Goal: Task Accomplishment & Management: Complete application form

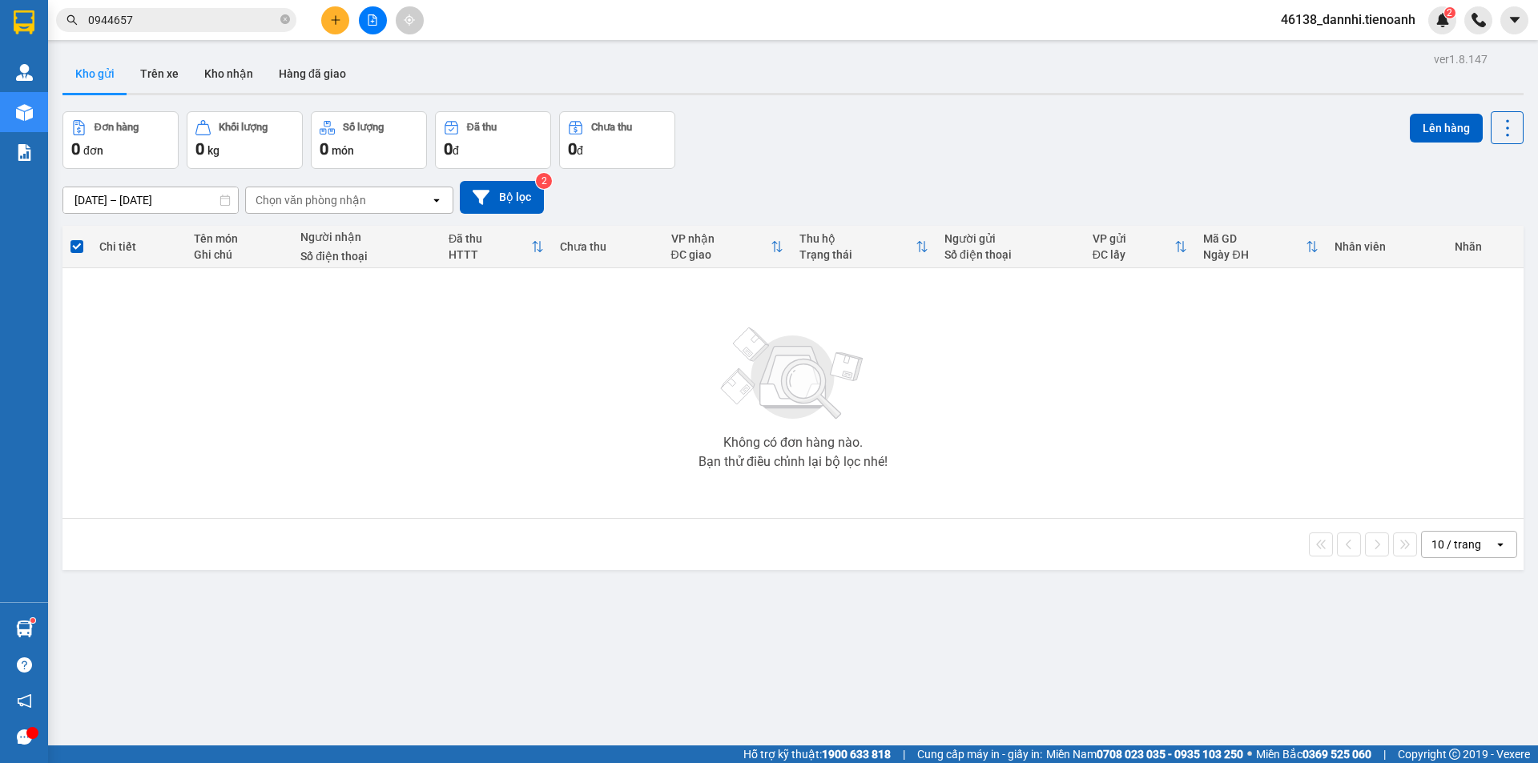
click at [236, 14] on input "0944657" at bounding box center [182, 20] width 189 height 18
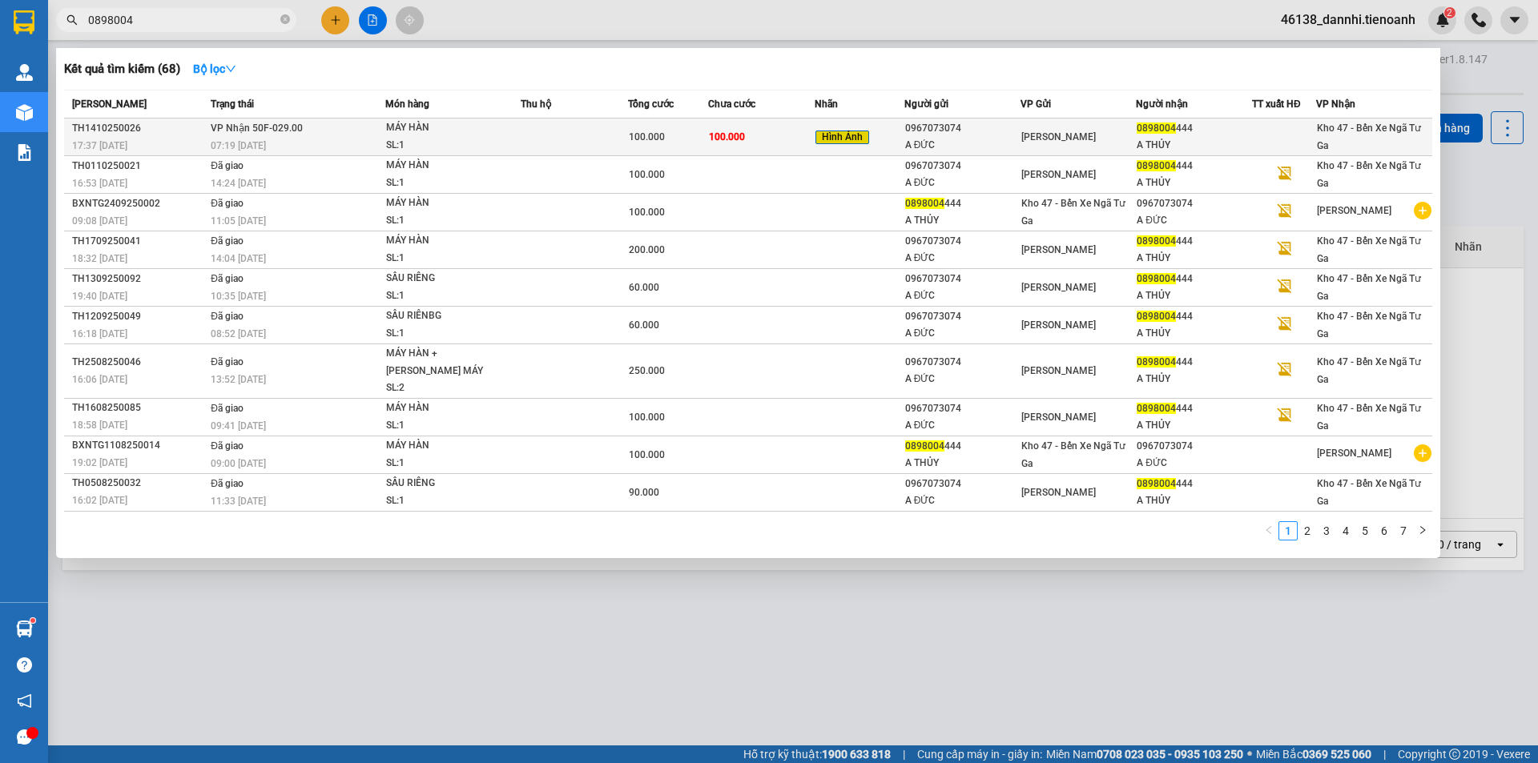
type input "0898004"
click at [484, 135] on div "MÁY HÀN" at bounding box center [446, 128] width 120 height 18
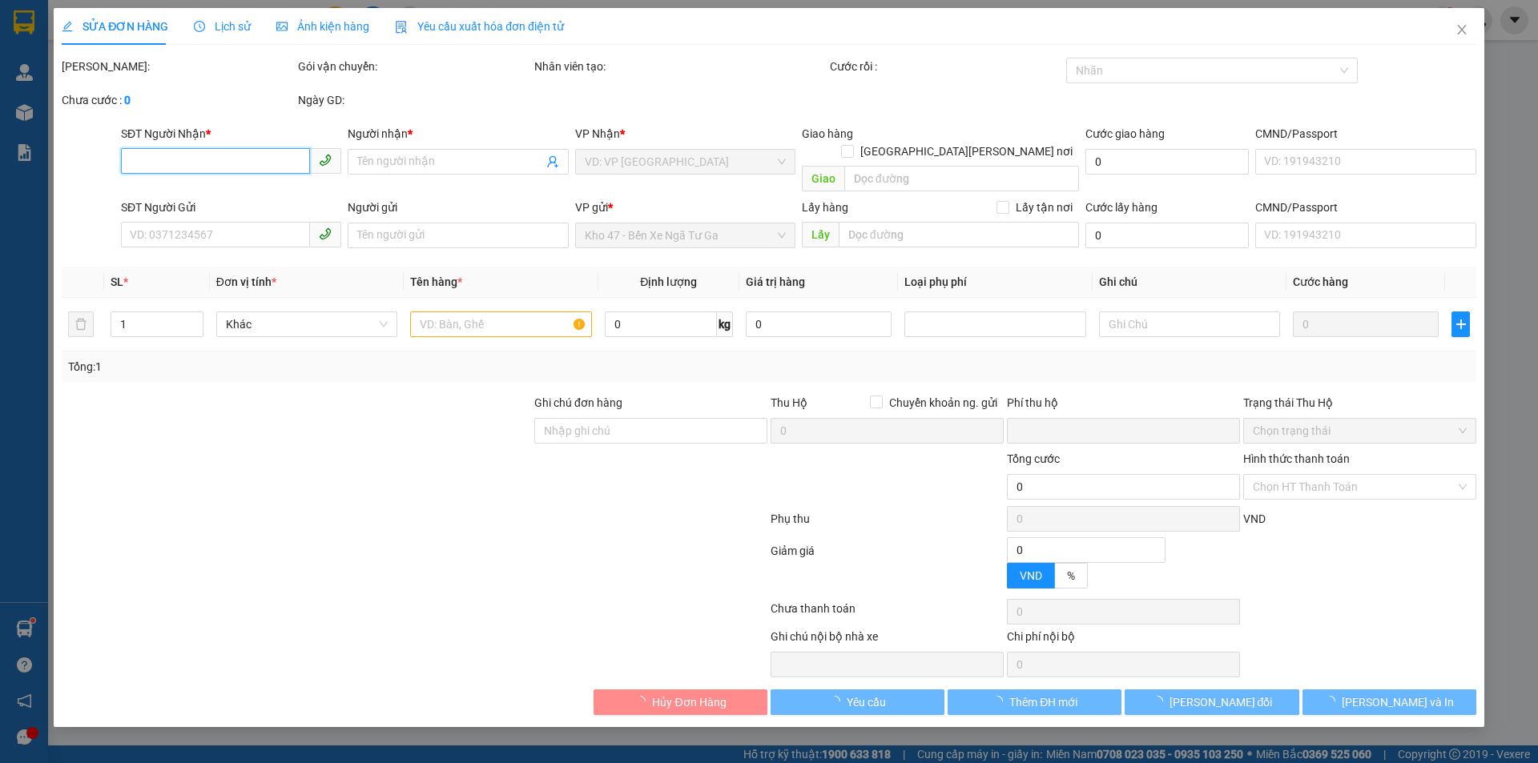
type input "0898004444"
type input "A THỦY"
type input "0967073074"
type input "A ĐỨC"
type input "0"
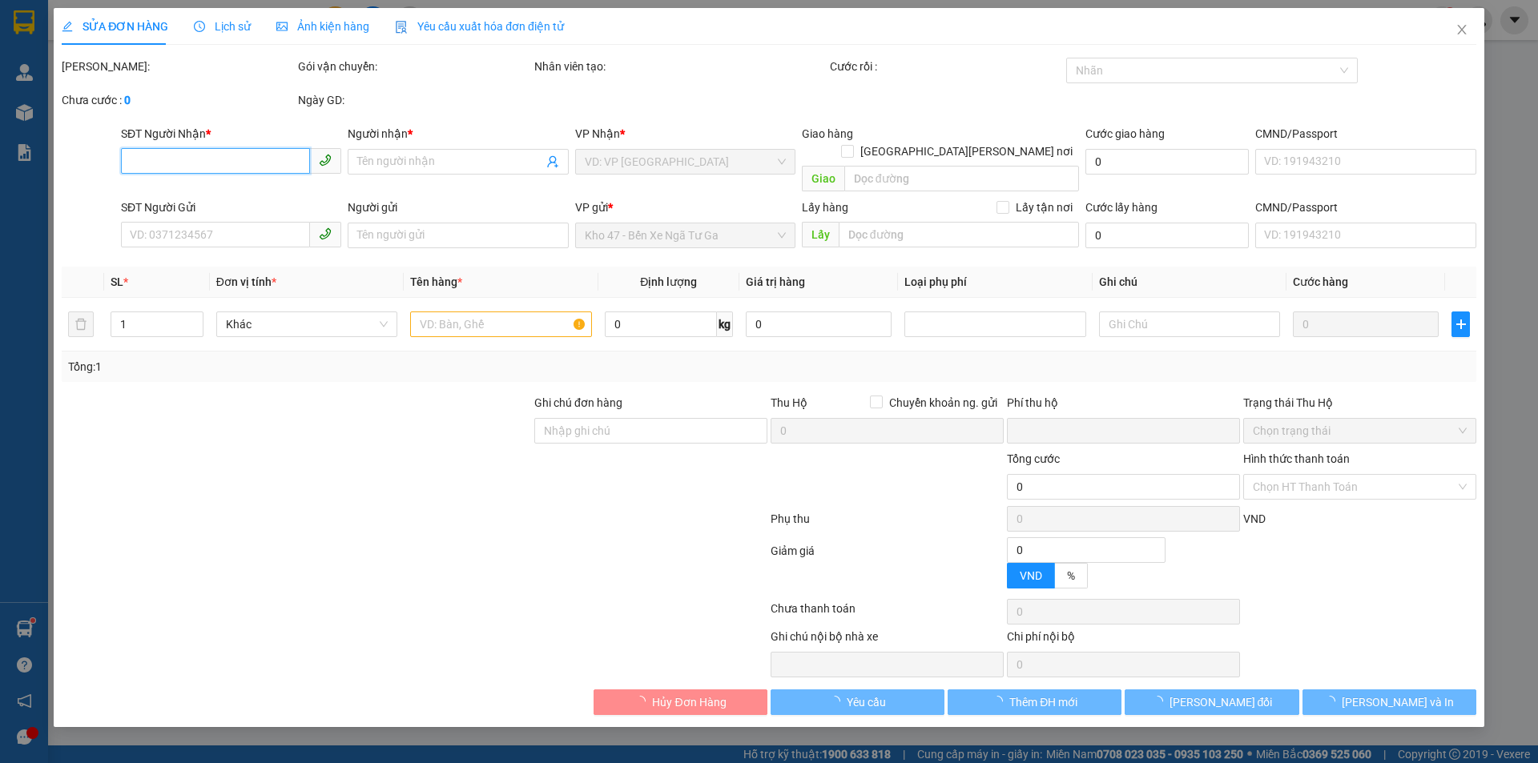
type input "100.000"
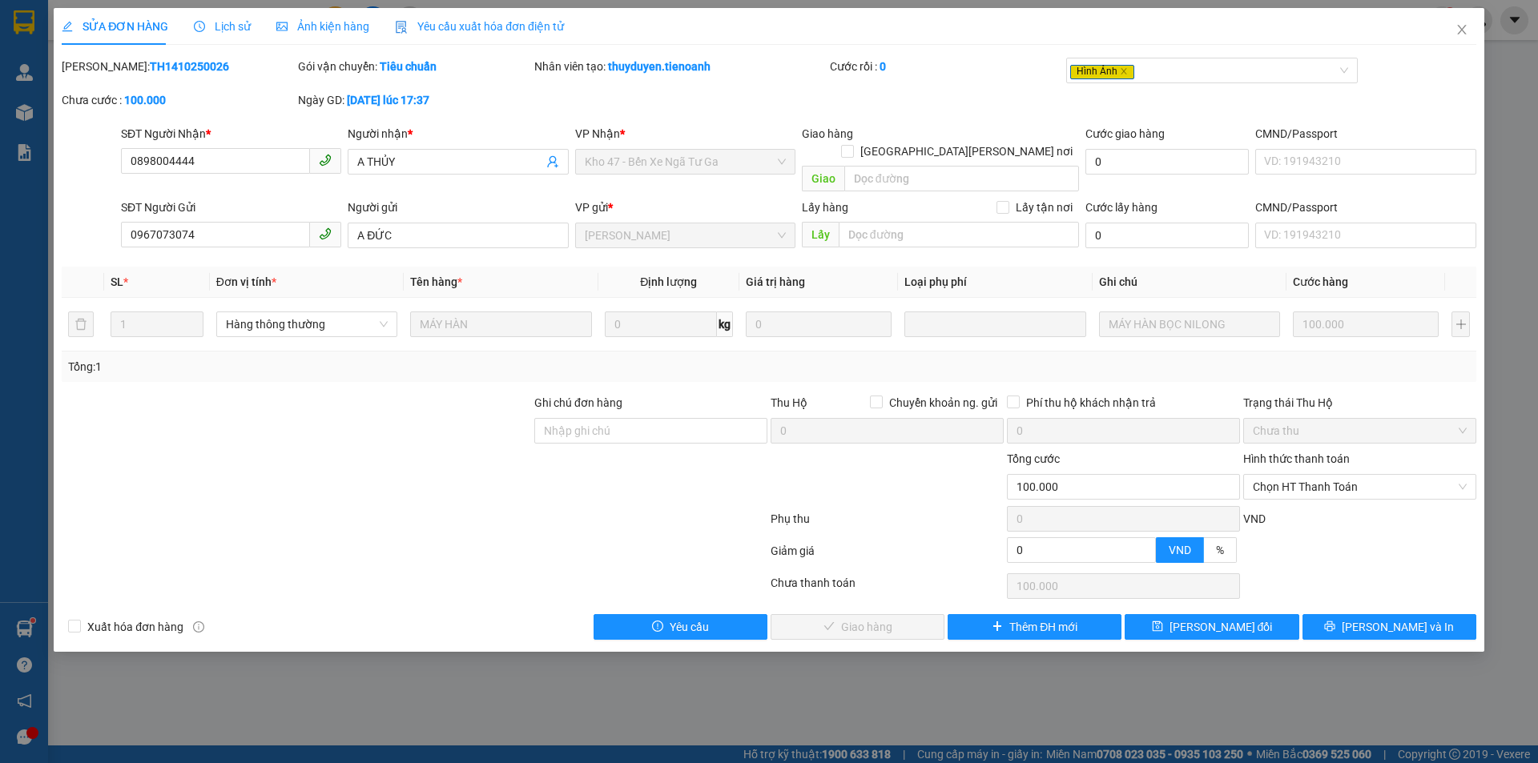
click at [1328, 483] on div "Hình thức thanh toán Chọn HT Thanh Toán" at bounding box center [1359, 478] width 233 height 56
click at [1308, 475] on span "Chọn HT Thanh Toán" at bounding box center [1360, 487] width 214 height 24
click at [1298, 499] on div "Tại văn phòng" at bounding box center [1360, 502] width 214 height 18
type input "0"
click at [910, 614] on button "[PERSON_NAME] và [PERSON_NAME] hàng" at bounding box center [858, 627] width 174 height 26
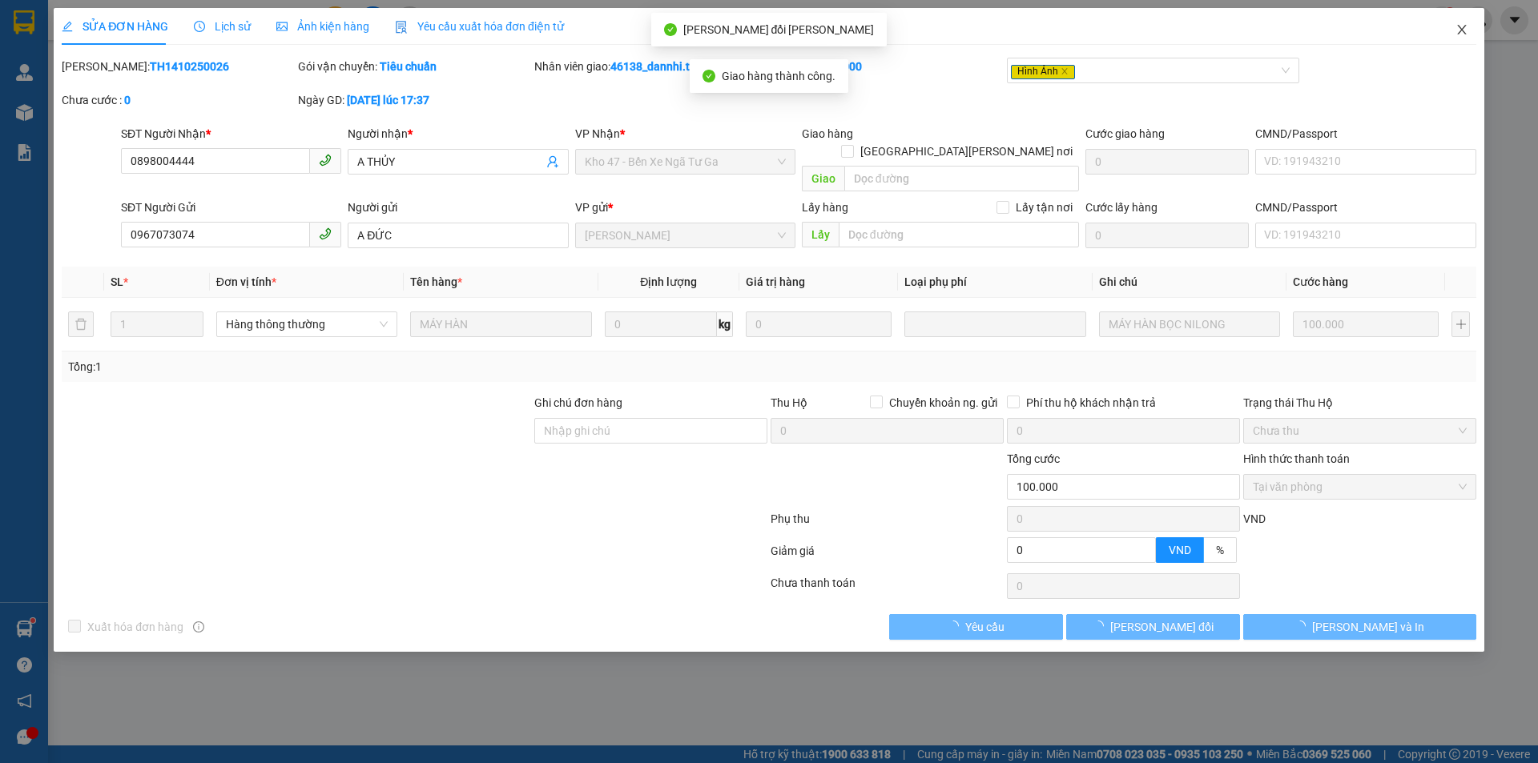
click at [1456, 30] on icon "close" at bounding box center [1462, 29] width 13 height 13
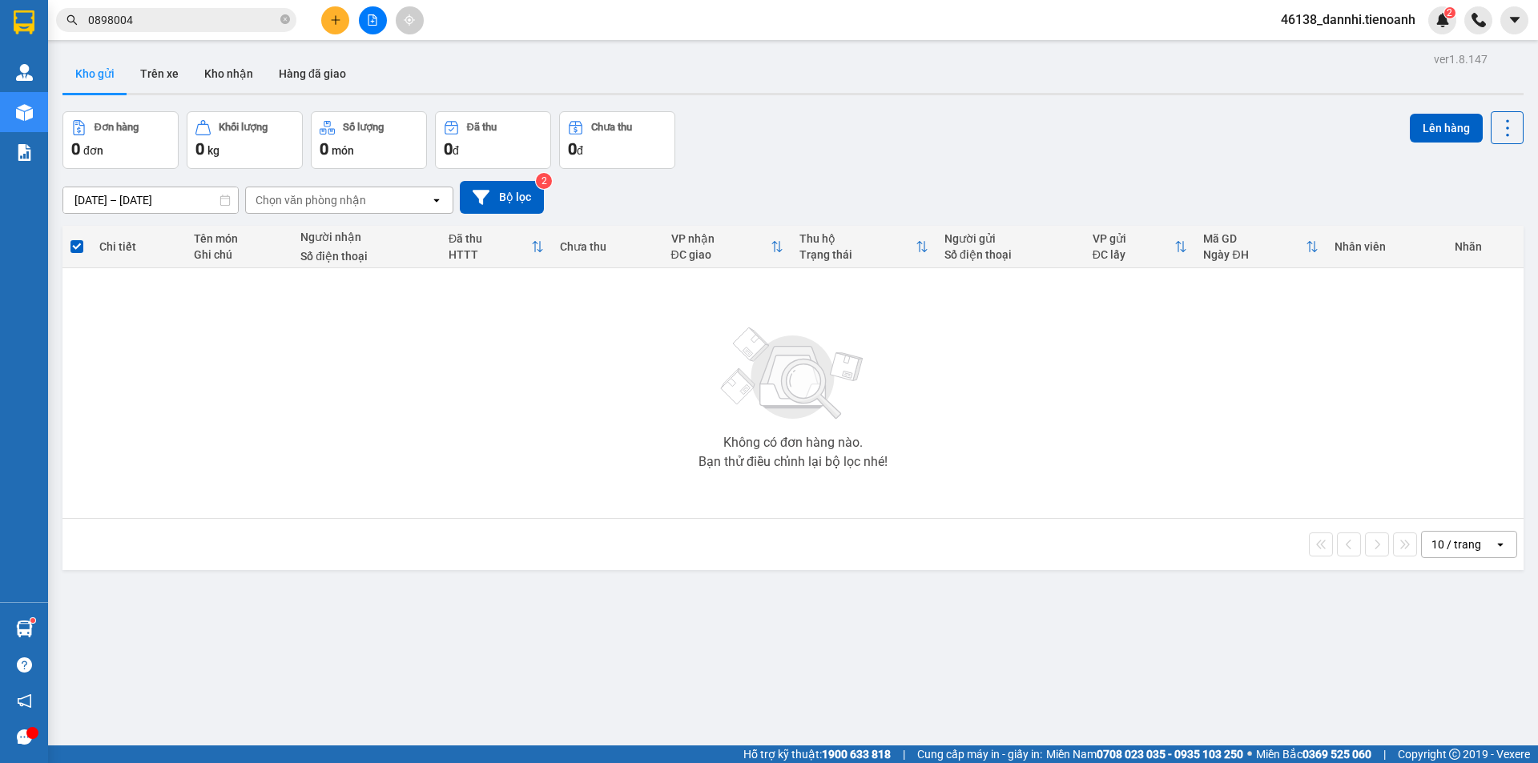
click at [243, 13] on input "0898004" at bounding box center [182, 20] width 189 height 18
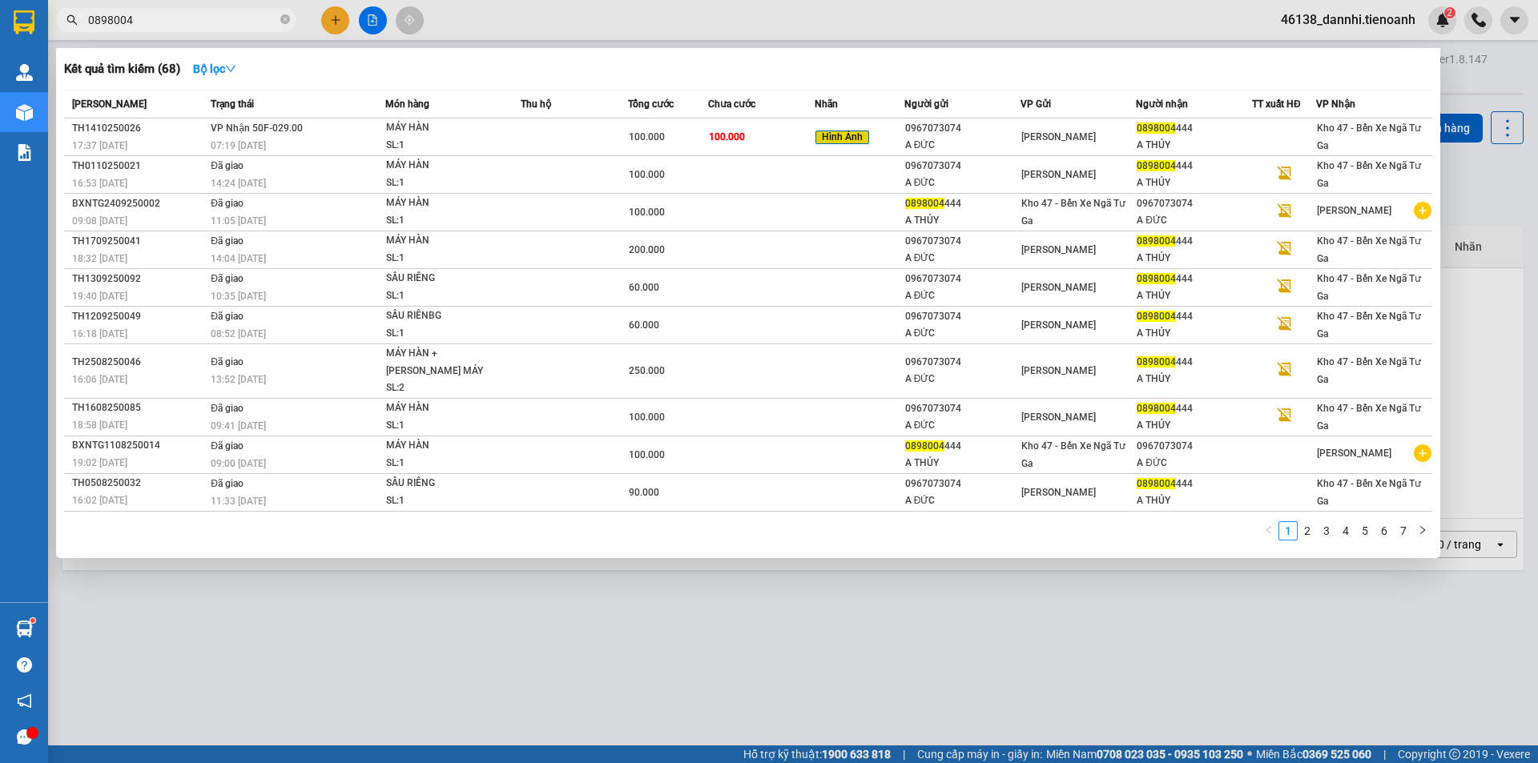
click at [243, 13] on input "0898004" at bounding box center [182, 20] width 189 height 18
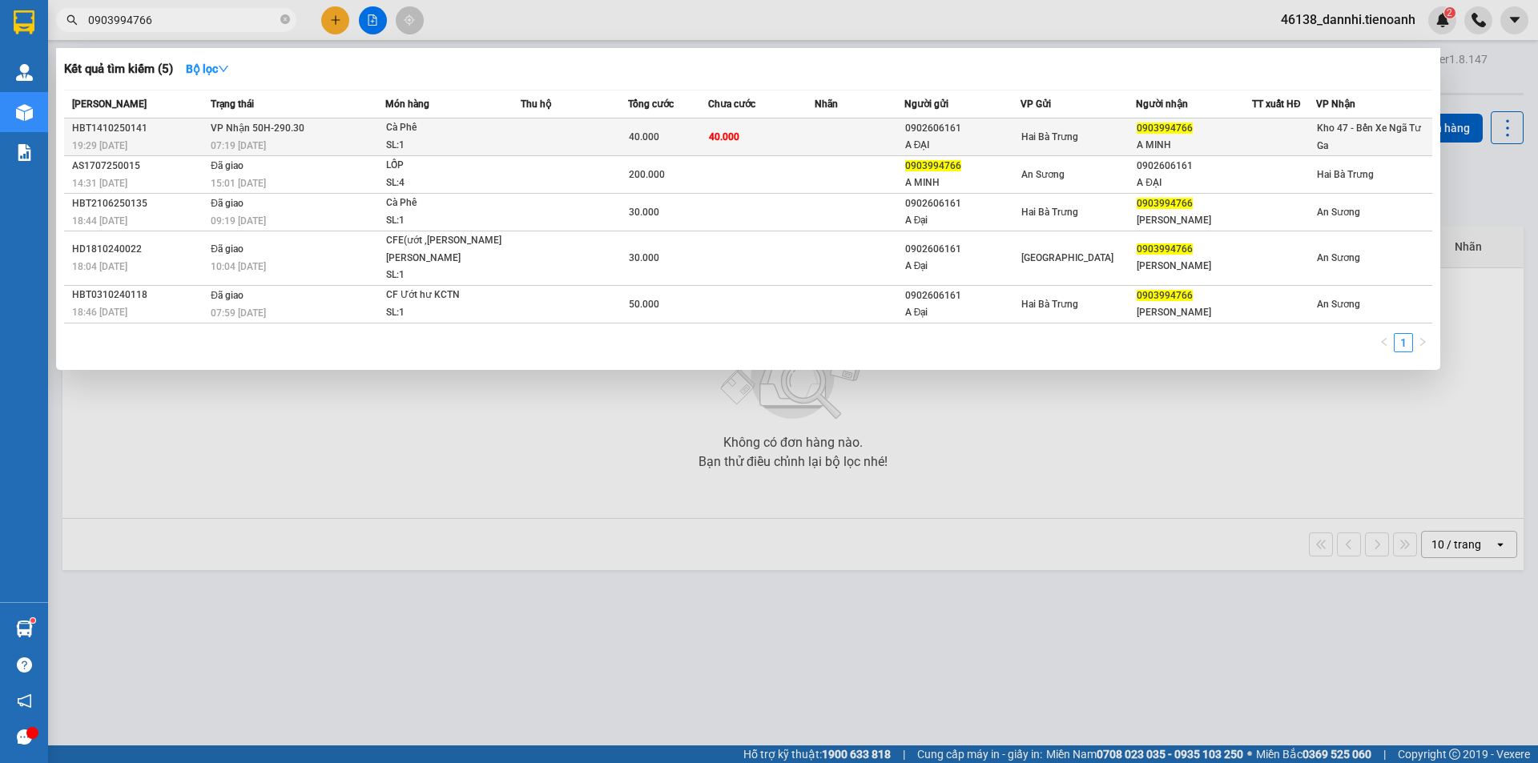
type input "0903994766"
click at [427, 137] on div "SL: 1" at bounding box center [446, 146] width 120 height 18
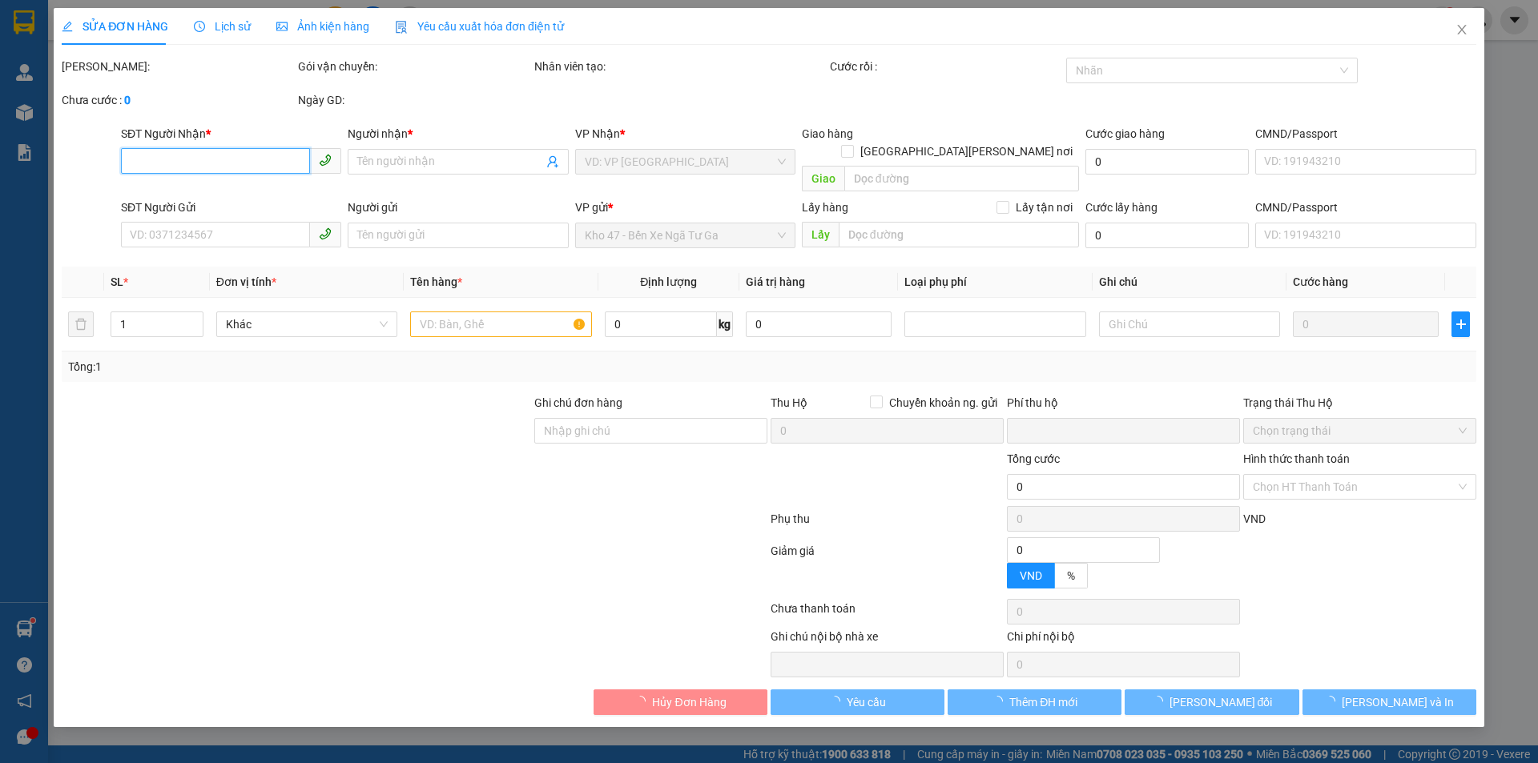
type input "0903994766"
type input "A MINH"
type input "0902606161"
type input "A ĐẠI"
type input "0"
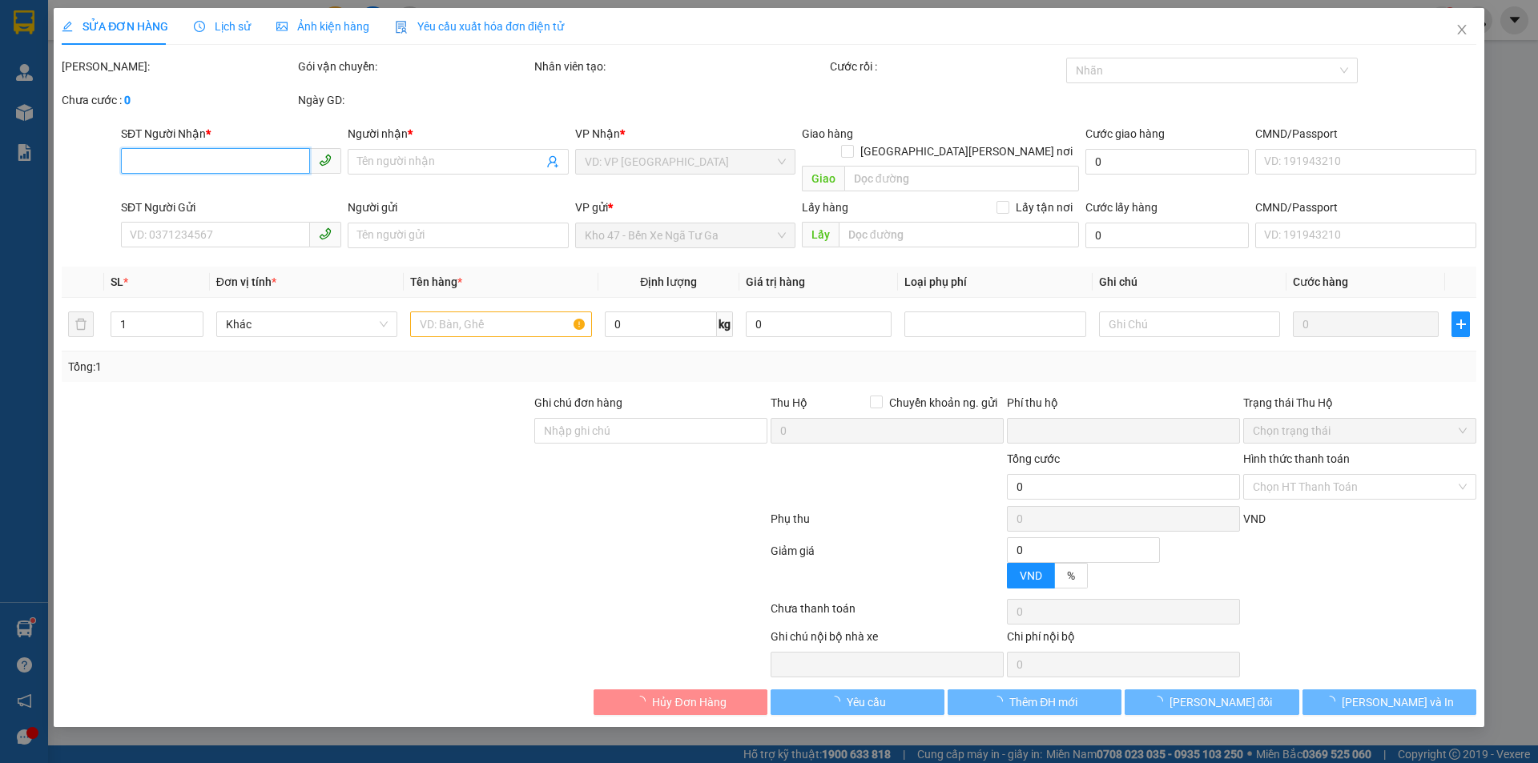
type input "40.000"
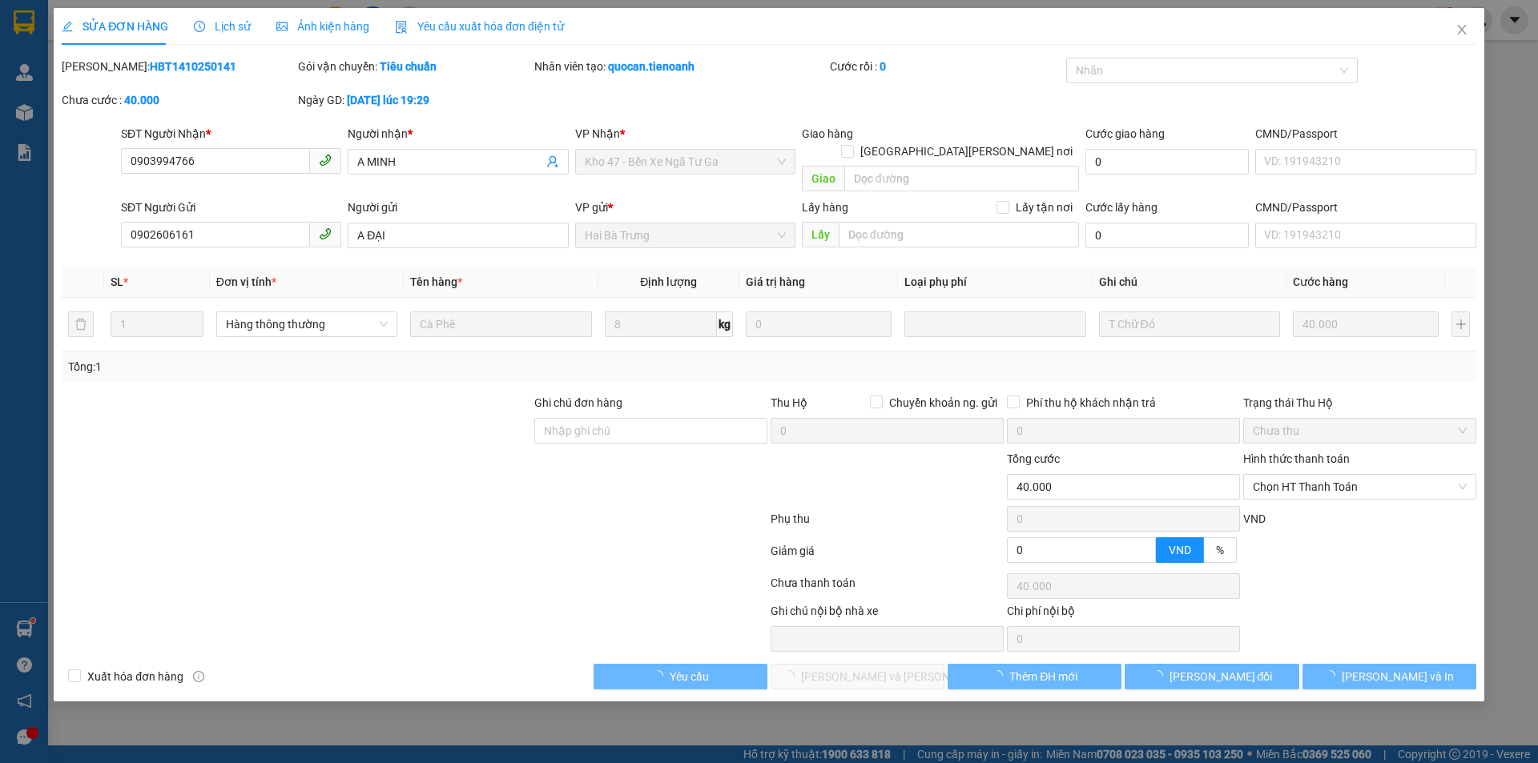
click at [224, 29] on span "Lịch sử" at bounding box center [222, 26] width 57 height 13
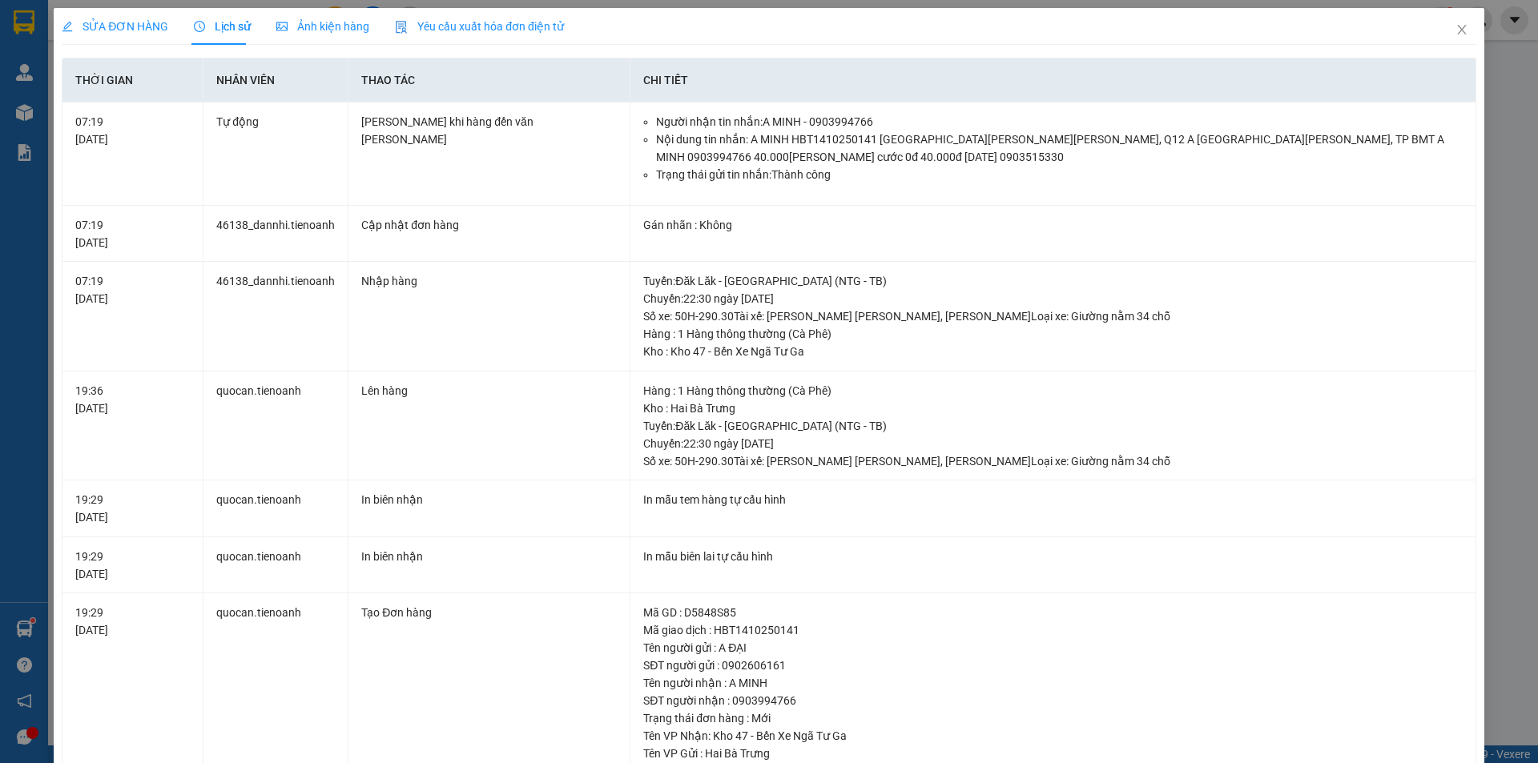
click at [117, 22] on span "SỬA ĐƠN HÀNG" at bounding box center [115, 26] width 107 height 13
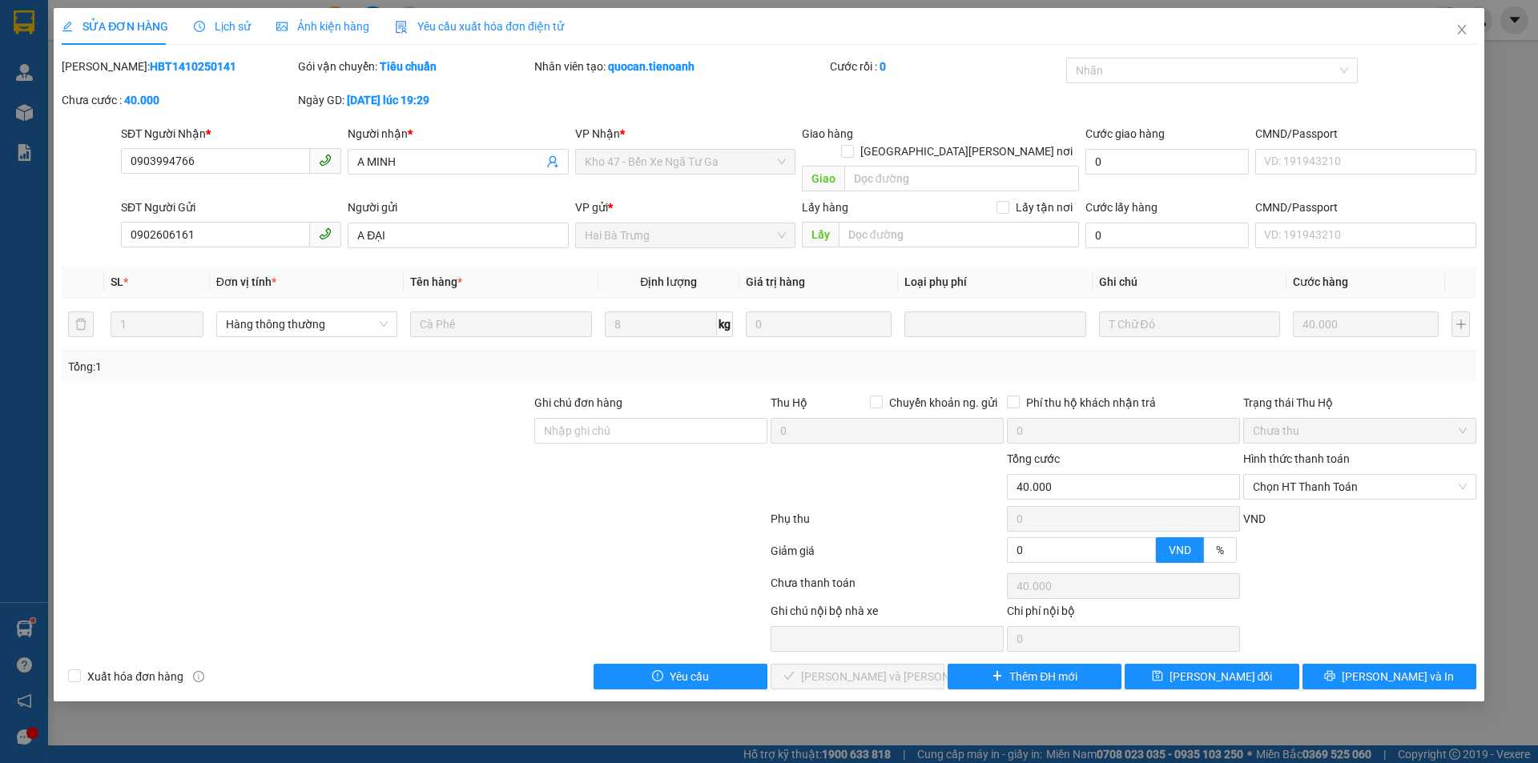
click at [302, 26] on span "Ảnh kiện hàng" at bounding box center [322, 26] width 93 height 13
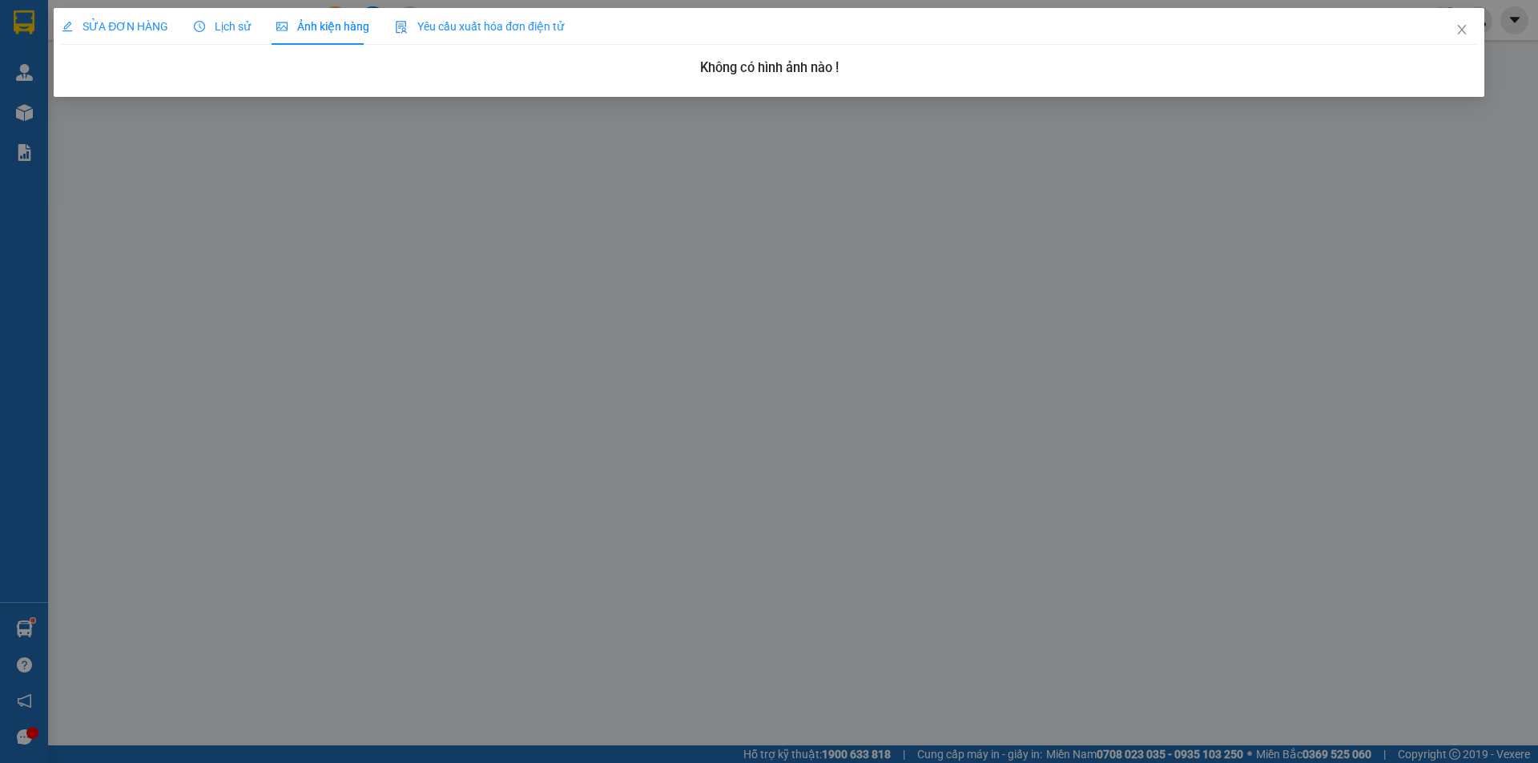
click at [143, 25] on span "SỬA ĐƠN HÀNG" at bounding box center [115, 26] width 107 height 13
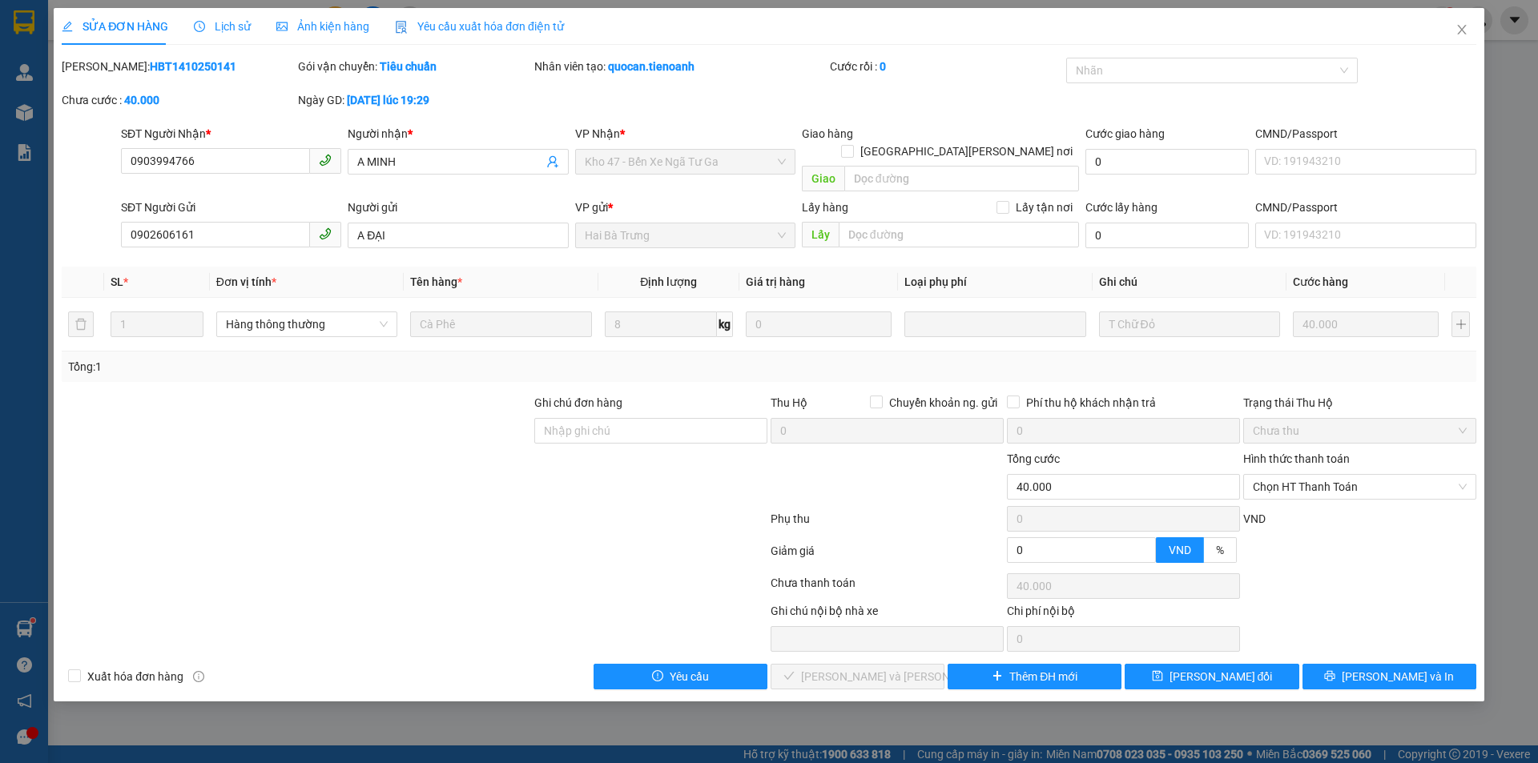
drag, startPoint x: 300, startPoint y: 31, endPoint x: 272, endPoint y: 22, distance: 29.6
click at [300, 31] on span "Ảnh kiện hàng" at bounding box center [322, 26] width 93 height 13
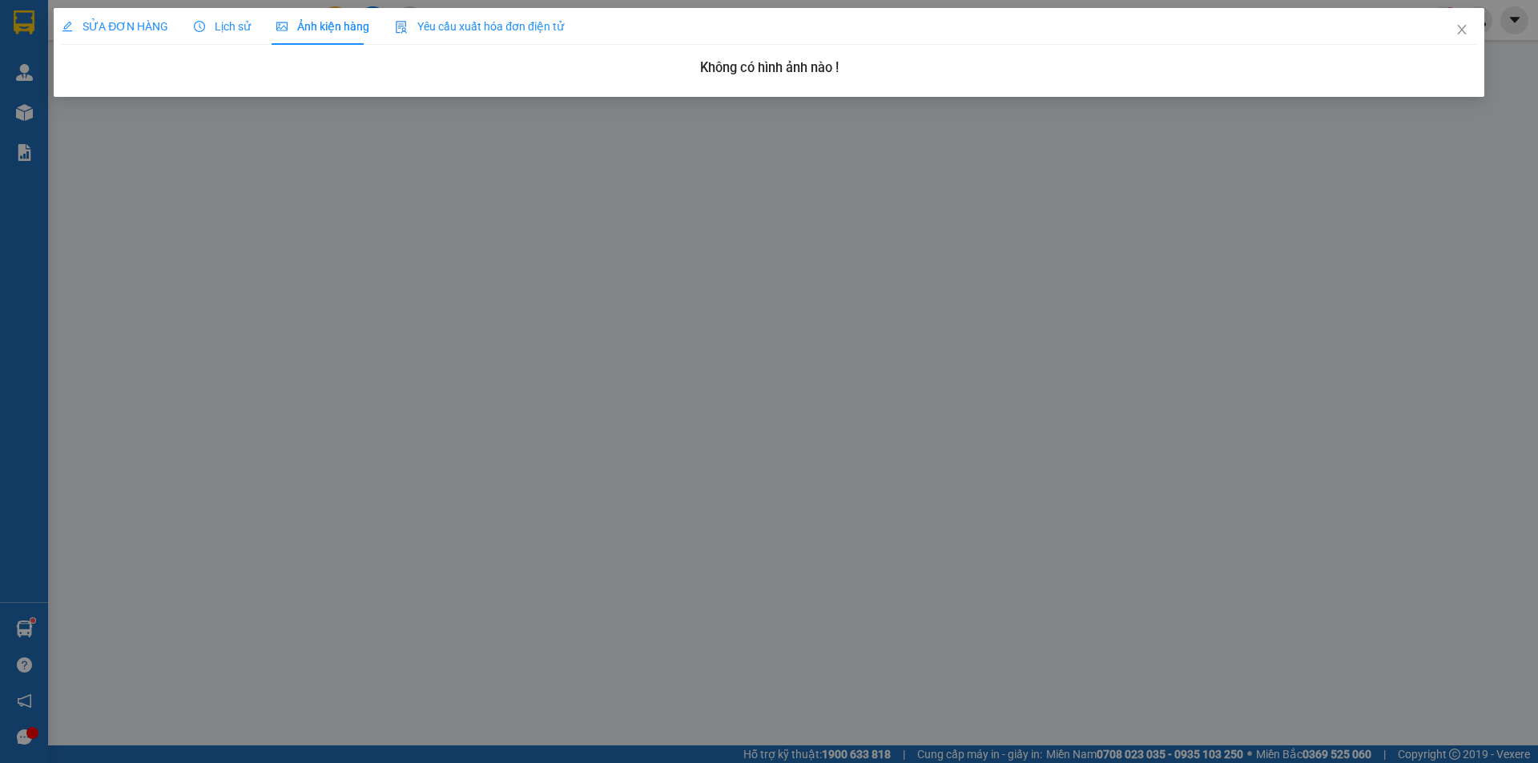
click at [228, 31] on span "Lịch sử" at bounding box center [222, 26] width 57 height 13
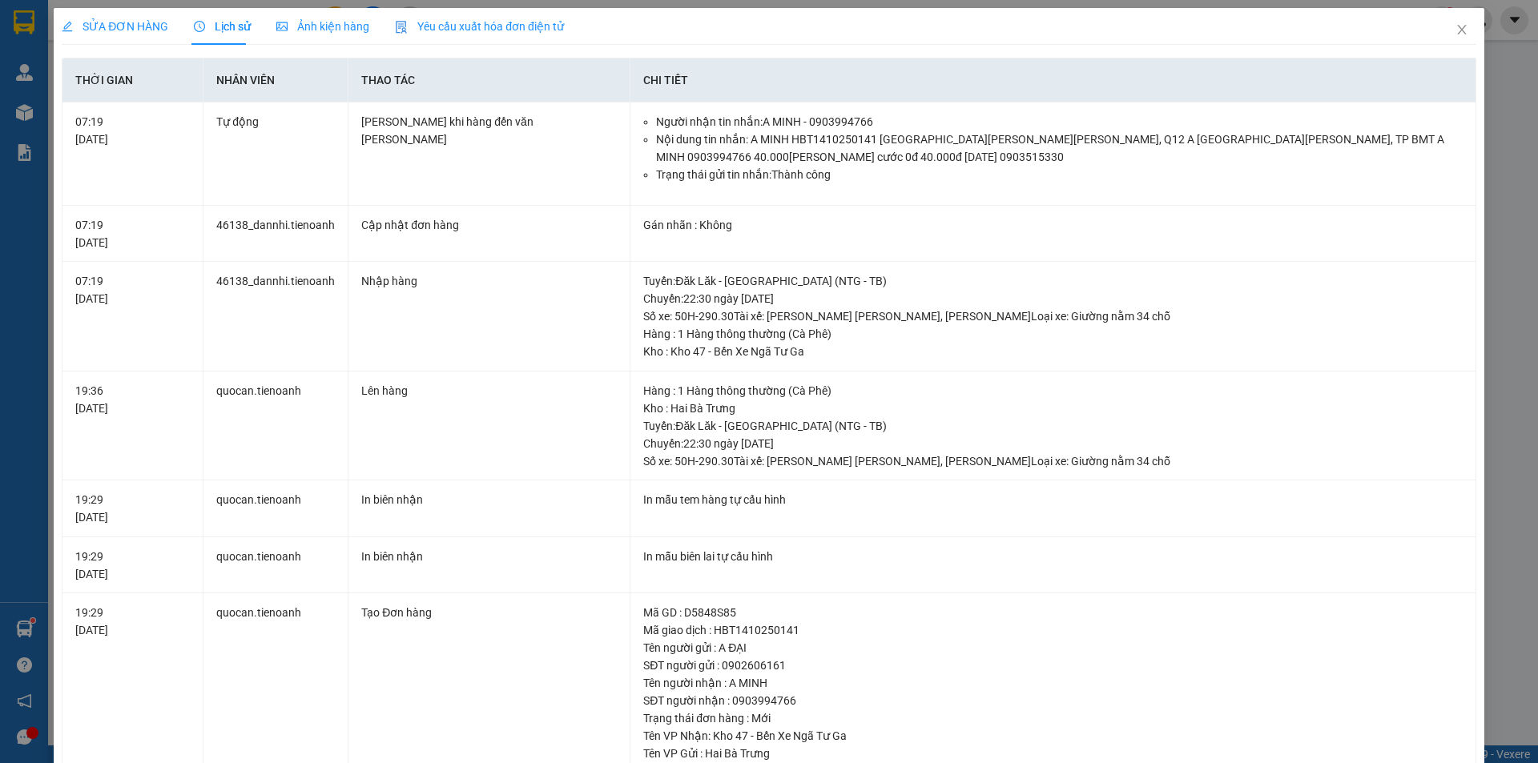
click at [311, 20] on span "Ảnh kiện hàng" at bounding box center [322, 26] width 93 height 13
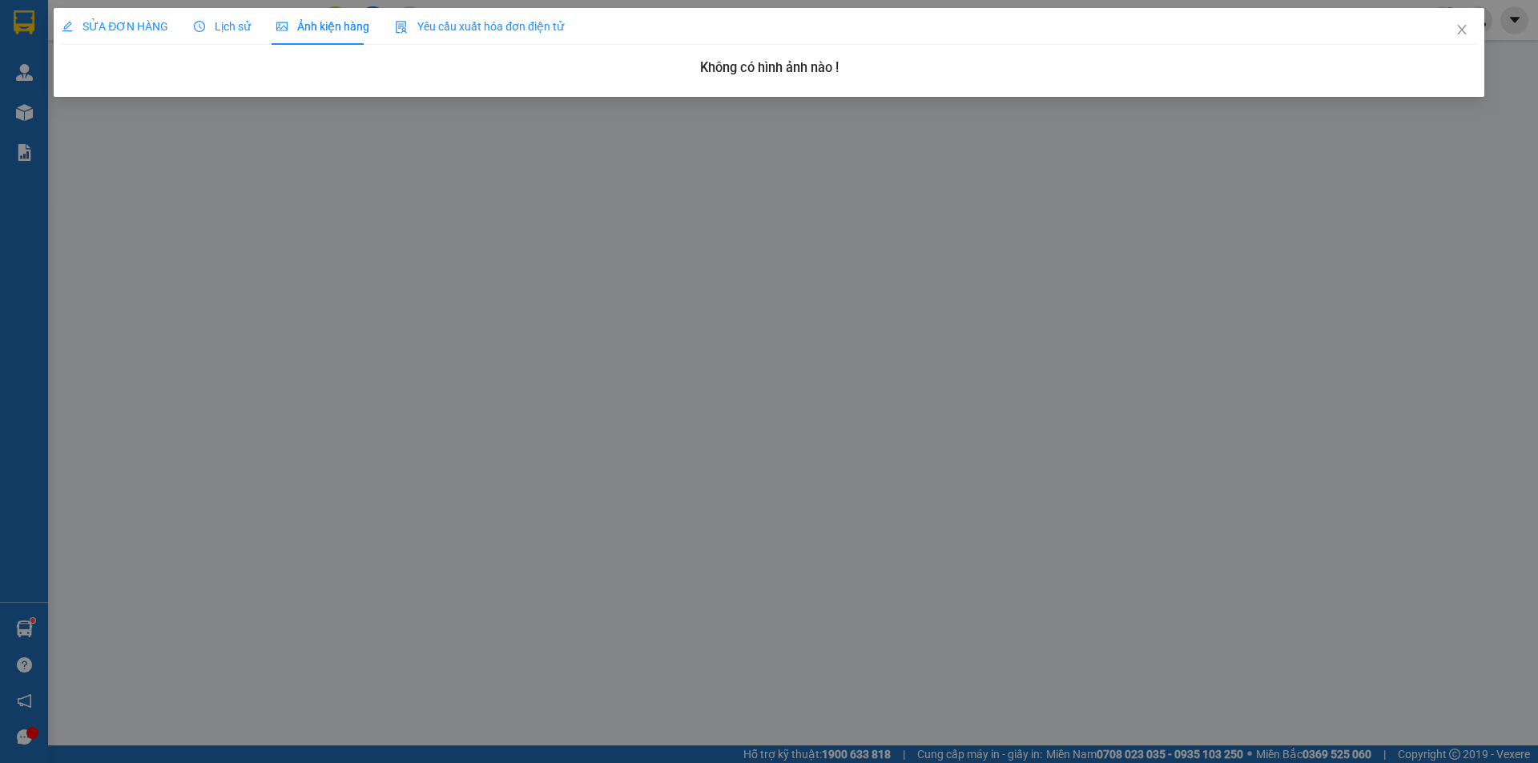
click at [216, 37] on div "Lịch sử" at bounding box center [222, 26] width 57 height 37
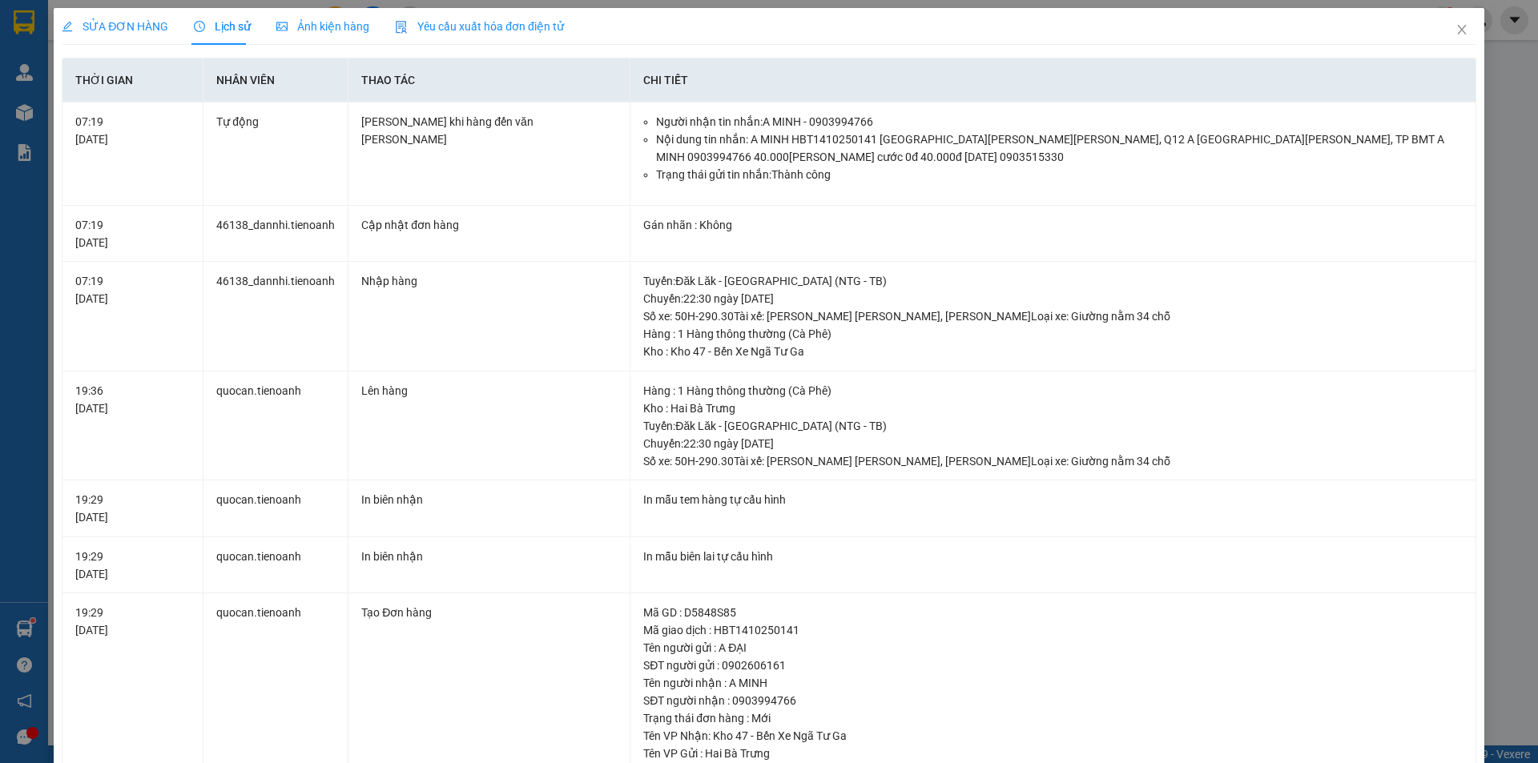
click at [146, 34] on div "SỬA ĐƠN HÀNG" at bounding box center [115, 27] width 107 height 18
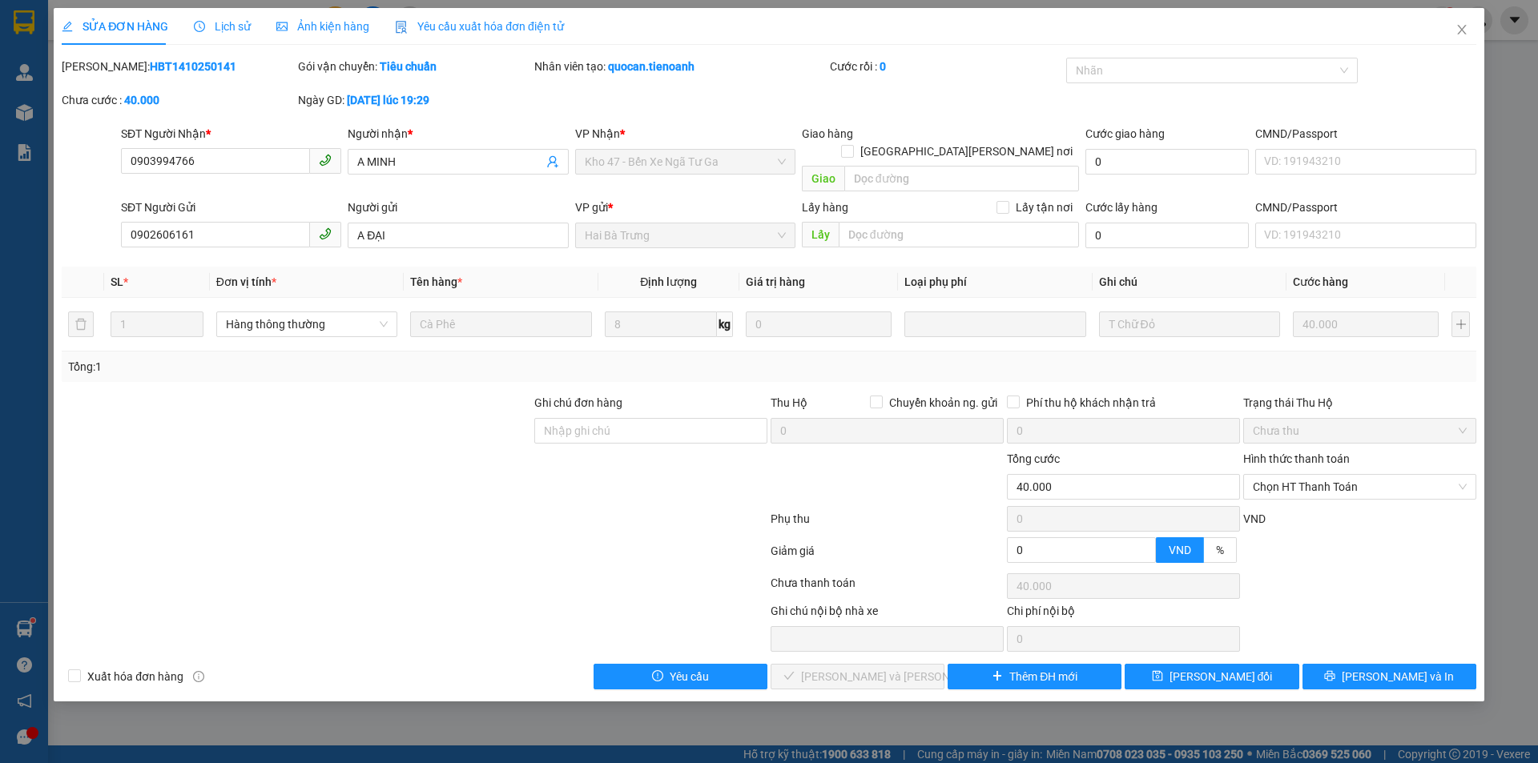
click at [300, 28] on span "Ảnh kiện hàng" at bounding box center [322, 26] width 93 height 13
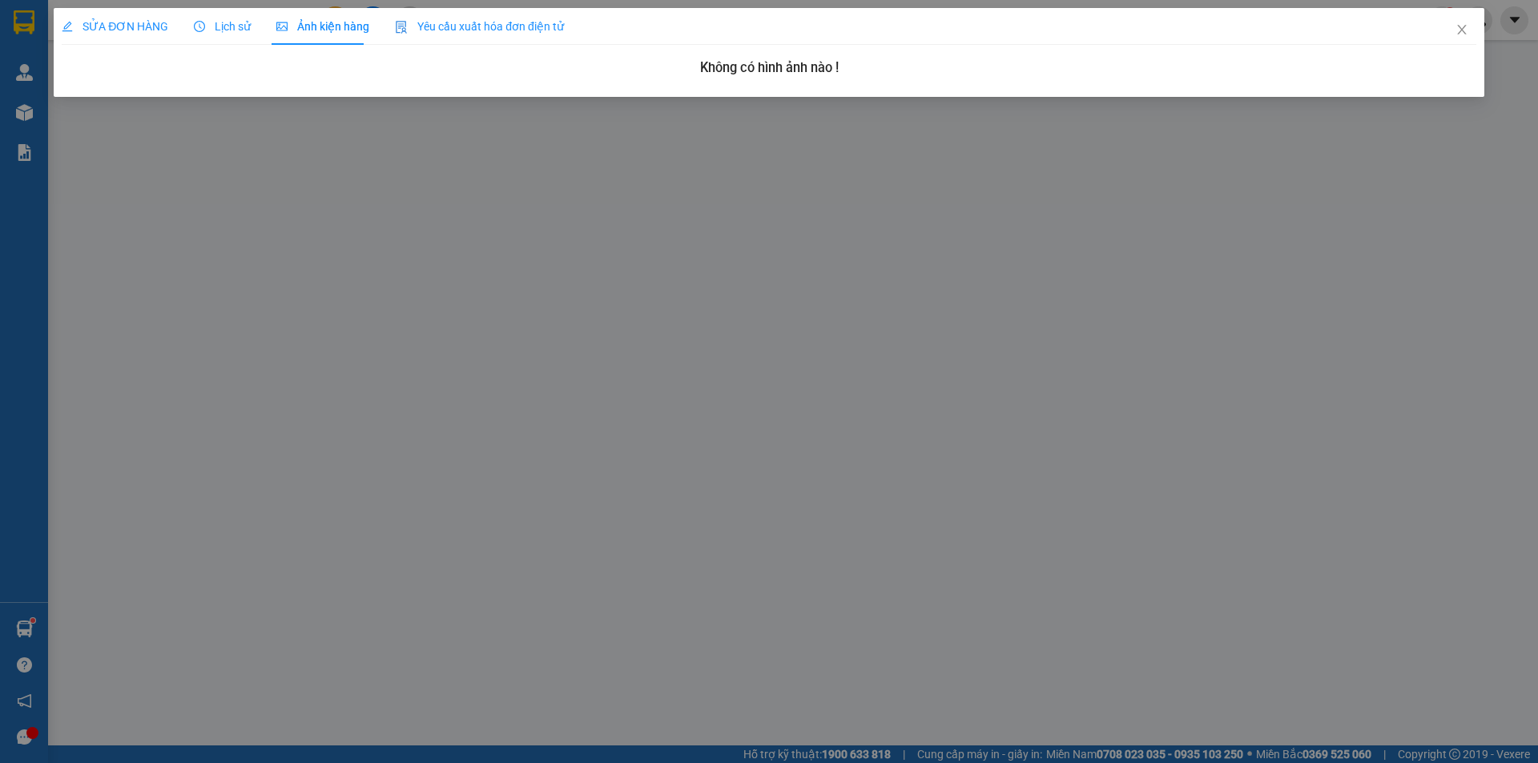
click at [248, 29] on div "SỬA ĐƠN HÀNG Lịch sử Ảnh kiện hàng Yêu cầu xuất hóa đơn điện tử" at bounding box center [313, 26] width 502 height 37
click at [213, 33] on span "Lịch sử" at bounding box center [222, 26] width 57 height 13
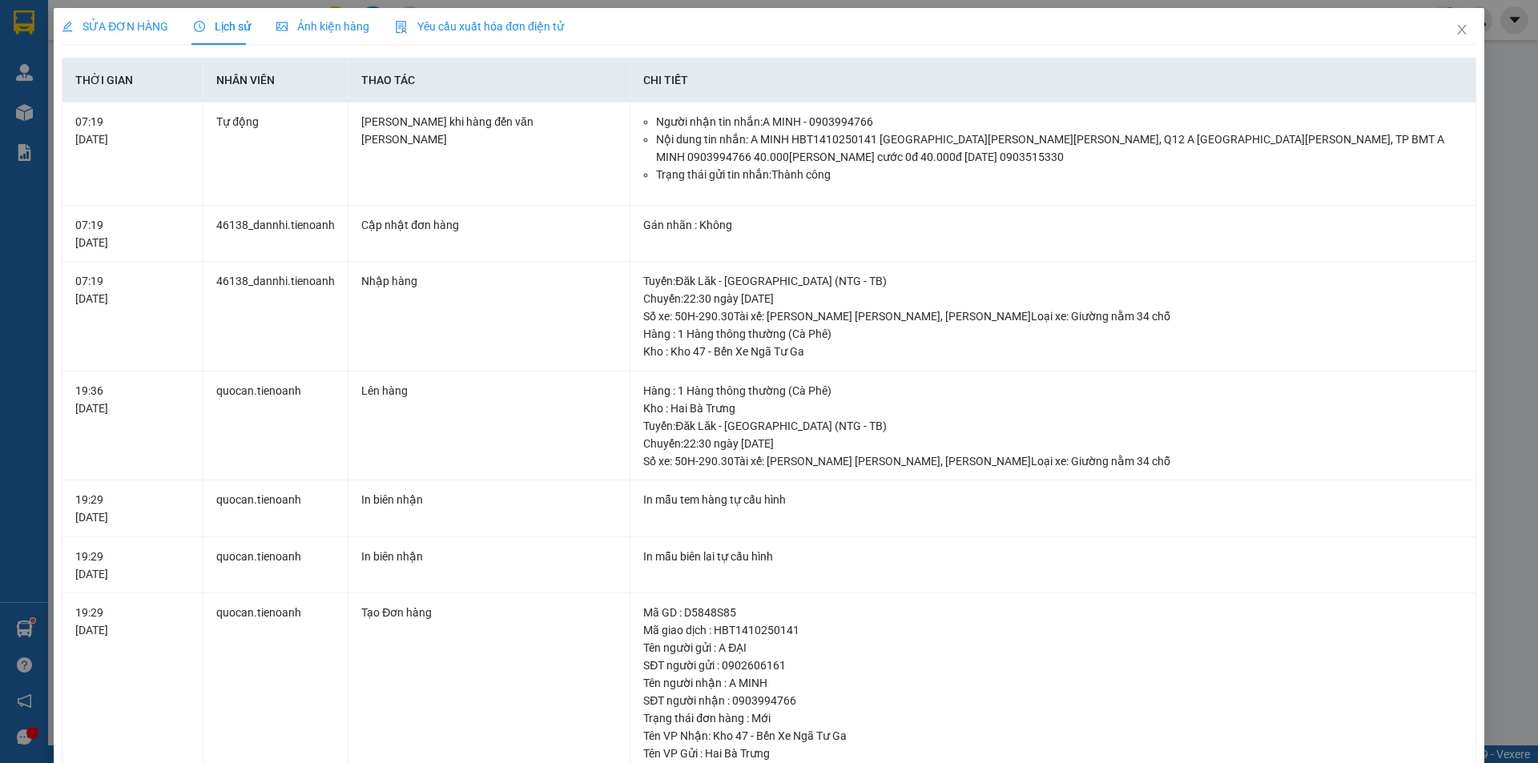
click at [138, 20] on span "SỬA ĐƠN HÀNG" at bounding box center [115, 26] width 107 height 13
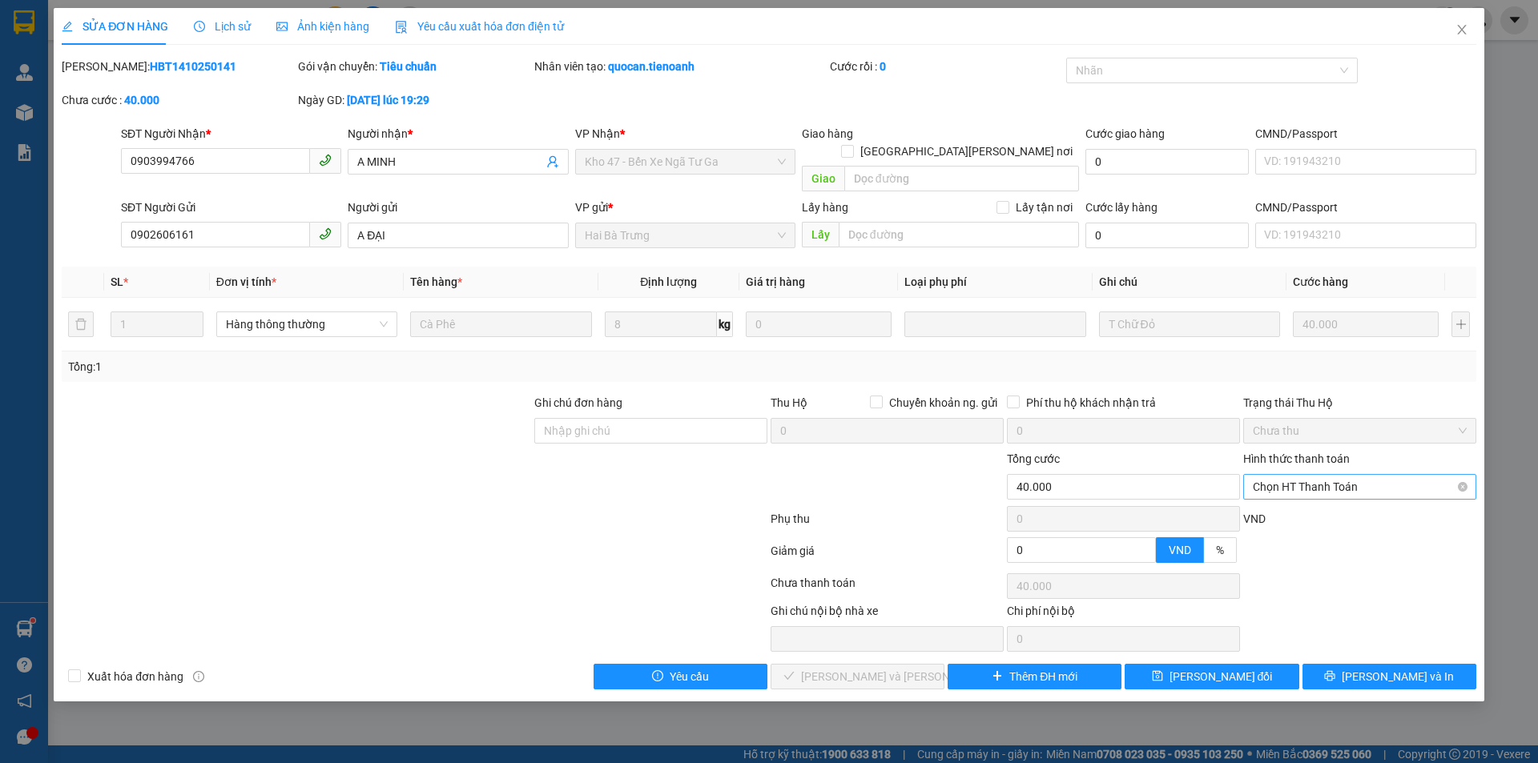
click at [1283, 475] on span "Chọn HT Thanh Toán" at bounding box center [1360, 487] width 214 height 24
click at [1289, 498] on div "Tại văn phòng" at bounding box center [1360, 502] width 214 height 18
type input "0"
click at [878, 668] on span "[PERSON_NAME] và [PERSON_NAME] hàng" at bounding box center [909, 677] width 216 height 18
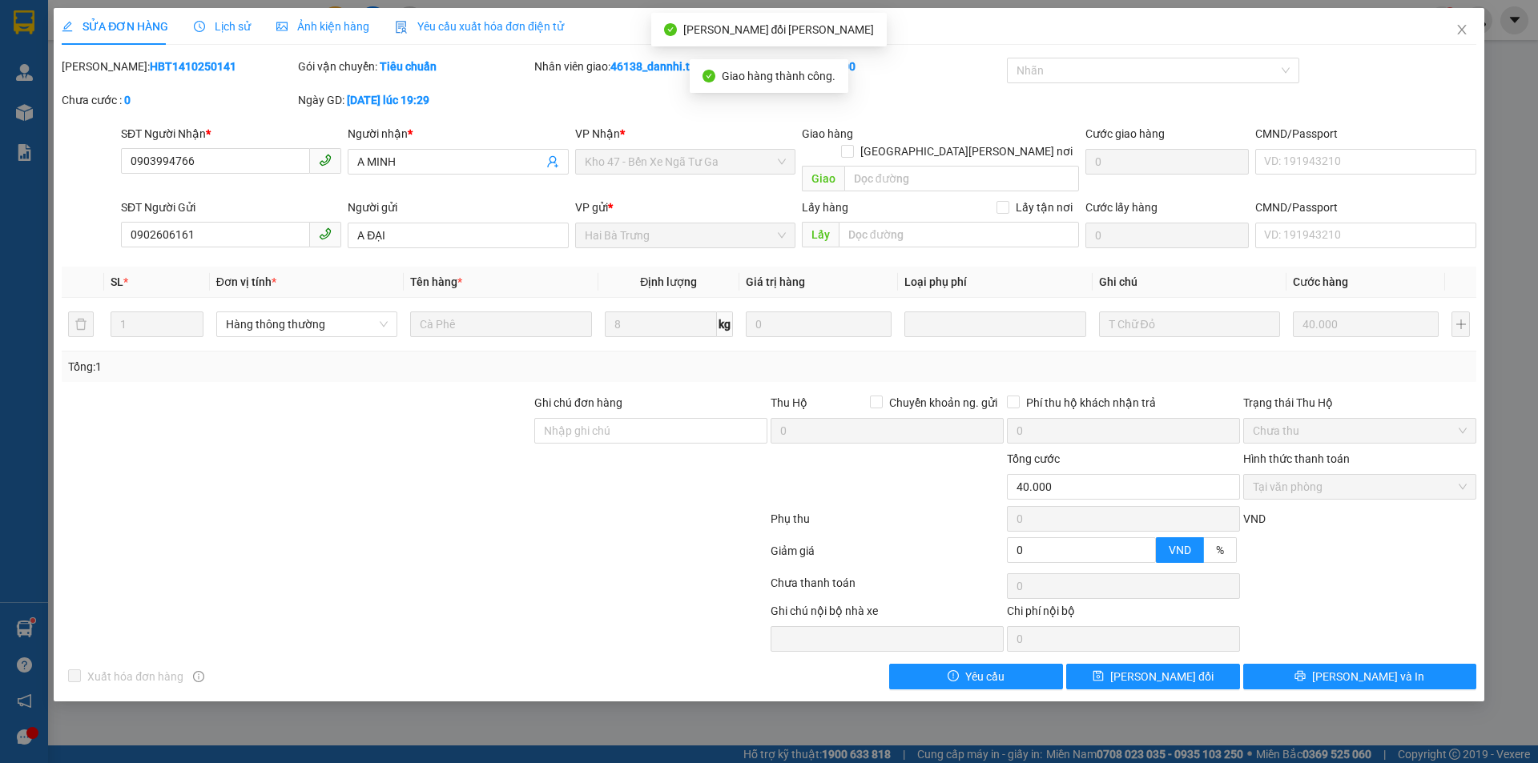
click at [282, 31] on icon "picture" at bounding box center [281, 26] width 11 height 11
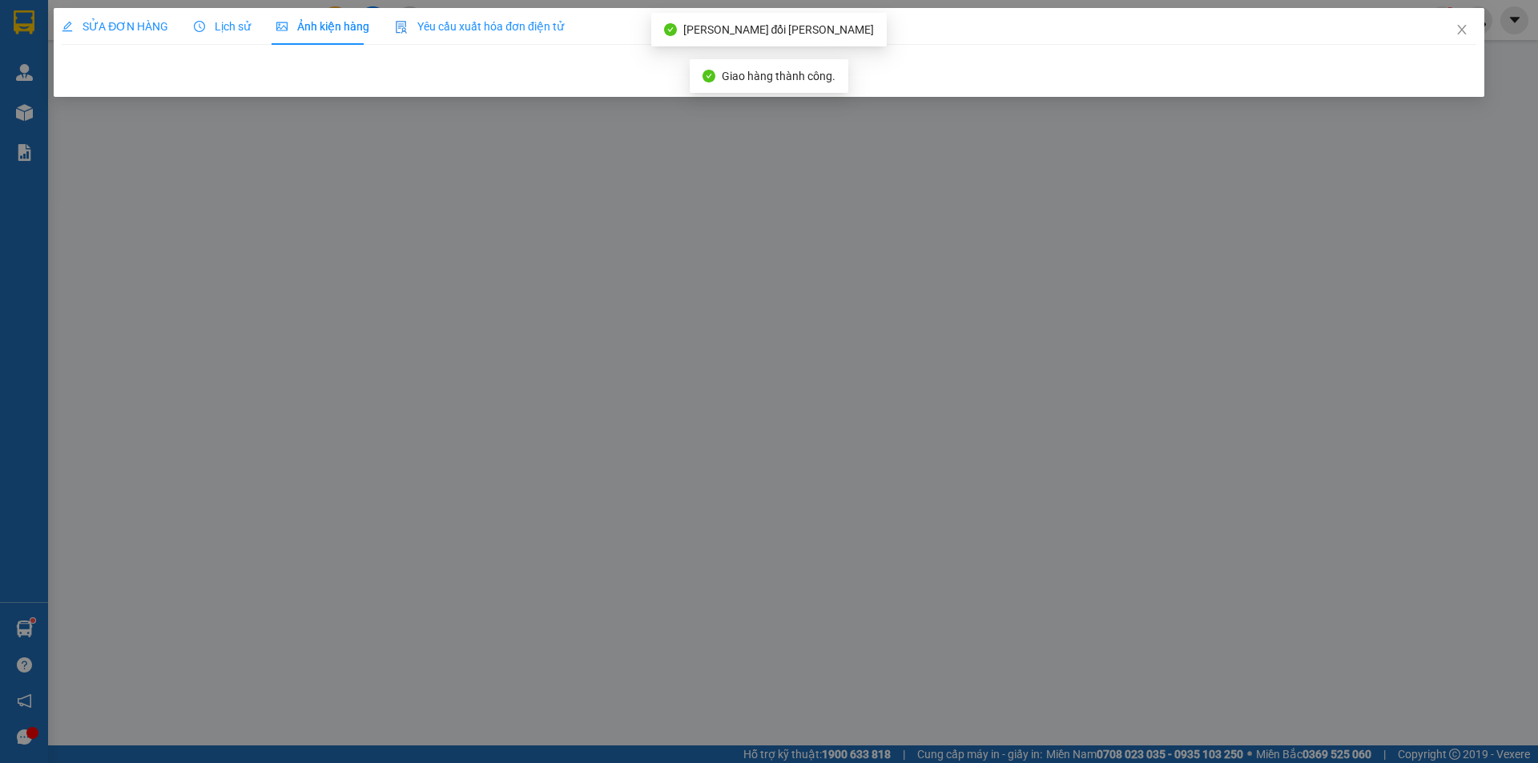
click at [222, 26] on span "Lịch sử" at bounding box center [222, 26] width 57 height 13
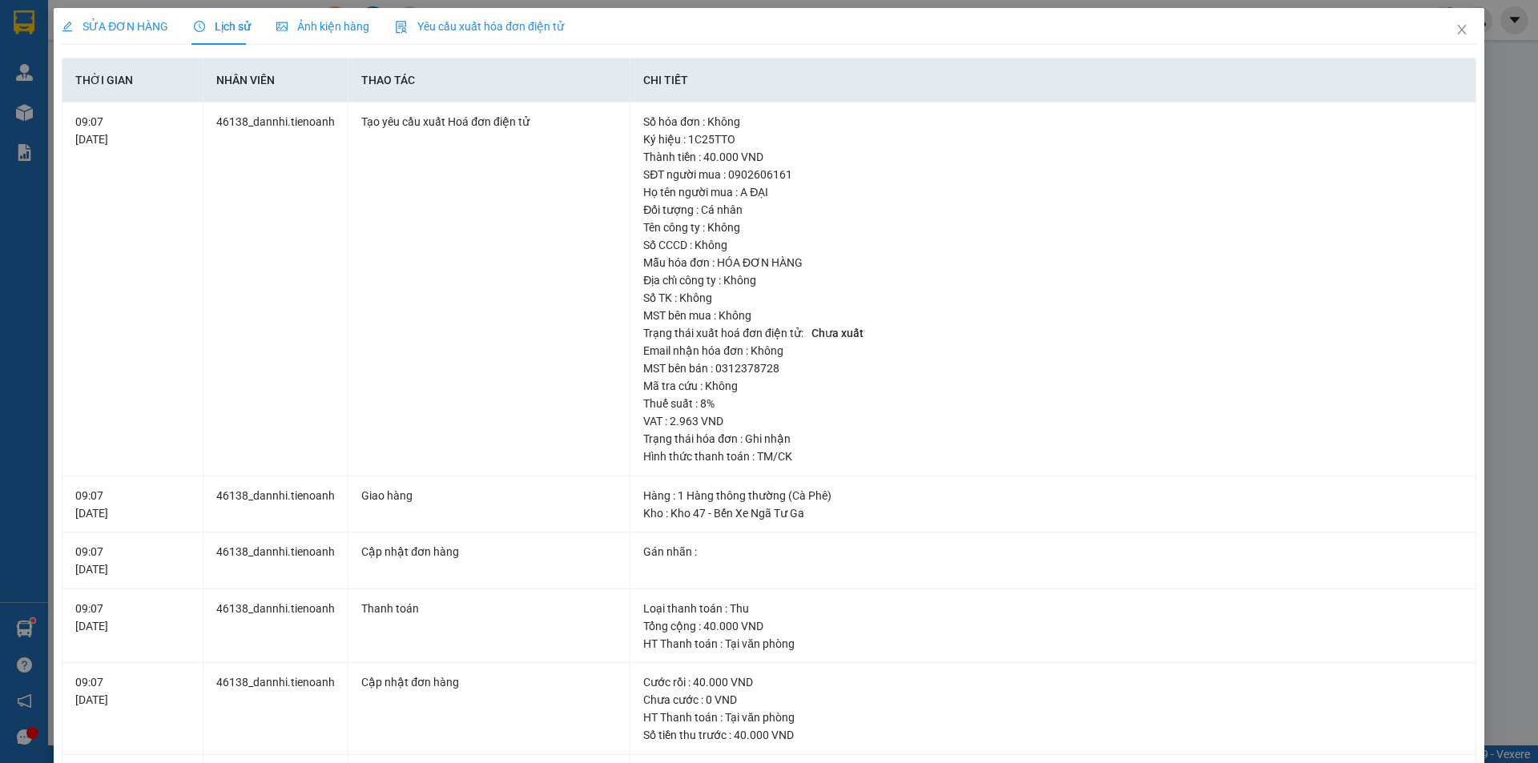
click at [318, 30] on span "Ảnh kiện hàng" at bounding box center [322, 26] width 93 height 13
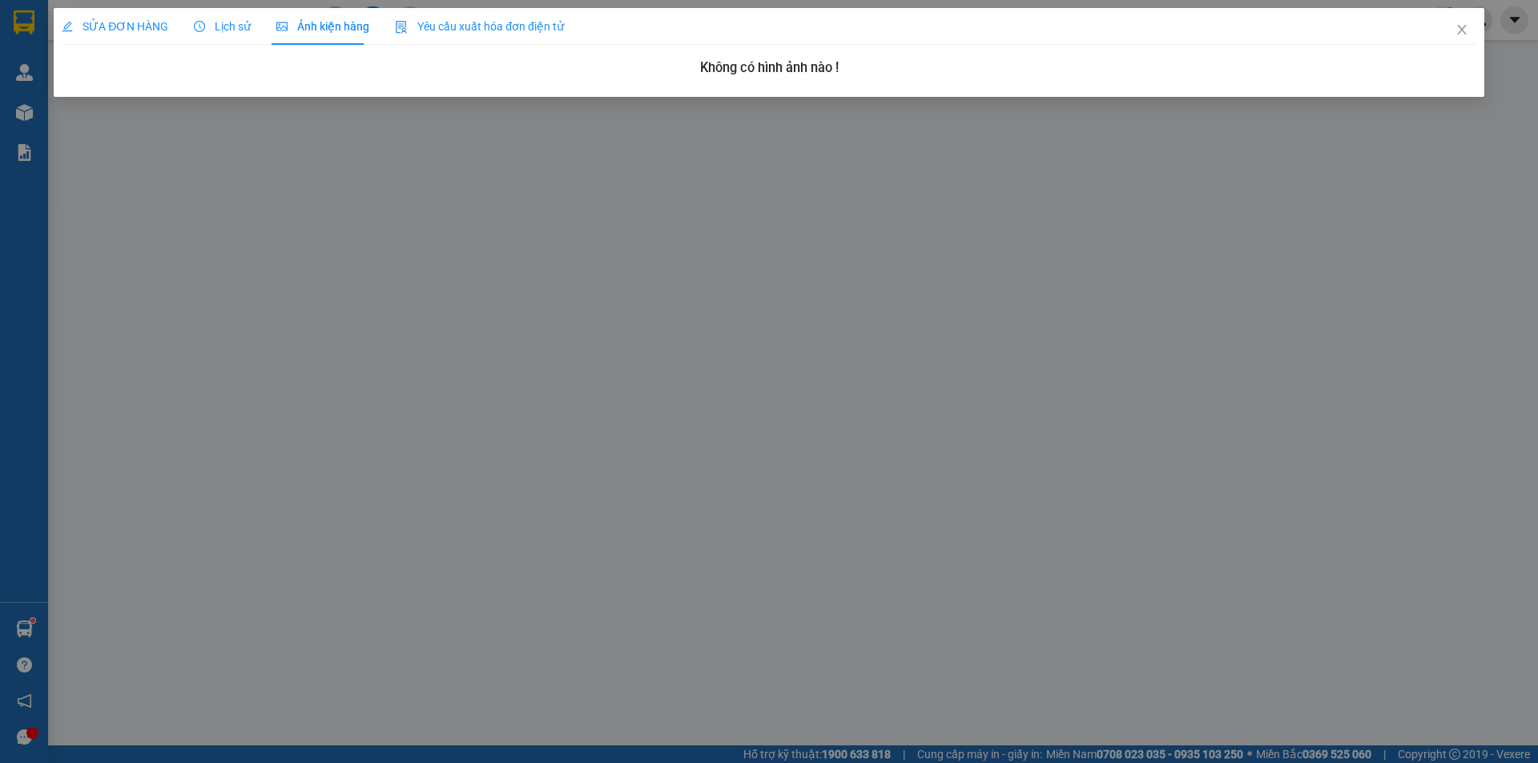
click at [215, 31] on span "Lịch sử" at bounding box center [222, 26] width 57 height 13
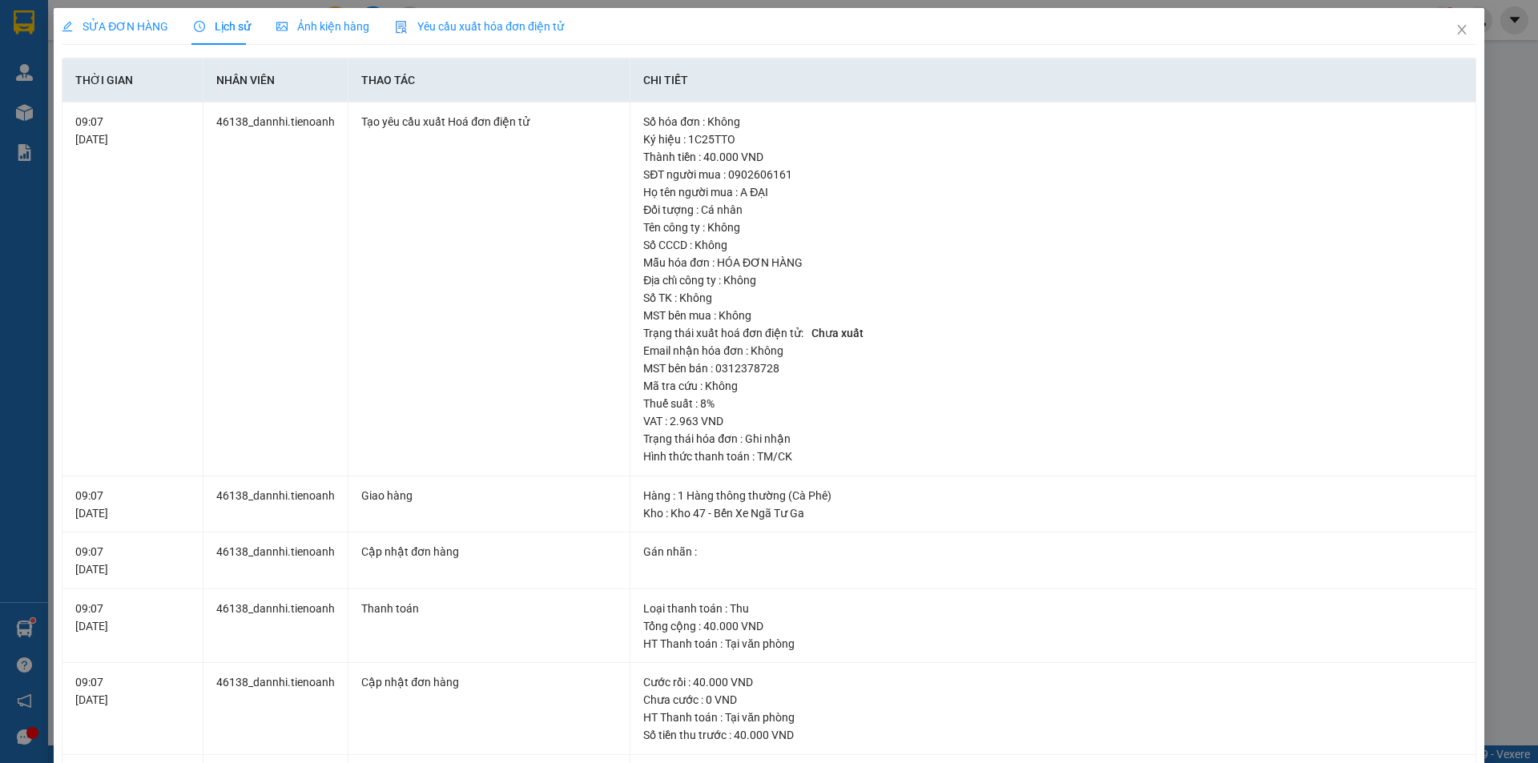
click at [142, 22] on span "SỬA ĐƠN HÀNG" at bounding box center [115, 26] width 107 height 13
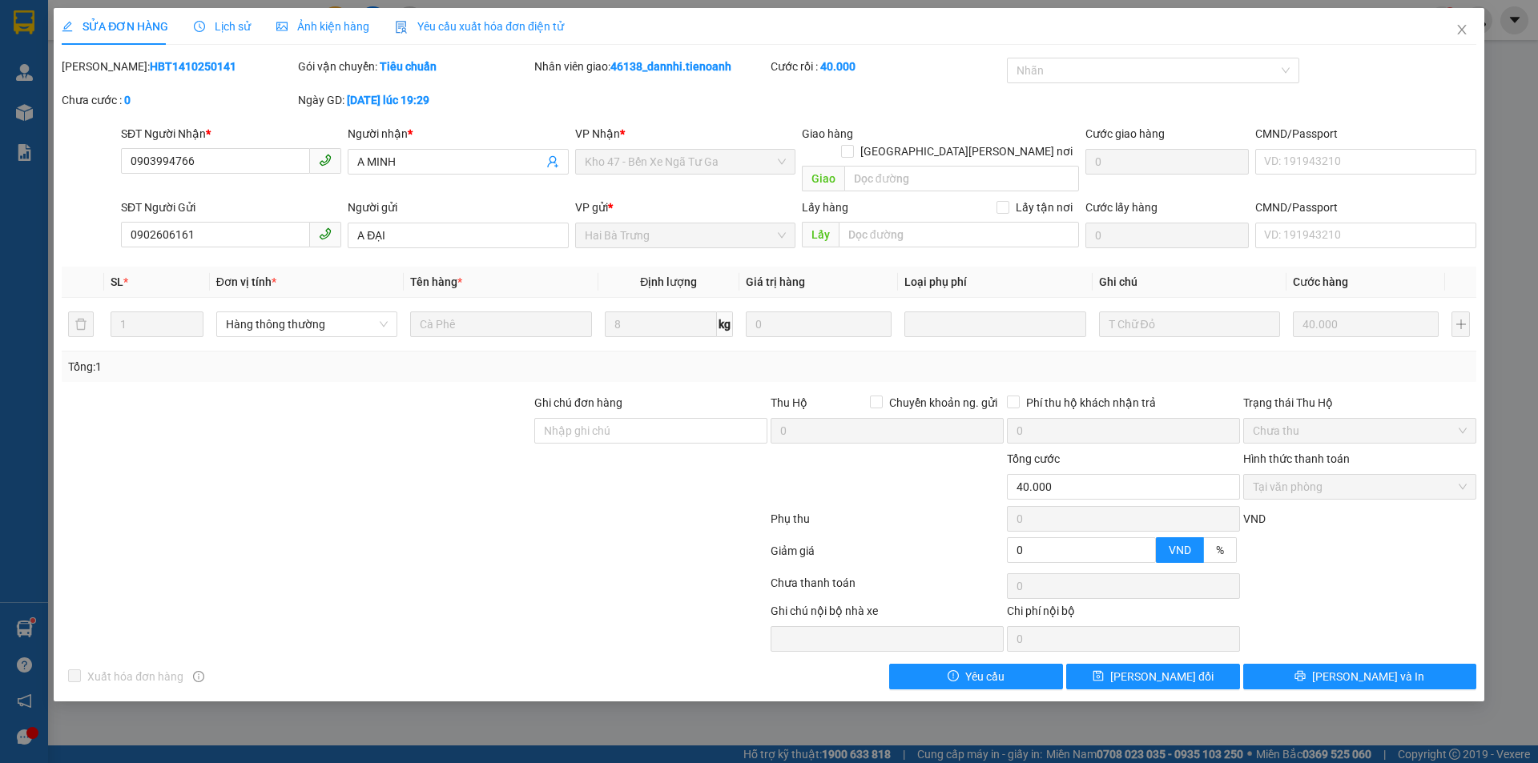
click at [296, 20] on span "Ảnh kiện hàng" at bounding box center [322, 26] width 93 height 13
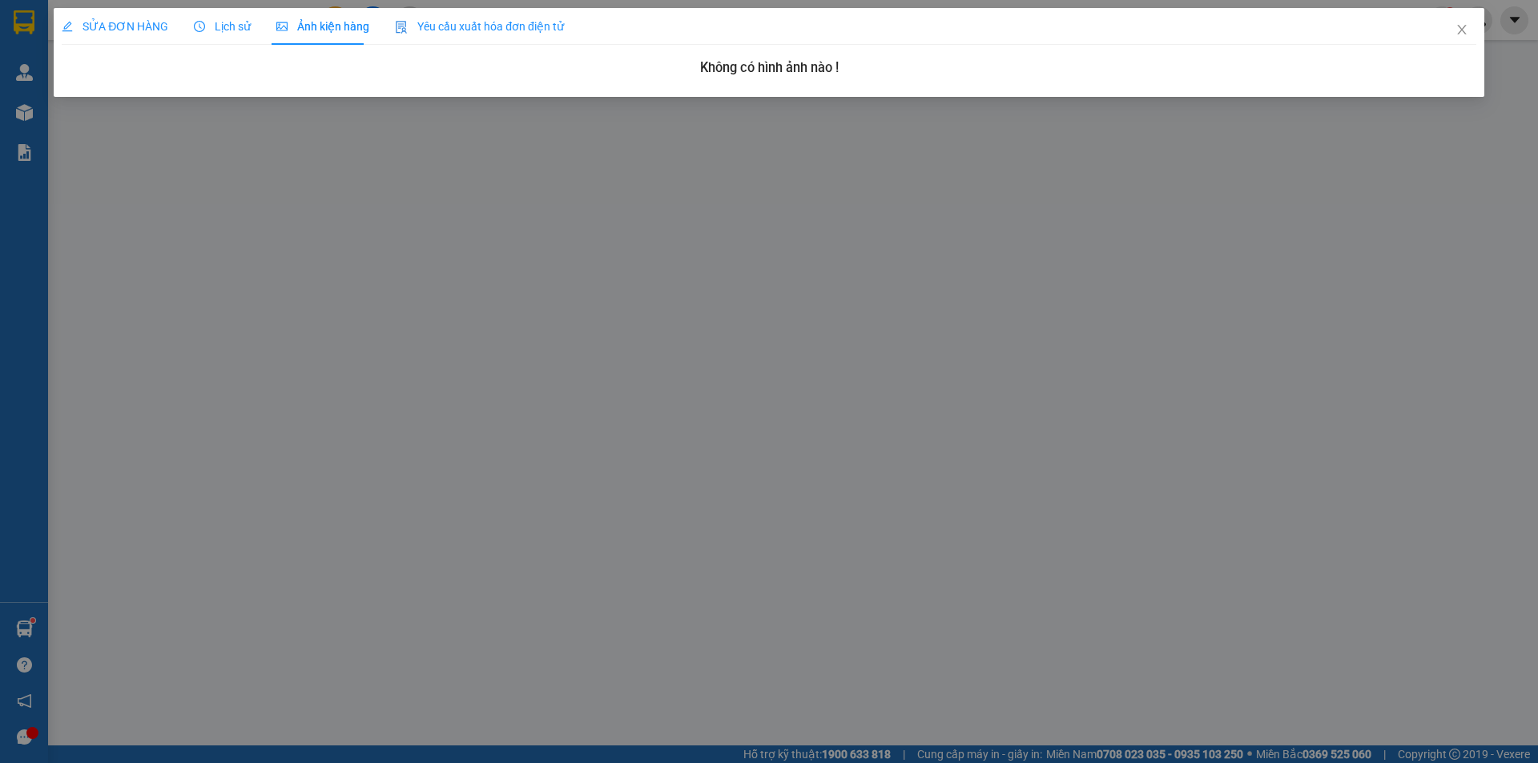
click at [212, 32] on span "Lịch sử" at bounding box center [222, 26] width 57 height 13
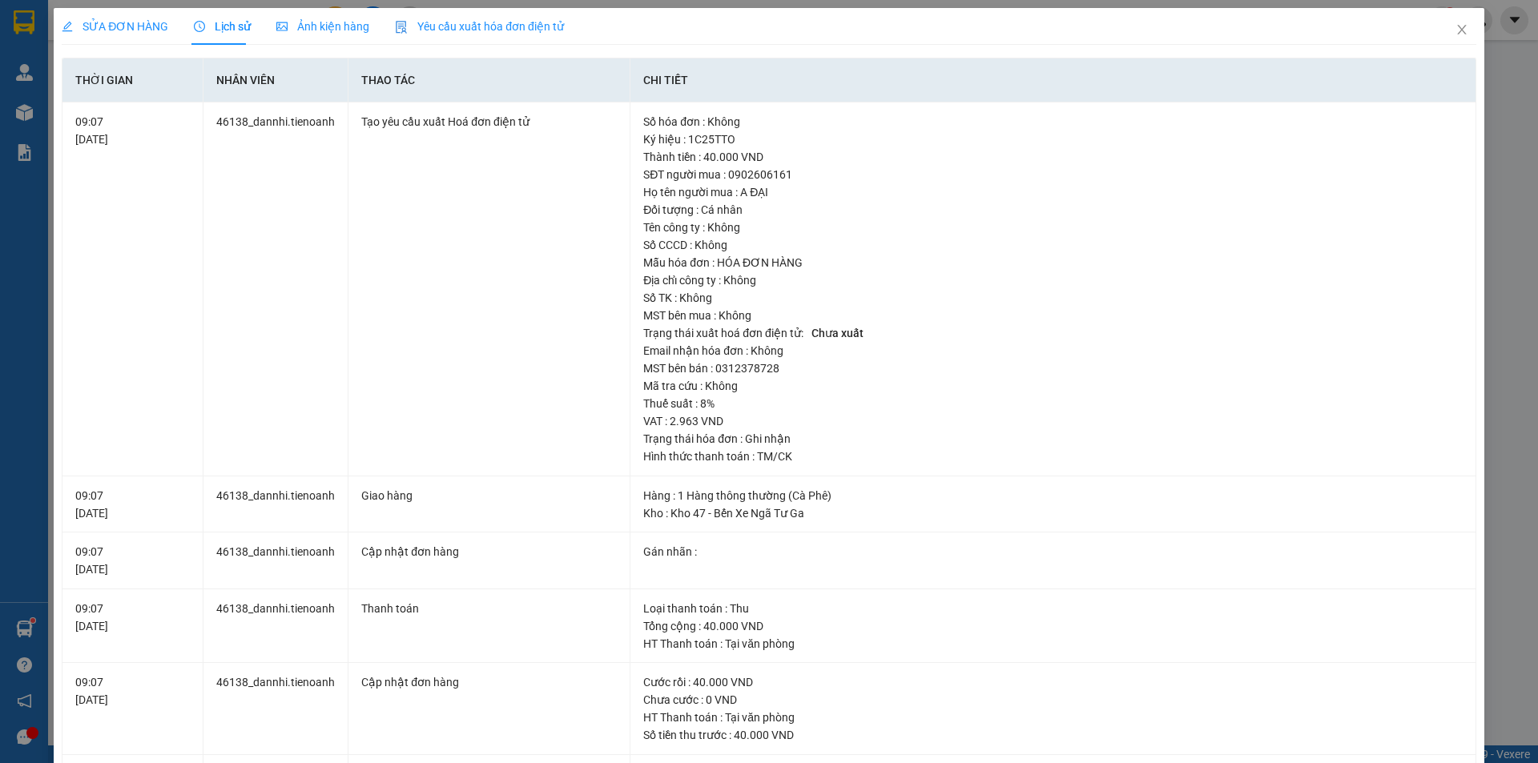
click at [296, 33] on span "Ảnh kiện hàng" at bounding box center [322, 26] width 93 height 13
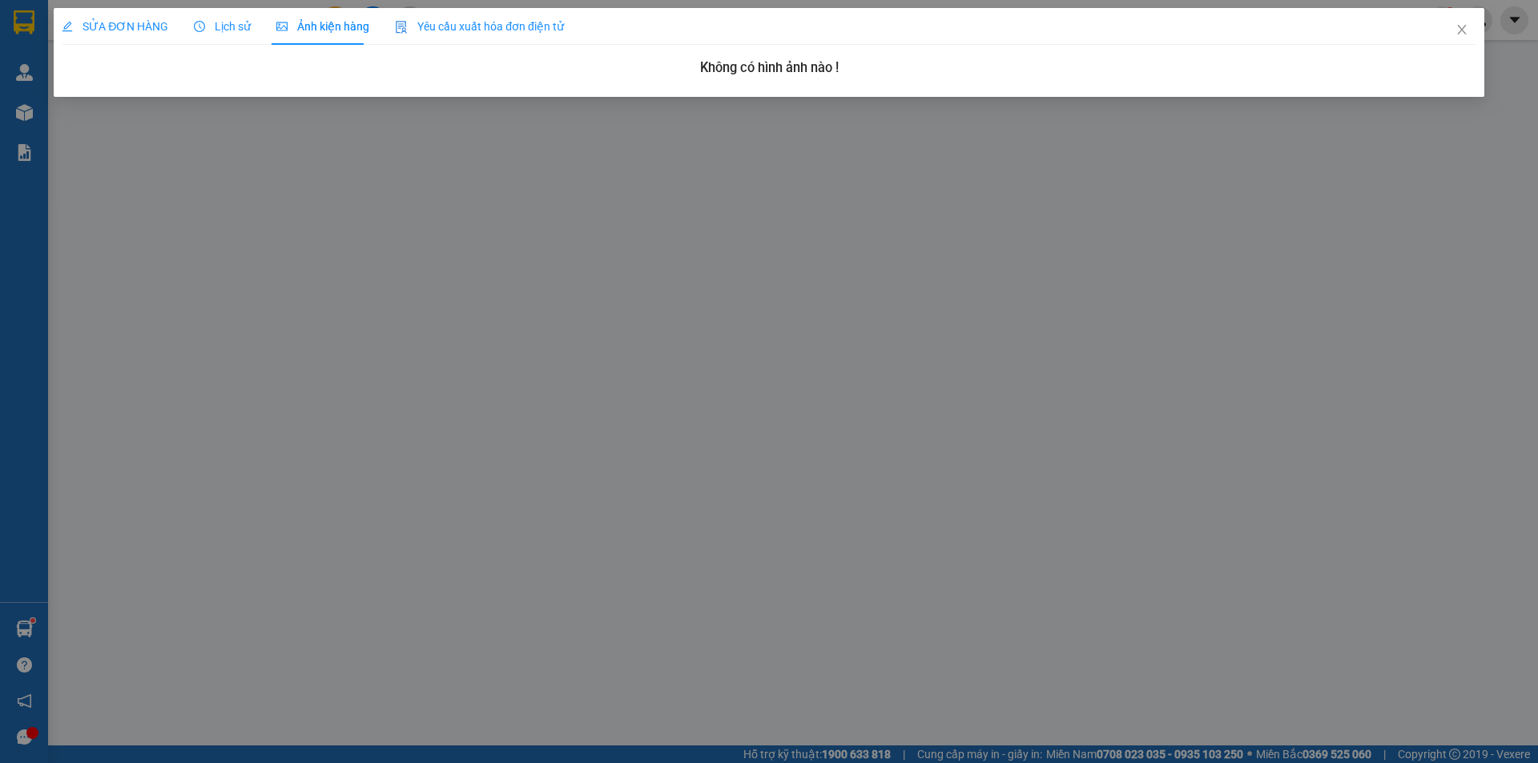
click at [213, 31] on span "Lịch sử" at bounding box center [222, 26] width 57 height 13
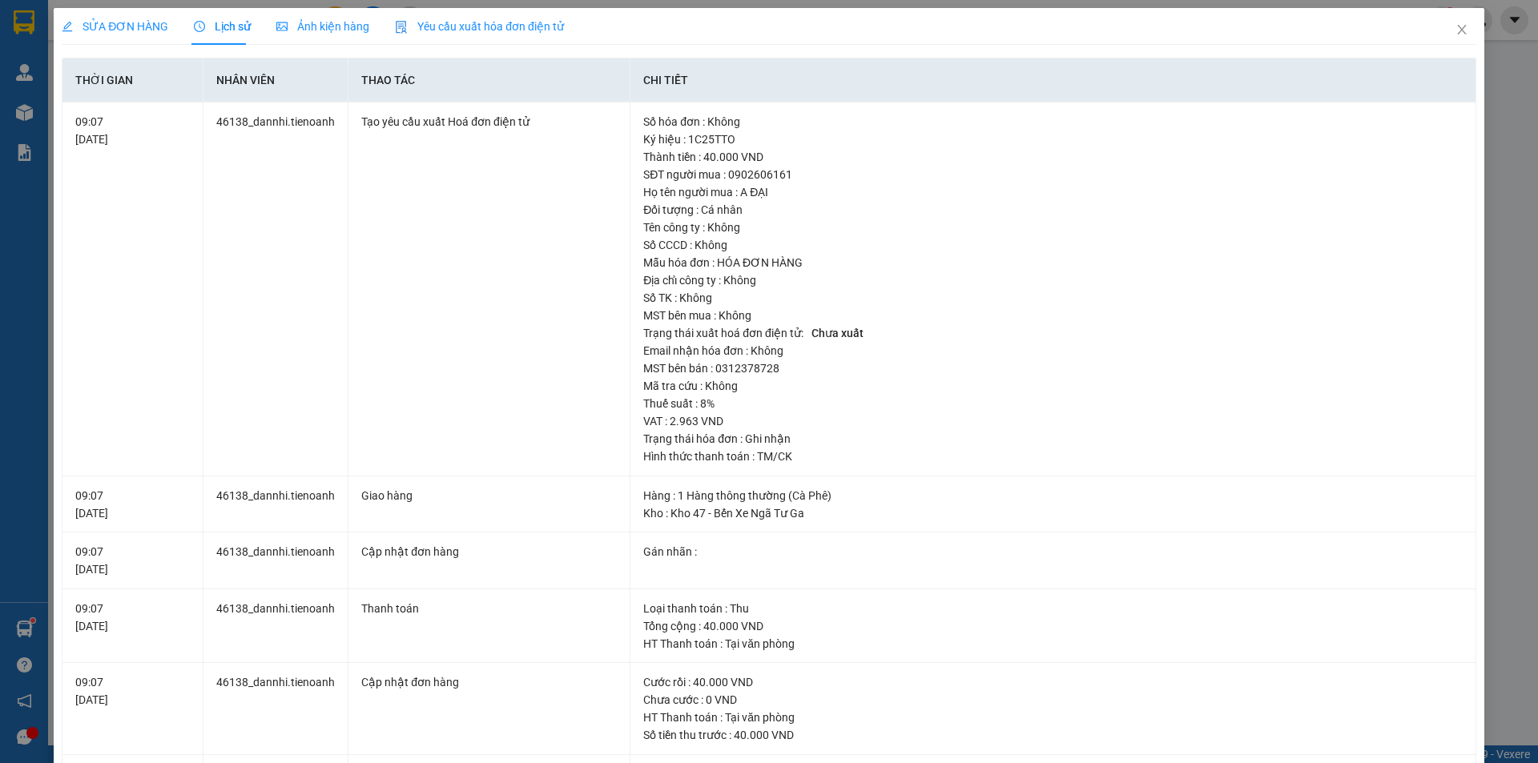
click at [117, 30] on span "SỬA ĐƠN HÀNG" at bounding box center [115, 26] width 107 height 13
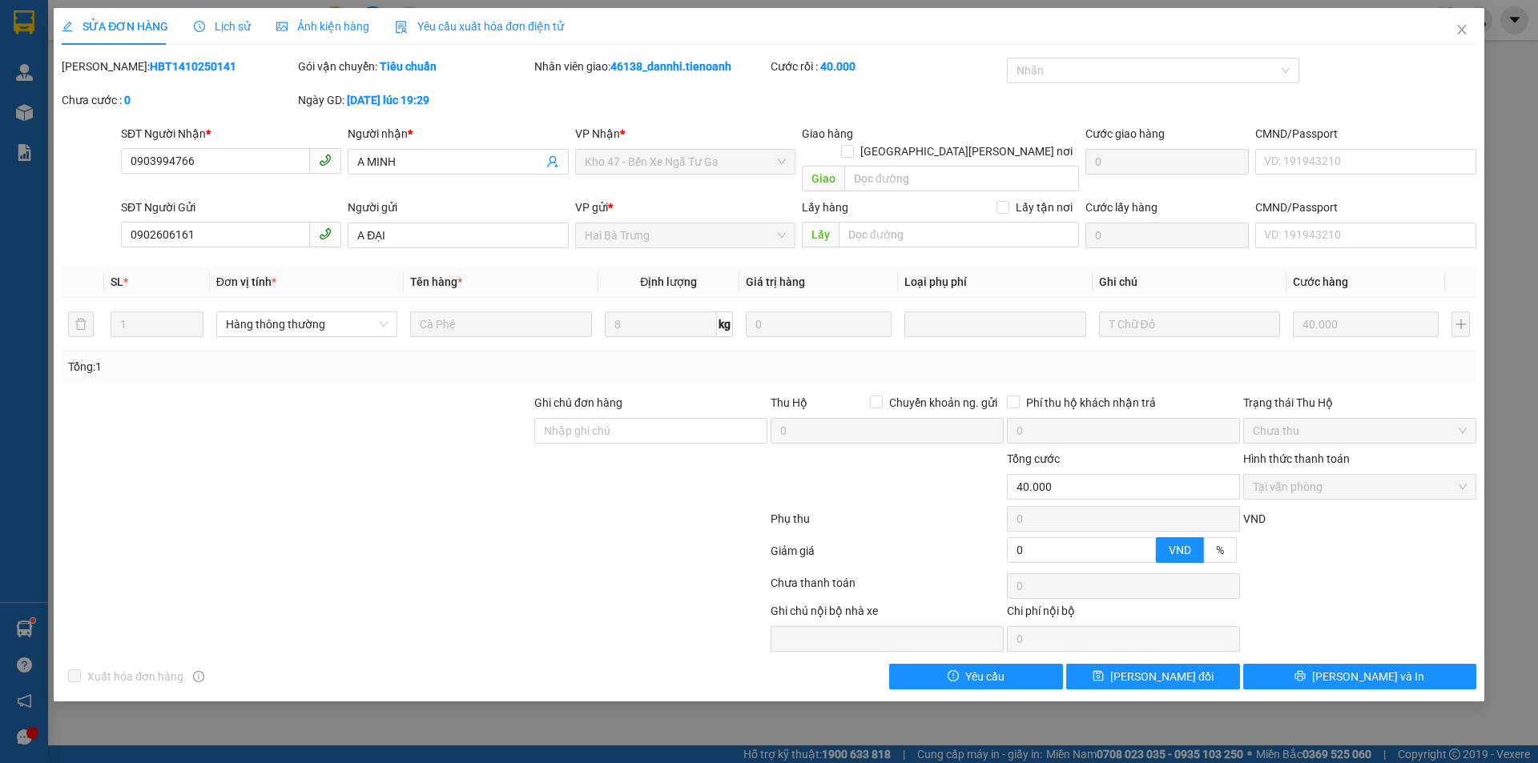
click at [288, 22] on span "Ảnh kiện hàng" at bounding box center [322, 26] width 93 height 13
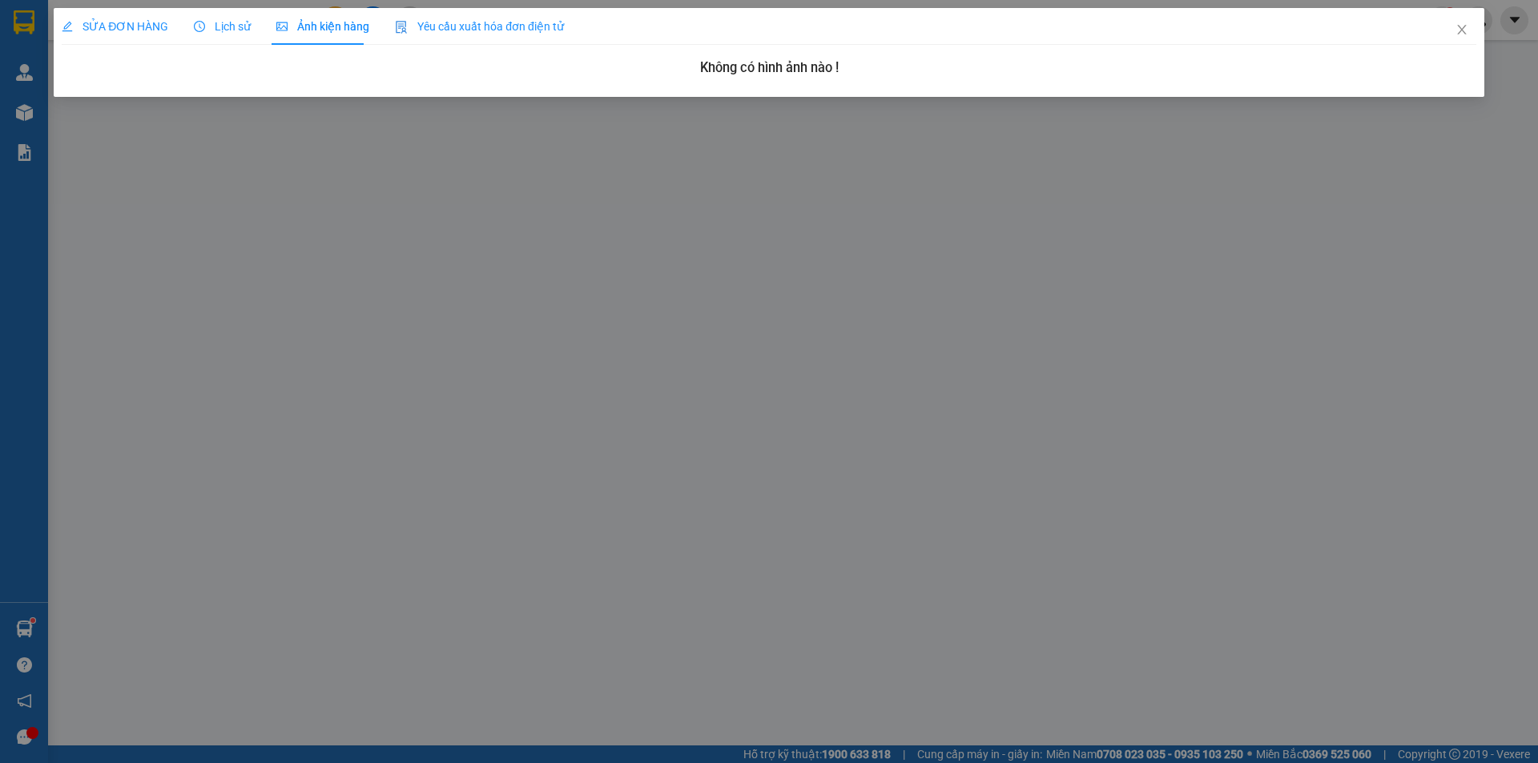
click at [236, 30] on span "Lịch sử" at bounding box center [222, 26] width 57 height 13
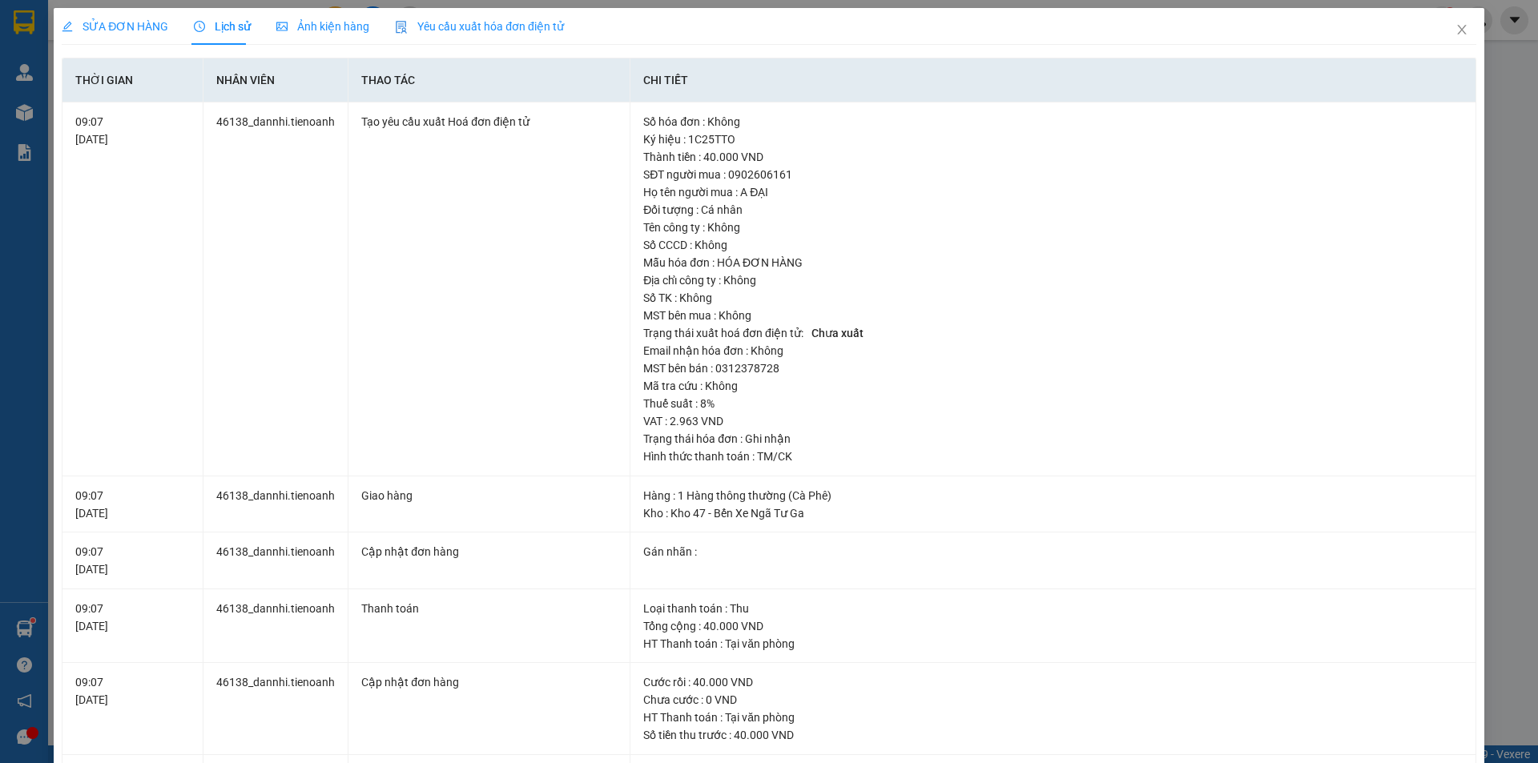
click at [131, 25] on span "SỬA ĐƠN HÀNG" at bounding box center [115, 26] width 107 height 13
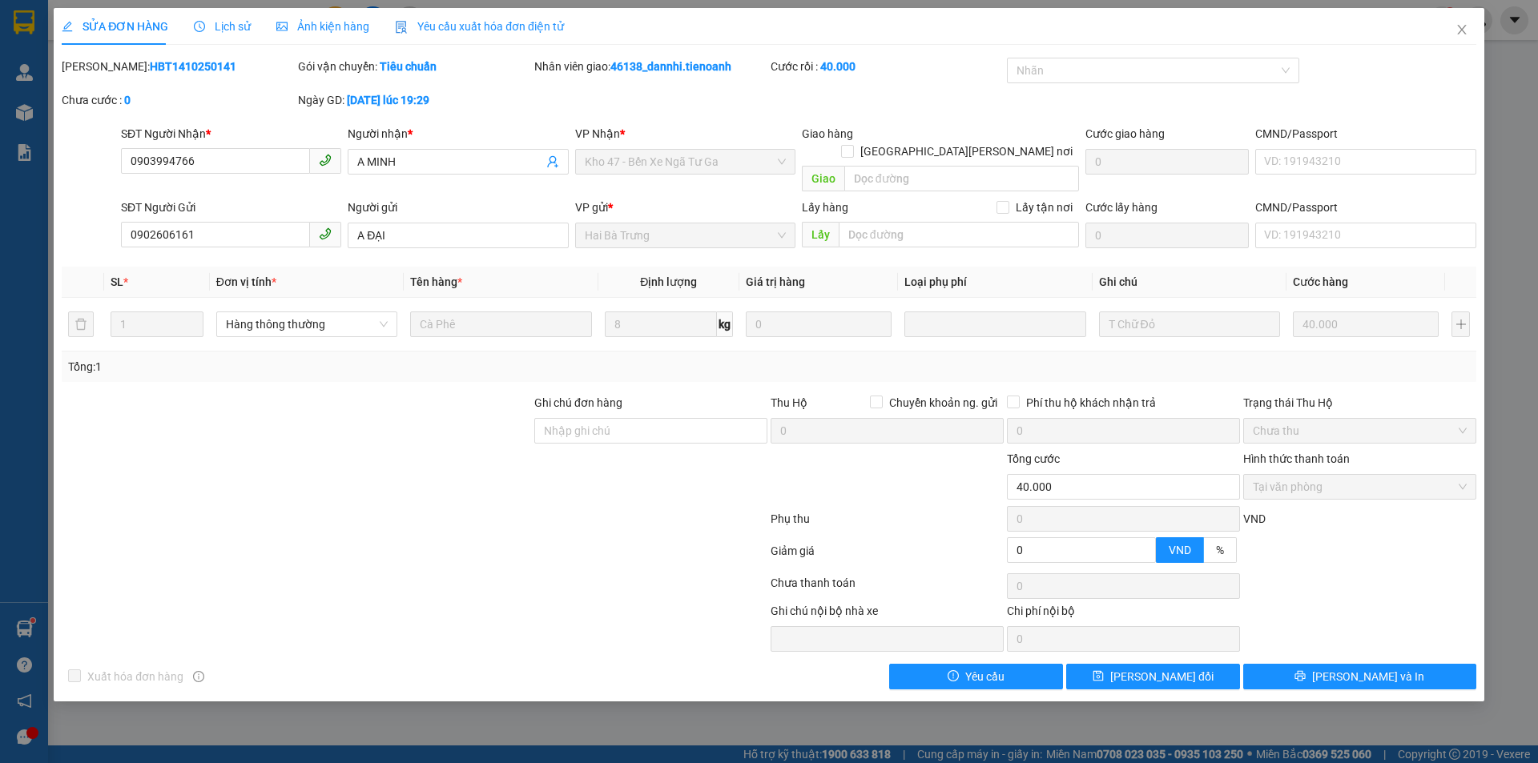
click at [288, 26] on span "Ảnh kiện hàng" at bounding box center [322, 26] width 93 height 13
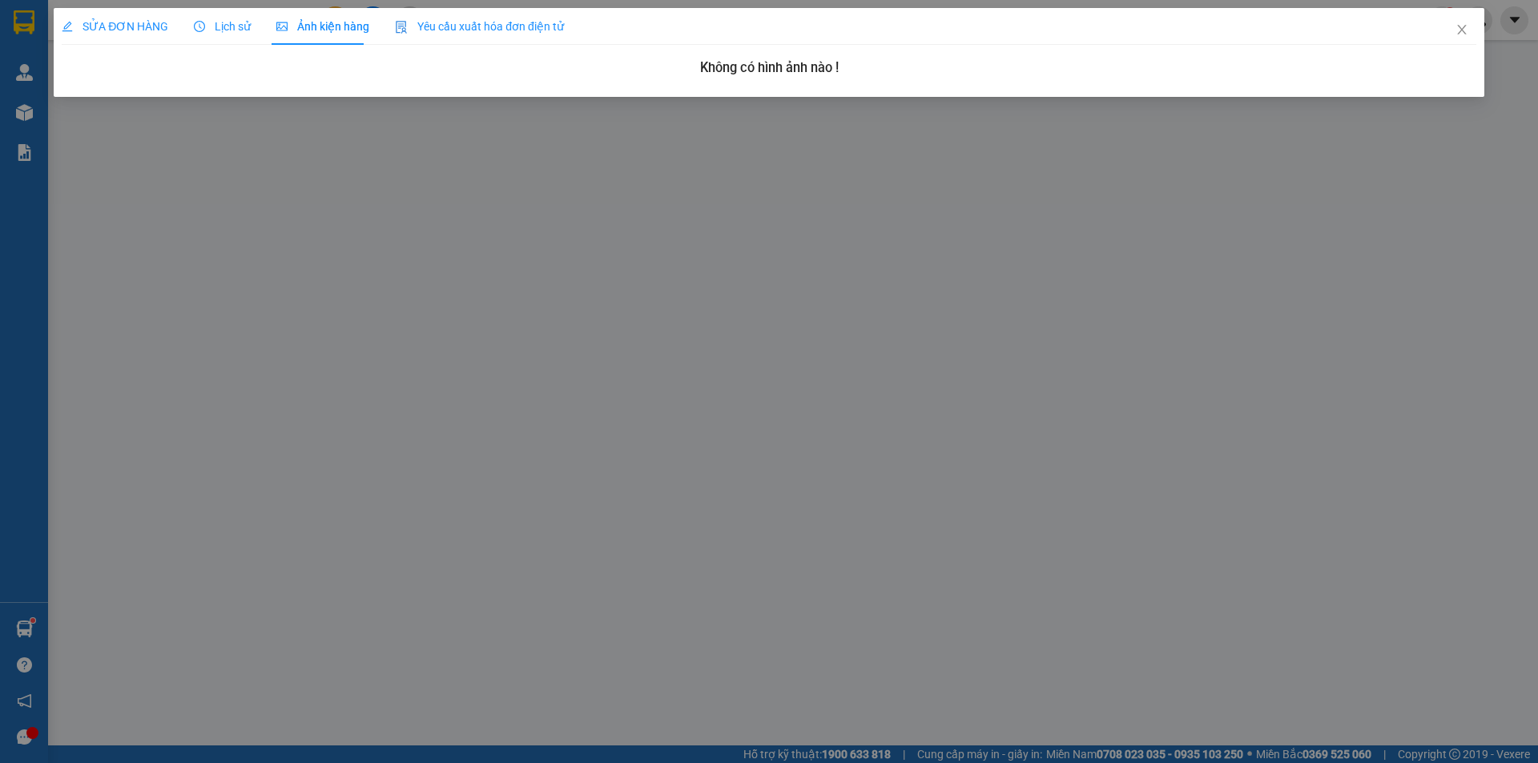
click at [220, 34] on div "Lịch sử" at bounding box center [222, 27] width 57 height 18
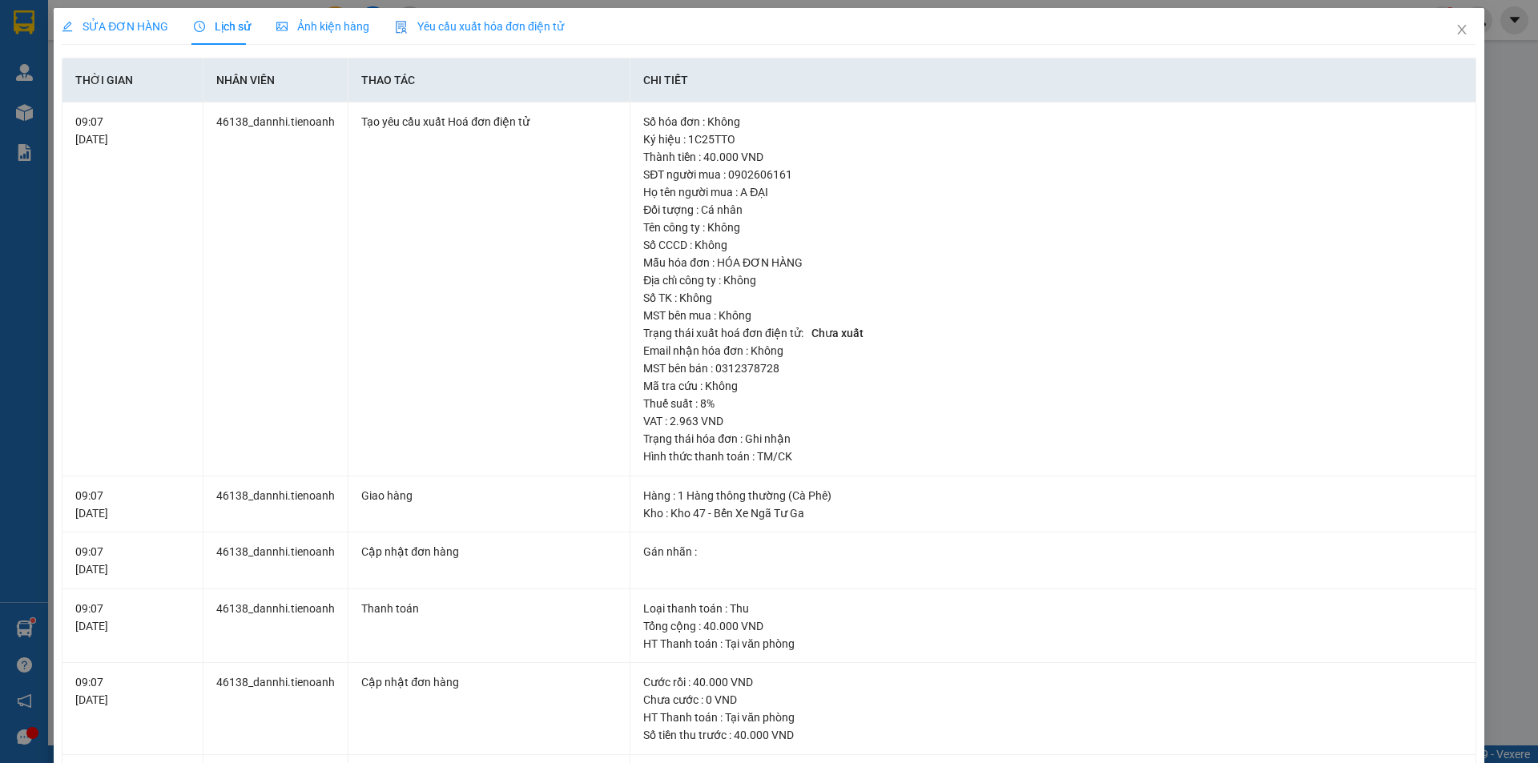
click at [150, 32] on span "SỬA ĐƠN HÀNG" at bounding box center [115, 26] width 107 height 13
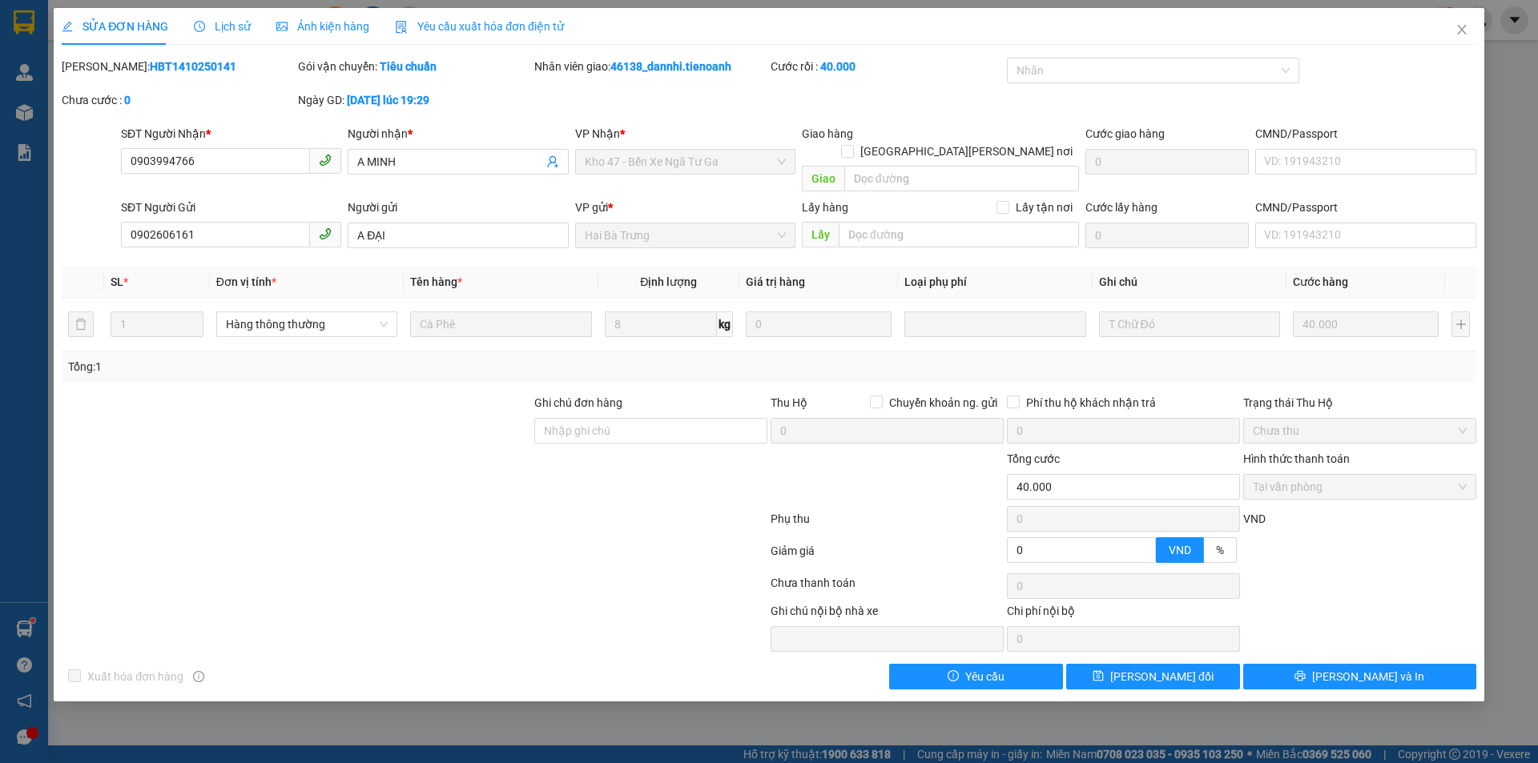
click at [310, 27] on span "Ảnh kiện hàng" at bounding box center [322, 26] width 93 height 13
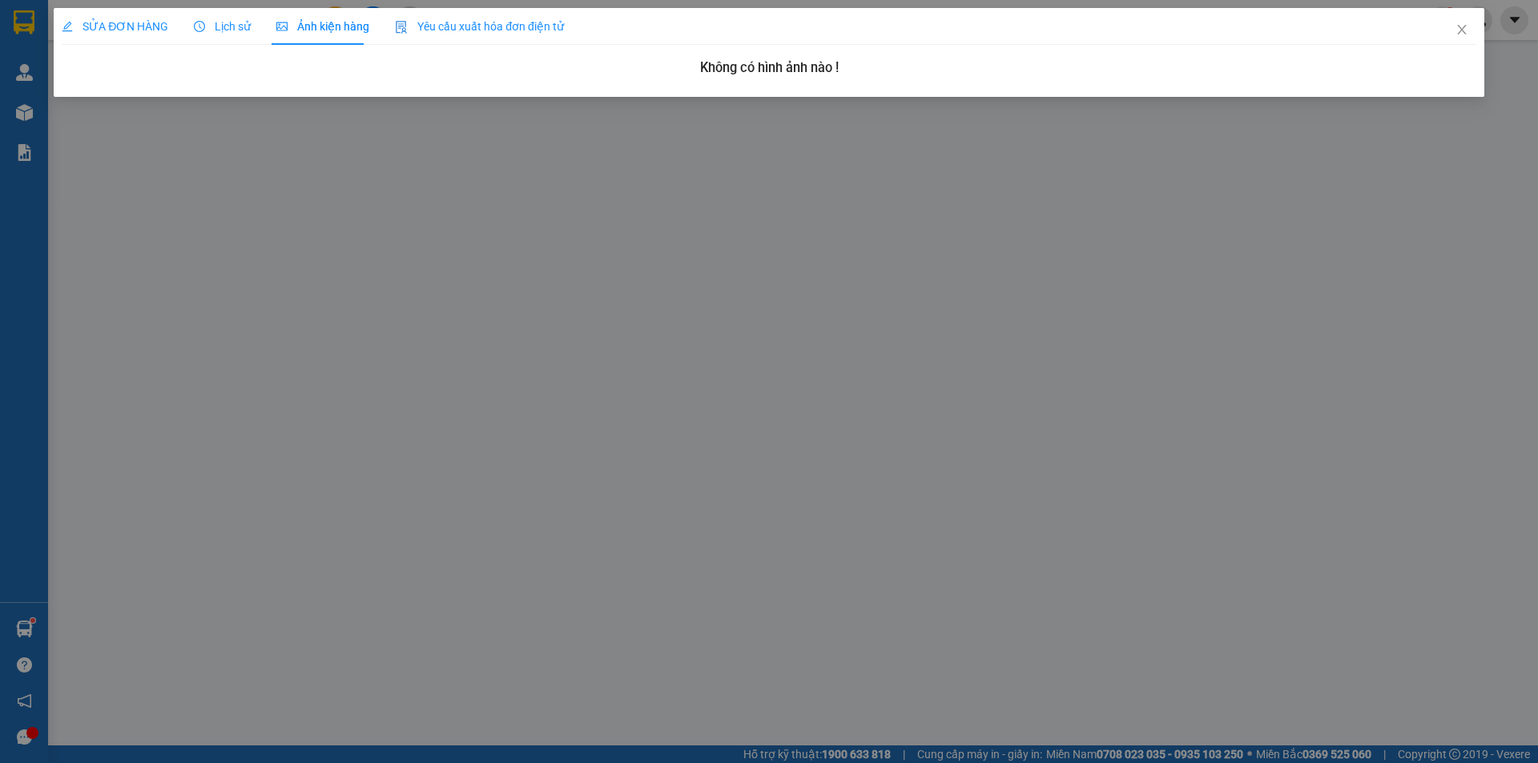
click at [199, 26] on icon "clock-circle" at bounding box center [199, 26] width 11 height 11
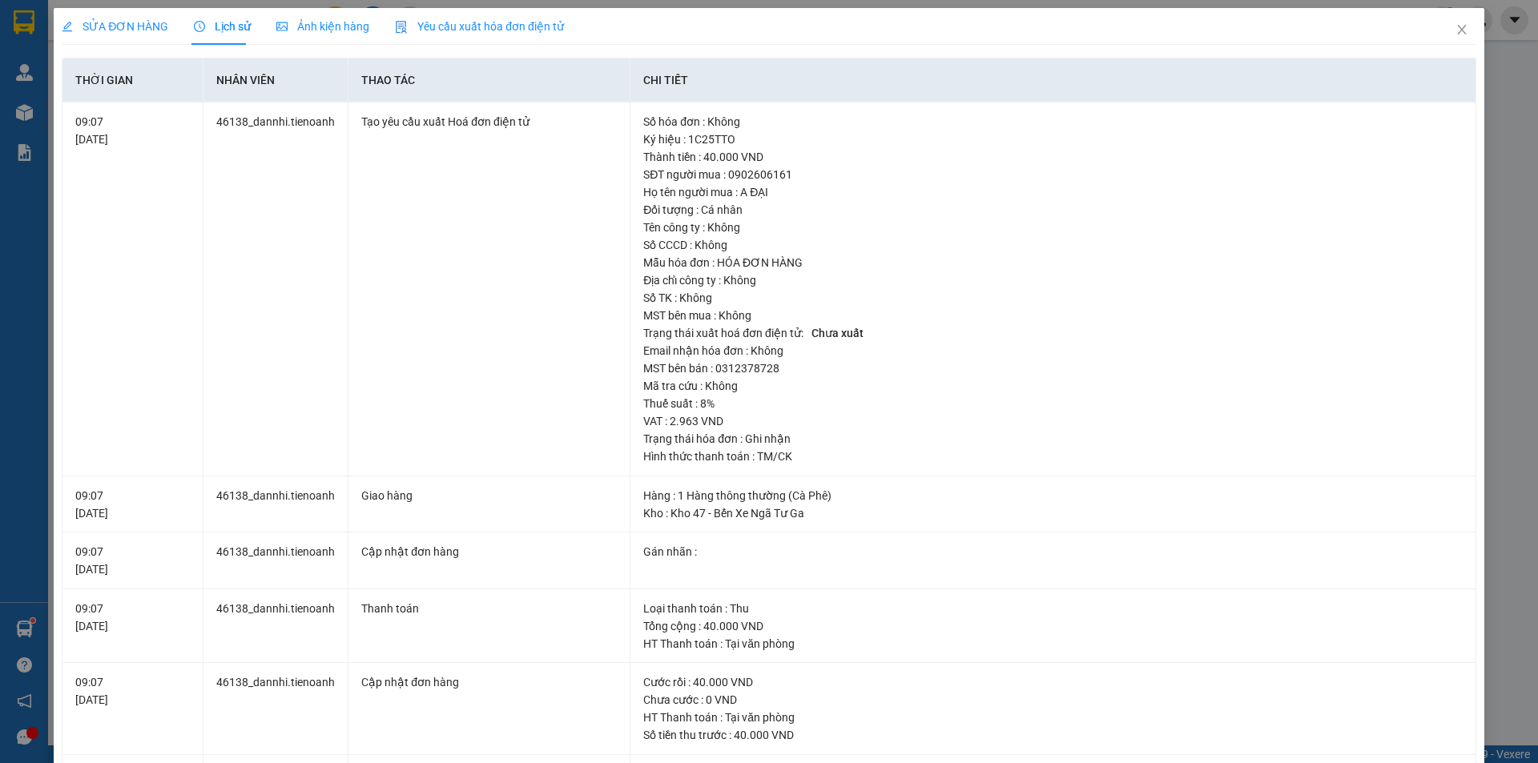
click at [135, 34] on div "SỬA ĐƠN HÀNG" at bounding box center [115, 27] width 107 height 18
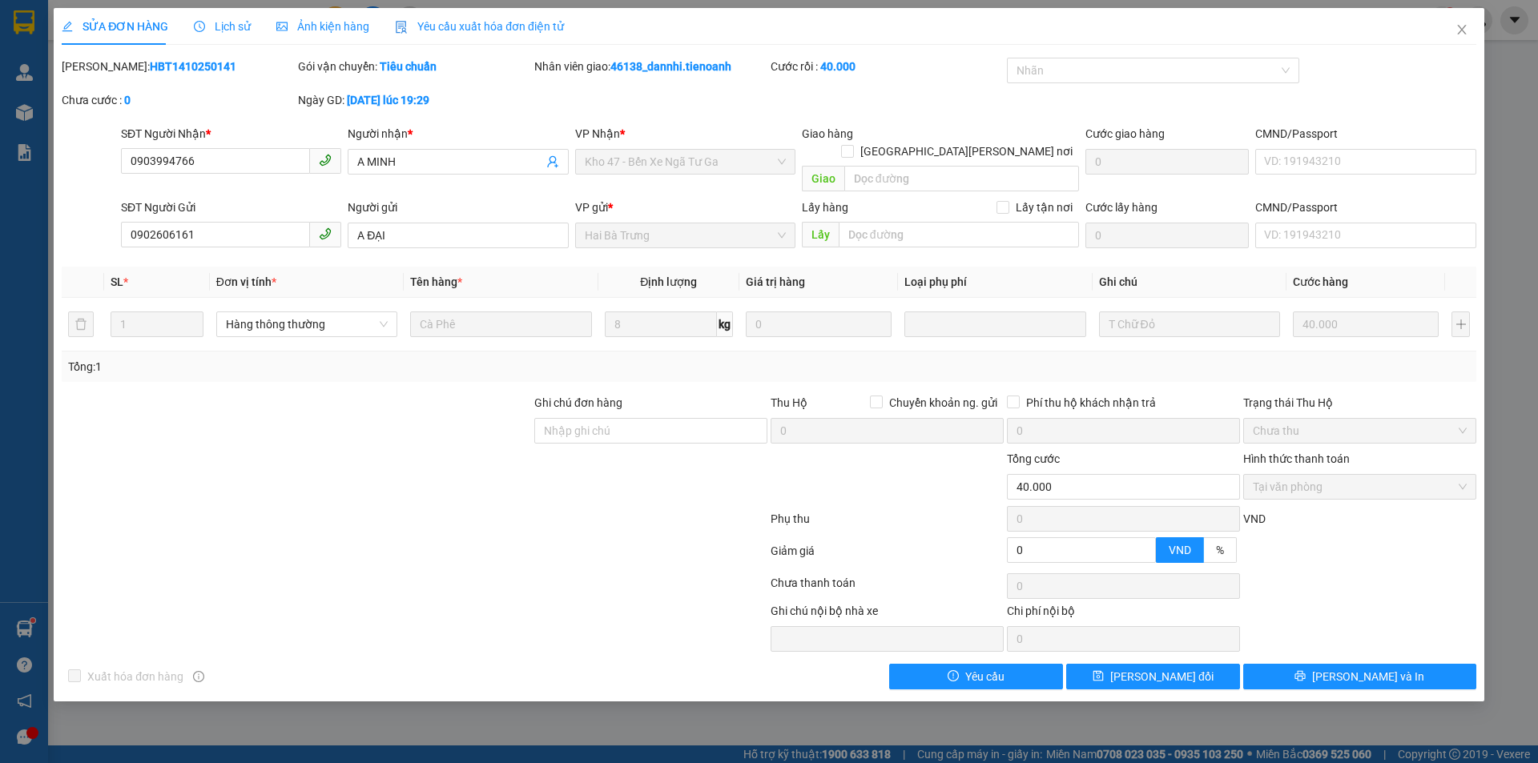
click at [292, 26] on span "Ảnh kiện hàng" at bounding box center [322, 26] width 93 height 13
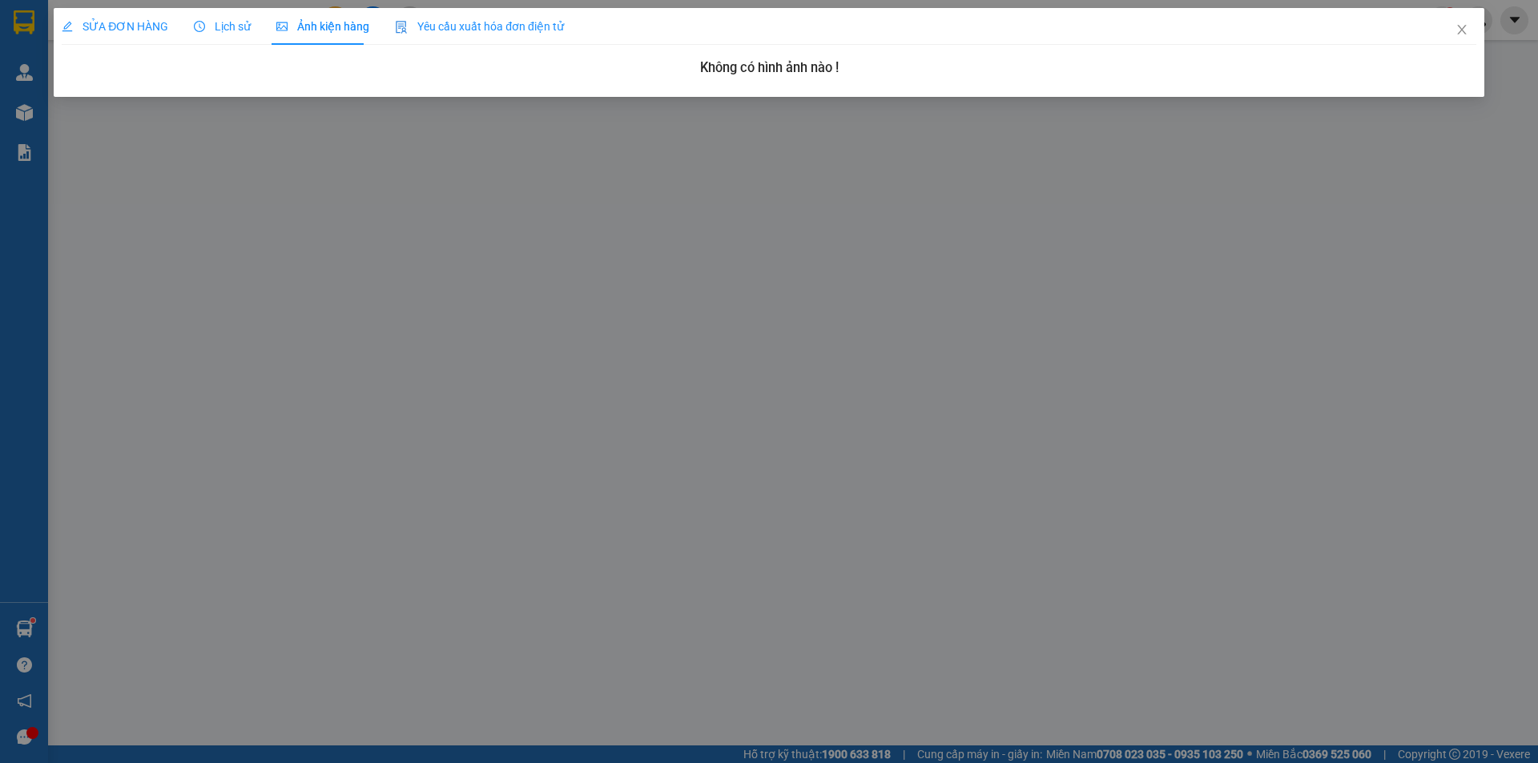
click at [208, 27] on span "Lịch sử" at bounding box center [222, 26] width 57 height 13
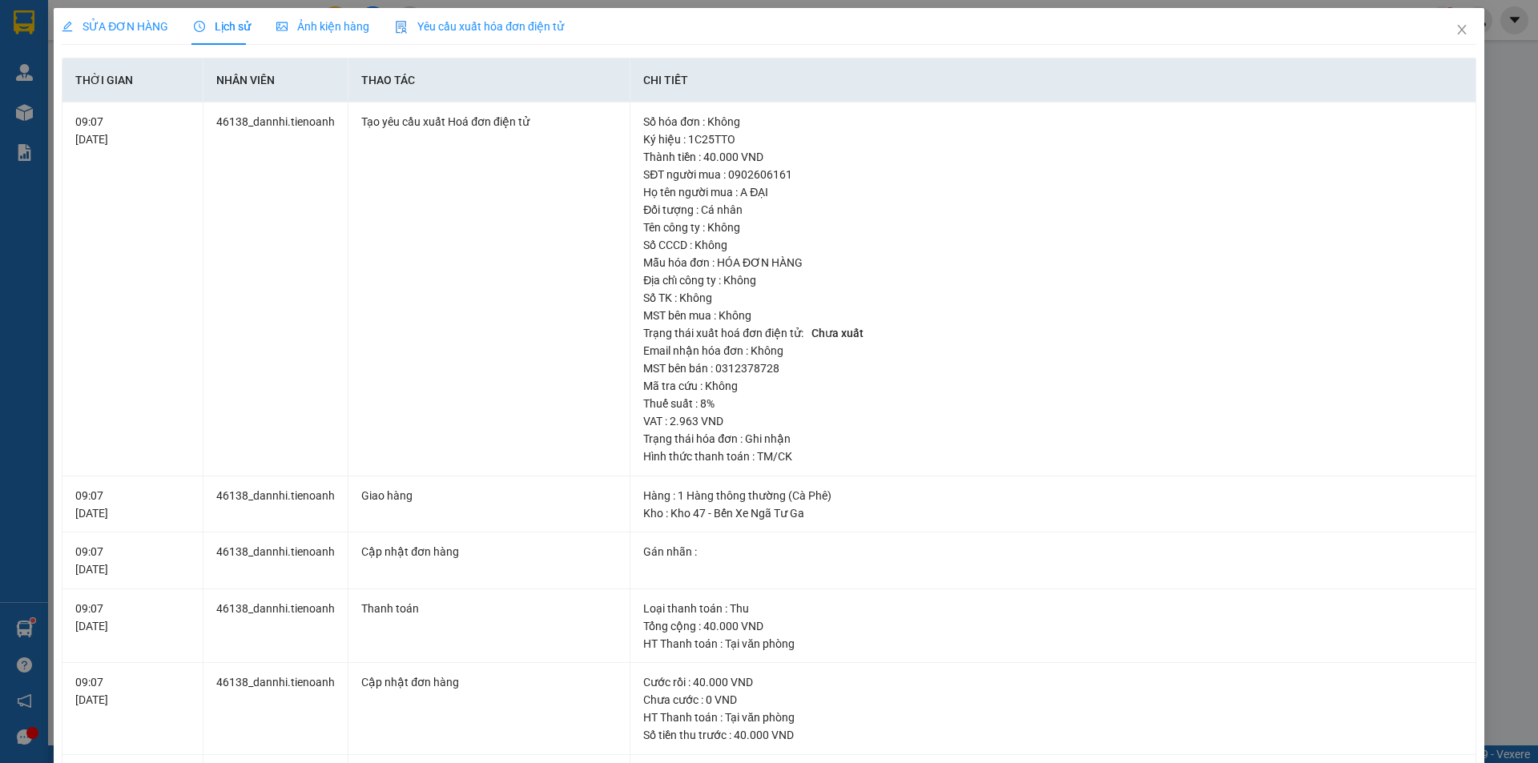
click at [162, 13] on div "SỬA ĐƠN HÀNG" at bounding box center [115, 26] width 107 height 37
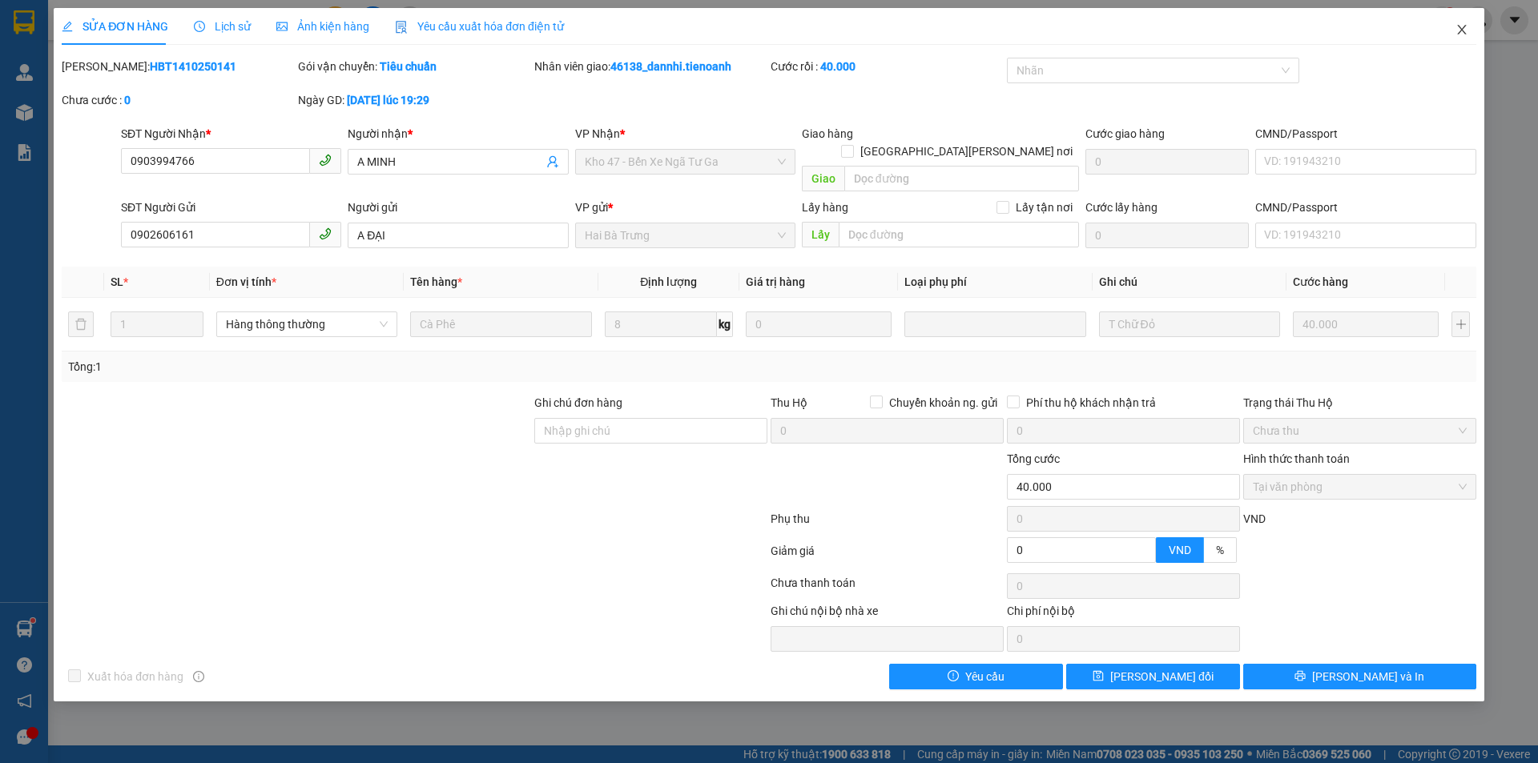
click at [1449, 34] on span "Close" at bounding box center [1462, 30] width 45 height 45
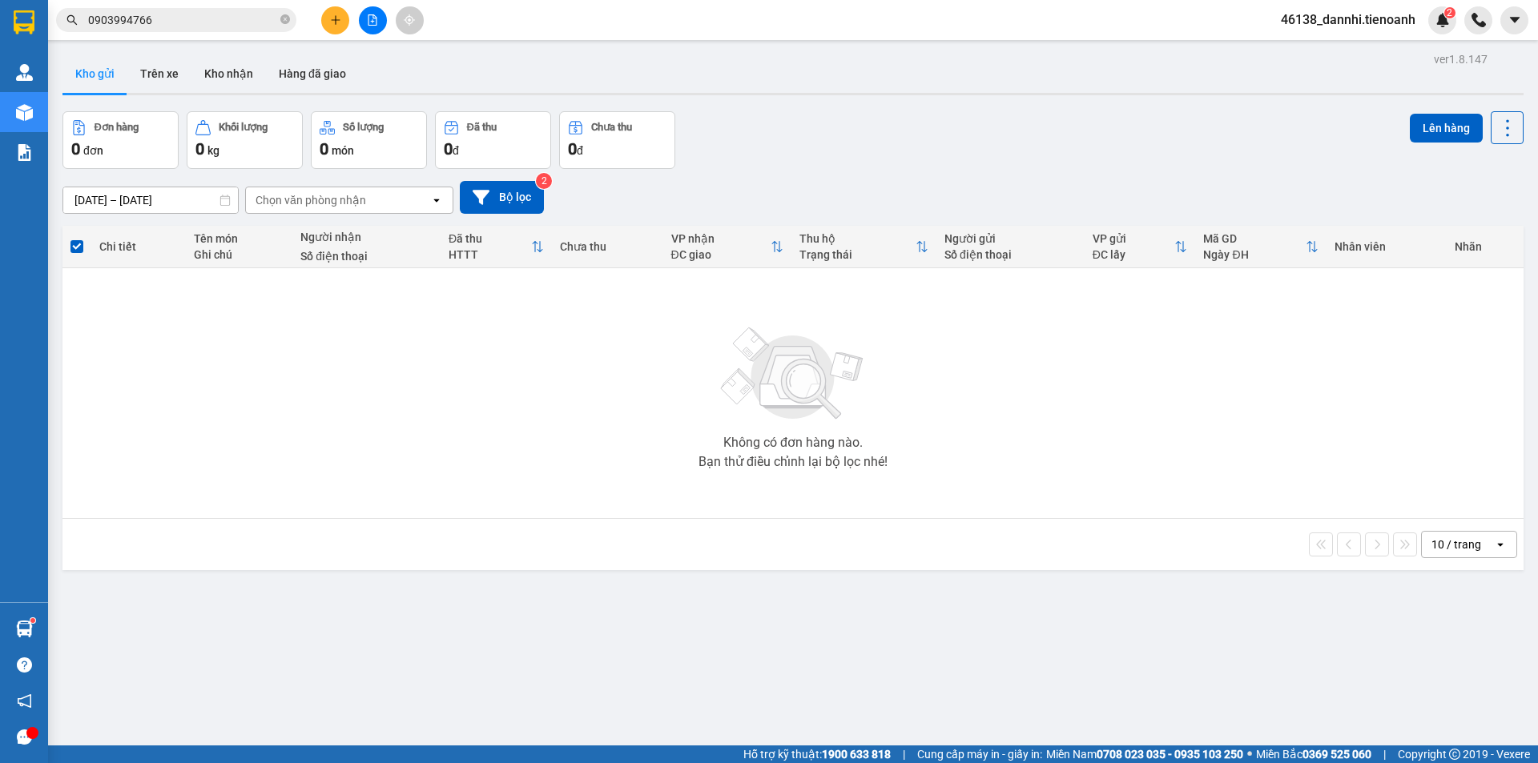
click at [231, 28] on input "0903994766" at bounding box center [182, 20] width 189 height 18
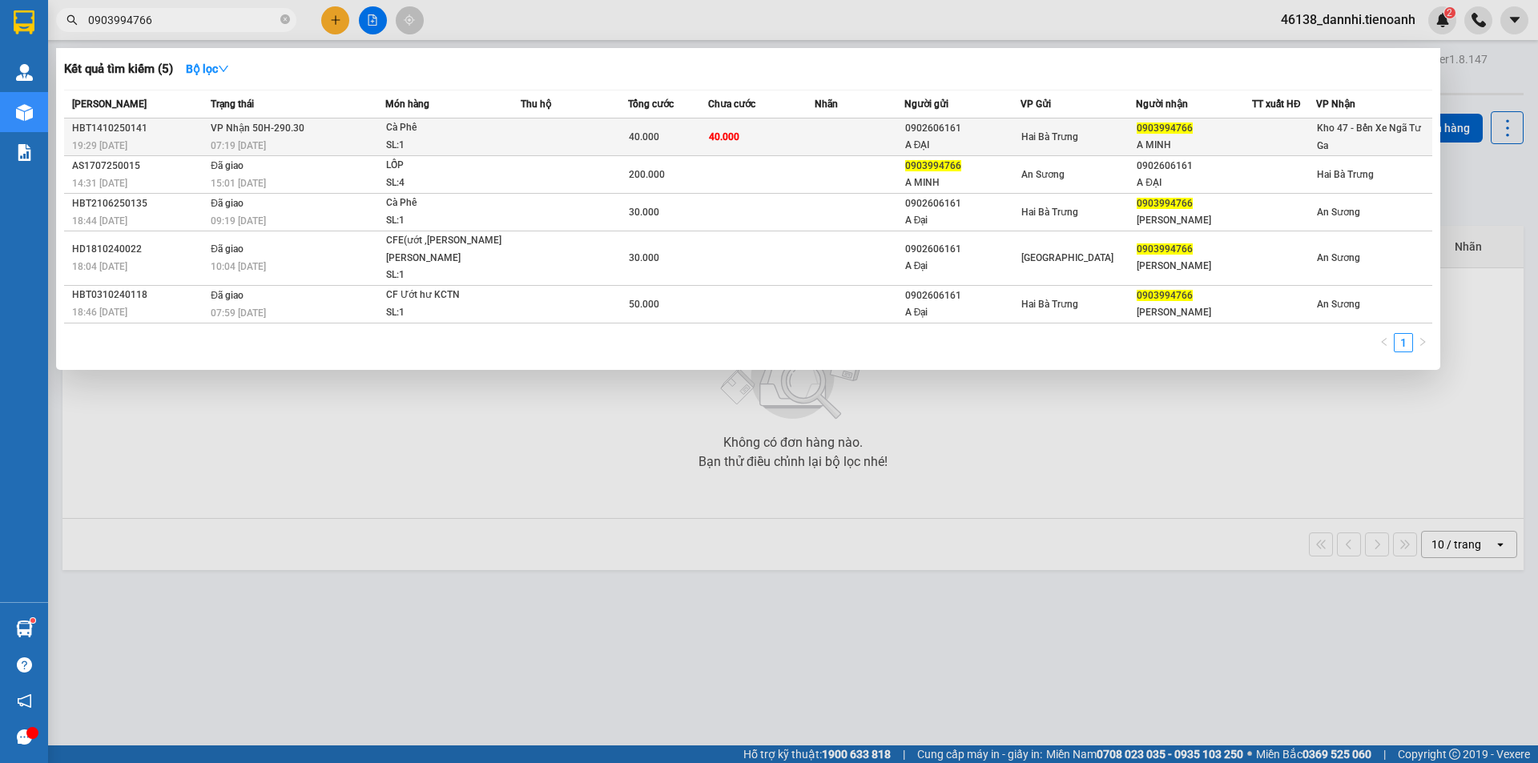
click at [370, 135] on td "[PERSON_NAME] 50H-290.30 07:19 [DATE]" at bounding box center [296, 138] width 179 height 38
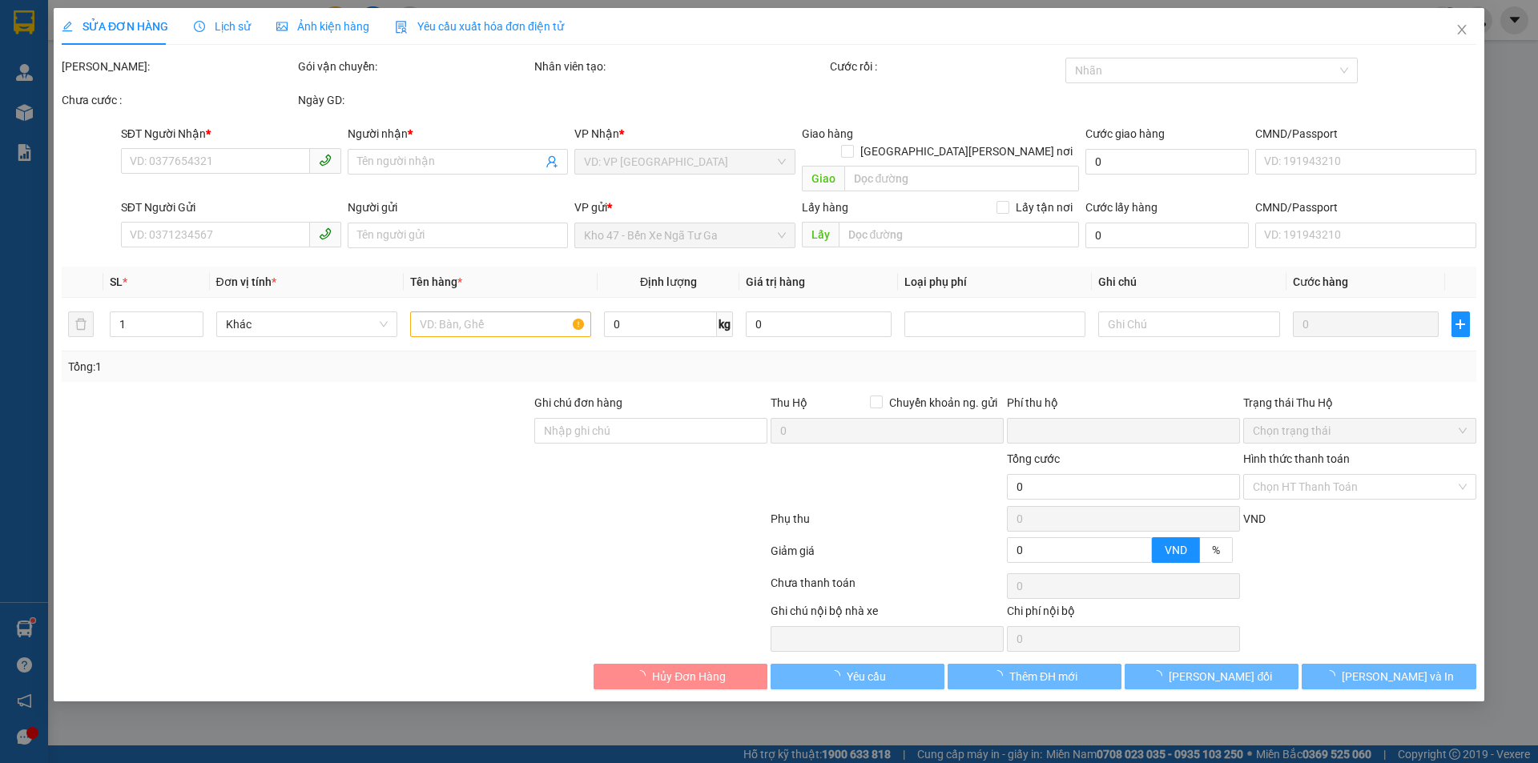
type input "0903994766"
type input "A MINH"
type input "0902606161"
type input "A ĐẠI"
type input "0"
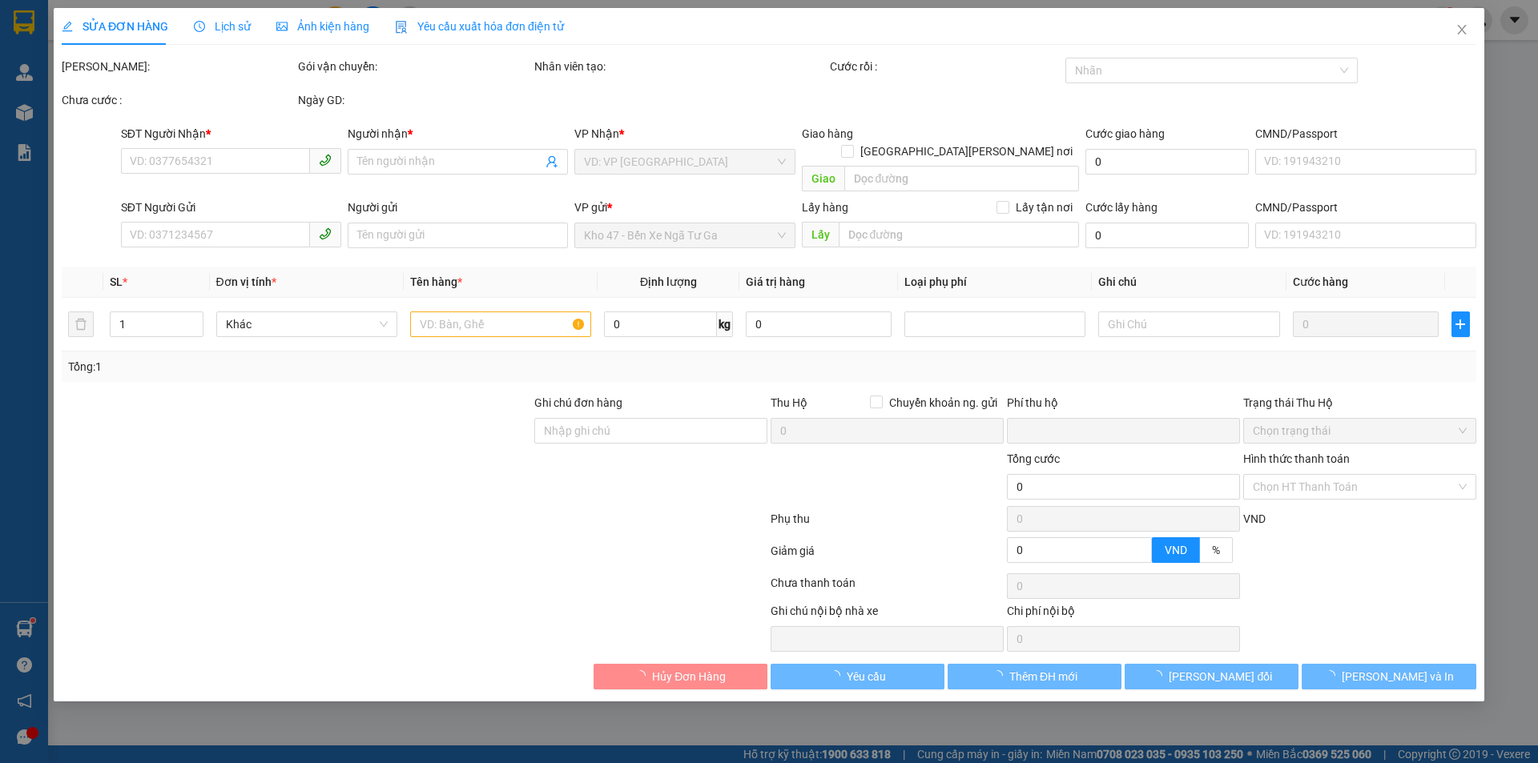
type input "40.000"
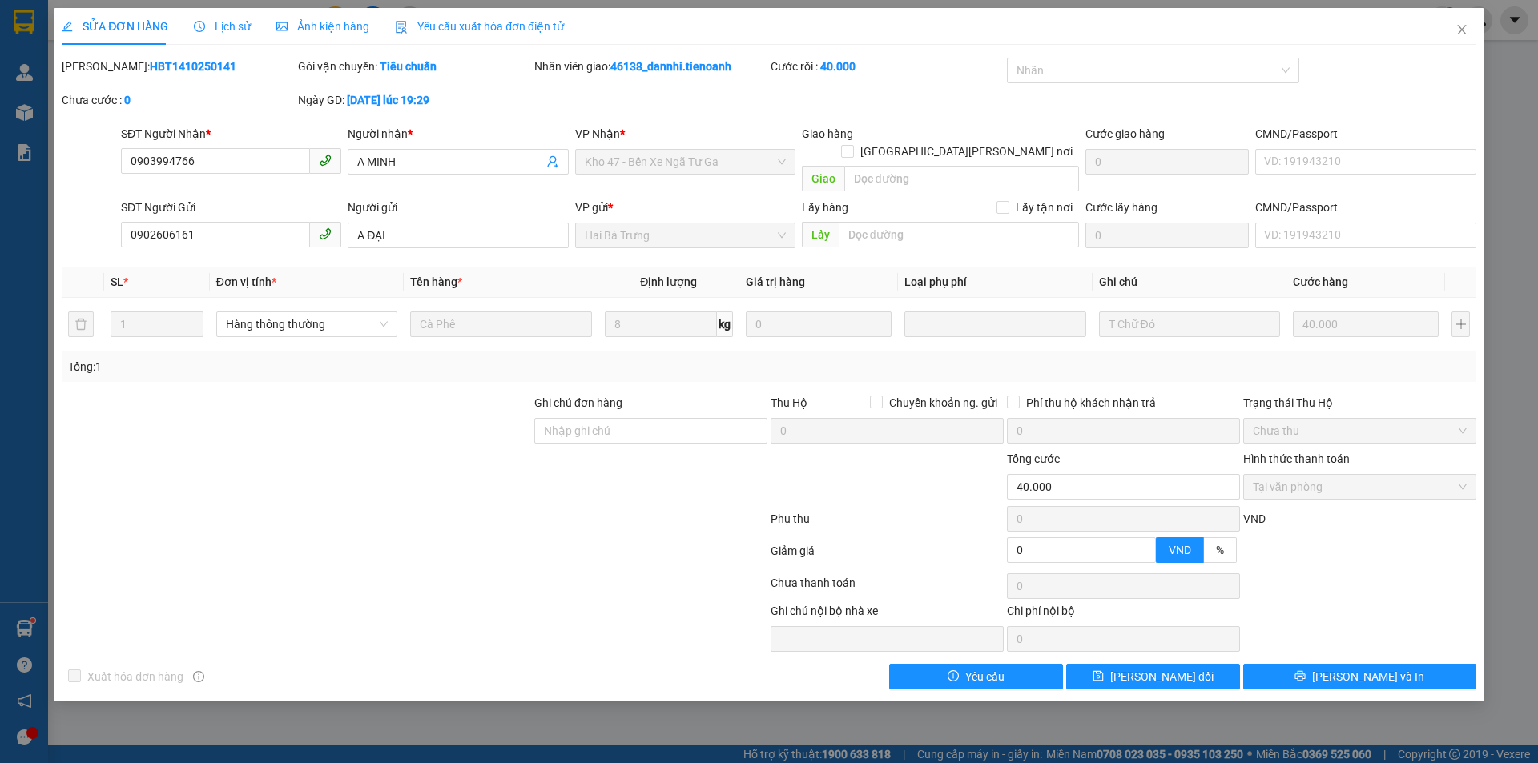
click at [235, 30] on span "Lịch sử" at bounding box center [222, 26] width 57 height 13
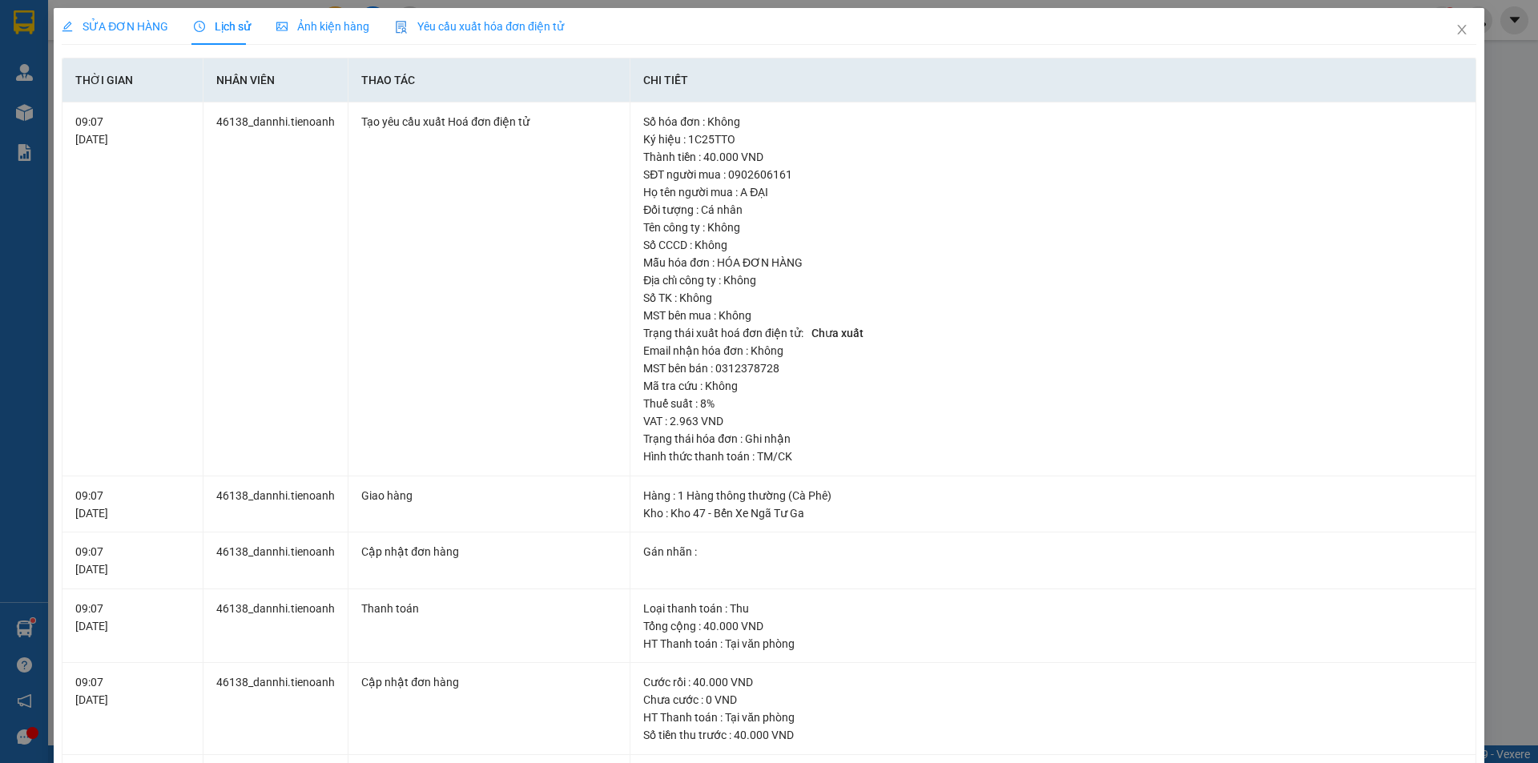
click at [109, 32] on span "SỬA ĐƠN HÀNG" at bounding box center [115, 26] width 107 height 13
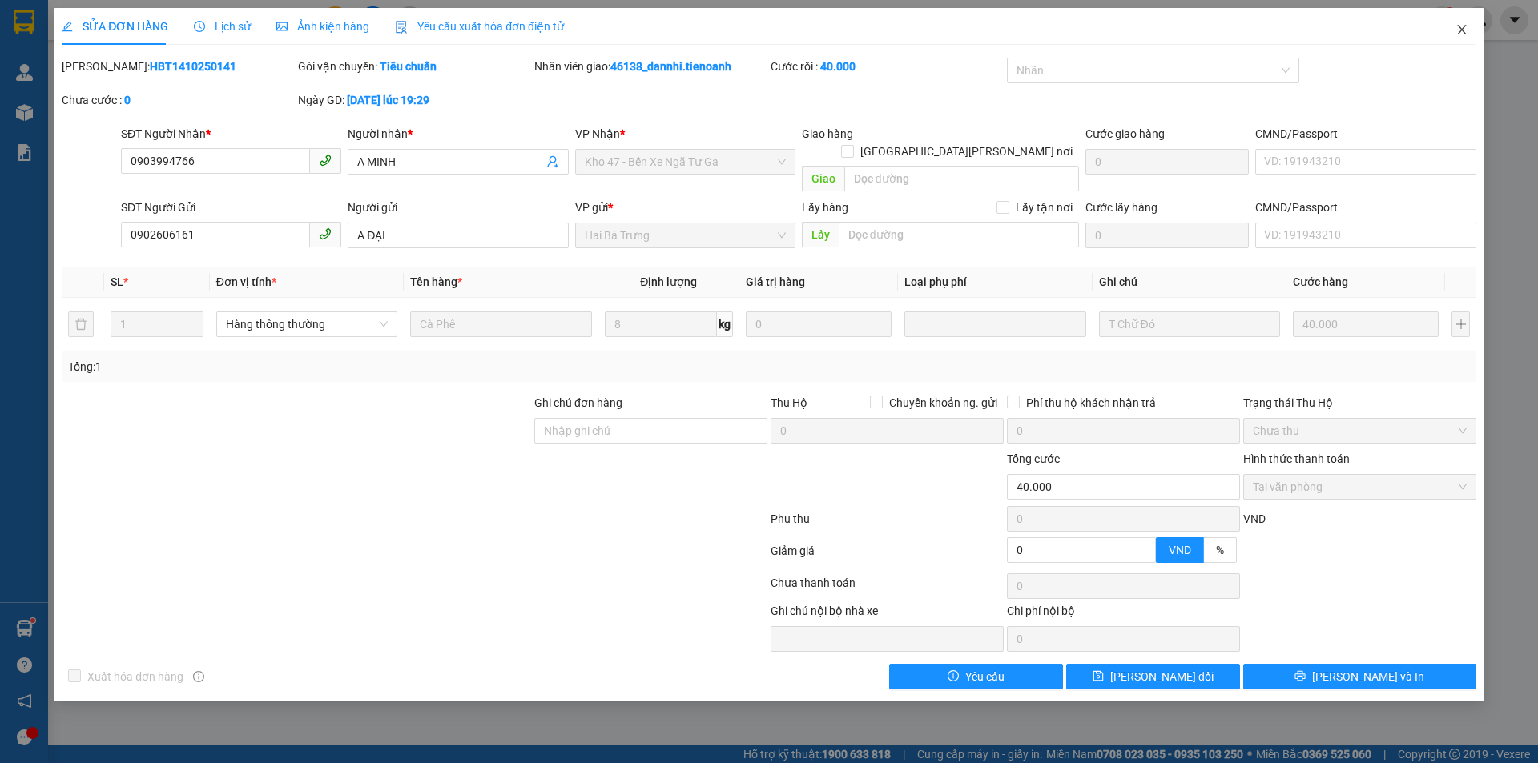
click at [1453, 38] on span "Close" at bounding box center [1462, 30] width 45 height 45
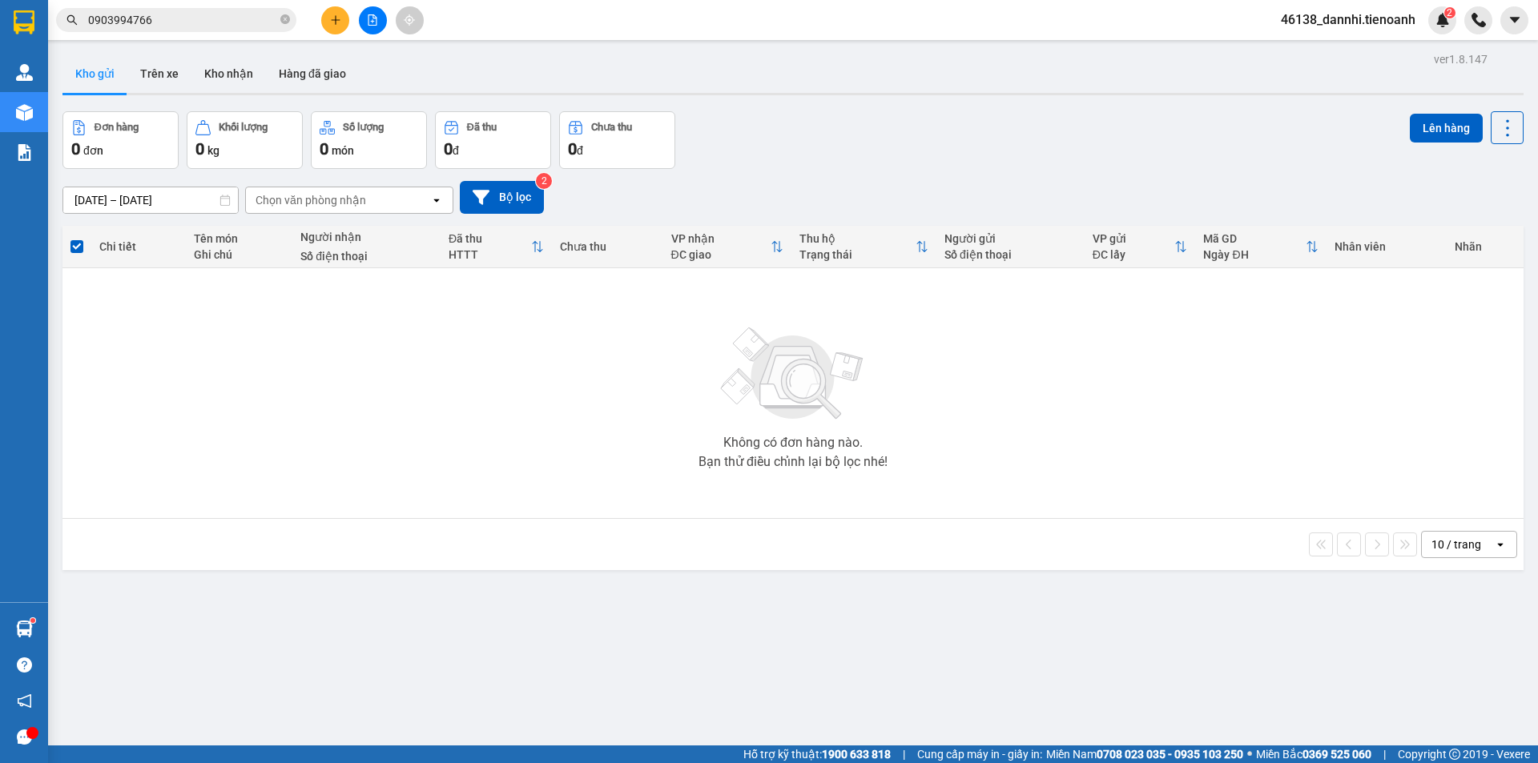
click at [229, 25] on input "0903994766" at bounding box center [182, 20] width 189 height 18
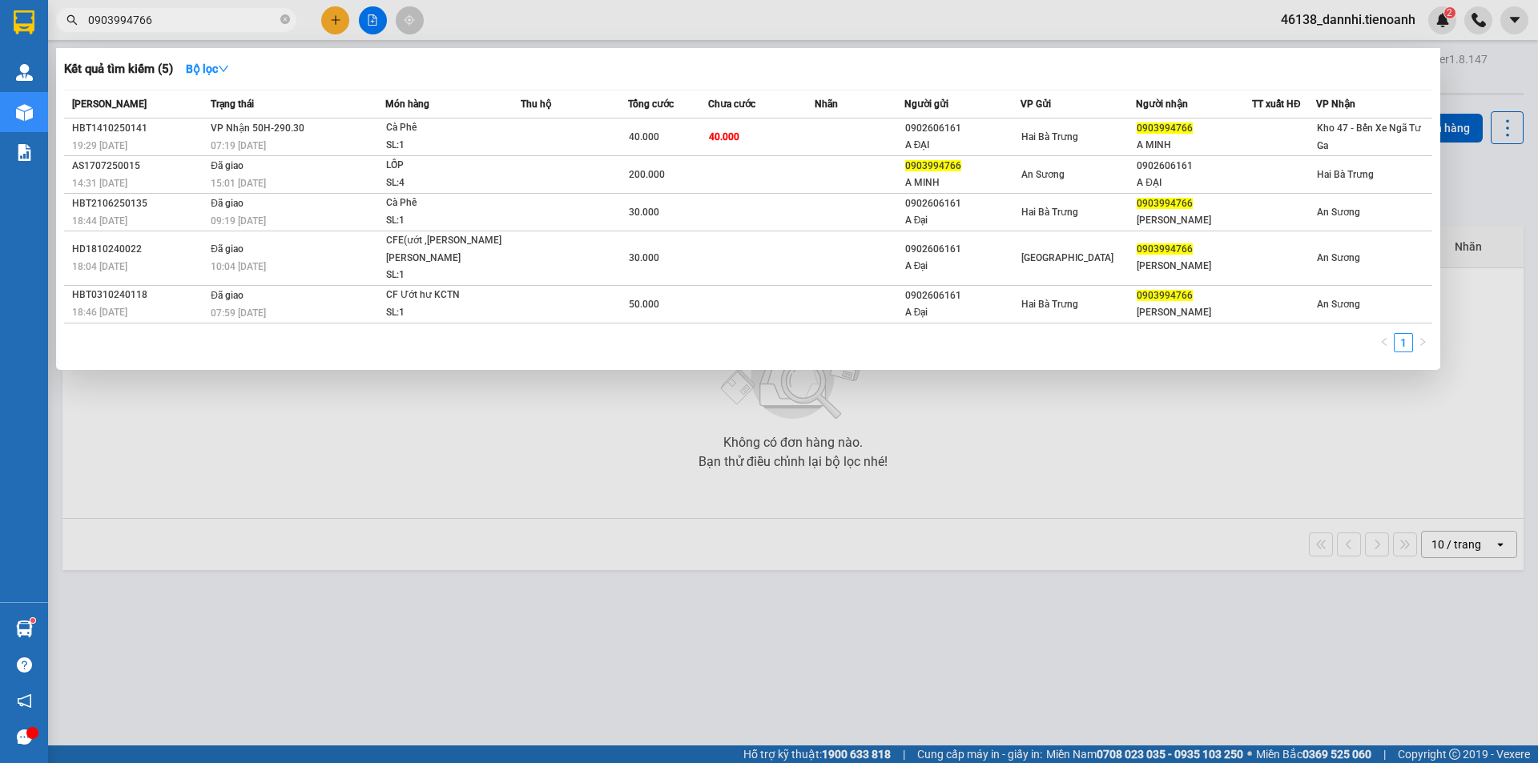
click at [588, 616] on div at bounding box center [769, 381] width 1538 height 763
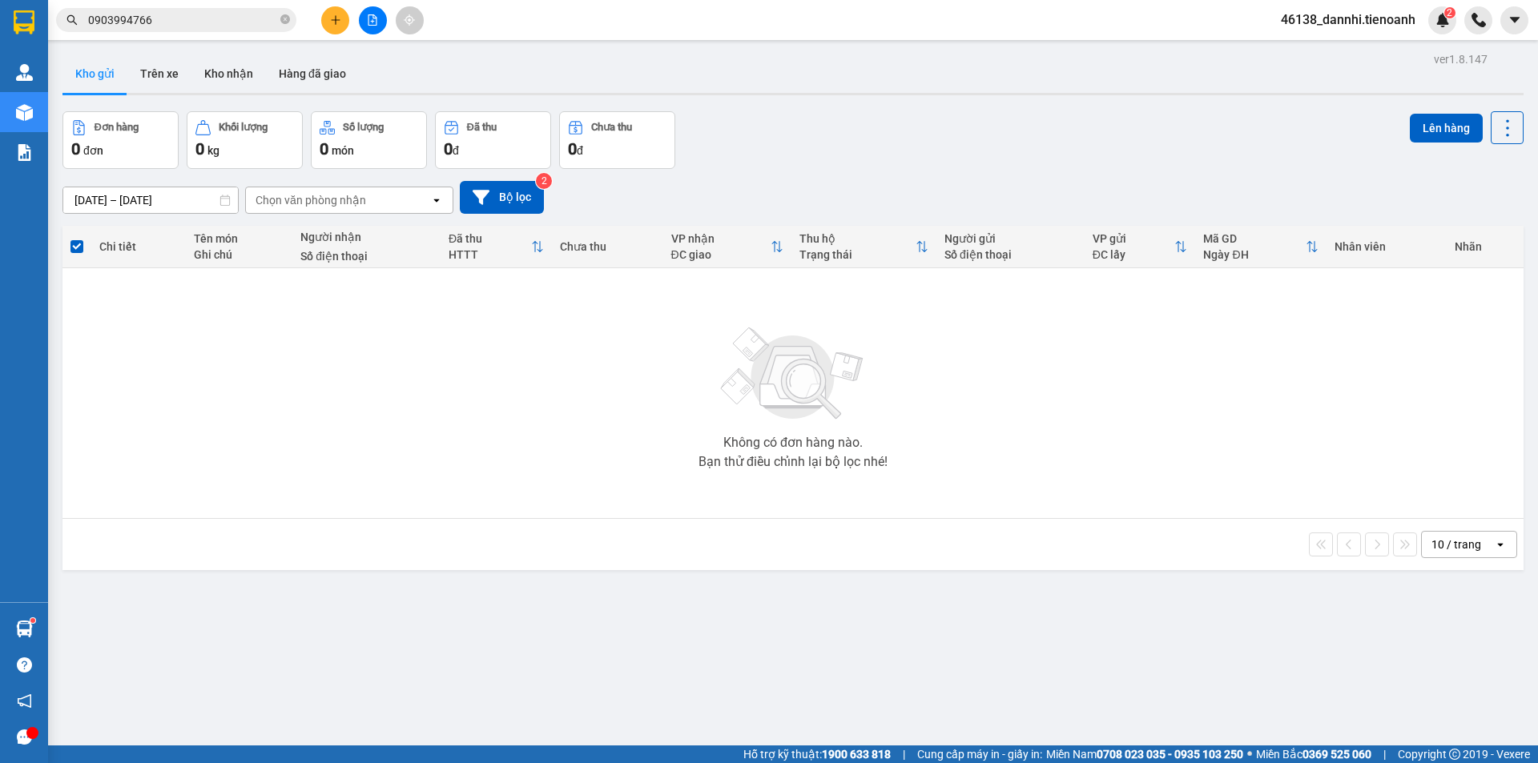
click at [826, 600] on div "ver 1.8.147 Kho gửi Trên xe [PERSON_NAME] Hàng đã [PERSON_NAME] hàng 0 đơn [PER…" at bounding box center [793, 429] width 1474 height 763
click at [172, 80] on button "Trên xe" at bounding box center [159, 73] width 64 height 38
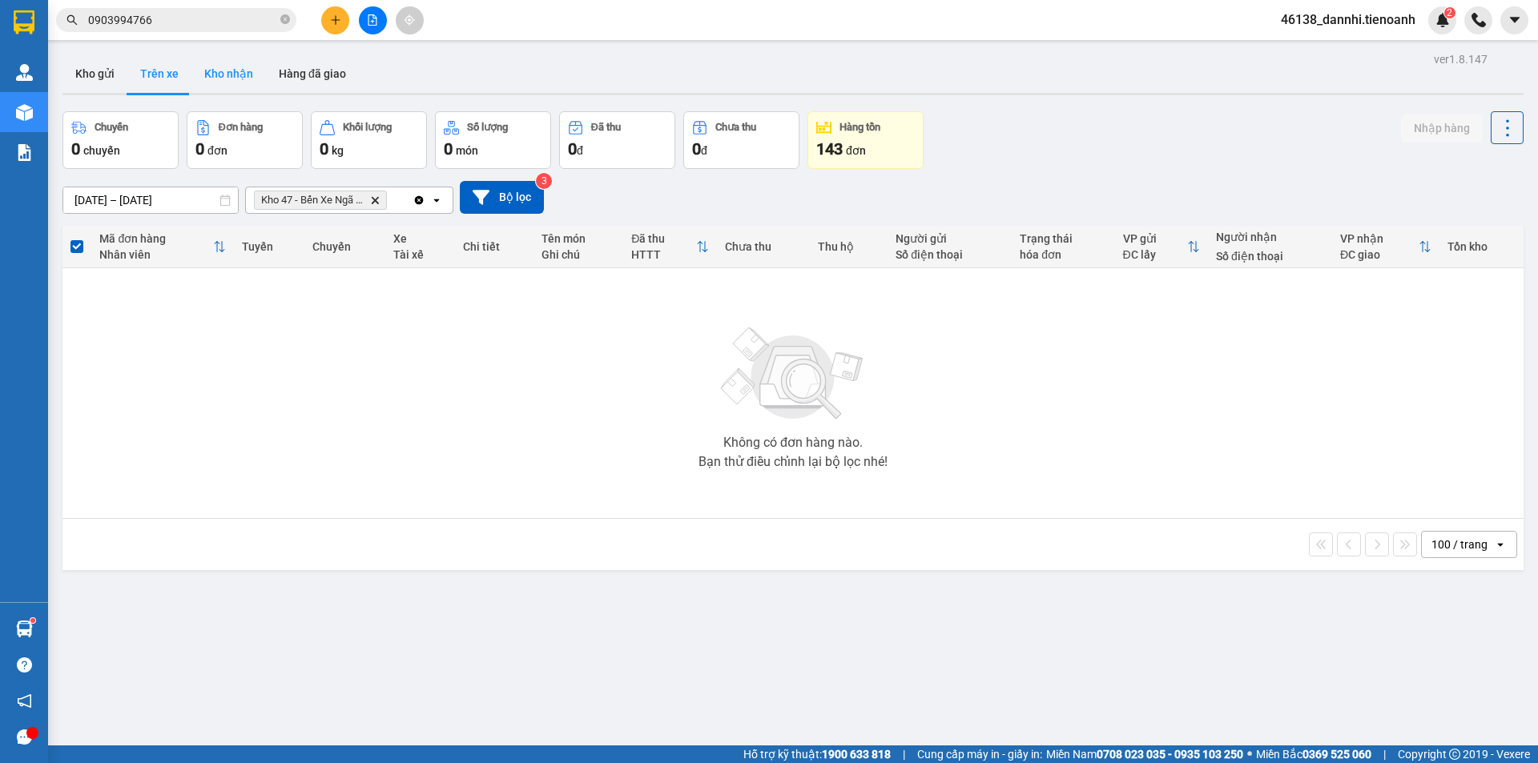
click at [237, 76] on button "Kho nhận" at bounding box center [228, 73] width 75 height 38
type input "[DATE] – [DATE]"
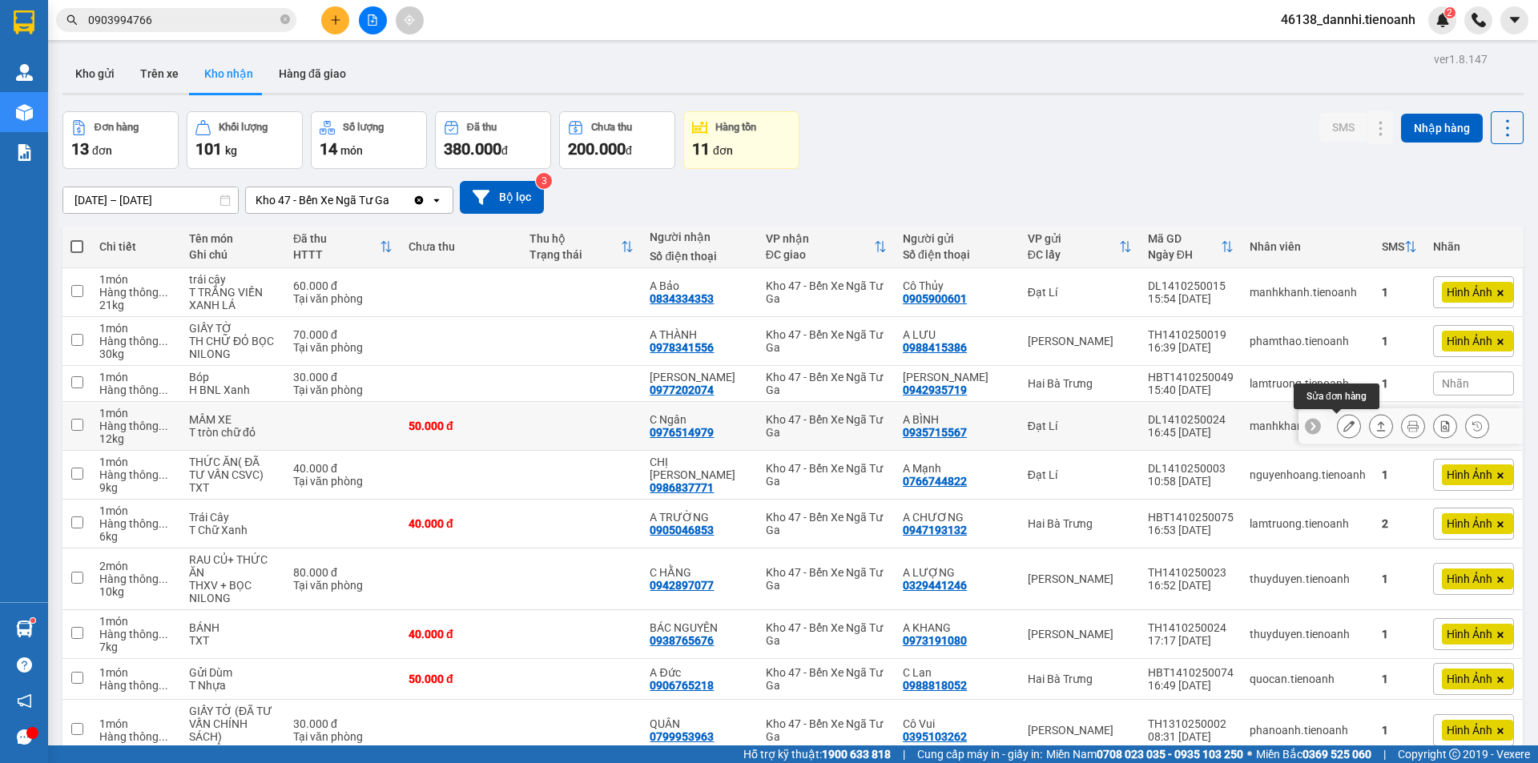
click at [1344, 425] on icon at bounding box center [1349, 426] width 11 height 11
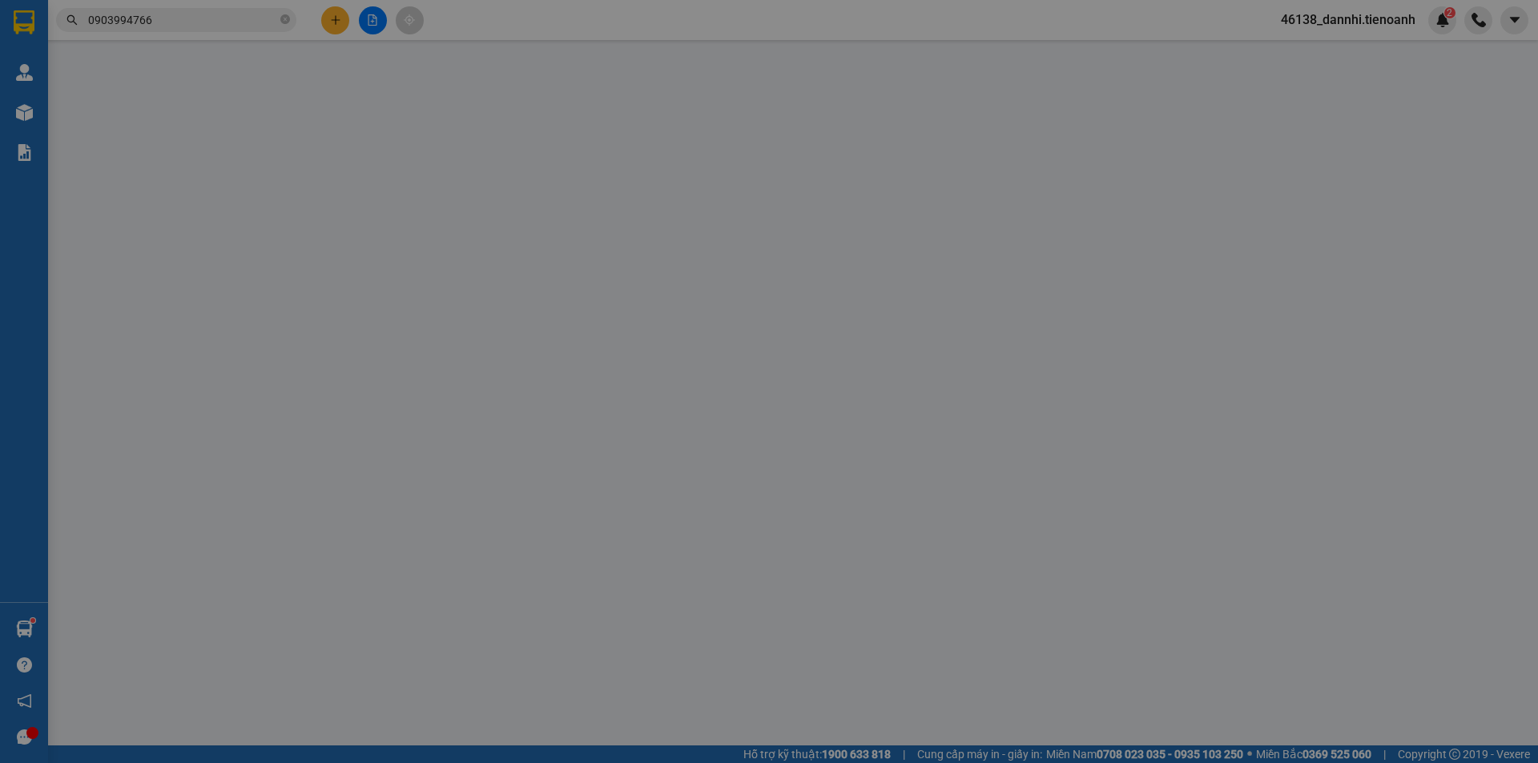
type input "0976514979"
type input "C Ngân"
type input "0935715567"
type input "A BÌNH"
type input "0"
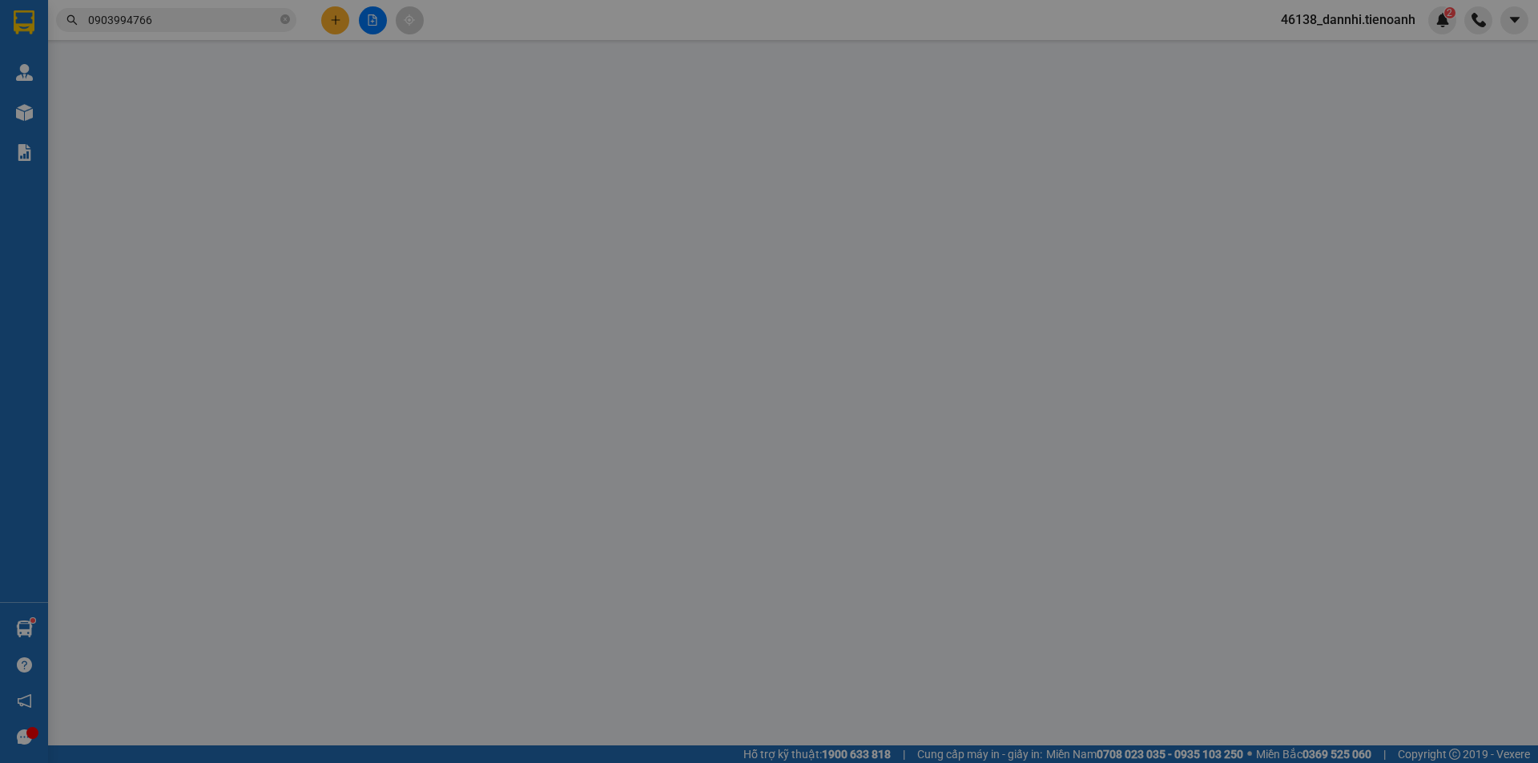
type input "50.000"
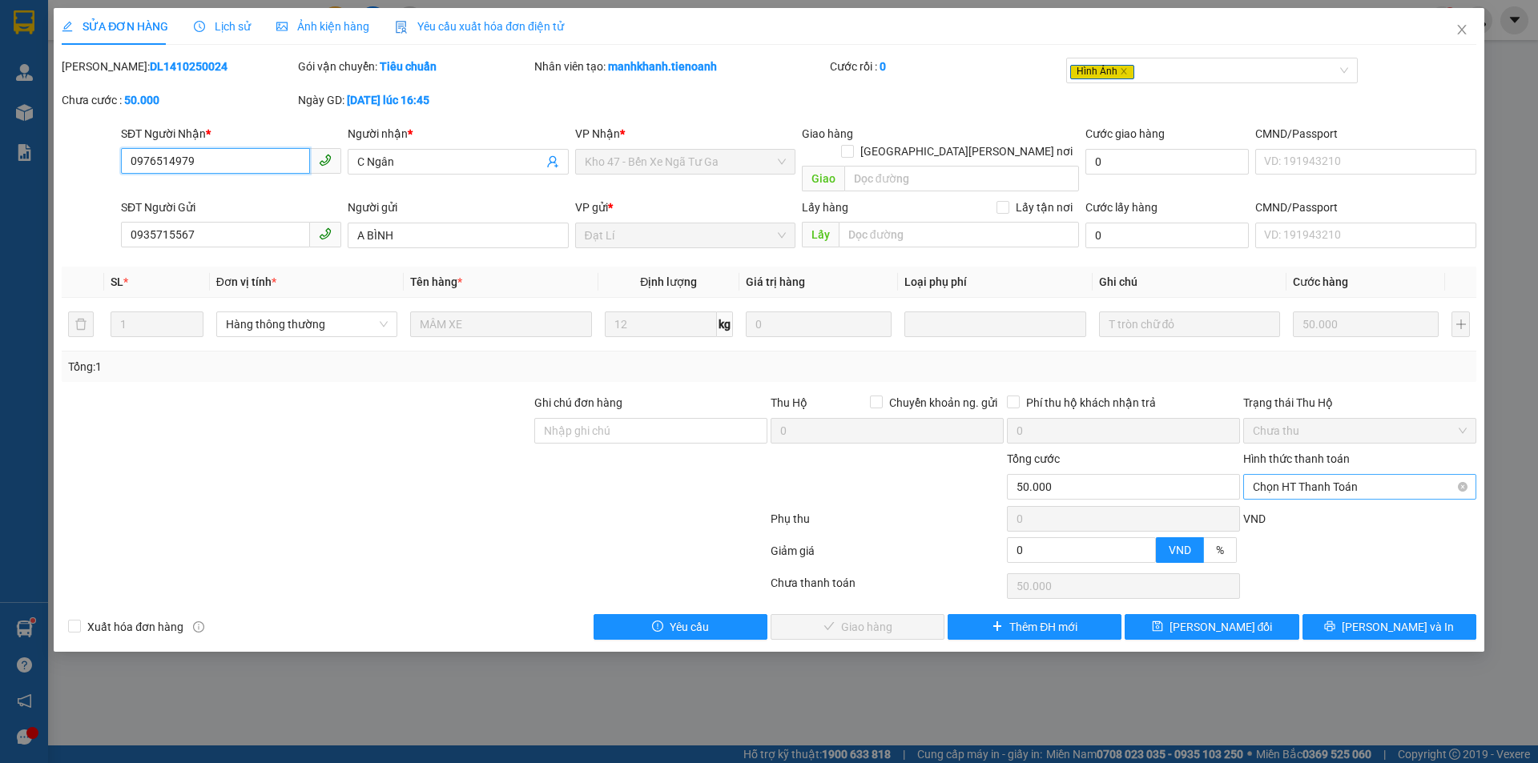
click at [1323, 475] on span "Chọn HT Thanh Toán" at bounding box center [1360, 487] width 214 height 24
click at [1309, 496] on div "Tại văn phòng" at bounding box center [1360, 502] width 214 height 18
type input "0"
drag, startPoint x: 843, startPoint y: 608, endPoint x: 847, endPoint y: 601, distance: 8.2
click at [843, 618] on span "[PERSON_NAME] và [PERSON_NAME] hàng" at bounding box center [909, 627] width 216 height 18
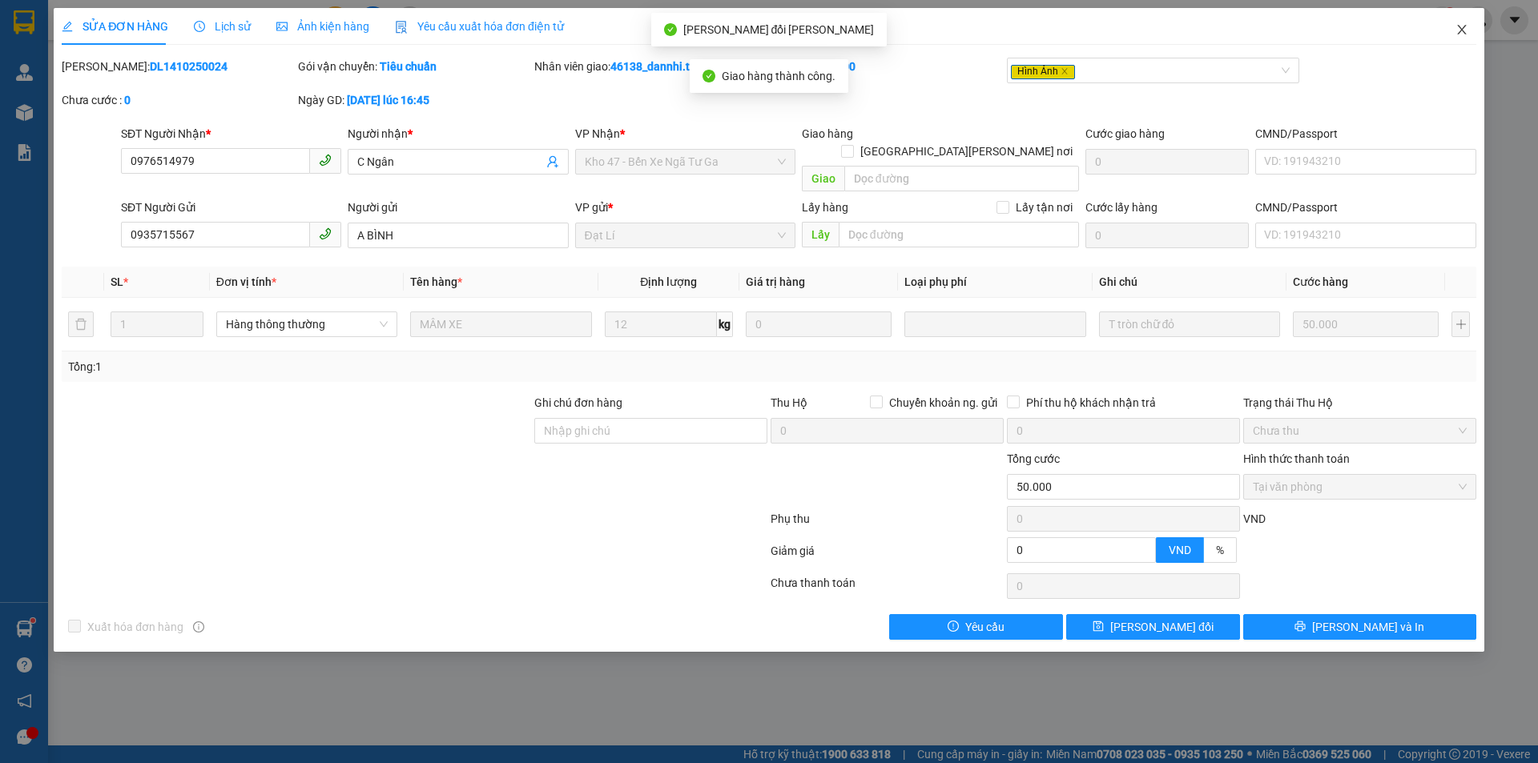
click at [1464, 28] on icon "close" at bounding box center [1461, 30] width 9 height 10
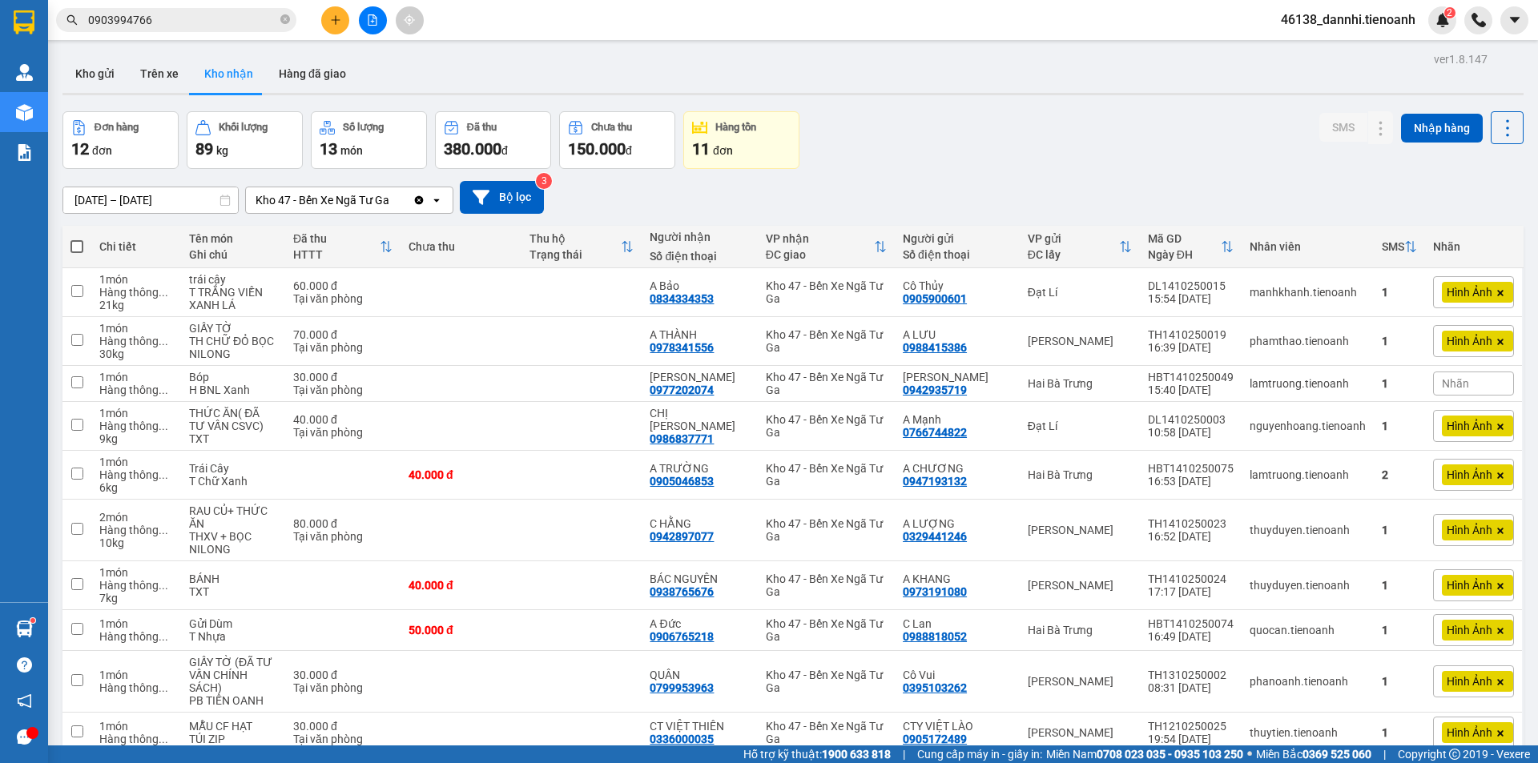
click at [854, 74] on div "Kho gửi Trên xe Kho nhận Hàng đã giao" at bounding box center [792, 75] width 1461 height 42
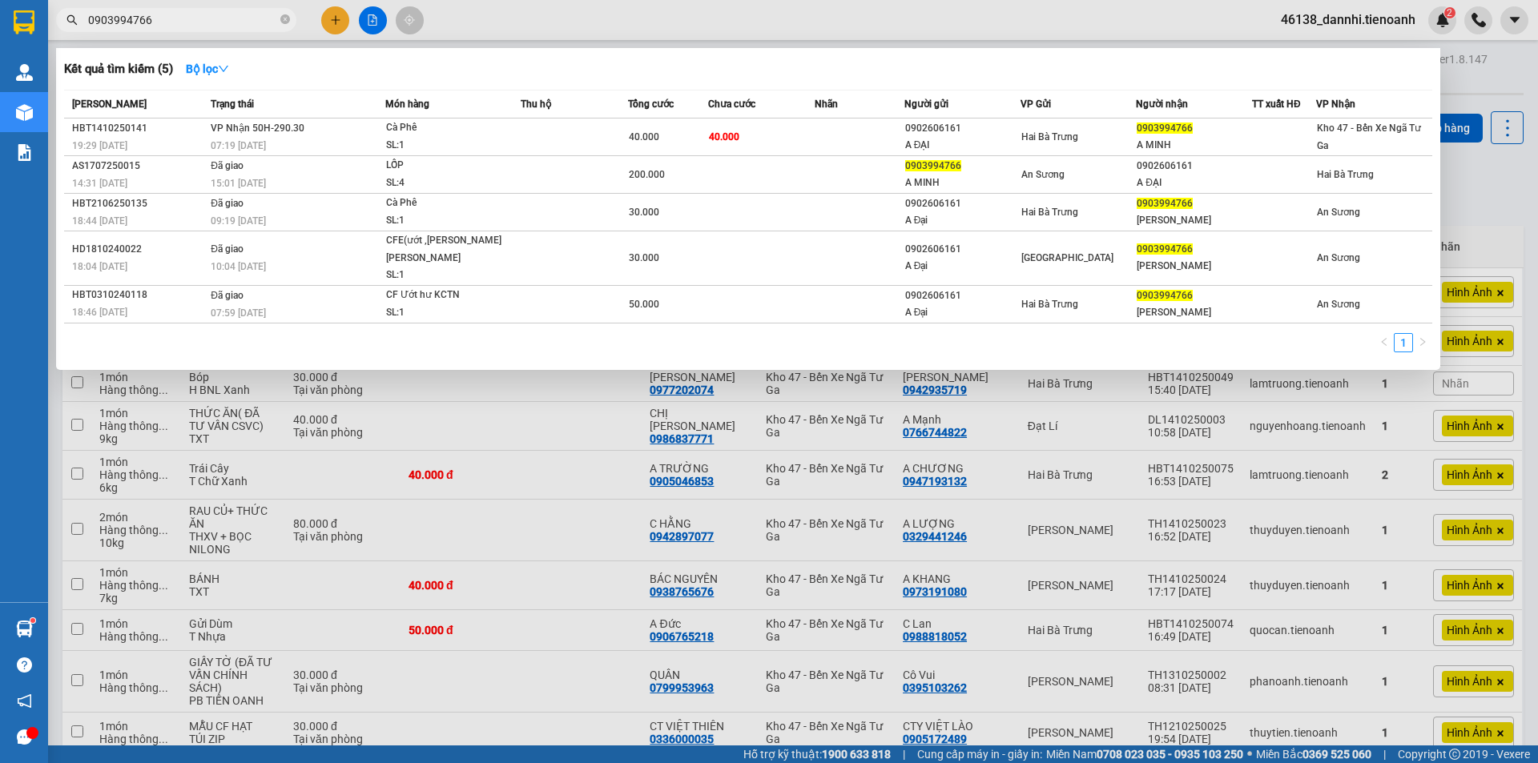
click at [223, 14] on input "0903994766" at bounding box center [182, 20] width 189 height 18
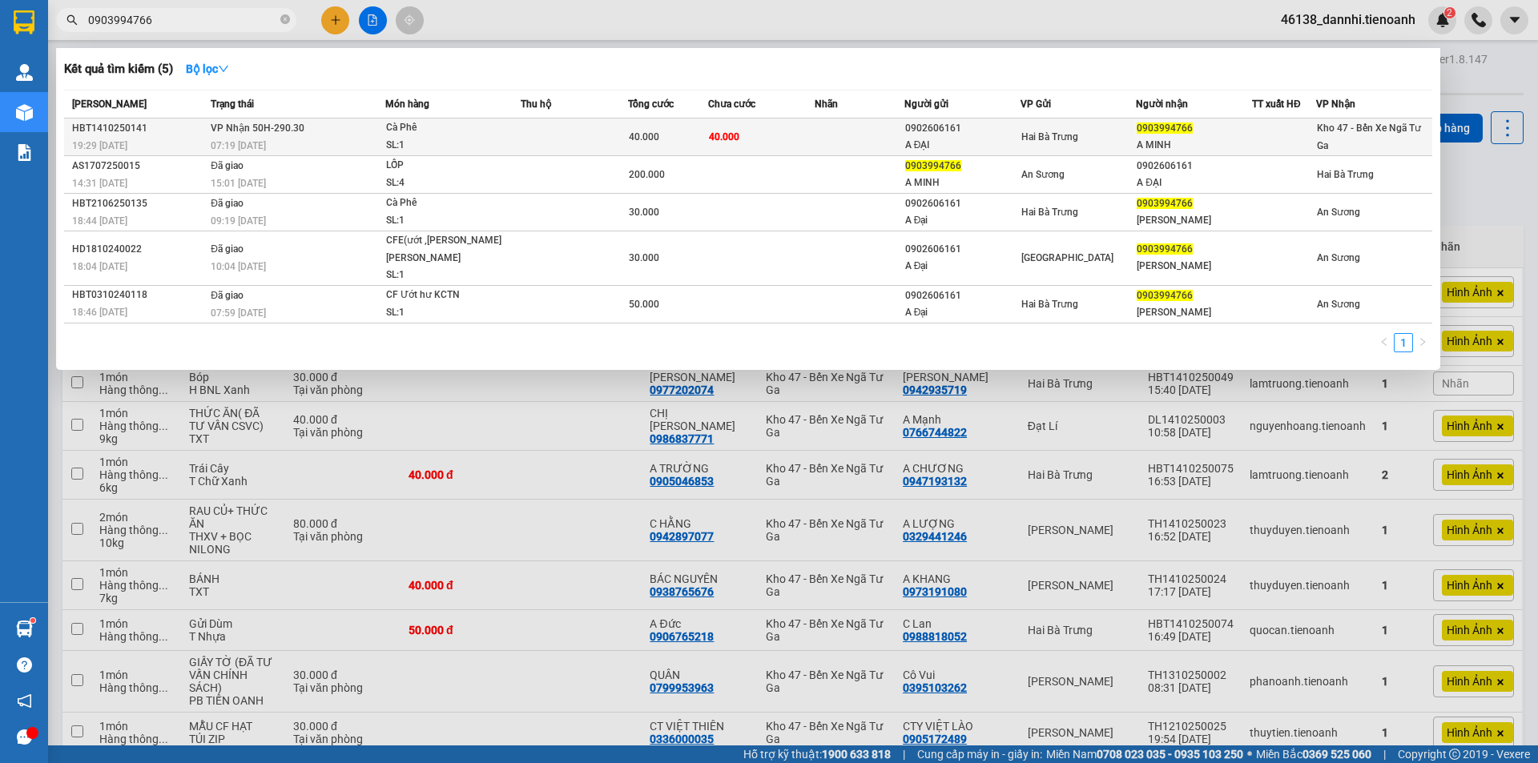
click at [535, 142] on td at bounding box center [574, 138] width 107 height 38
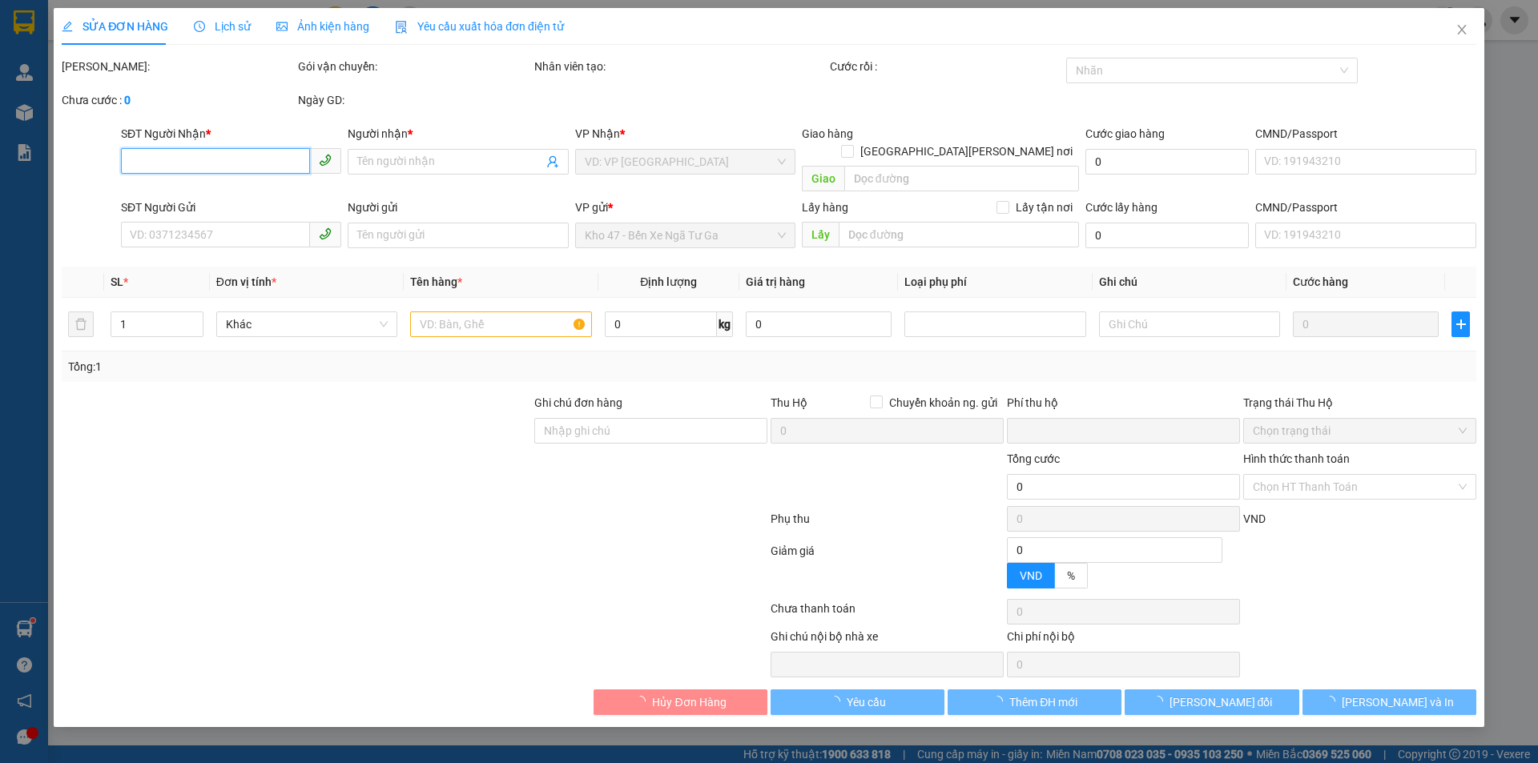
type input "0903994766"
type input "A MINH"
type input "0902606161"
type input "A ĐẠI"
type input "0"
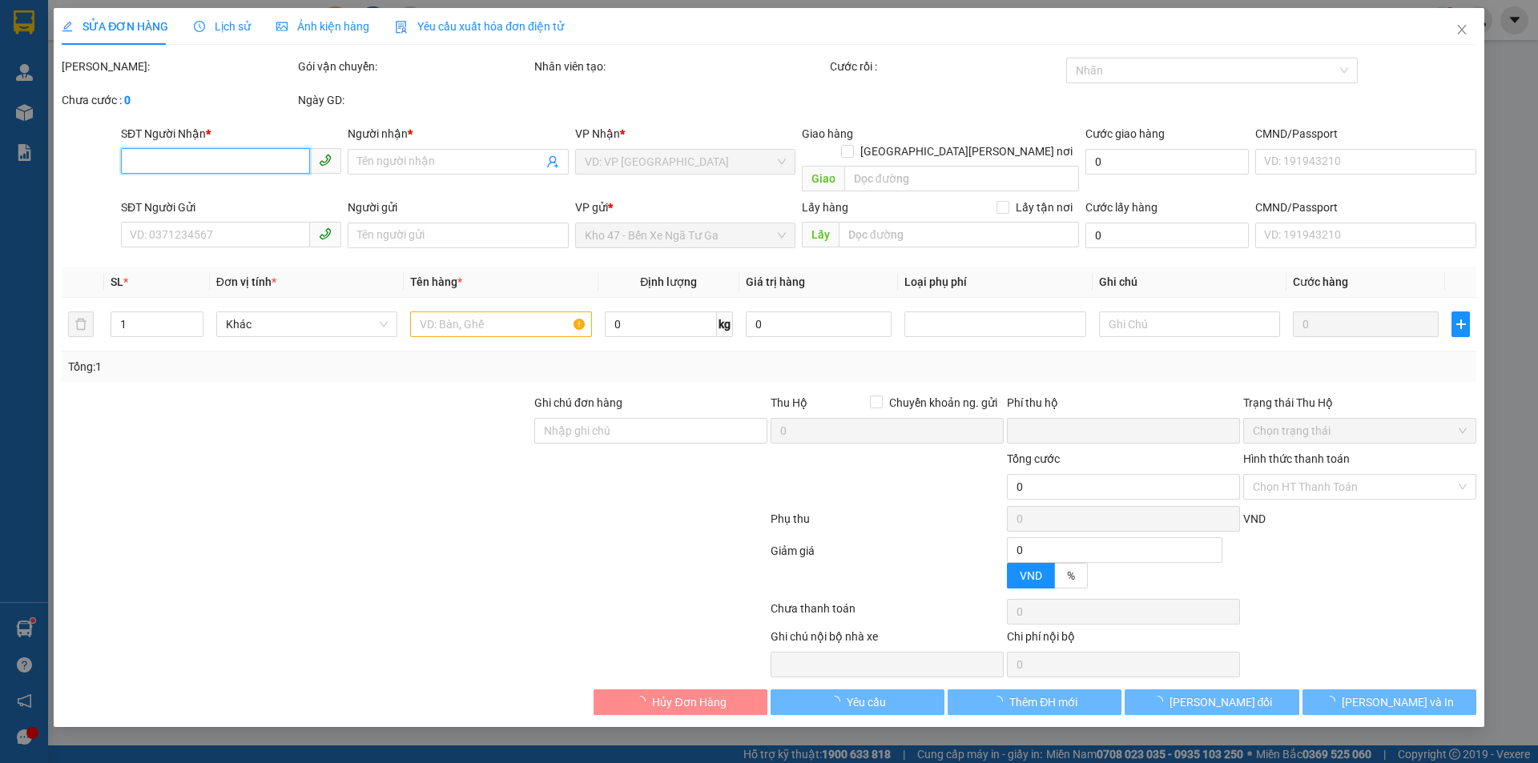
type input "40.000"
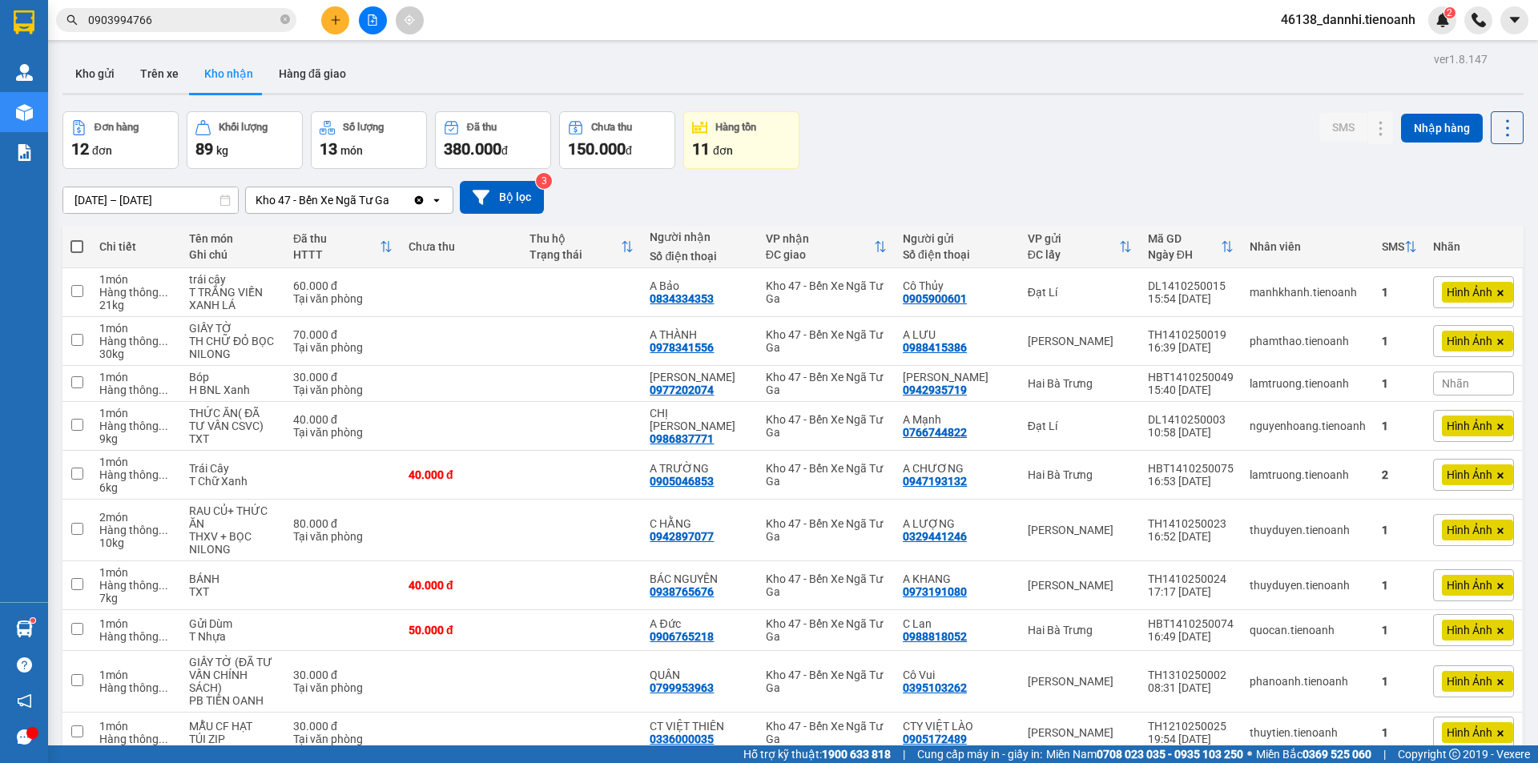
click at [324, 30] on div at bounding box center [372, 20] width 120 height 28
click at [328, 30] on button at bounding box center [335, 20] width 28 height 28
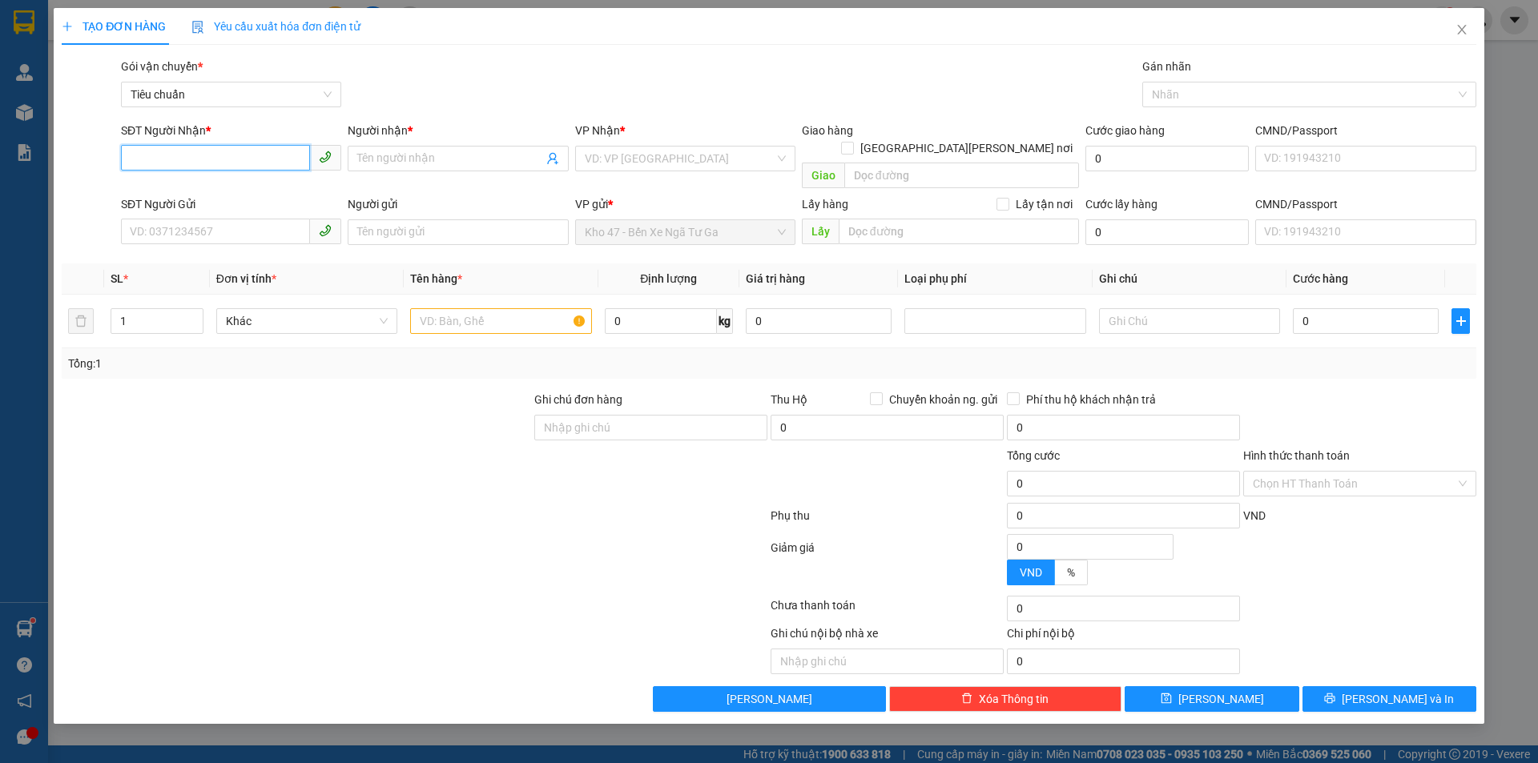
click at [267, 151] on input "SĐT Người Nhận *" at bounding box center [215, 158] width 189 height 26
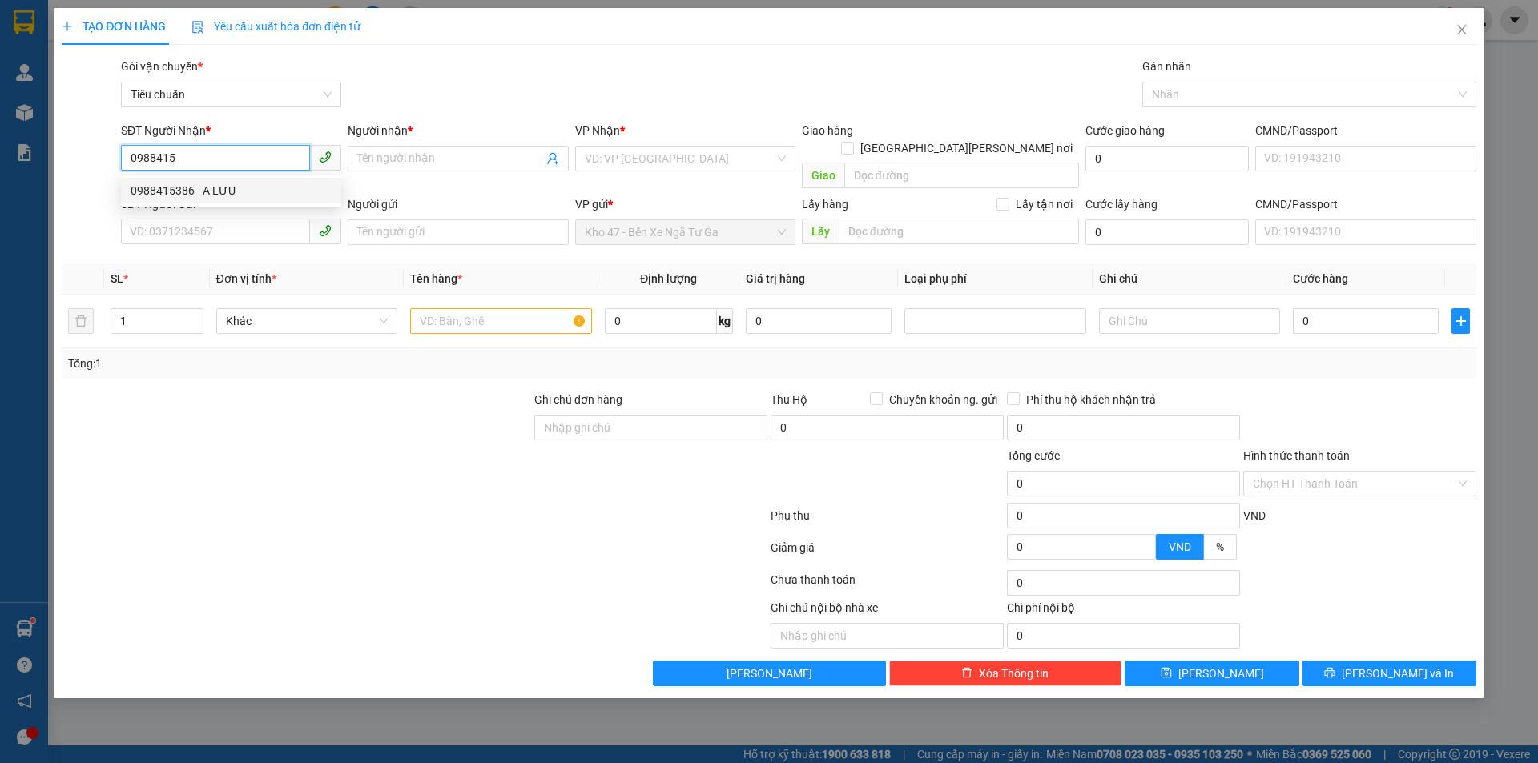
click at [281, 192] on div "0988415386 - A LƯU" at bounding box center [231, 191] width 201 height 18
type input "0988415386"
type input "A LƯU"
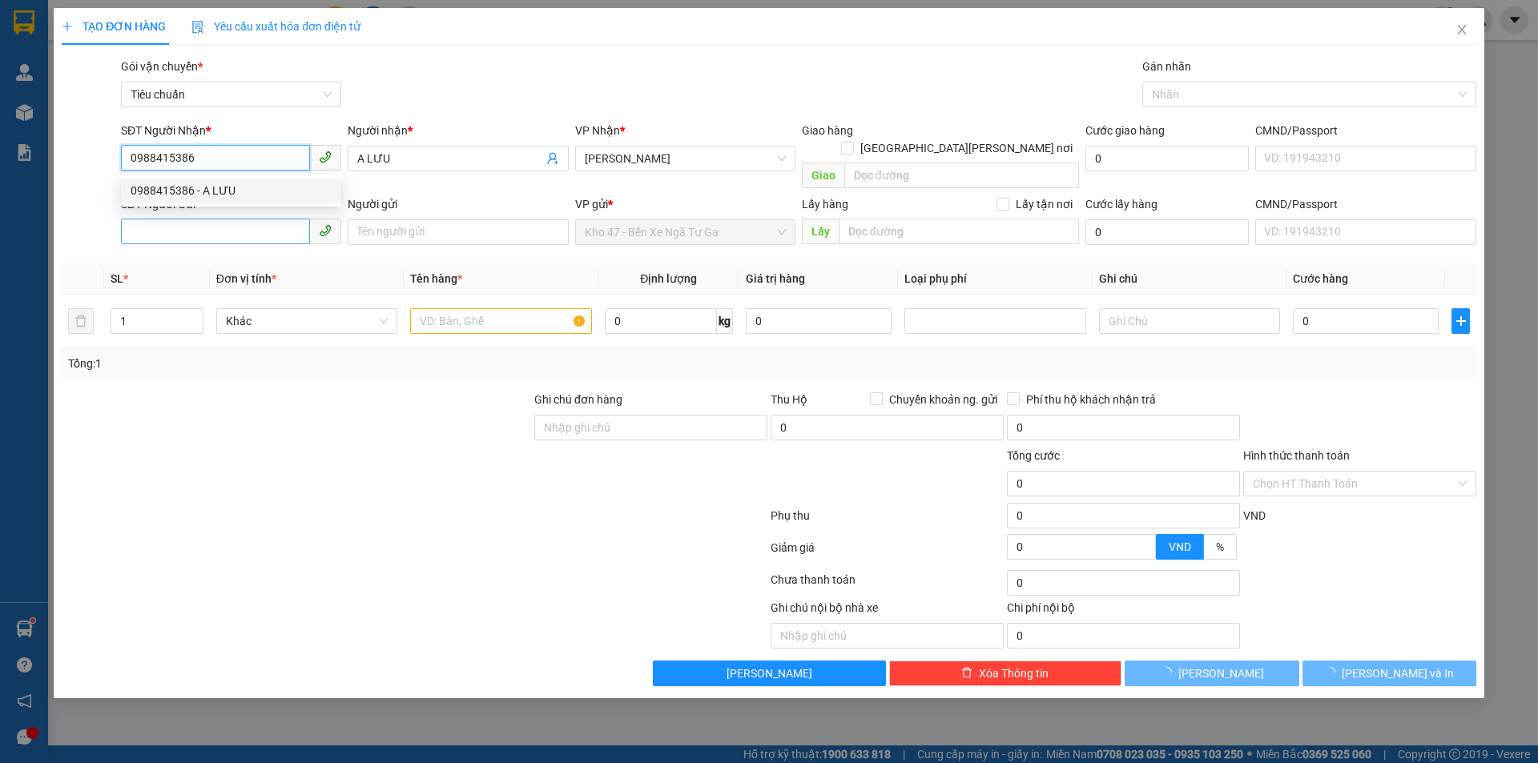
type input "140.000"
type input "0988415386"
click at [262, 219] on input "SĐT Người Gửi" at bounding box center [215, 232] width 189 height 26
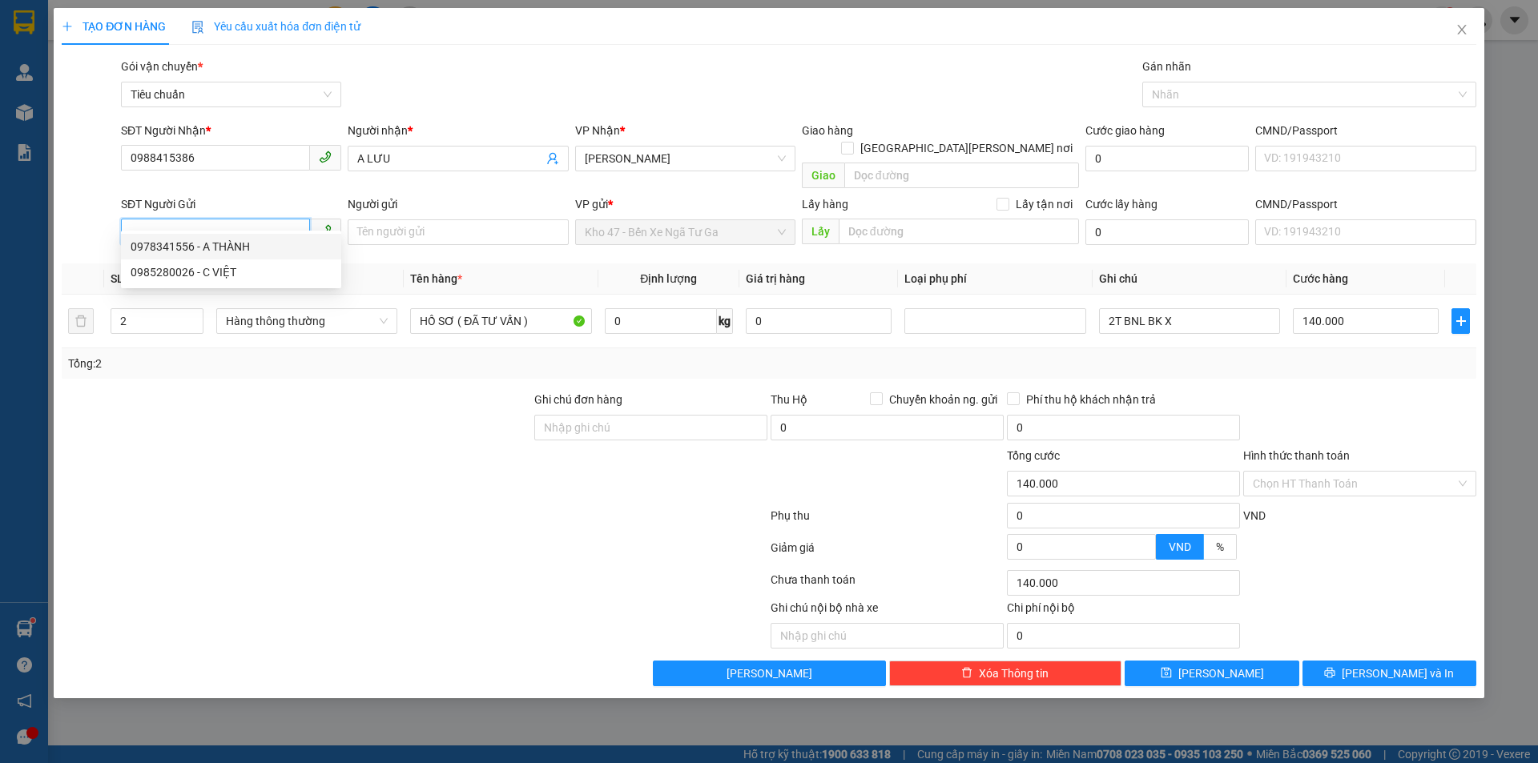
click at [275, 242] on div "0978341556 - A THÀNH" at bounding box center [231, 247] width 201 height 18
type input "0978341556"
type input "A THÀNH"
type input "3"
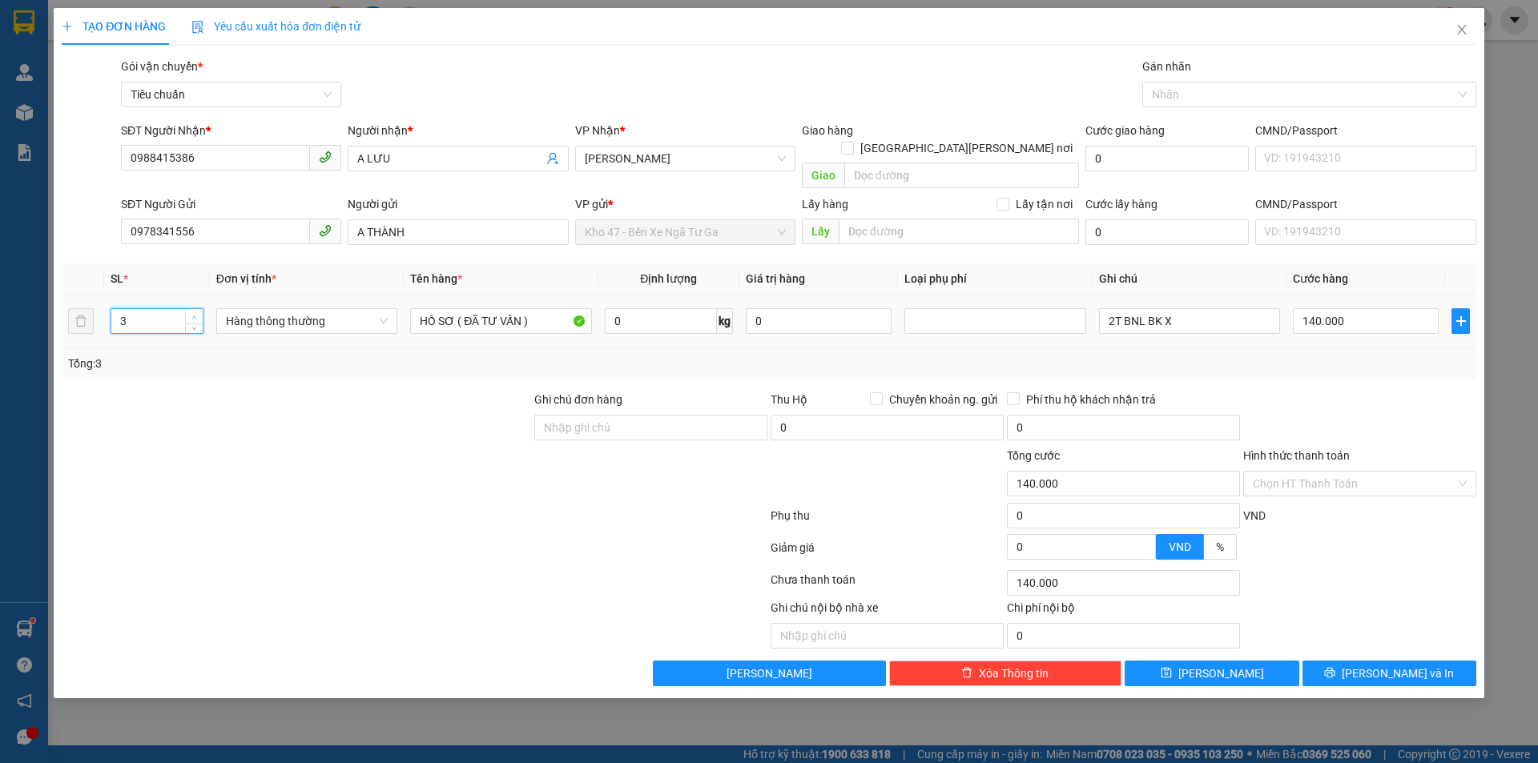
click at [193, 312] on span "up" at bounding box center [195, 317] width 10 height 10
click at [1166, 308] on input "2T BNL BK X" at bounding box center [1189, 321] width 181 height 26
type input "0"
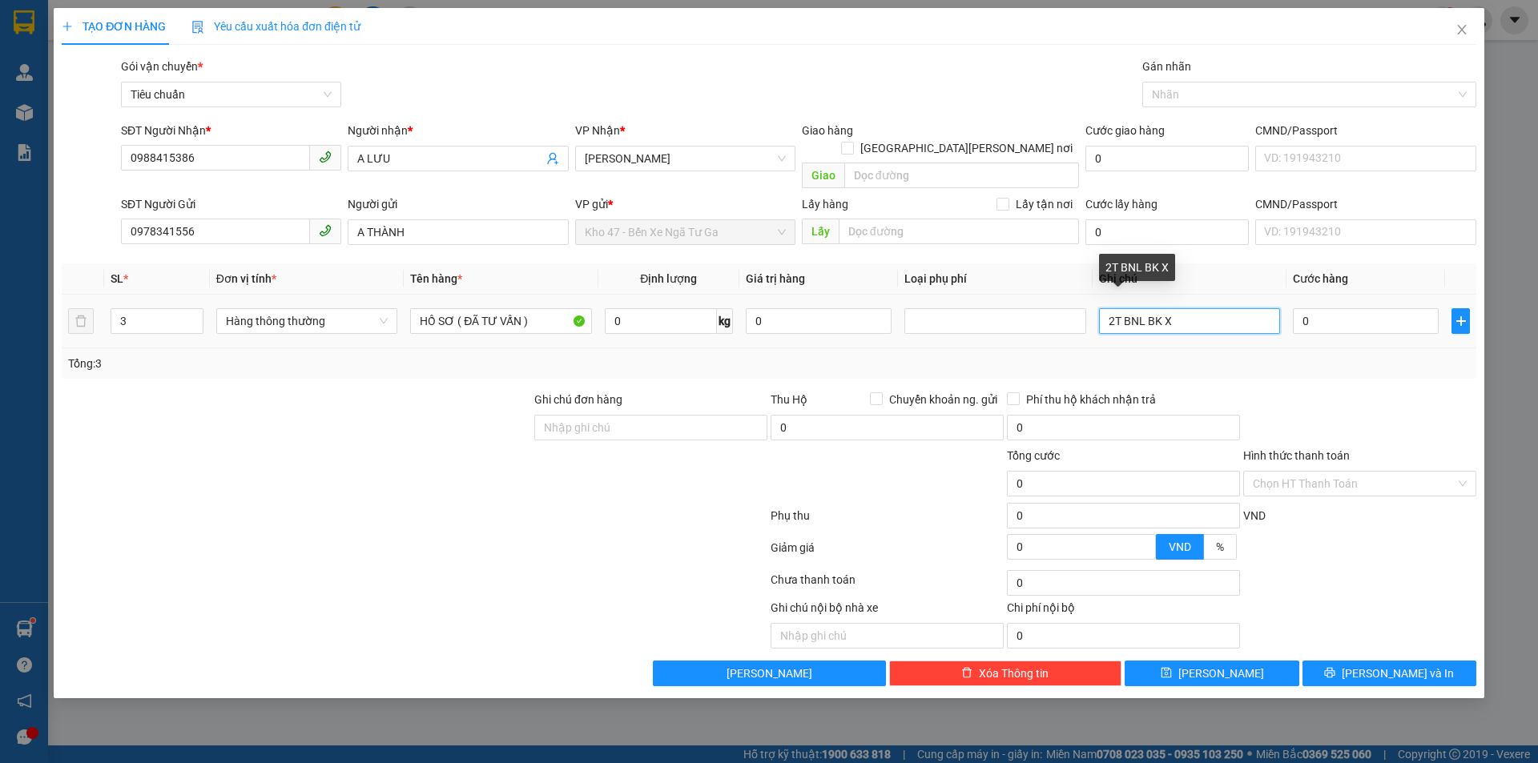
click at [1166, 308] on input "2T BNL BK X" at bounding box center [1189, 321] width 181 height 26
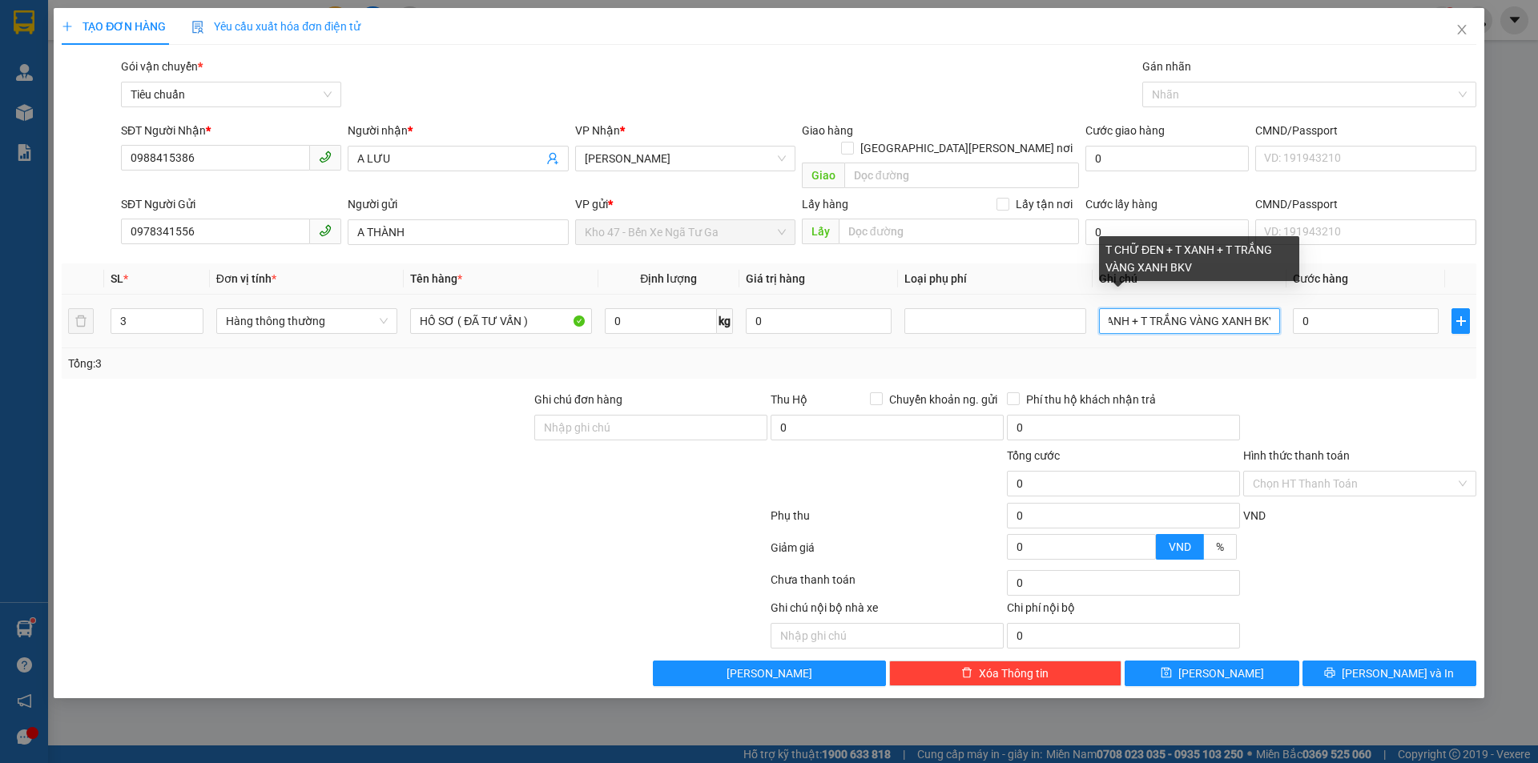
scroll to position [0, 99]
type input "T CHỮ ĐEN + T XANH + T TRẮNG VÀNG XANH BKV"
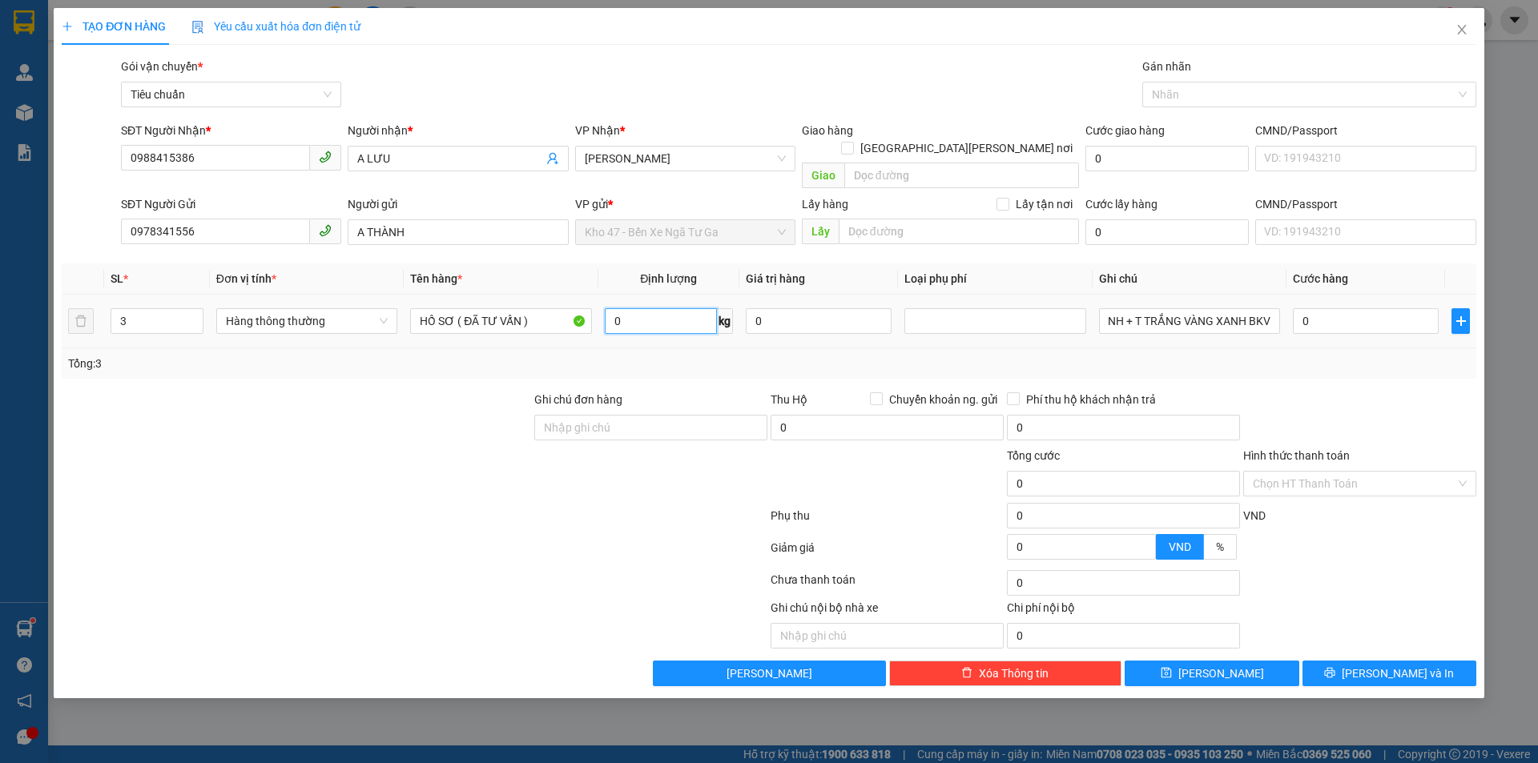
click at [655, 308] on input "0" at bounding box center [661, 321] width 112 height 26
type input "24"
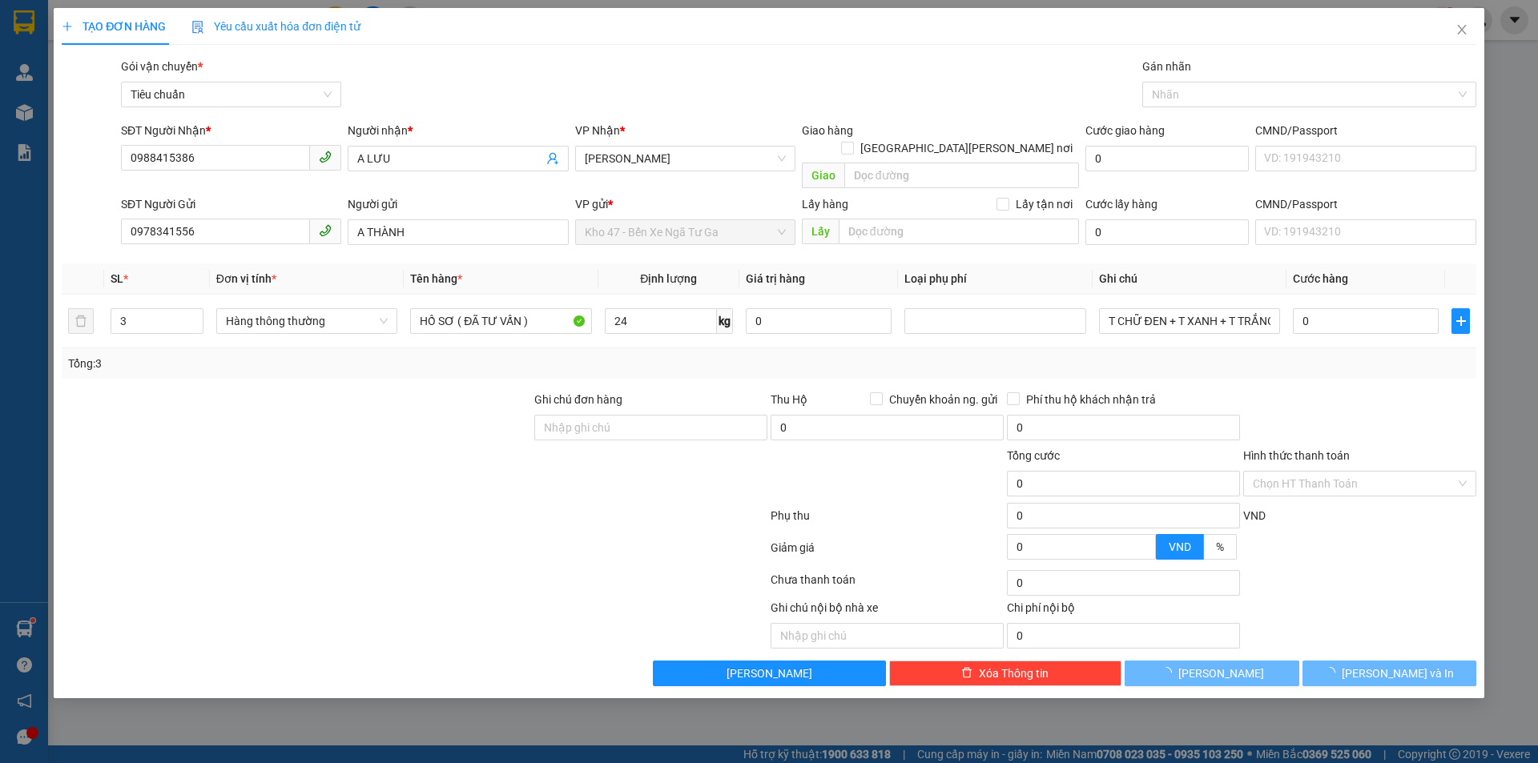
click at [691, 359] on div "Tổng: 3" at bounding box center [769, 363] width 1415 height 30
type input "60.000"
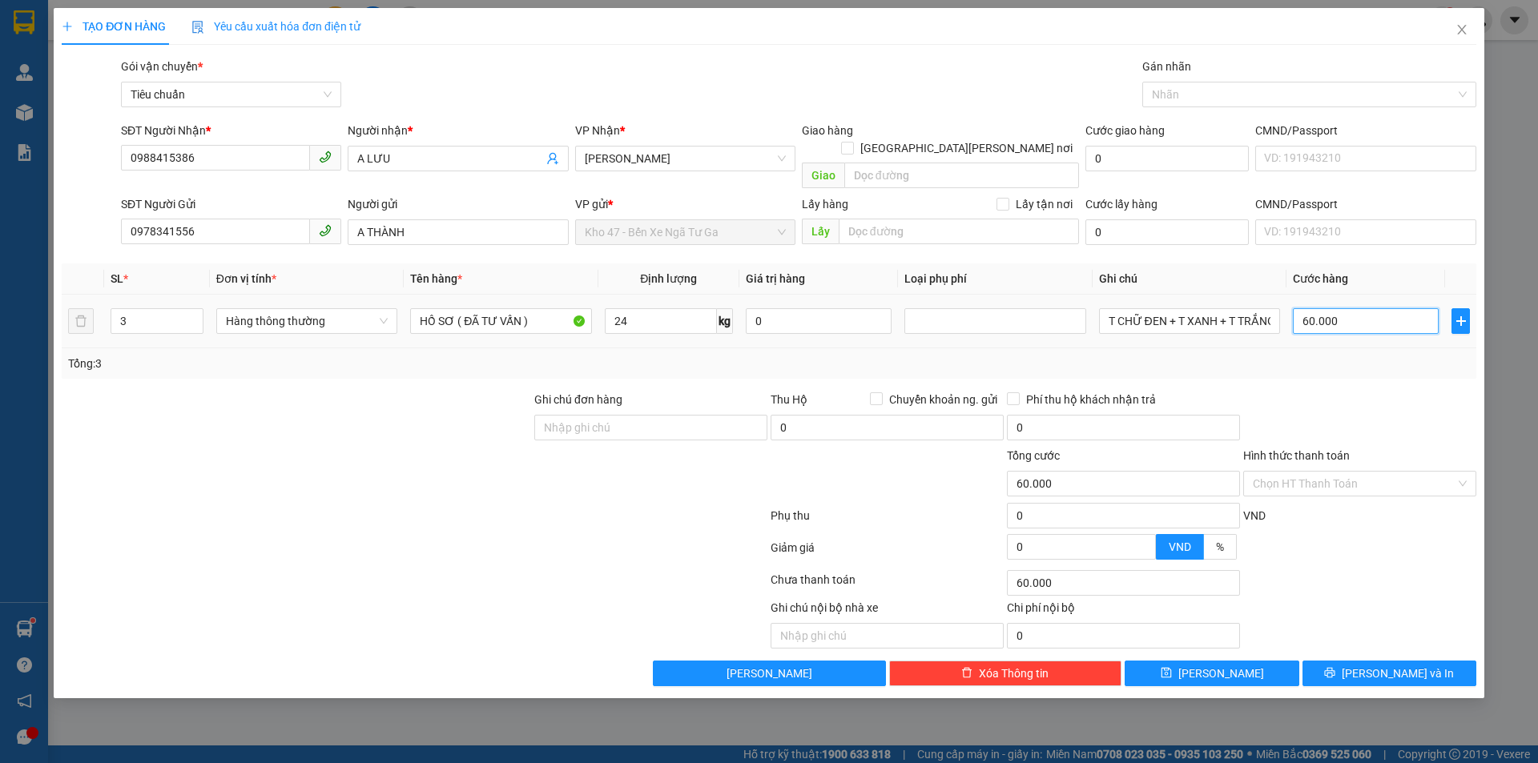
click at [1344, 309] on input "60.000" at bounding box center [1366, 321] width 146 height 26
type input "1"
type input "18"
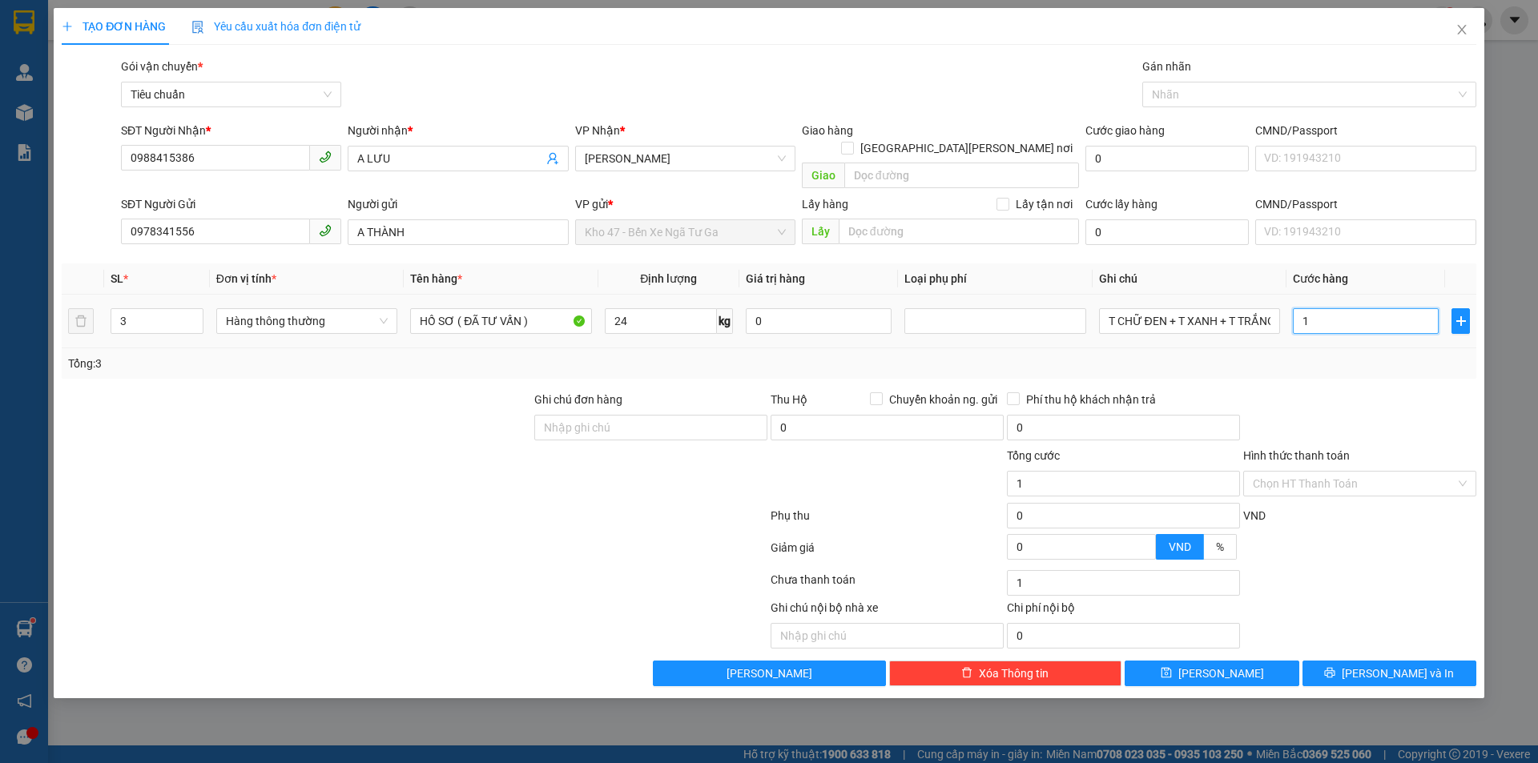
type input "18"
type input "180"
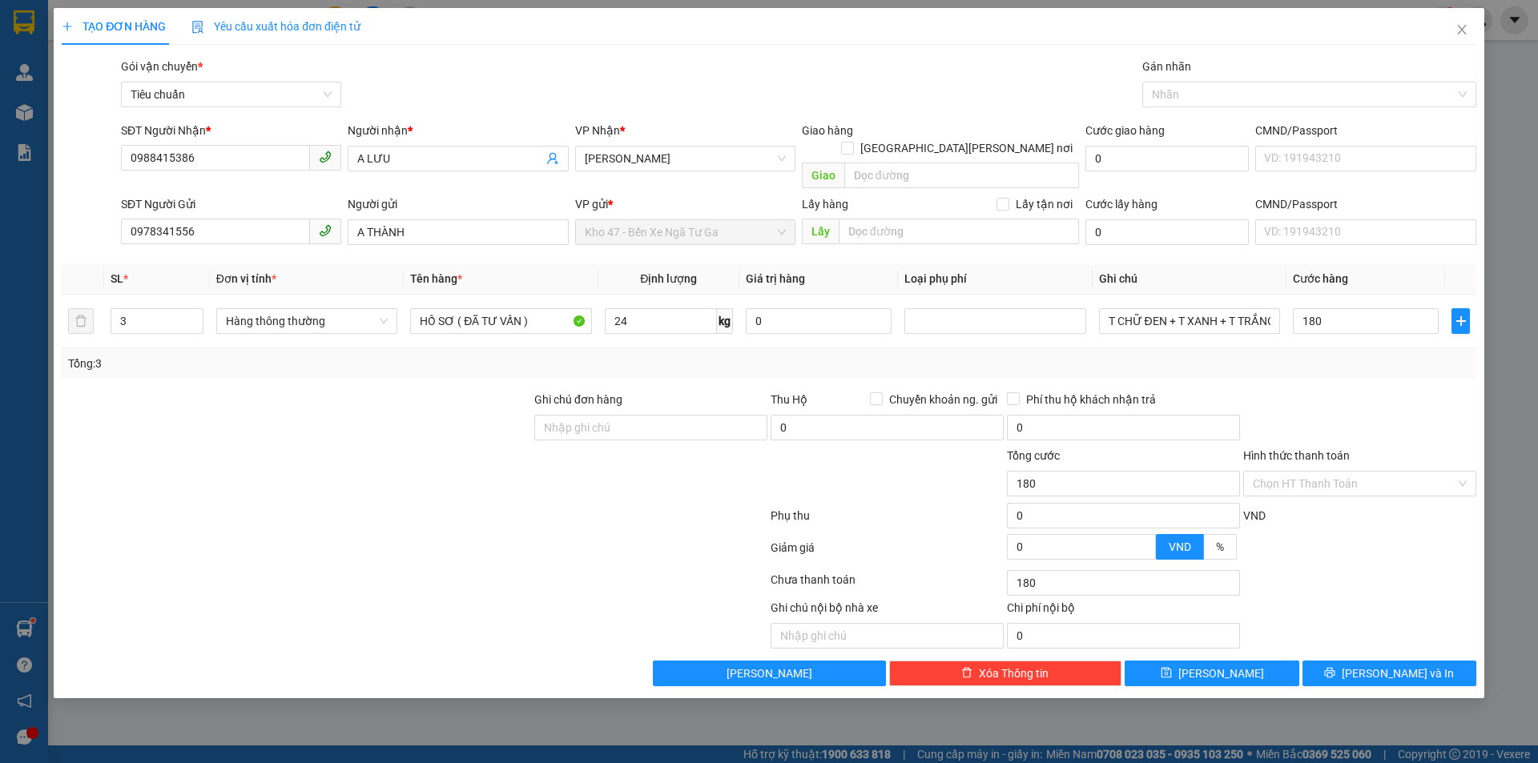
type input "180.000"
drag, startPoint x: 1344, startPoint y: 382, endPoint x: 1352, endPoint y: 475, distance: 93.2
click at [1347, 406] on div at bounding box center [1360, 419] width 236 height 56
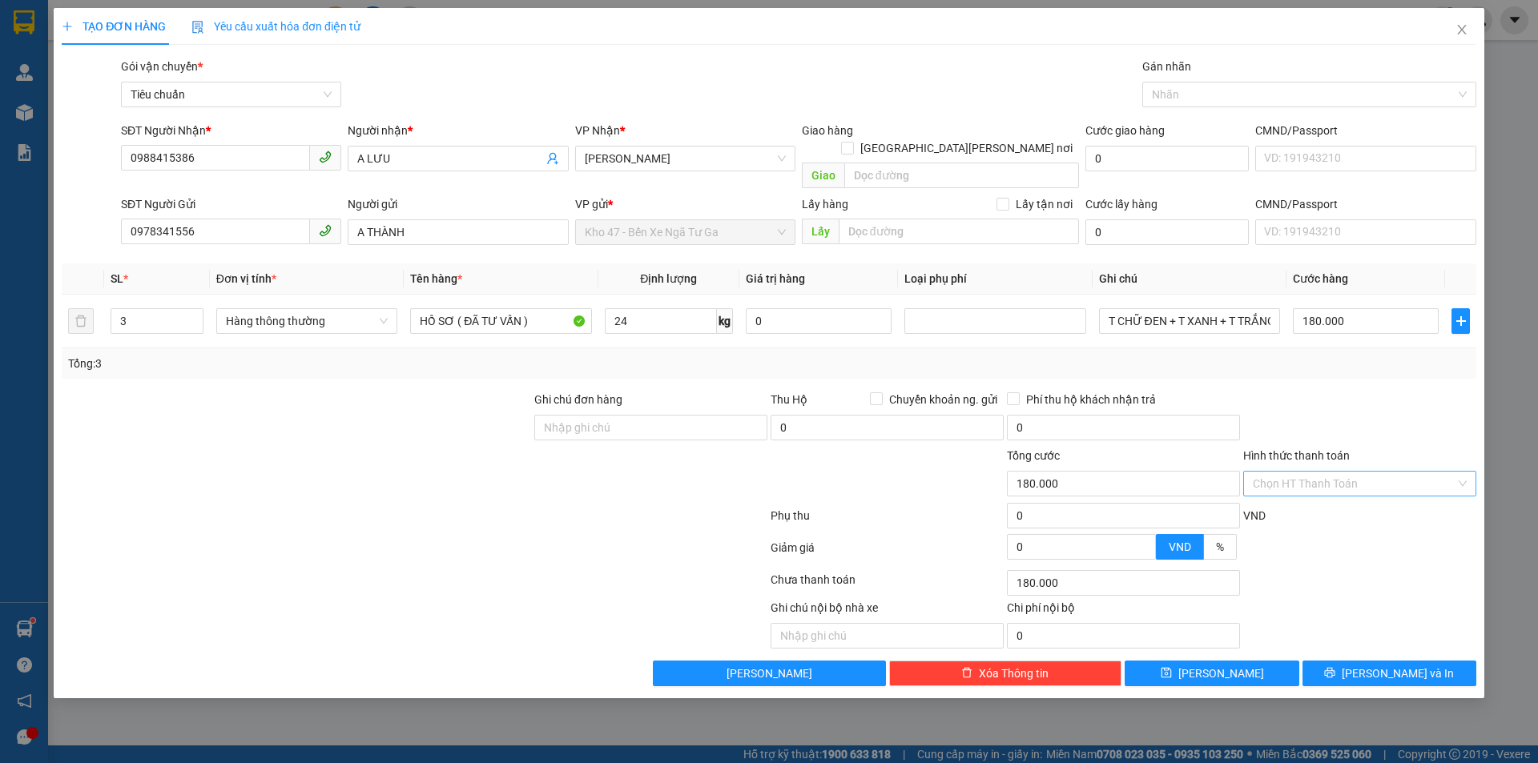
click at [1345, 486] on div "Transit Pickup Surcharge Ids Transit Deliver Surcharge Ids Transit Deliver Surc…" at bounding box center [769, 372] width 1415 height 629
click at [1345, 491] on div "Tại văn phòng" at bounding box center [1360, 498] width 214 height 18
type input "0"
click at [1389, 661] on button "[PERSON_NAME] và In" at bounding box center [1390, 674] width 174 height 26
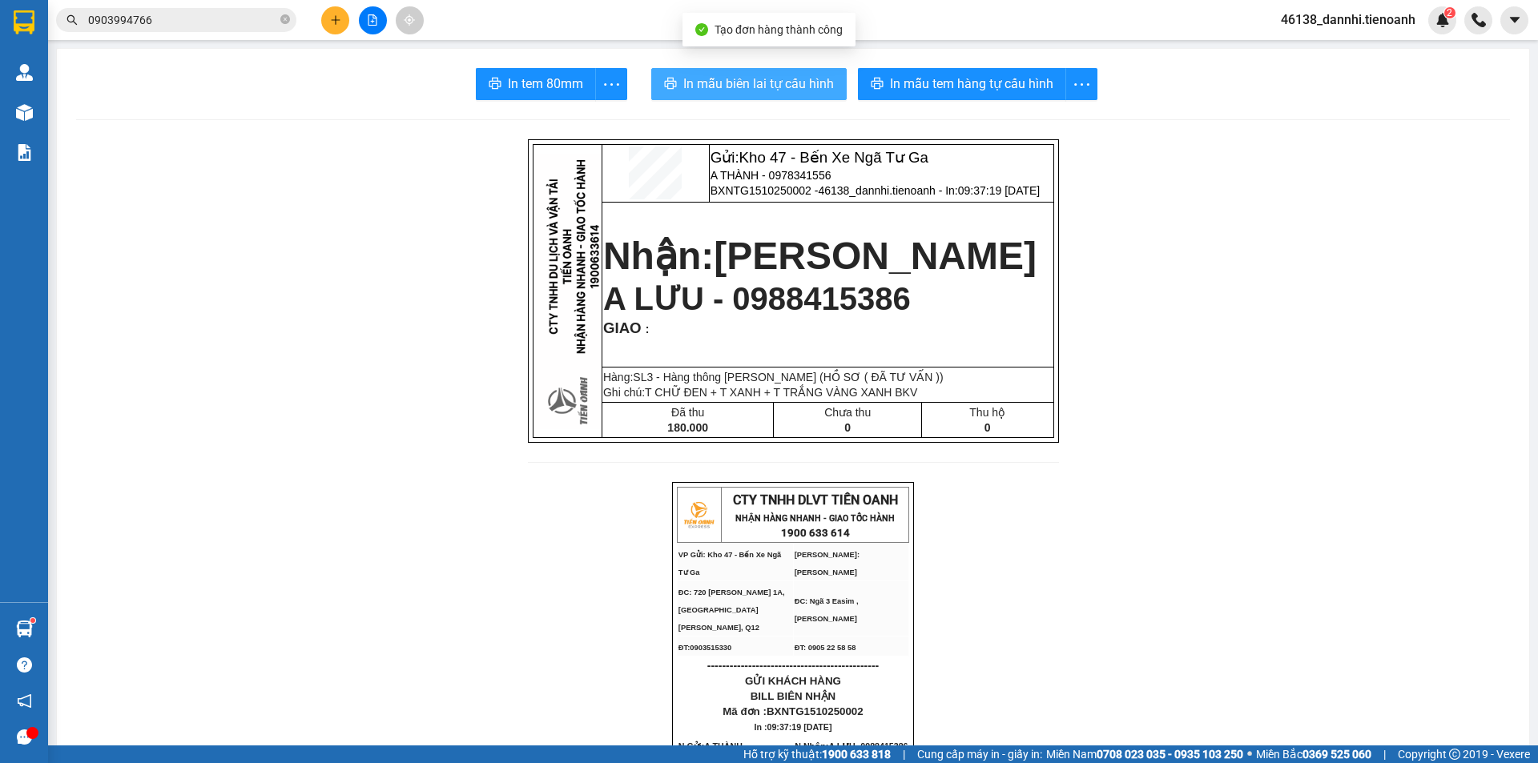
click at [812, 88] on span "In mẫu biên lai tự cấu hình" at bounding box center [758, 84] width 151 height 20
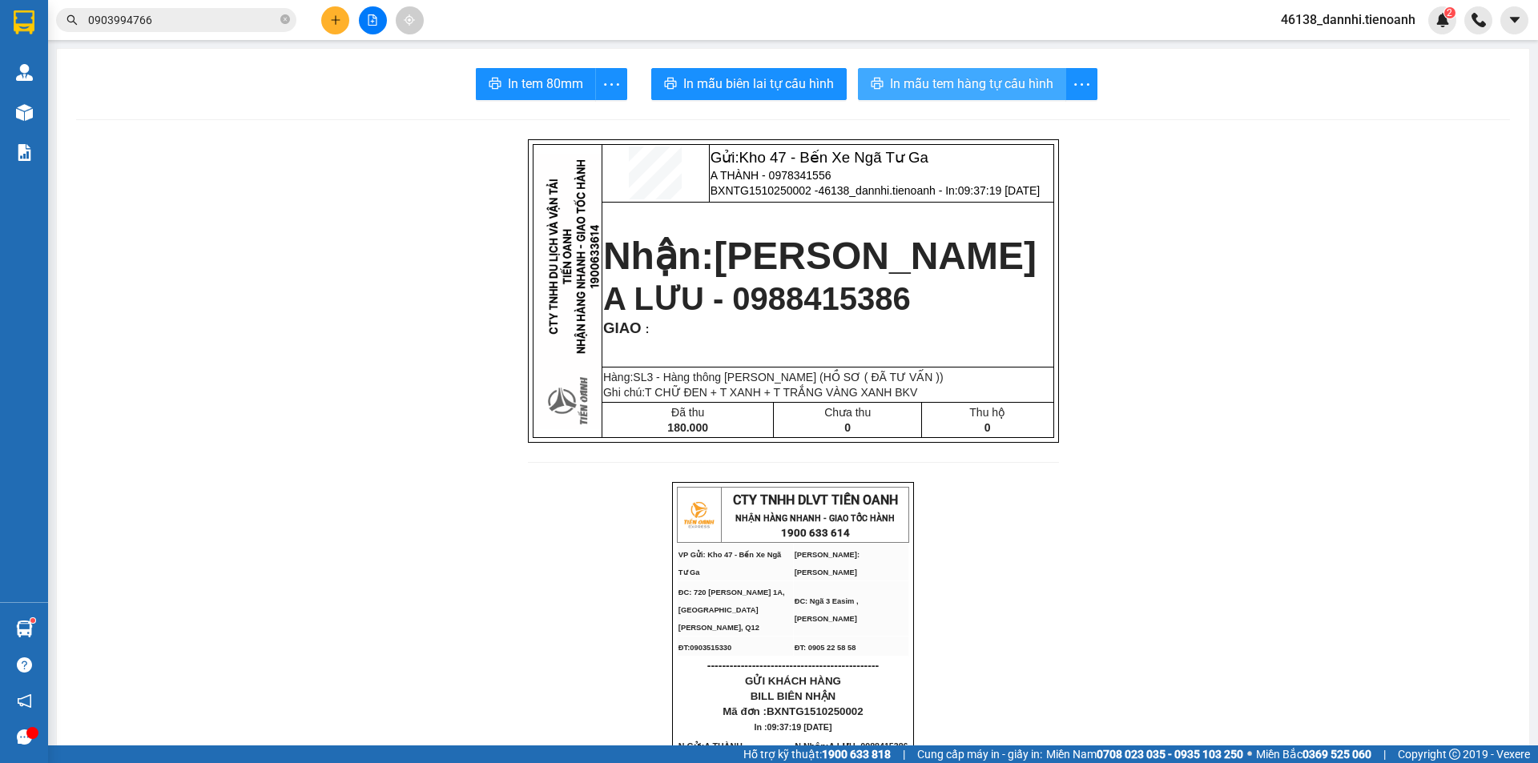
click at [967, 98] on button "In mẫu tem hàng tự cấu hình" at bounding box center [962, 84] width 208 height 32
click at [232, 23] on input "0903994766" at bounding box center [182, 20] width 189 height 18
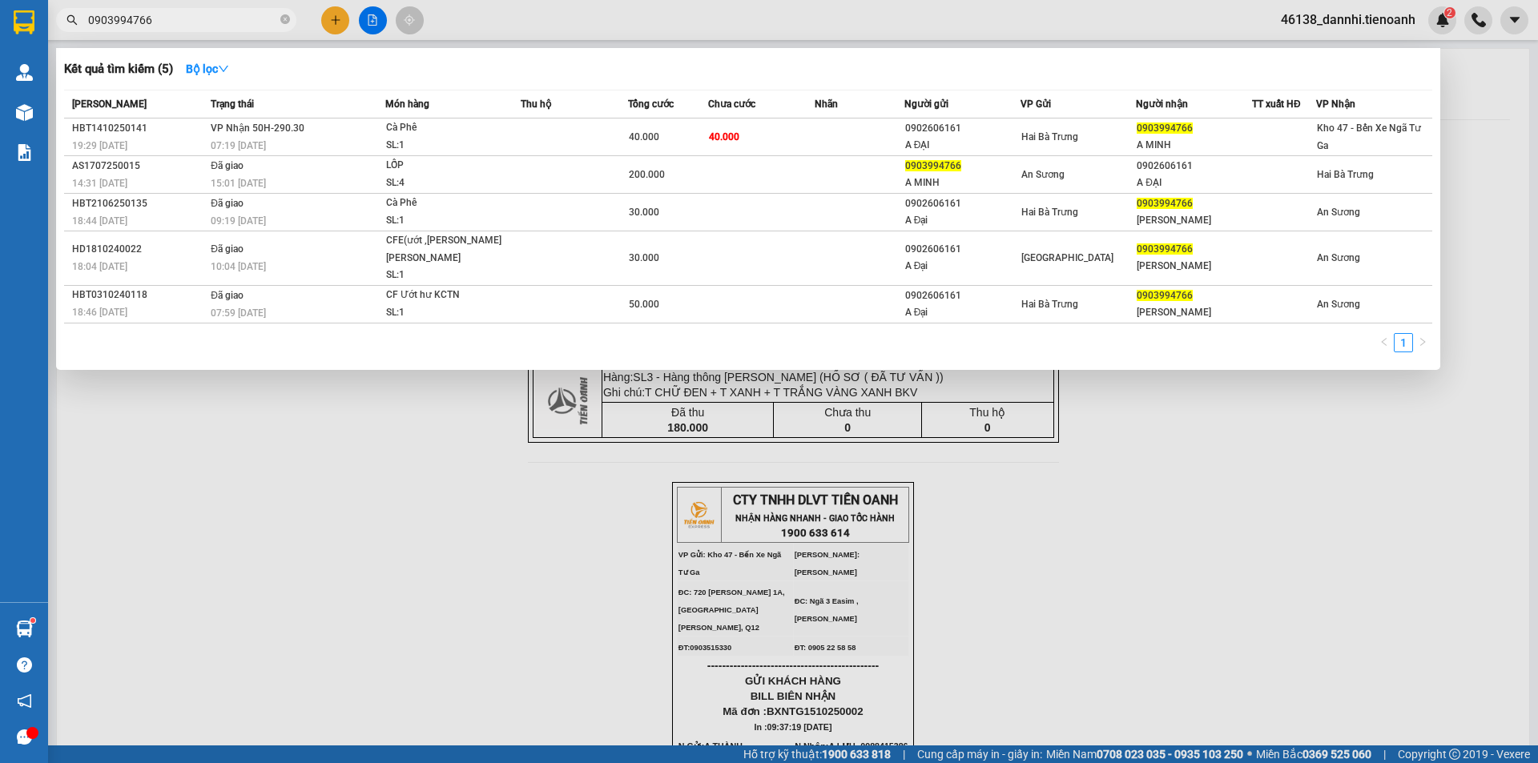
click at [232, 23] on input "0903994766" at bounding box center [182, 20] width 189 height 18
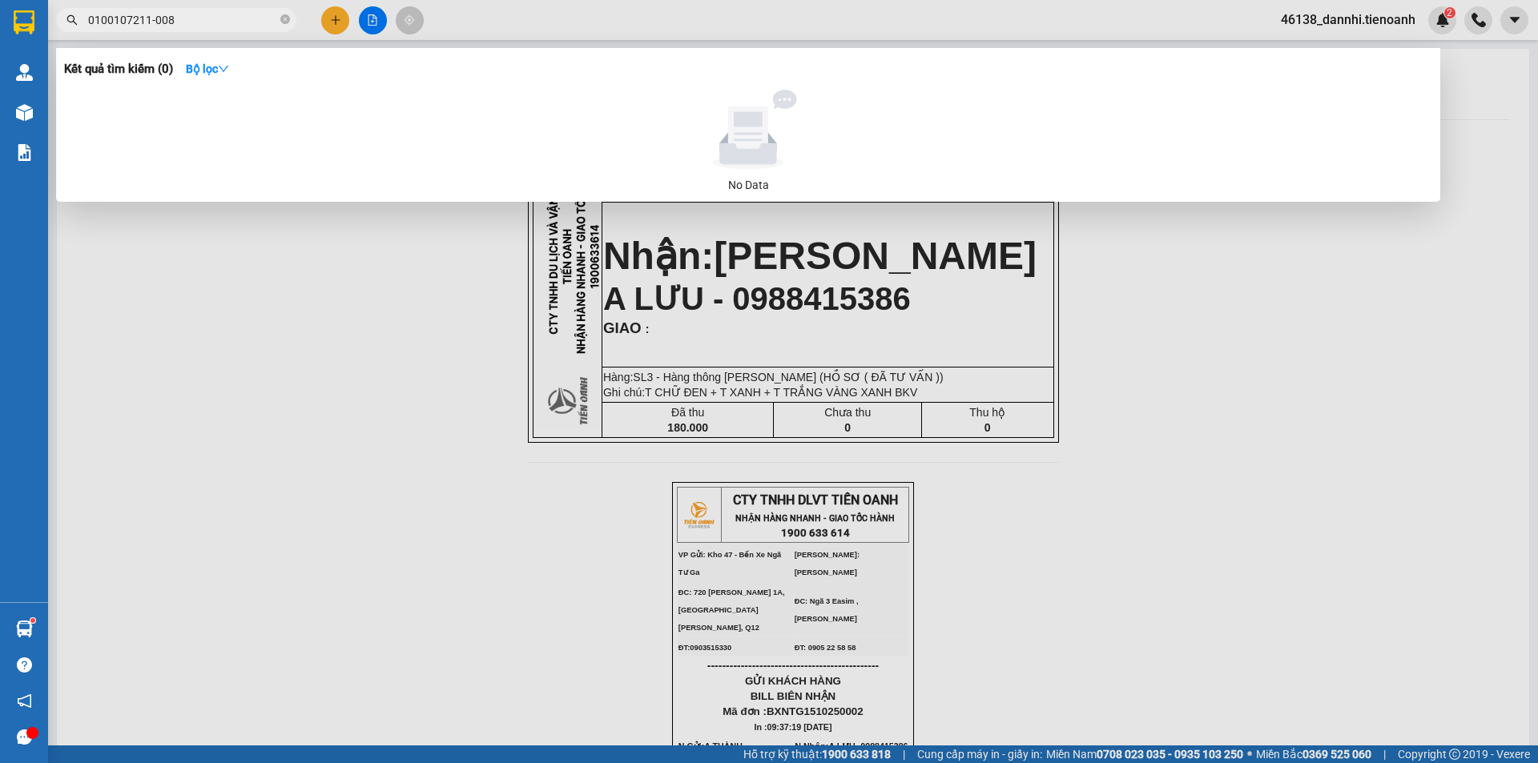
click at [210, 20] on input "0100107211-008" at bounding box center [182, 20] width 189 height 18
click at [228, 11] on input "0100107211-008" at bounding box center [182, 20] width 189 height 18
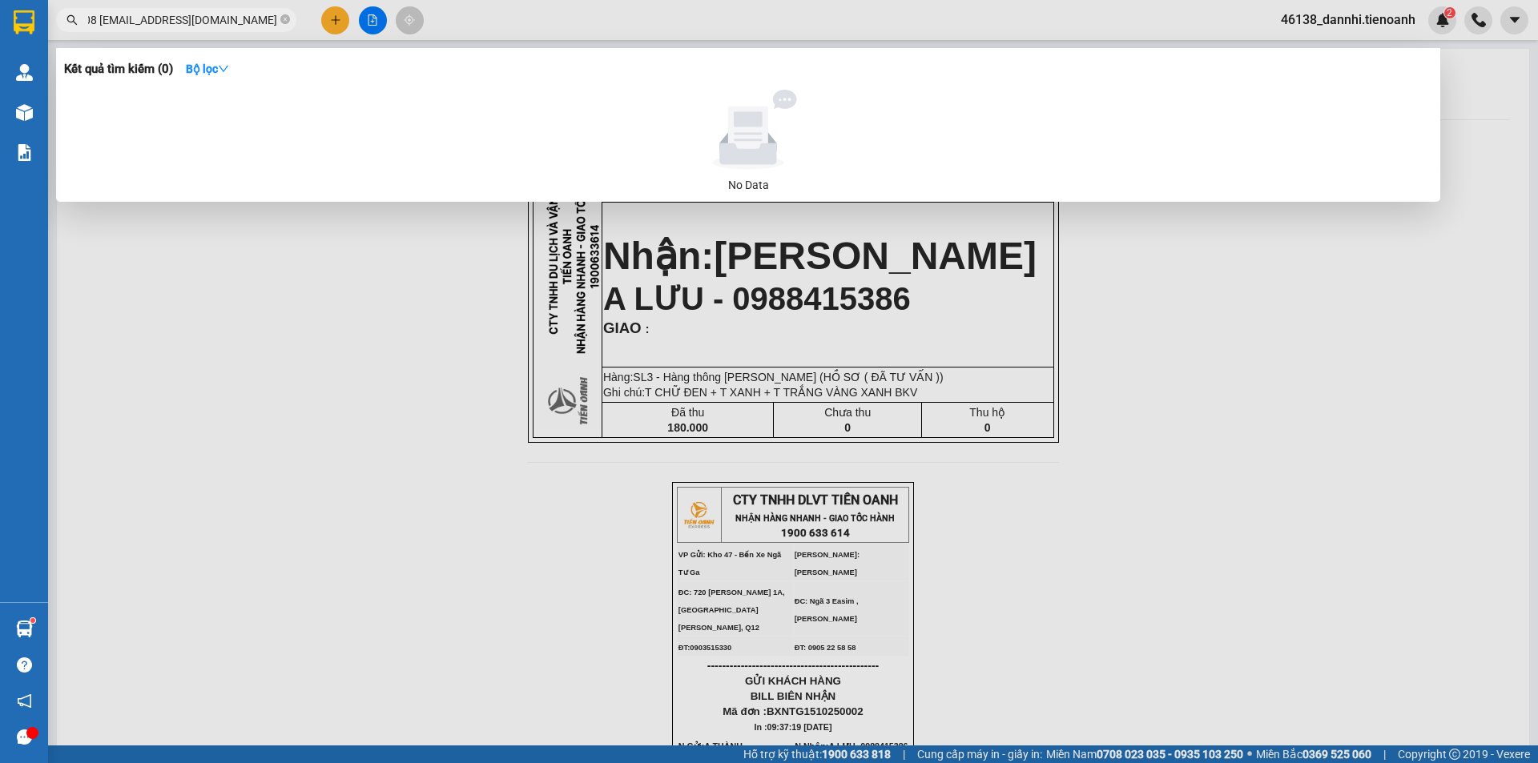
type input "0100107211-008 [EMAIL_ADDRESS][DOMAIN_NAME]"
click at [224, 613] on div at bounding box center [769, 381] width 1538 height 763
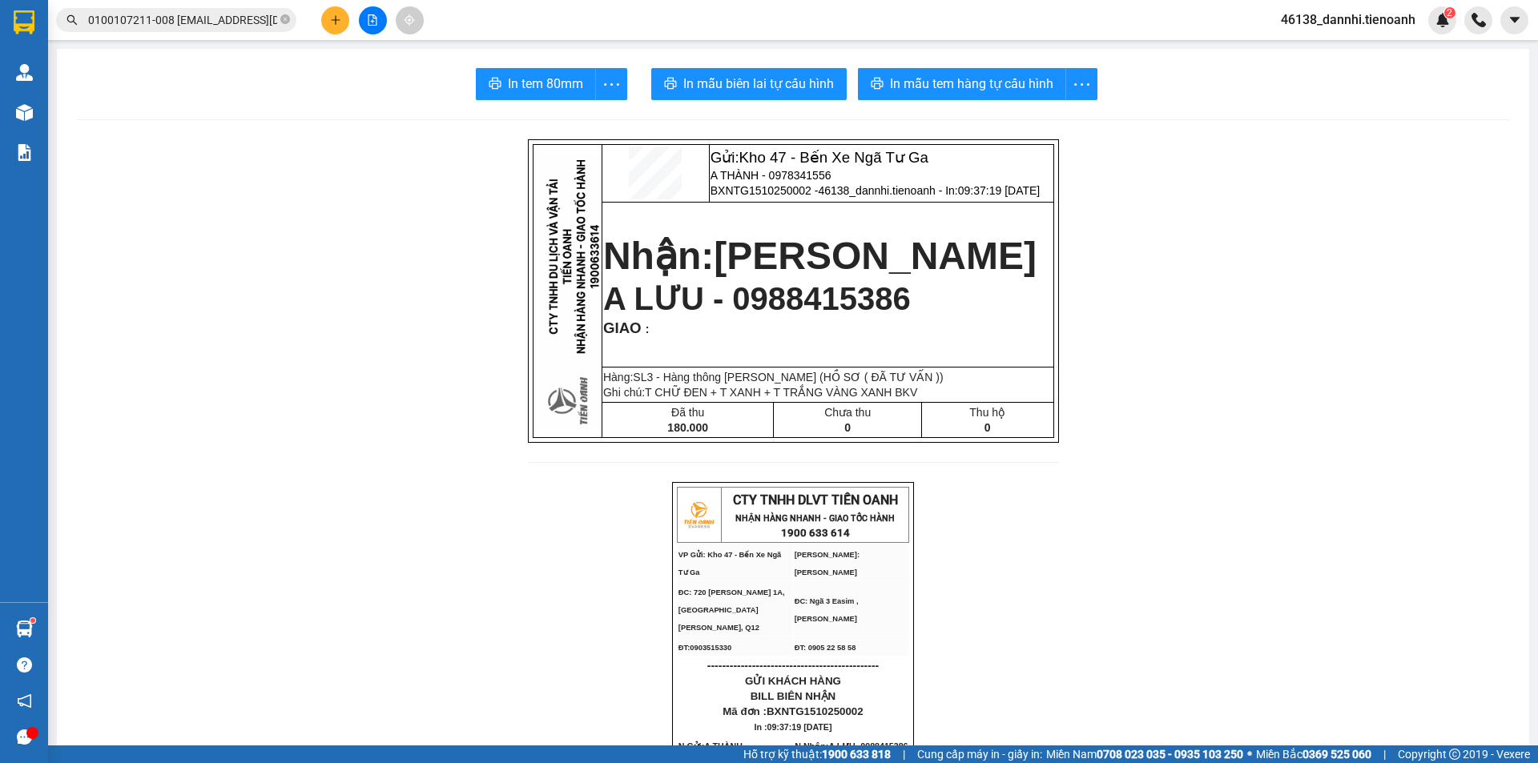
click at [792, 182] on p "A THÀNH - 0978341556" at bounding box center [882, 175] width 342 height 13
click at [792, 175] on span "A THÀNH - 0978341556" at bounding box center [771, 175] width 121 height 13
copy span "0978341556"
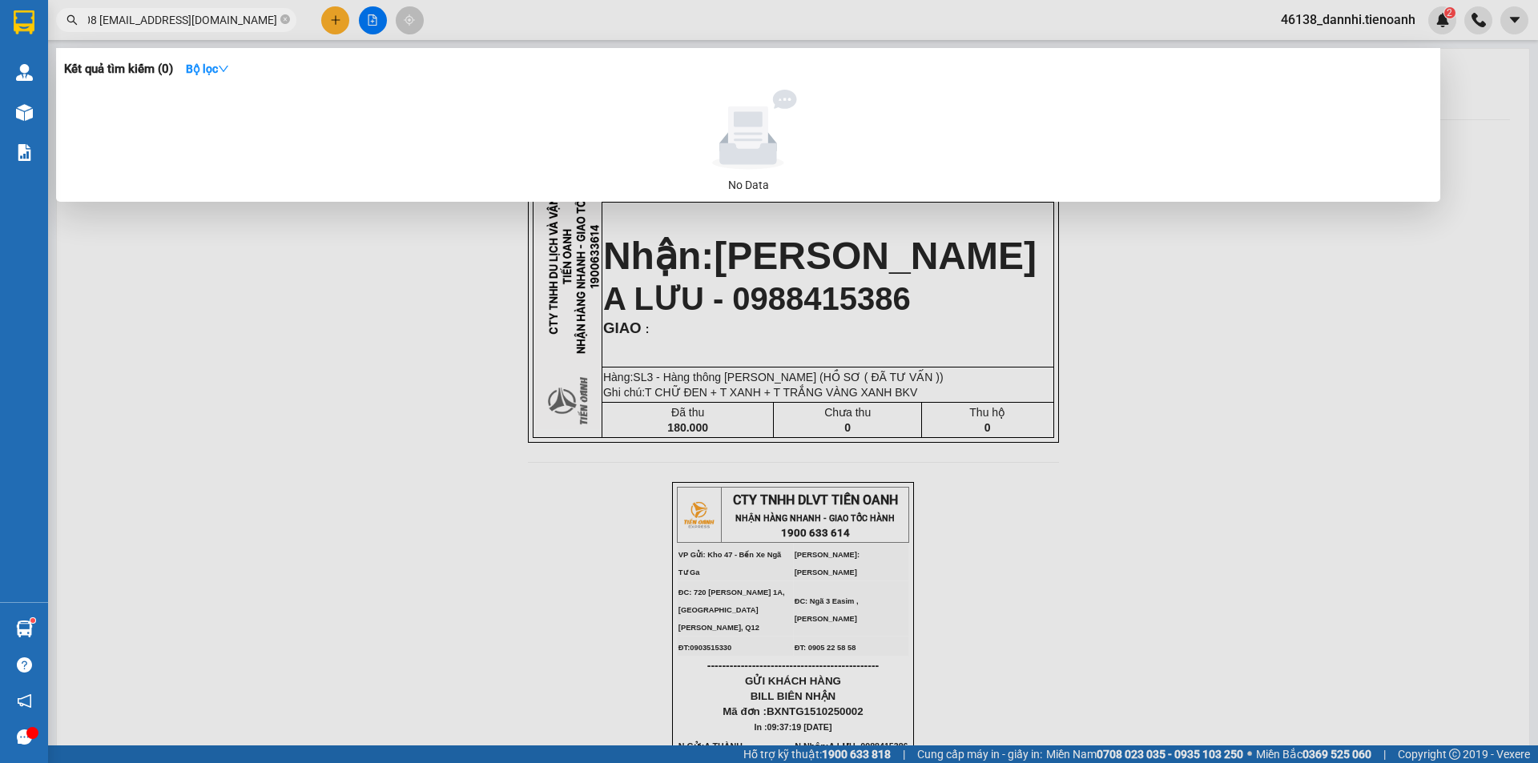
drag, startPoint x: 171, startPoint y: 19, endPoint x: 344, endPoint y: 48, distance: 174.6
click at [312, 34] on div "Kết quả [PERSON_NAME] ( 0 ) Bộ lọc No Data 0100107211-008 [EMAIL_ADDRESS][DOMAI…" at bounding box center [156, 20] width 312 height 28
drag, startPoint x: 96, startPoint y: 18, endPoint x: 272, endPoint y: 23, distance: 175.5
click at [272, 23] on input "0100107211-008 [EMAIL_ADDRESS][DOMAIN_NAME]" at bounding box center [182, 20] width 189 height 18
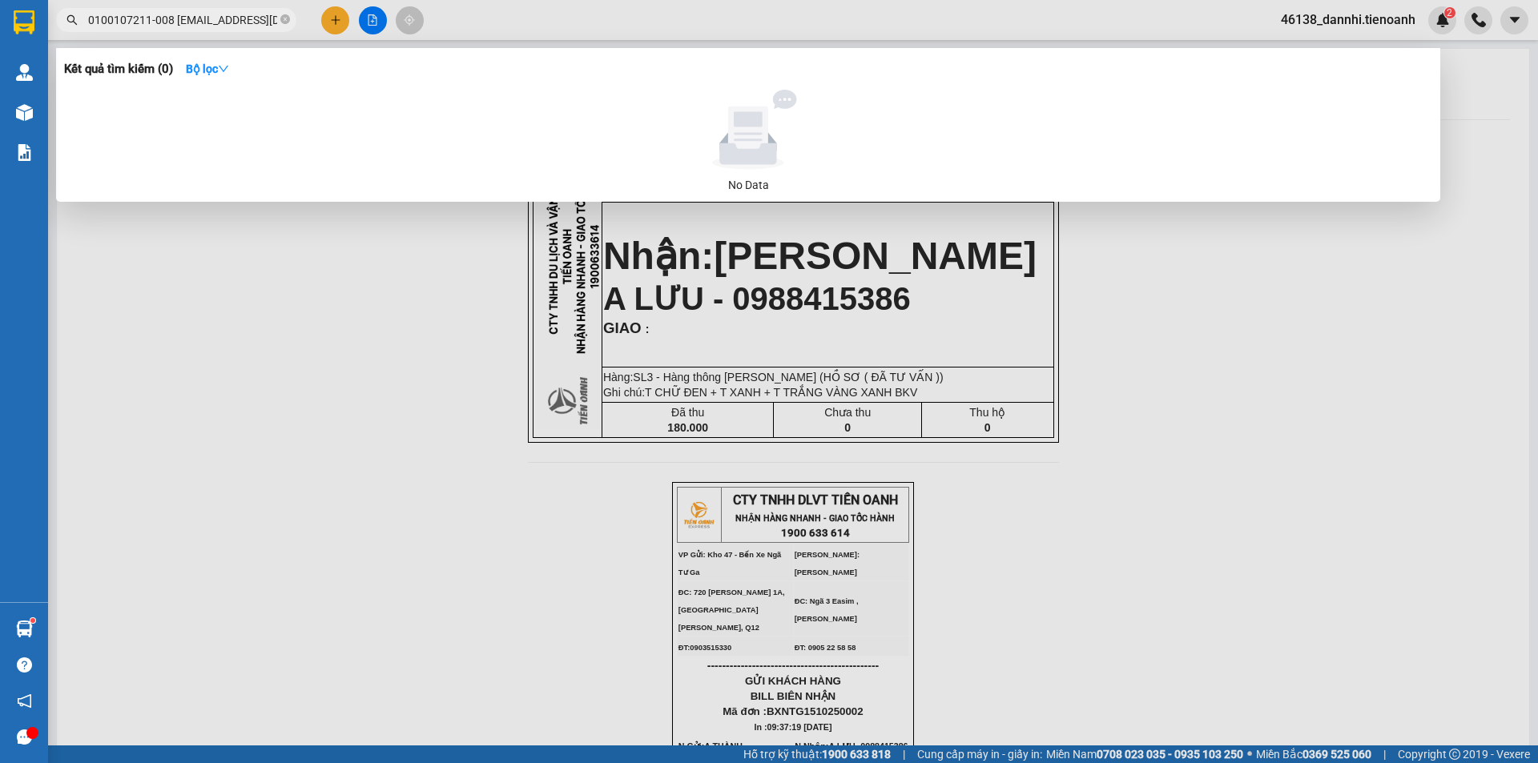
drag, startPoint x: 369, startPoint y: 377, endPoint x: 691, endPoint y: 278, distance: 336.0
click at [370, 377] on div at bounding box center [769, 381] width 1538 height 763
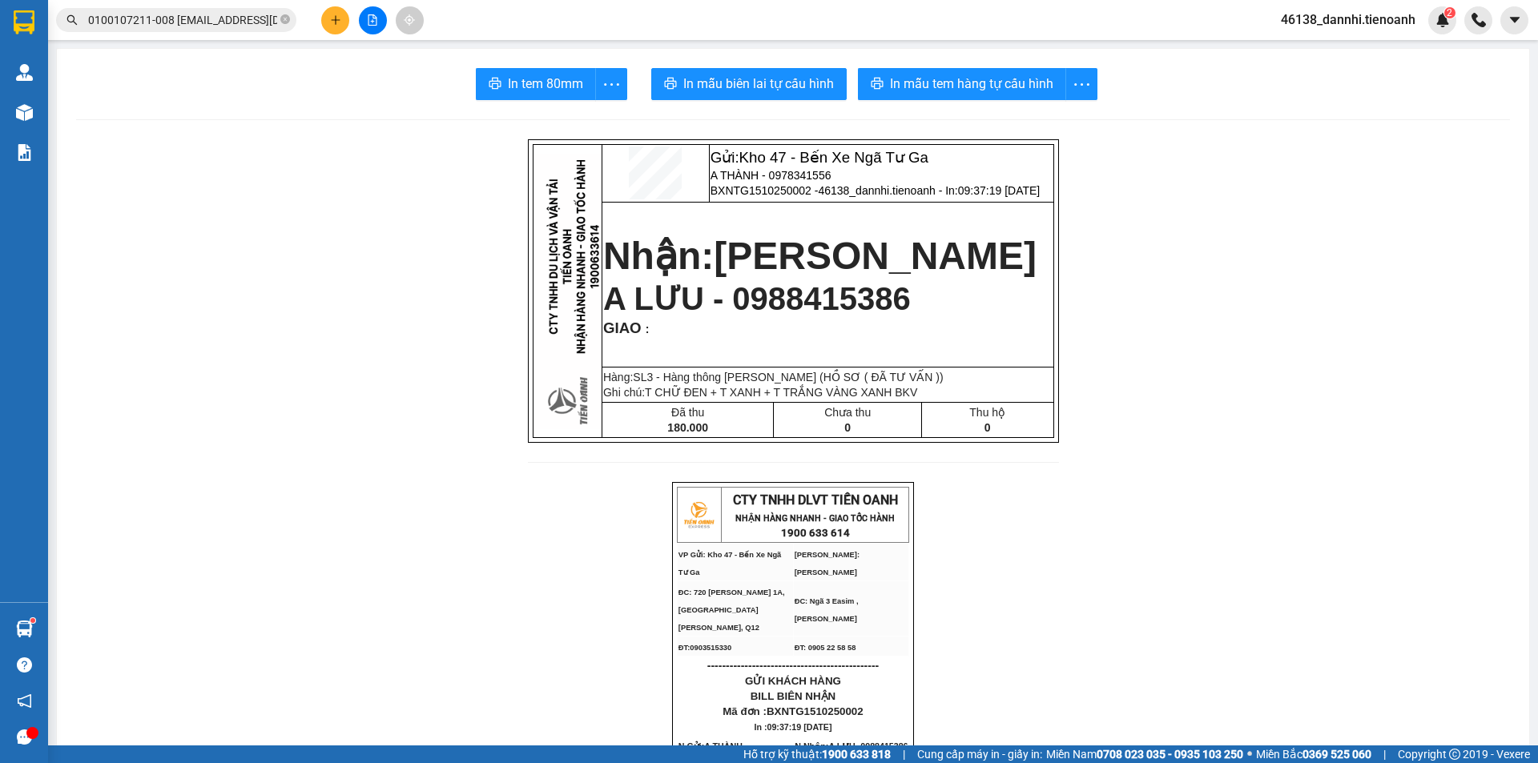
click at [751, 197] on span "BXNTG1510250002 - 46138_dannhi.tienoanh - In: 09:37:19 [DATE]" at bounding box center [875, 190] width 329 height 13
copy span "BXNTG1510250002"
click at [342, 26] on button at bounding box center [335, 20] width 28 height 28
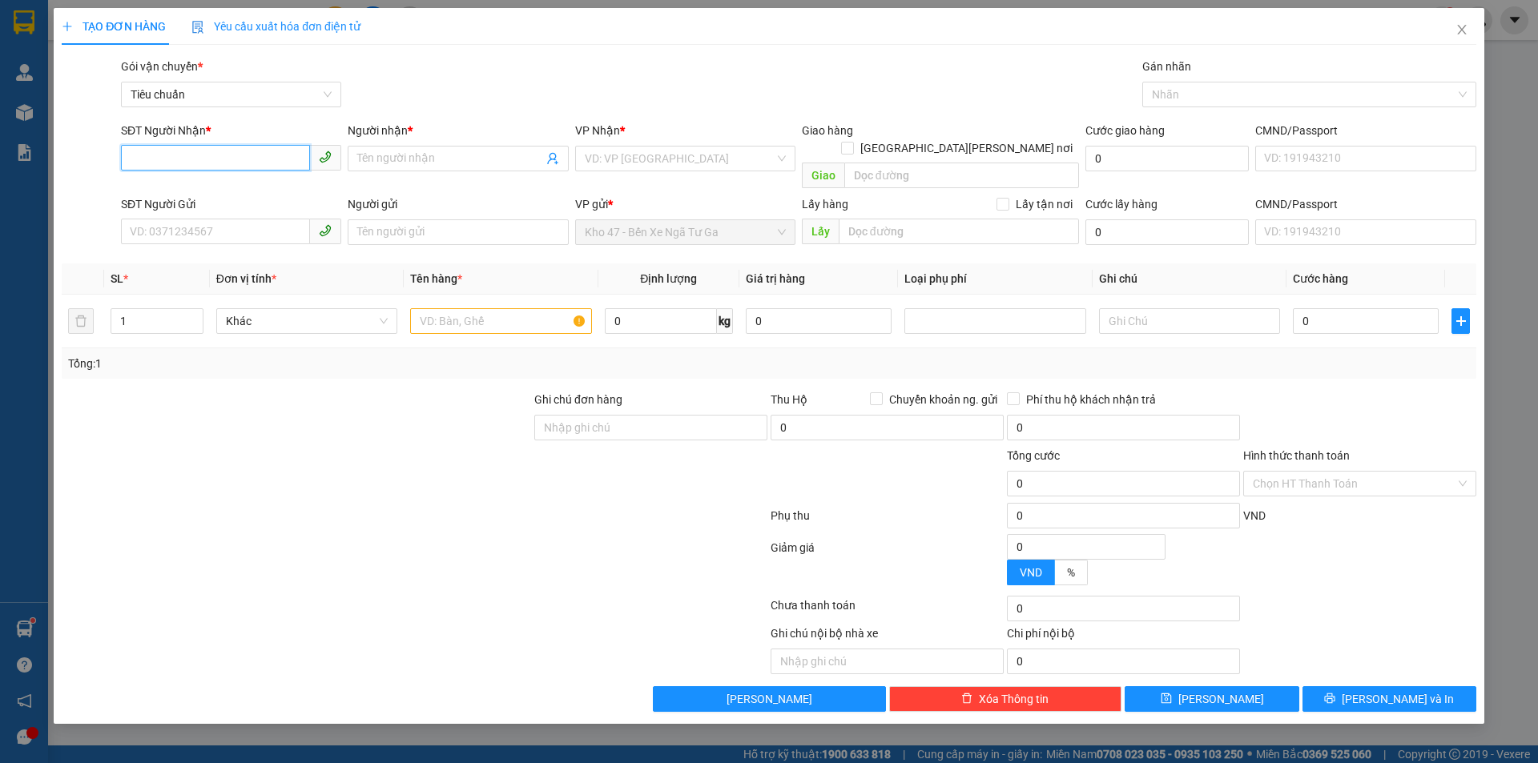
click at [264, 155] on input "SĐT Người Nhận *" at bounding box center [215, 158] width 189 height 26
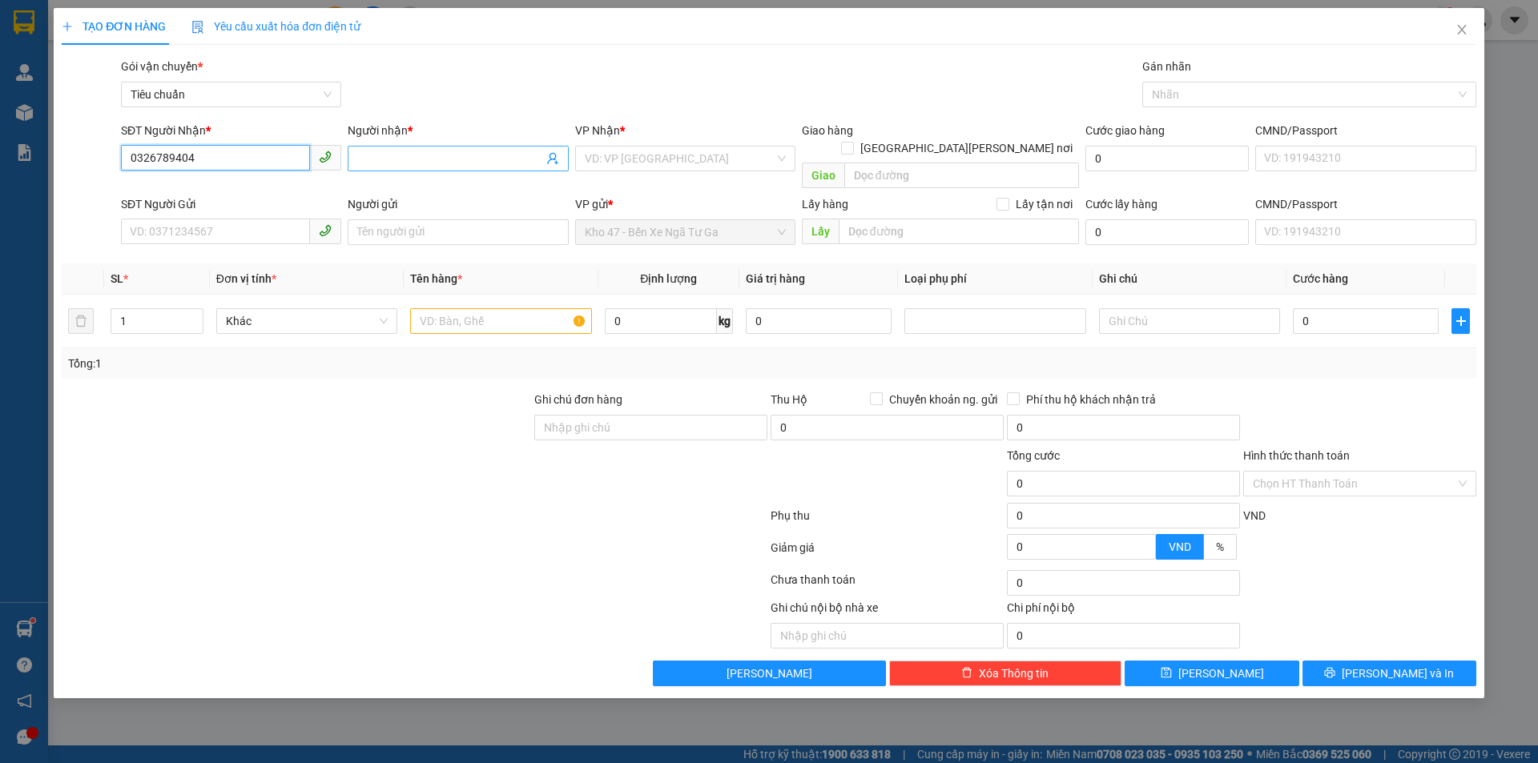
type input "0326789404"
click at [446, 156] on input "Người nhận *" at bounding box center [449, 159] width 185 height 18
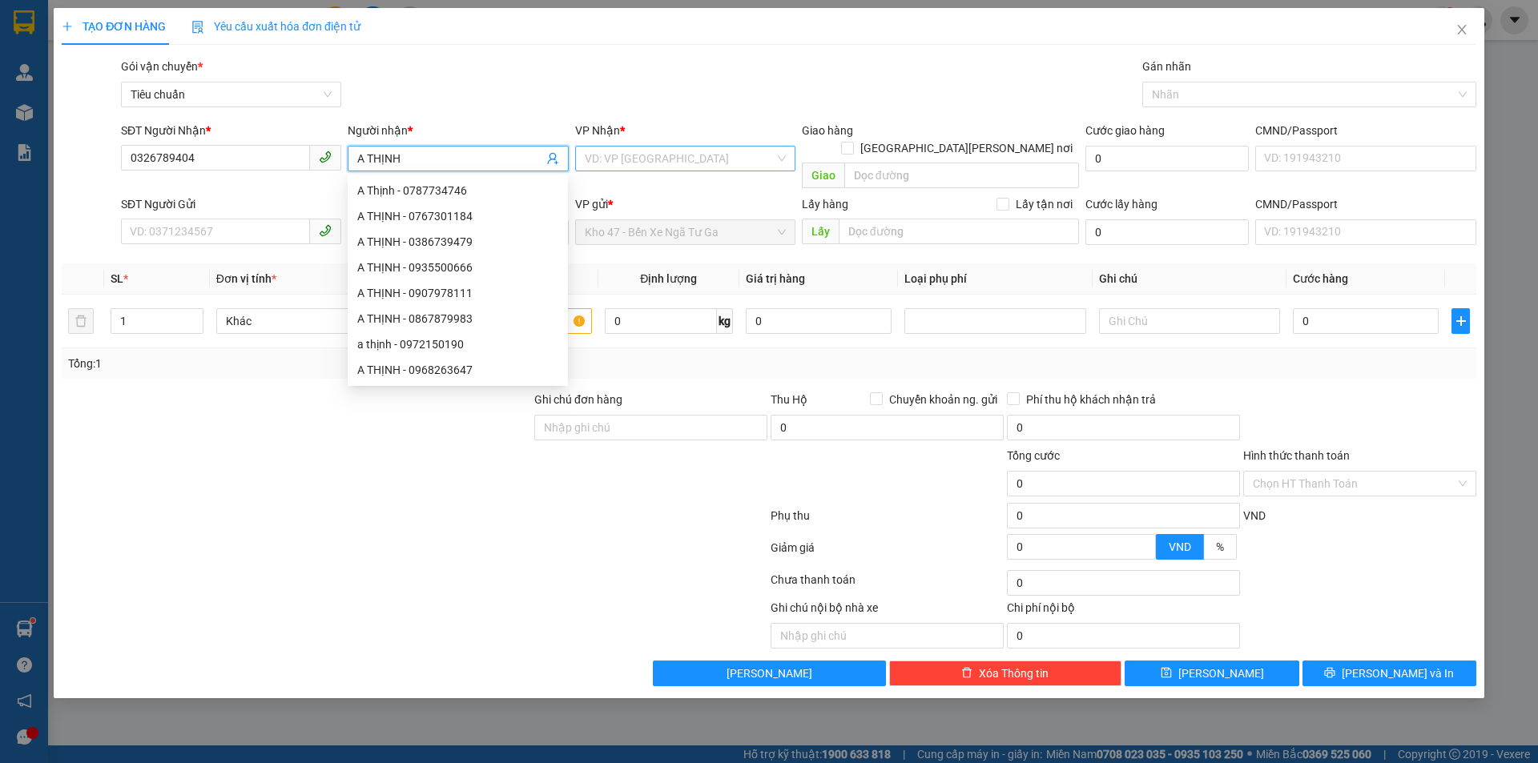
type input "A THỊNH"
click at [656, 163] on input "search" at bounding box center [680, 159] width 190 height 24
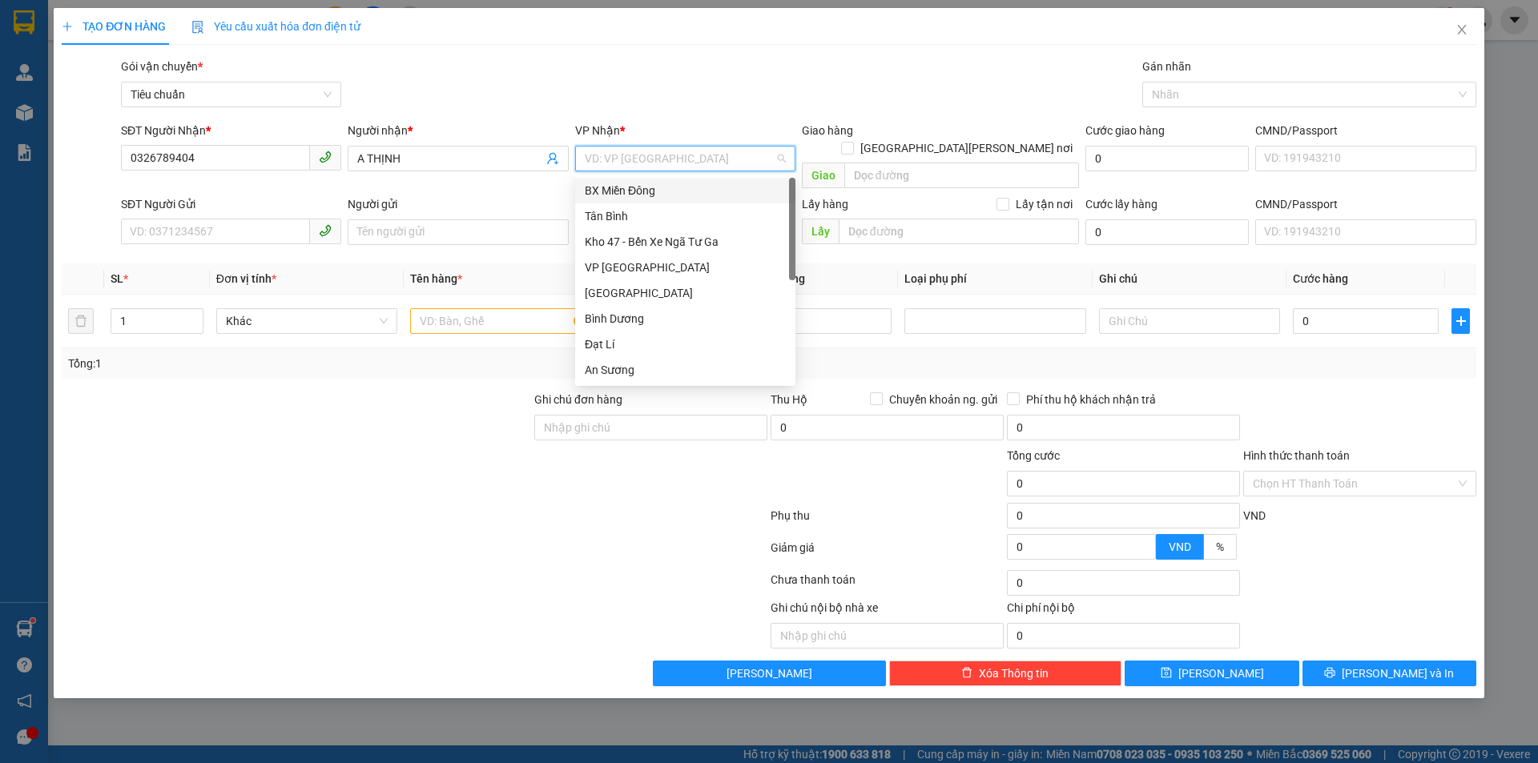
scroll to position [80, 0]
click at [630, 348] on div "[GEOGRAPHIC_DATA]" at bounding box center [685, 341] width 201 height 18
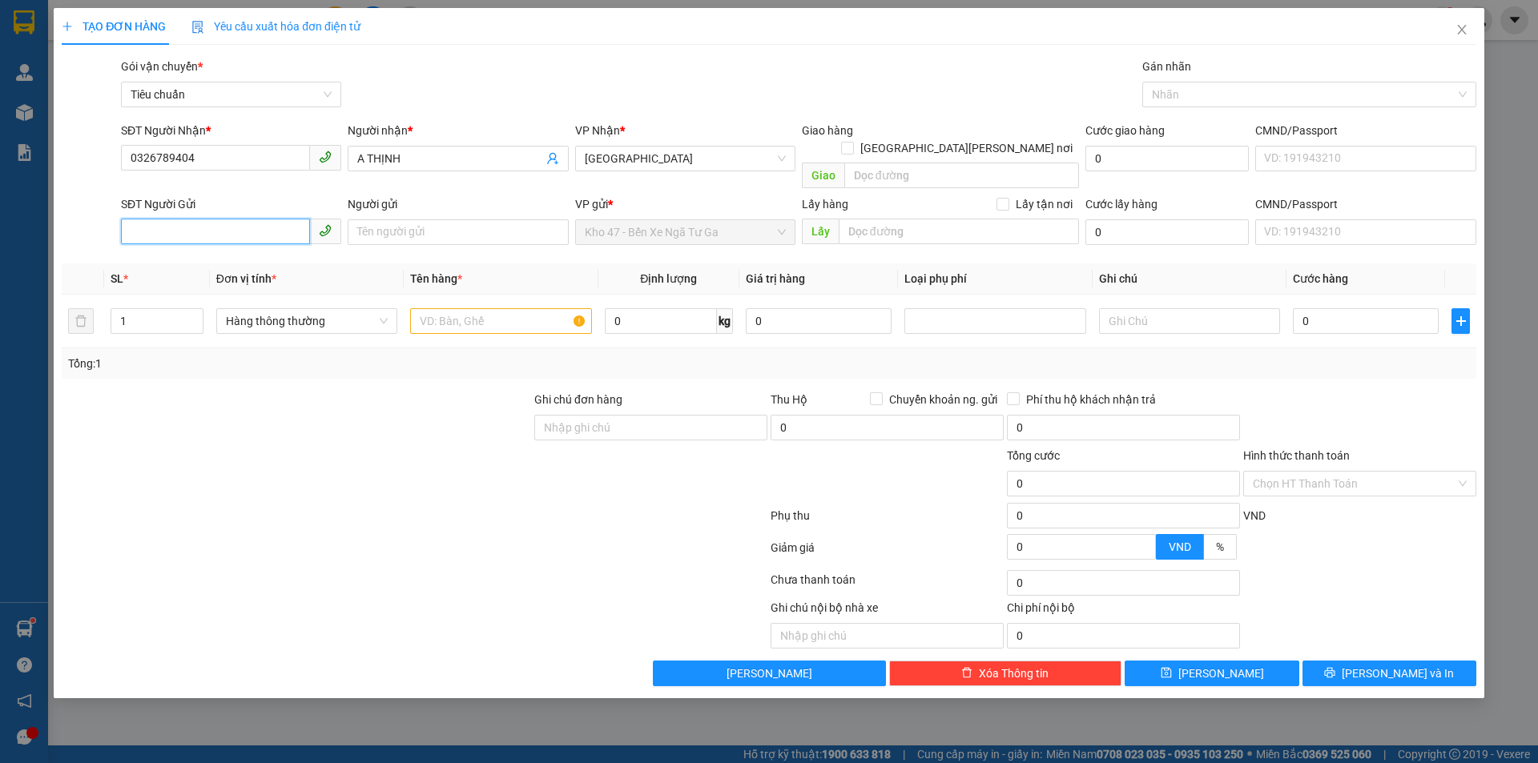
click at [187, 220] on input "SĐT Người Gửi" at bounding box center [215, 232] width 189 height 26
type input "0979547382"
click at [397, 220] on input "Người gửi" at bounding box center [458, 233] width 220 height 26
type input "A"
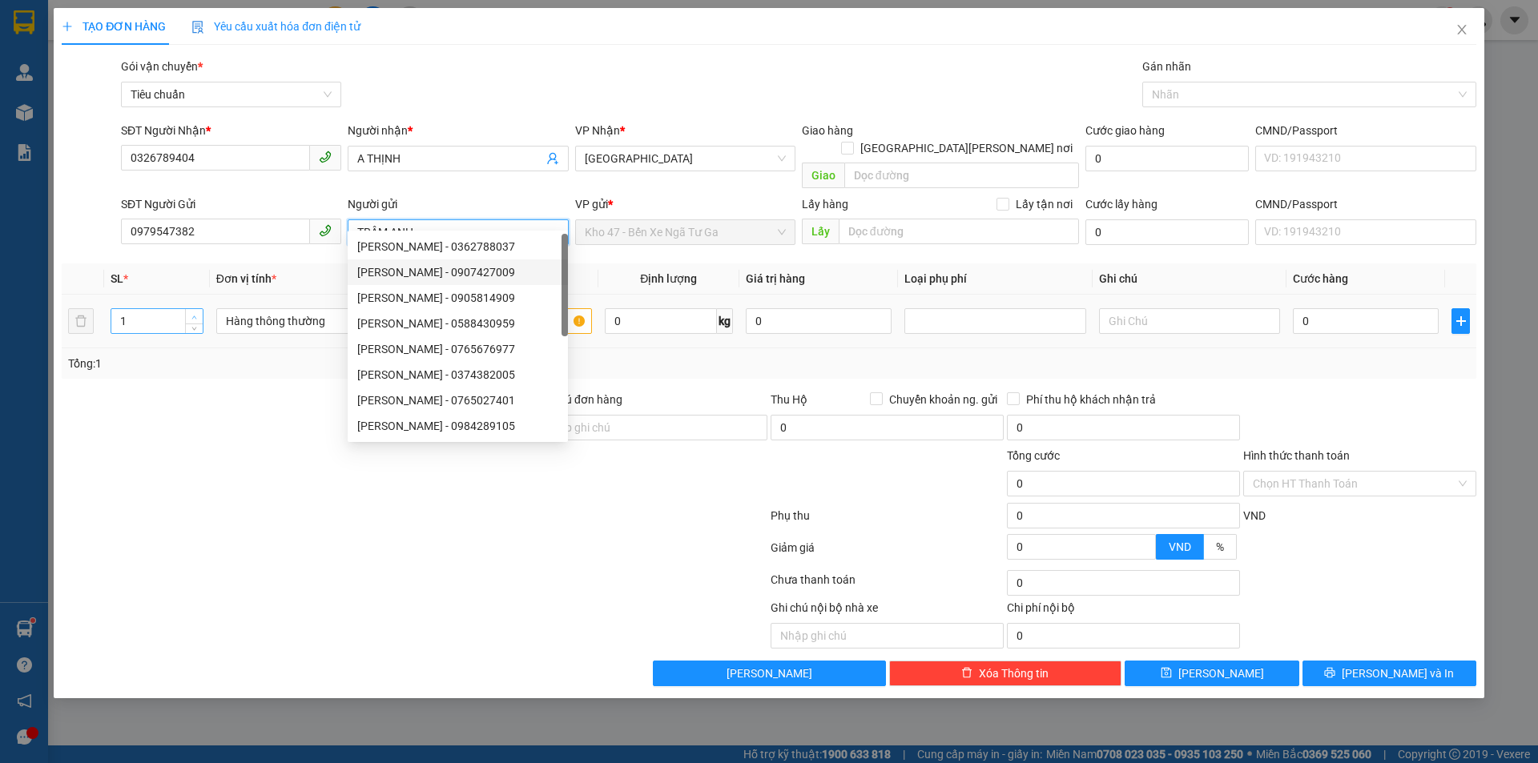
type input "TRÂM ANH"
type input "2"
click at [197, 315] on icon "up" at bounding box center [194, 318] width 6 height 6
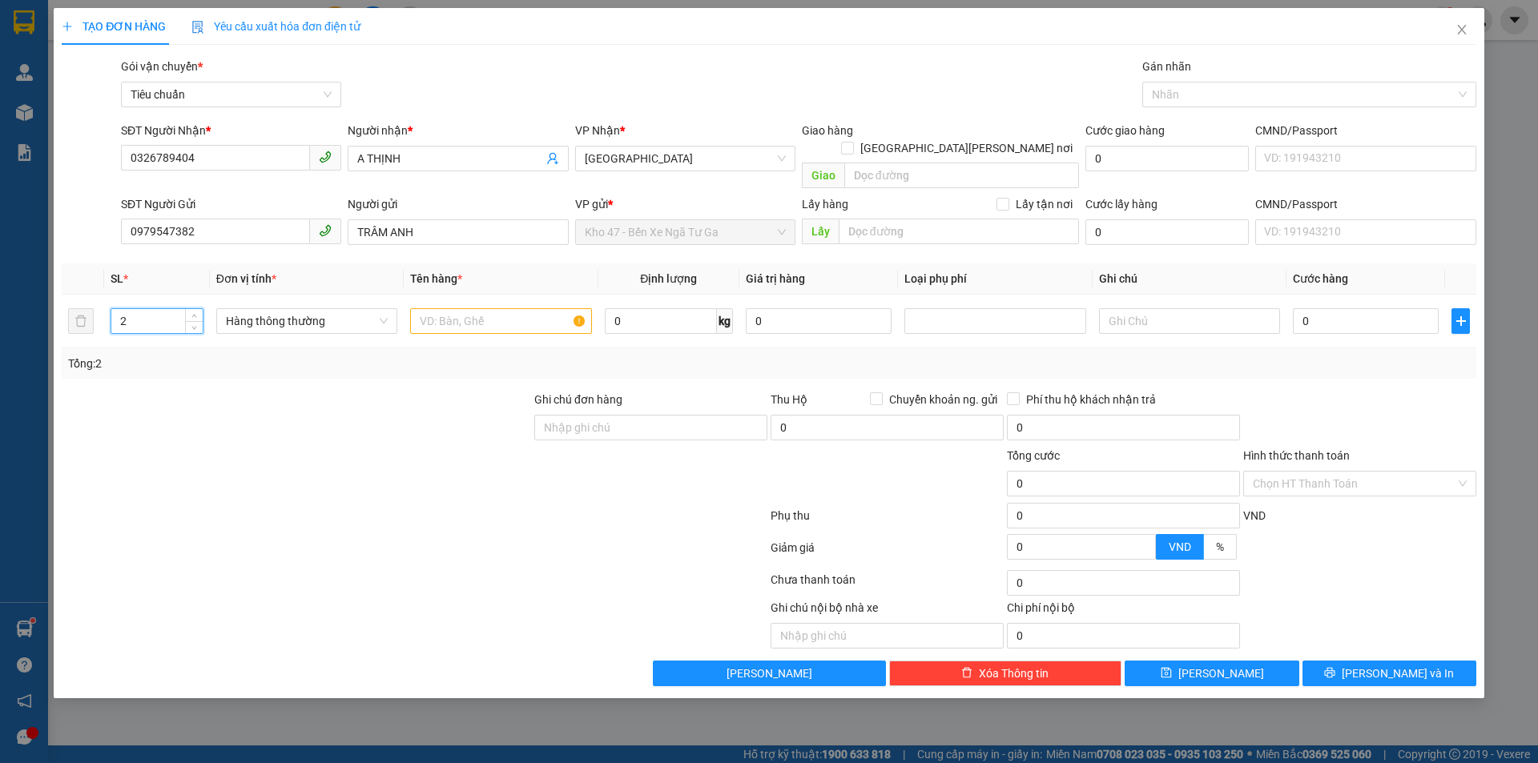
drag, startPoint x: 219, startPoint y: 410, endPoint x: 452, endPoint y: 340, distance: 243.3
click at [210, 410] on div at bounding box center [296, 419] width 473 height 56
click at [521, 308] on input "text" at bounding box center [500, 321] width 181 height 26
type input "LK NỘI THẤT"
click at [1225, 308] on input "text" at bounding box center [1189, 321] width 181 height 26
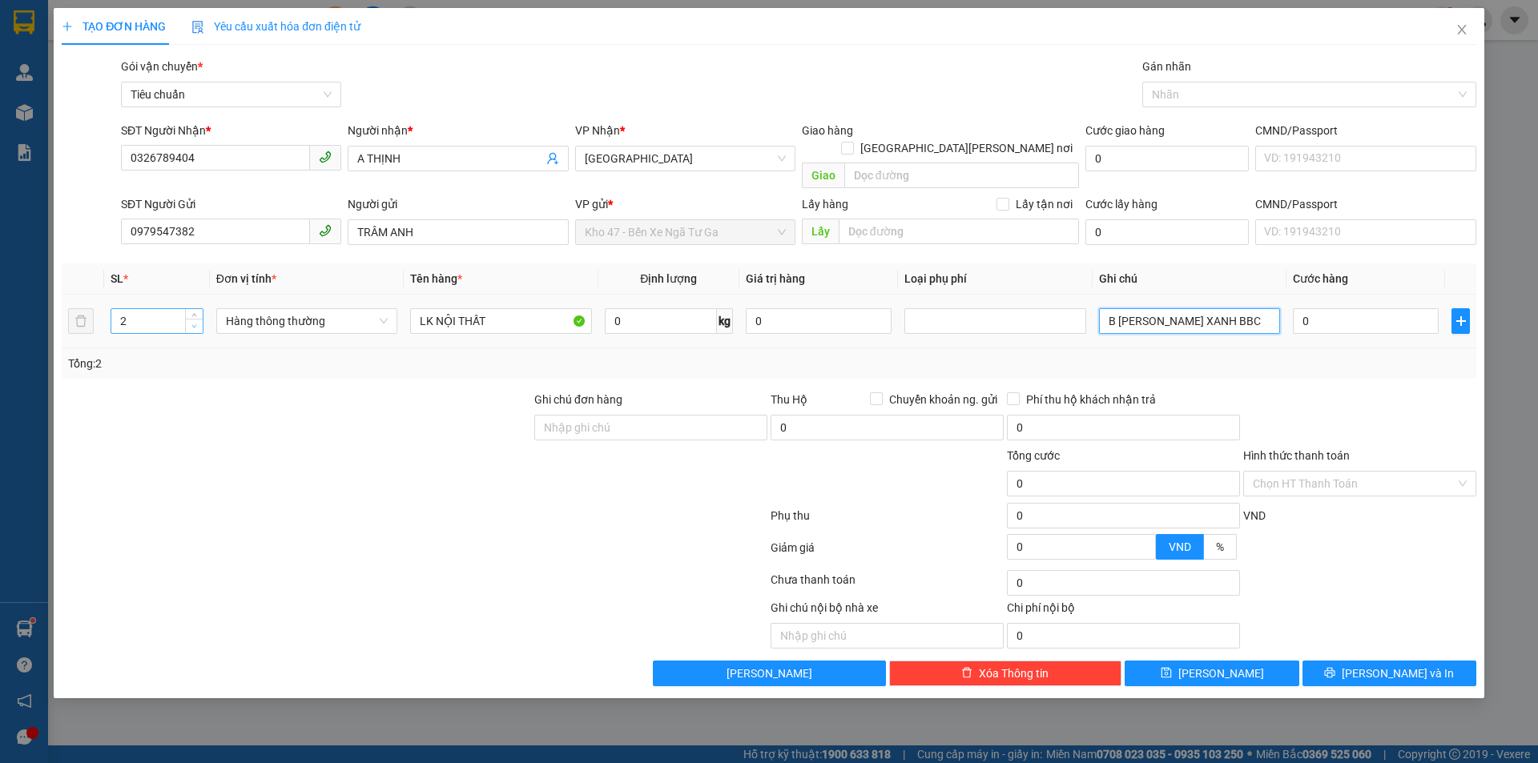
type input "B [PERSON_NAME] XANH BBC"
type input "1"
click at [191, 322] on span "down" at bounding box center [195, 327] width 10 height 10
click at [228, 369] on div "Transit Pickup Surcharge Ids Transit Deliver Surcharge Ids Transit Deliver Surc…" at bounding box center [769, 372] width 1415 height 629
click at [685, 308] on input "0" at bounding box center [661, 321] width 112 height 26
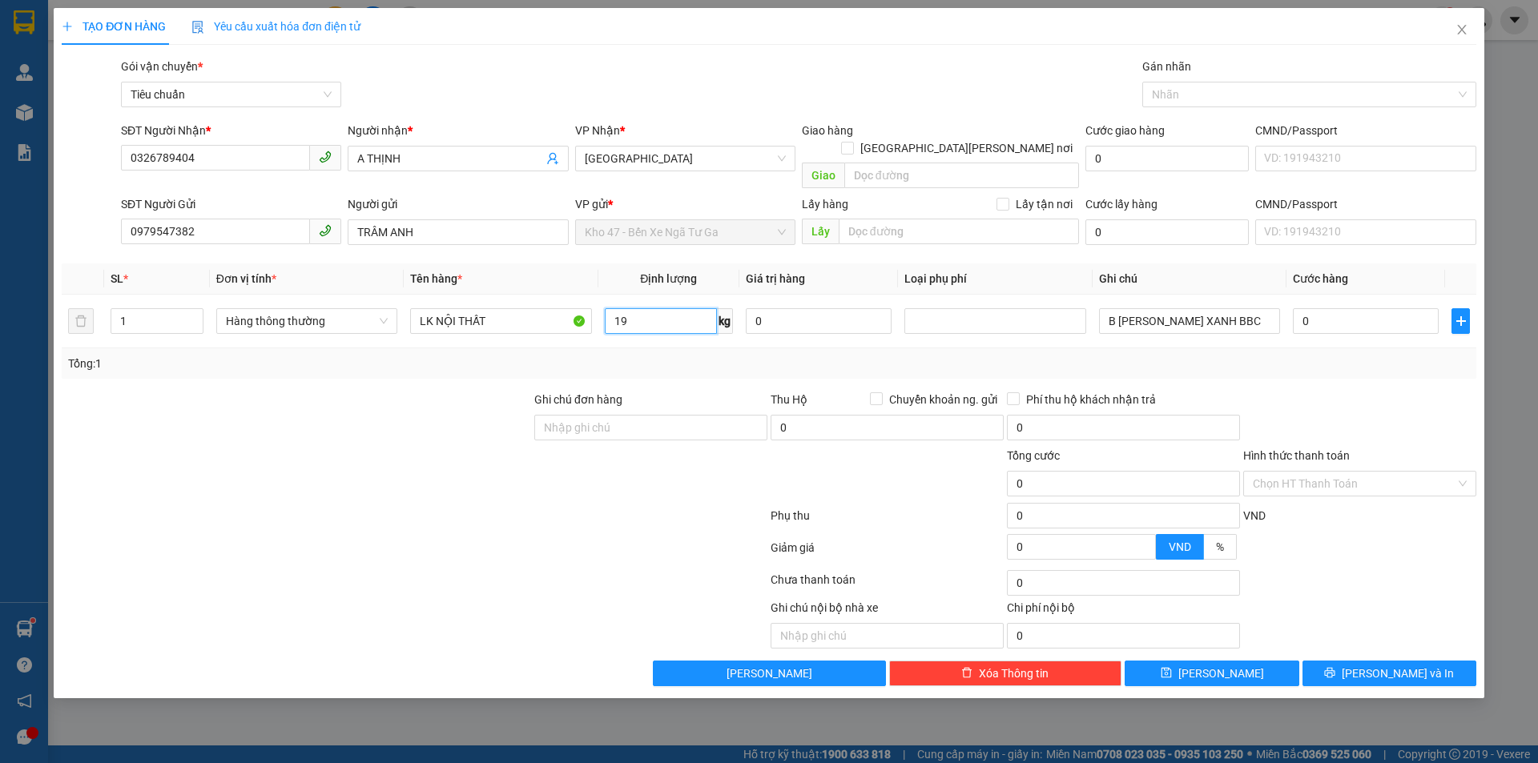
type input "19"
click at [723, 357] on div "Tổng: 1" at bounding box center [769, 363] width 1415 height 30
type input "55.000"
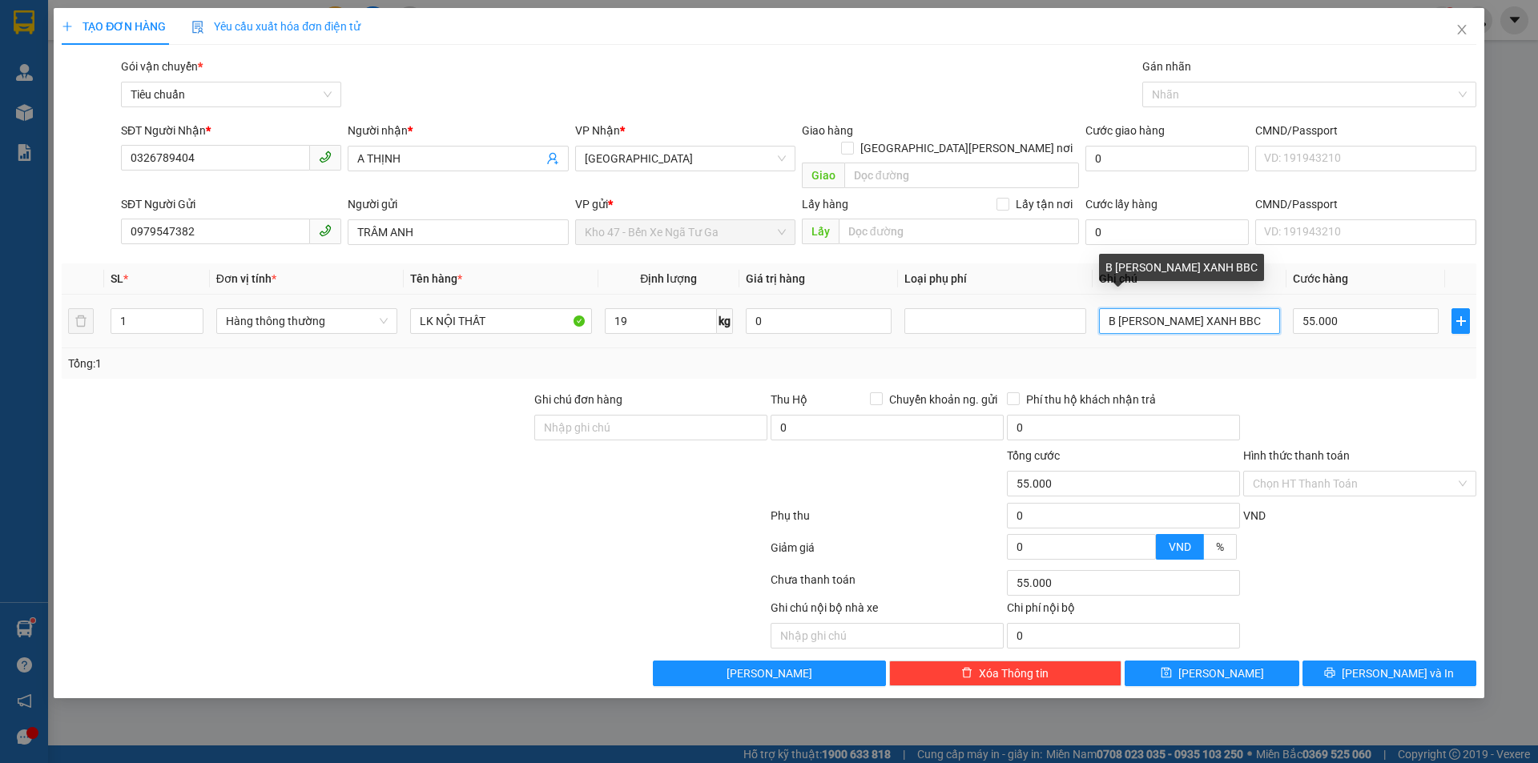
click at [1232, 308] on input "B [PERSON_NAME] XANH BBC" at bounding box center [1189, 321] width 181 height 26
click at [1240, 308] on input "B [PERSON_NAME] XANH BBC" at bounding box center [1189, 321] width 181 height 26
type input "CỤC BBC"
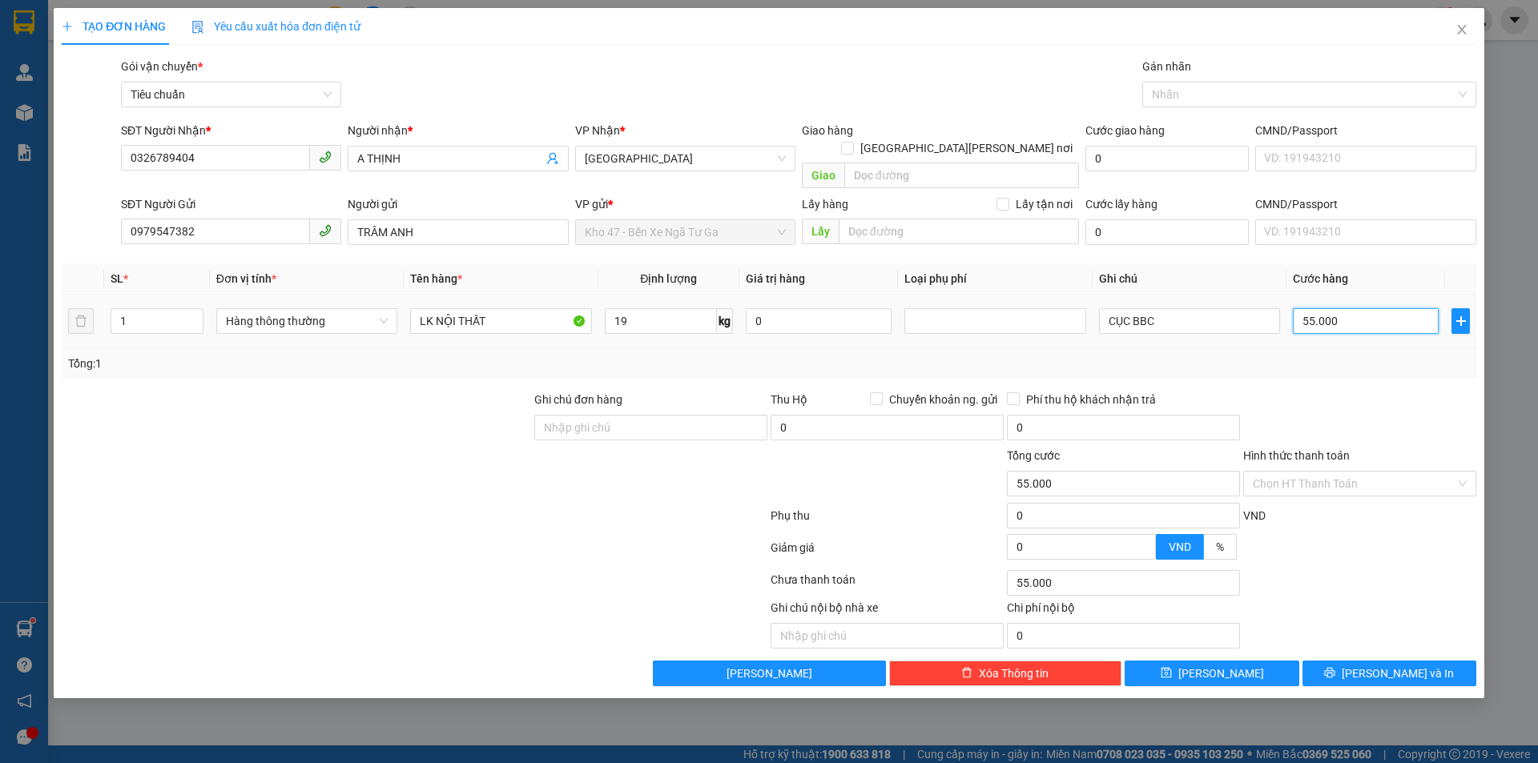
click at [1324, 308] on input "55.000" at bounding box center [1366, 321] width 146 height 26
type input "6"
type input "60"
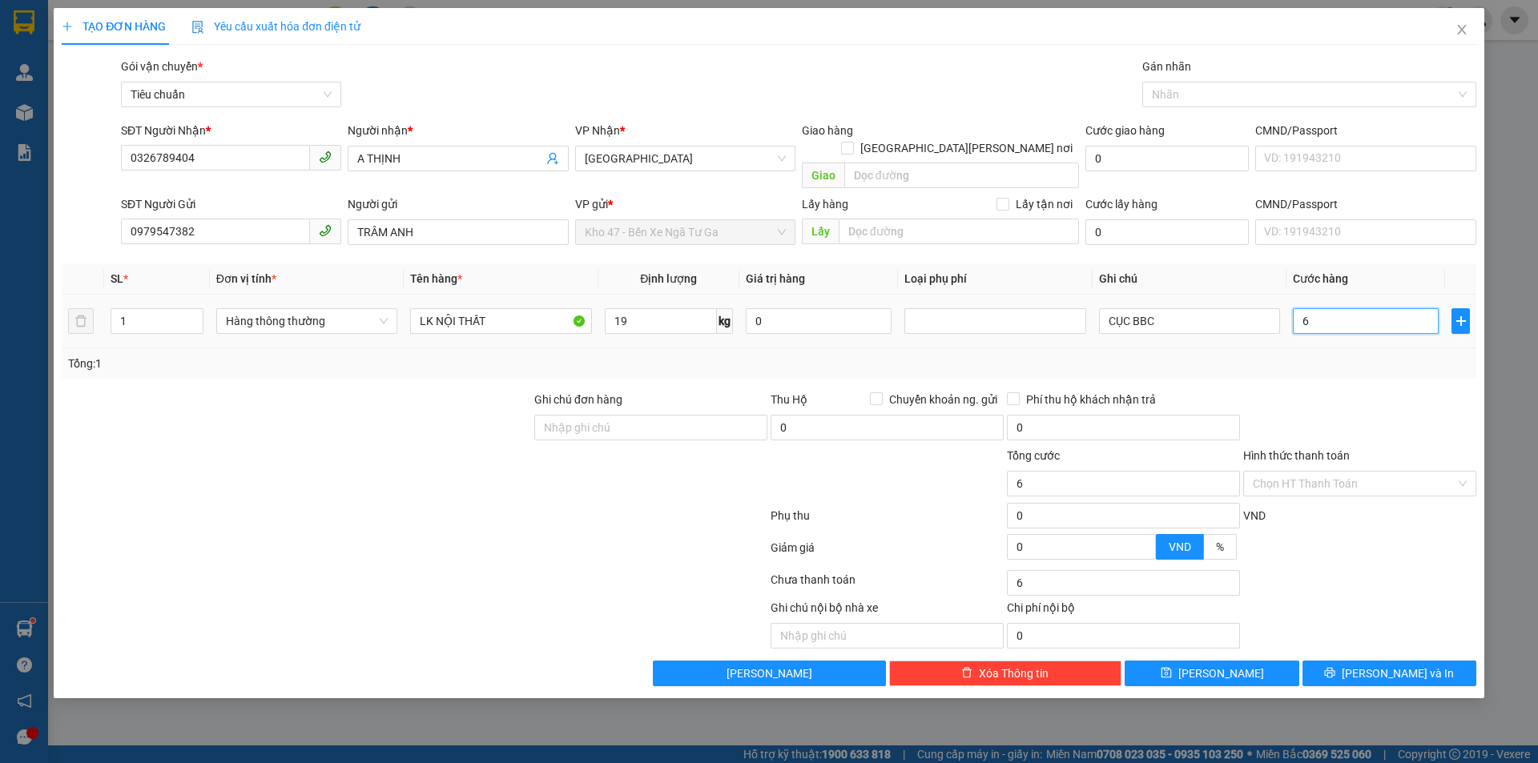
type input "60"
type input "60.000"
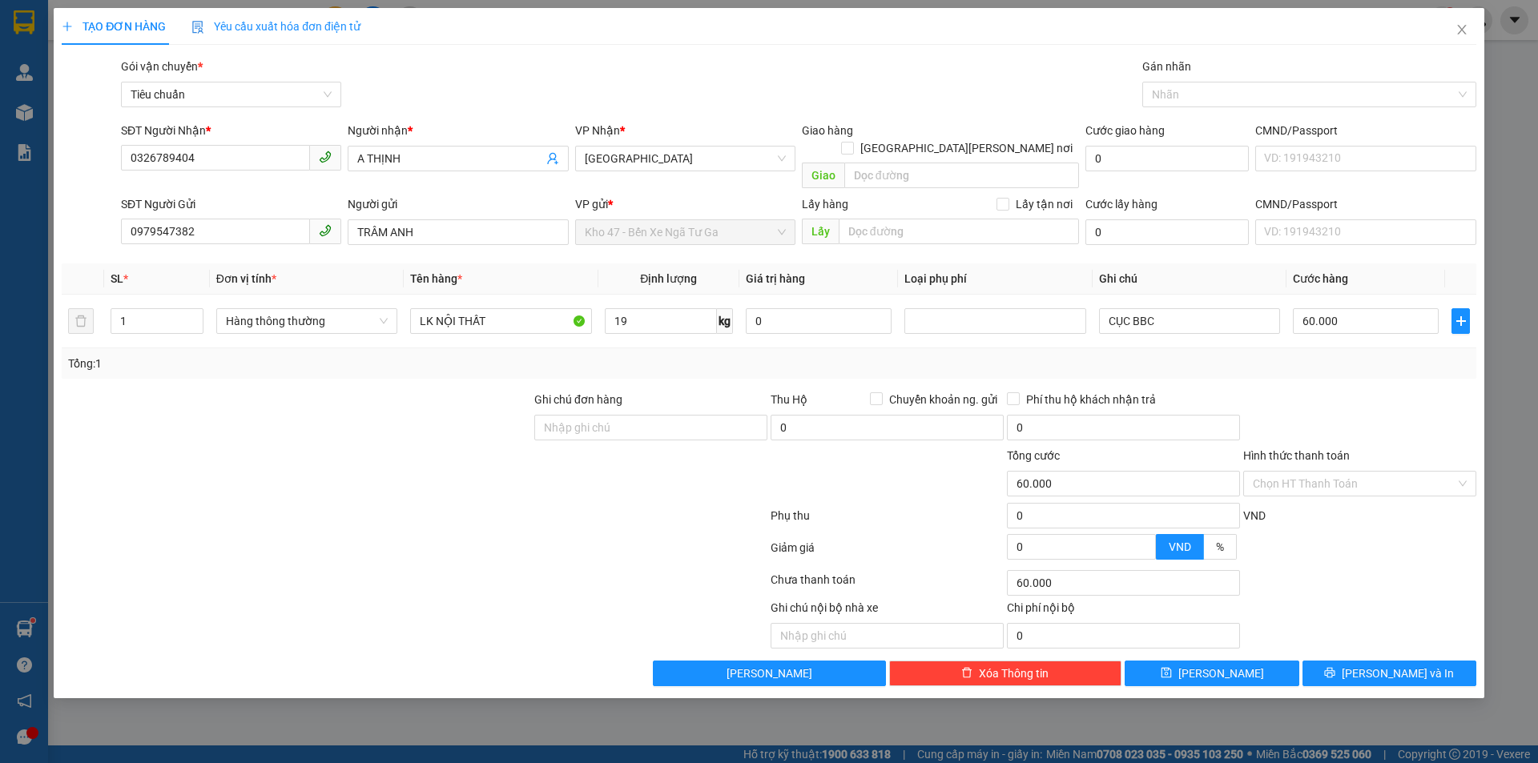
click at [1381, 417] on div at bounding box center [1360, 419] width 236 height 56
click at [1373, 661] on button "[PERSON_NAME] và In" at bounding box center [1390, 674] width 174 height 26
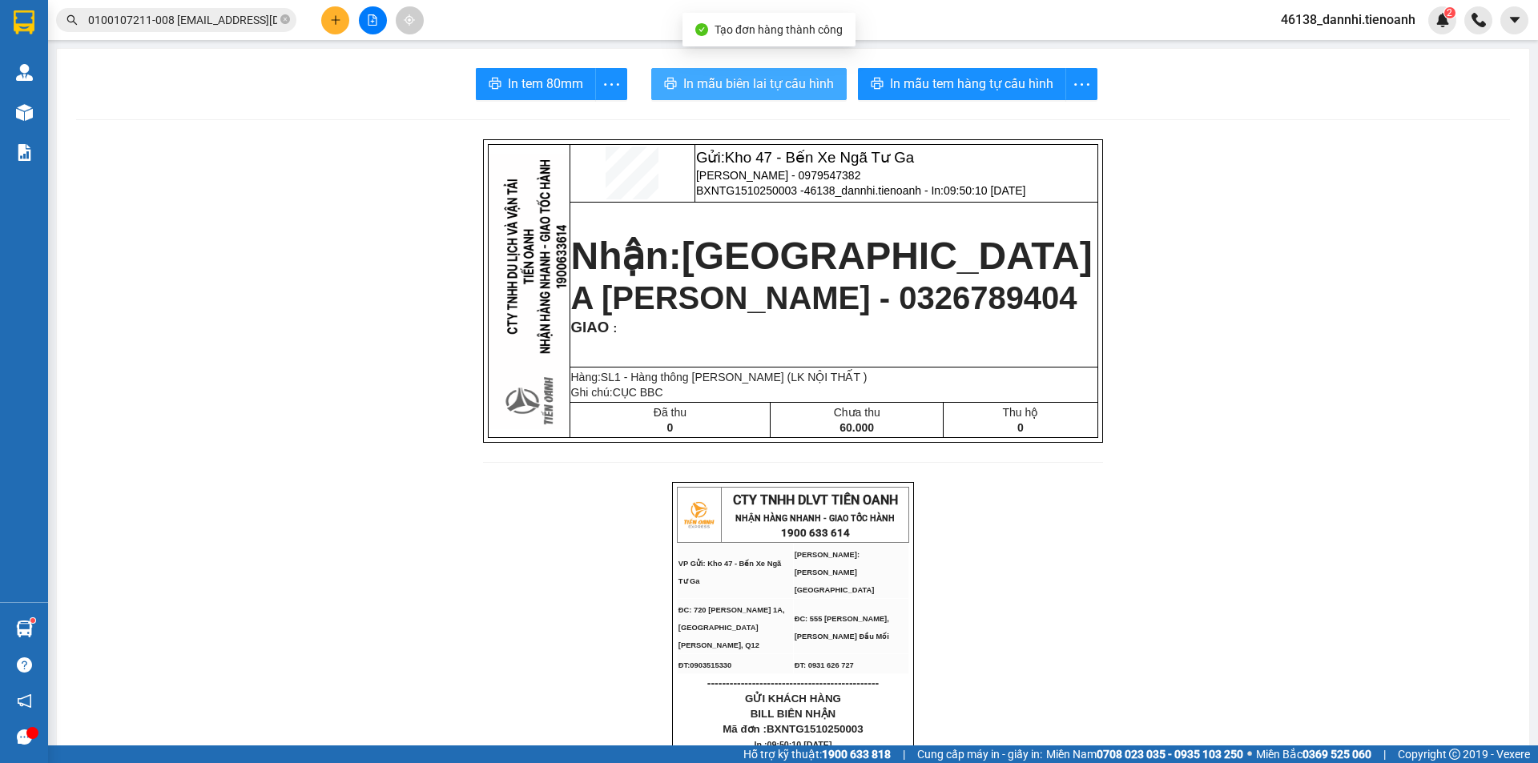
click at [767, 95] on button "In mẫu biên lai tự cấu hình" at bounding box center [748, 84] width 195 height 32
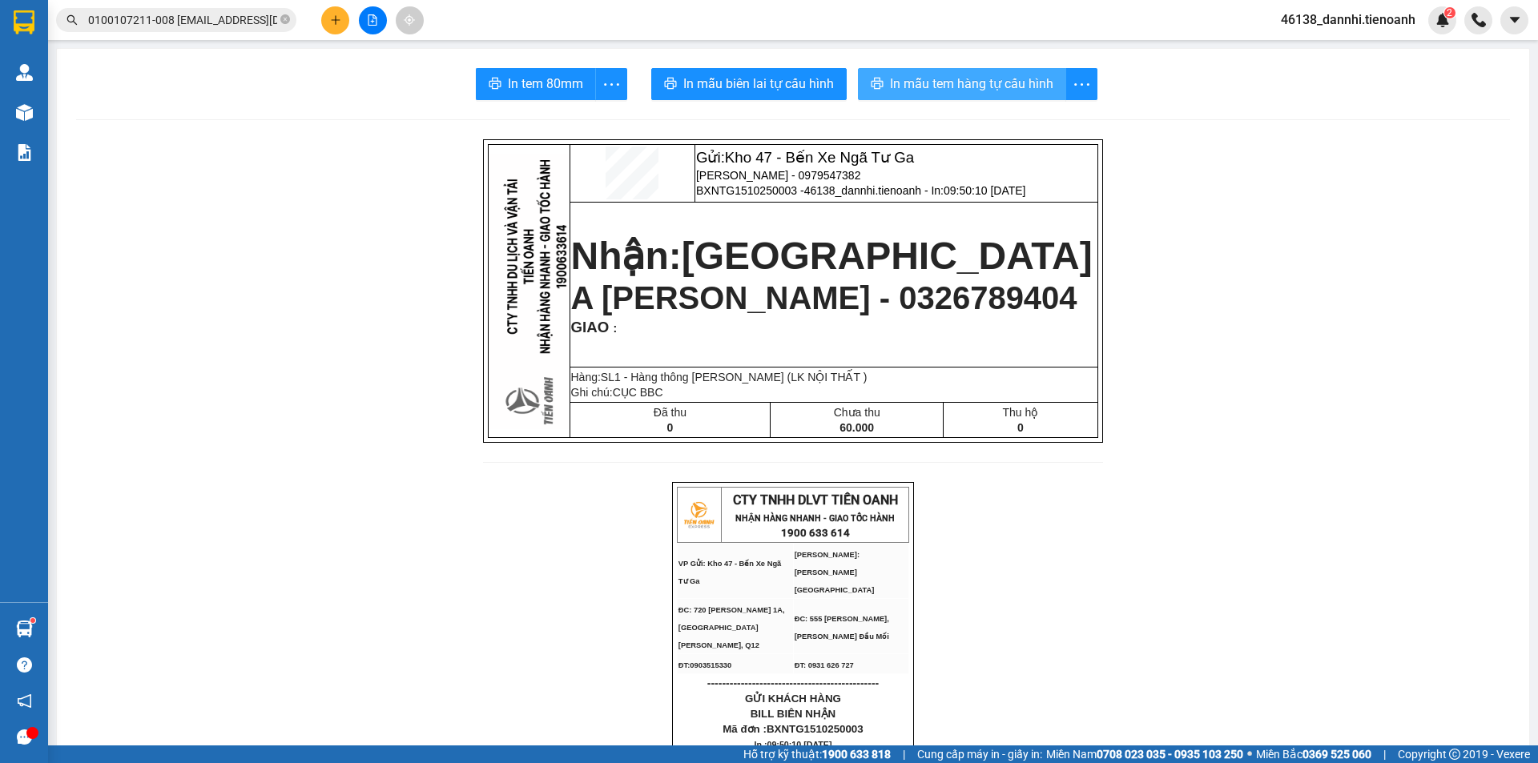
click at [946, 87] on span "In mẫu tem hàng tự cấu hình" at bounding box center [971, 84] width 163 height 20
click at [337, 21] on icon "plus" at bounding box center [335, 19] width 11 height 11
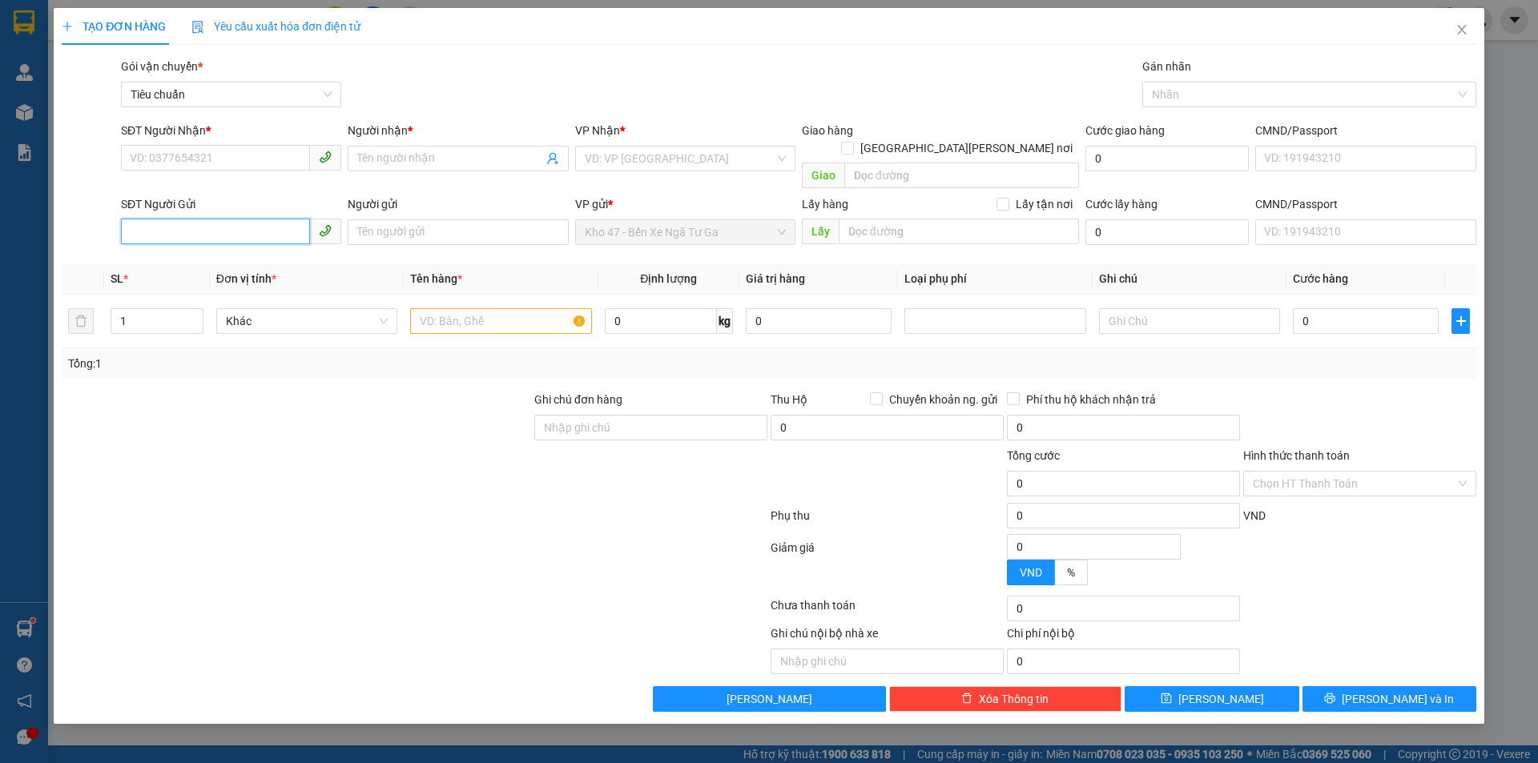
click at [212, 224] on input "SĐT Người Gửi" at bounding box center [215, 232] width 189 height 26
paste input "B [PERSON_NAME] XANH BBC"
type input "B [PERSON_NAME] XANH BBC"
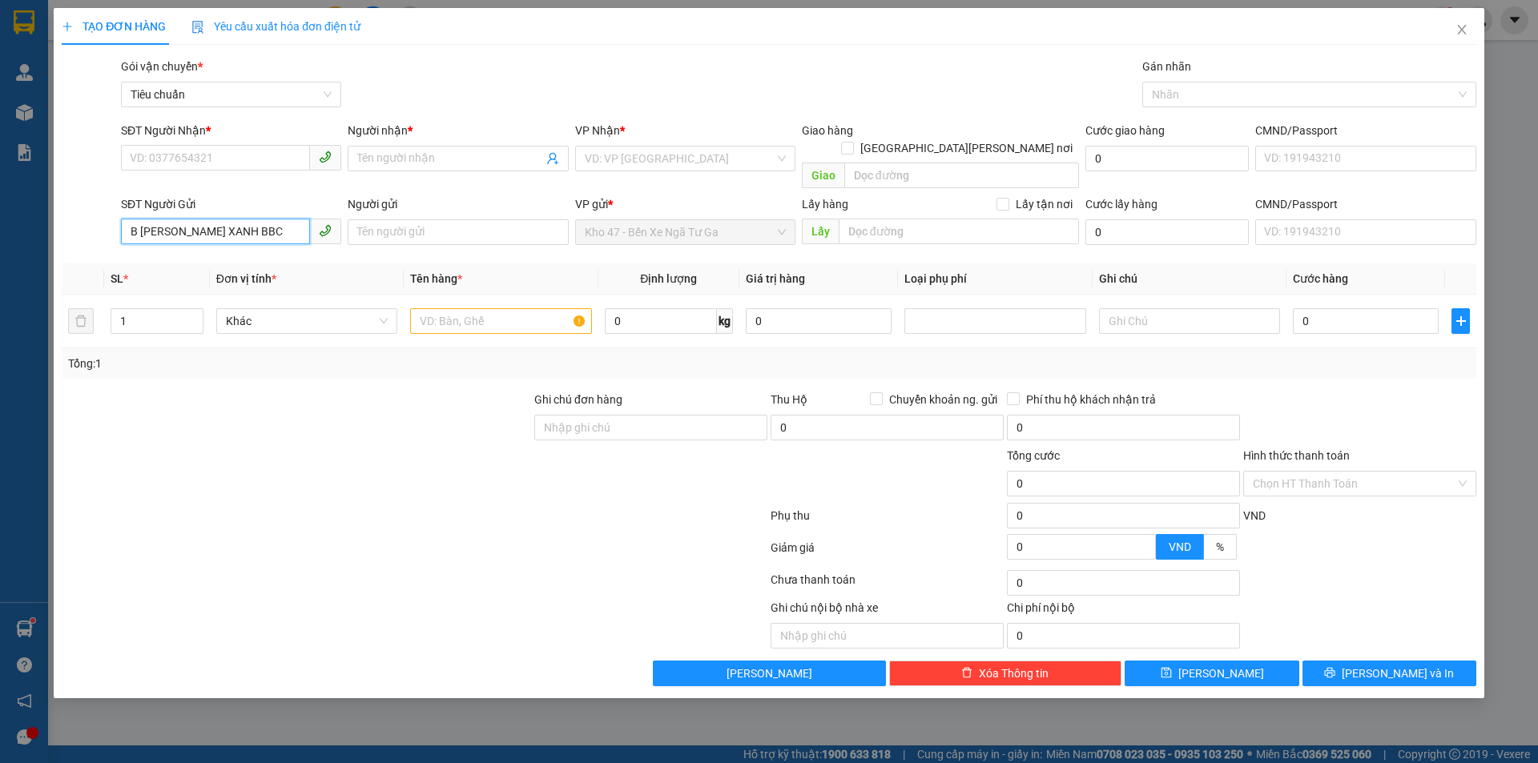
click at [282, 219] on input "B [PERSON_NAME] XANH BBC" at bounding box center [215, 232] width 189 height 26
click at [272, 155] on input "SĐT Người Nhận *" at bounding box center [215, 158] width 189 height 26
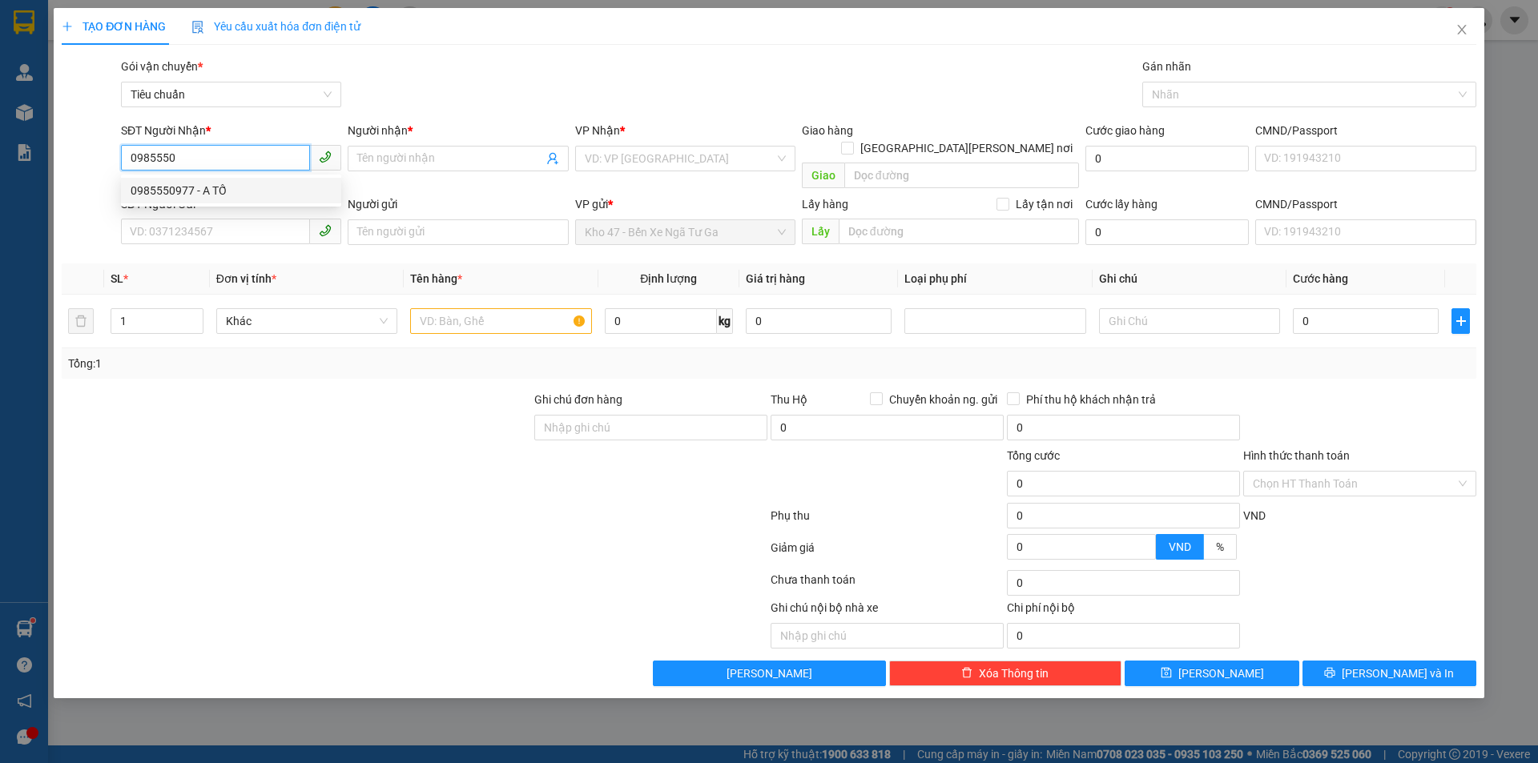
click at [279, 180] on div "0985550977 - A TỐ" at bounding box center [231, 191] width 220 height 26
type input "0985550977"
type input "A TỐ"
type input "70.000"
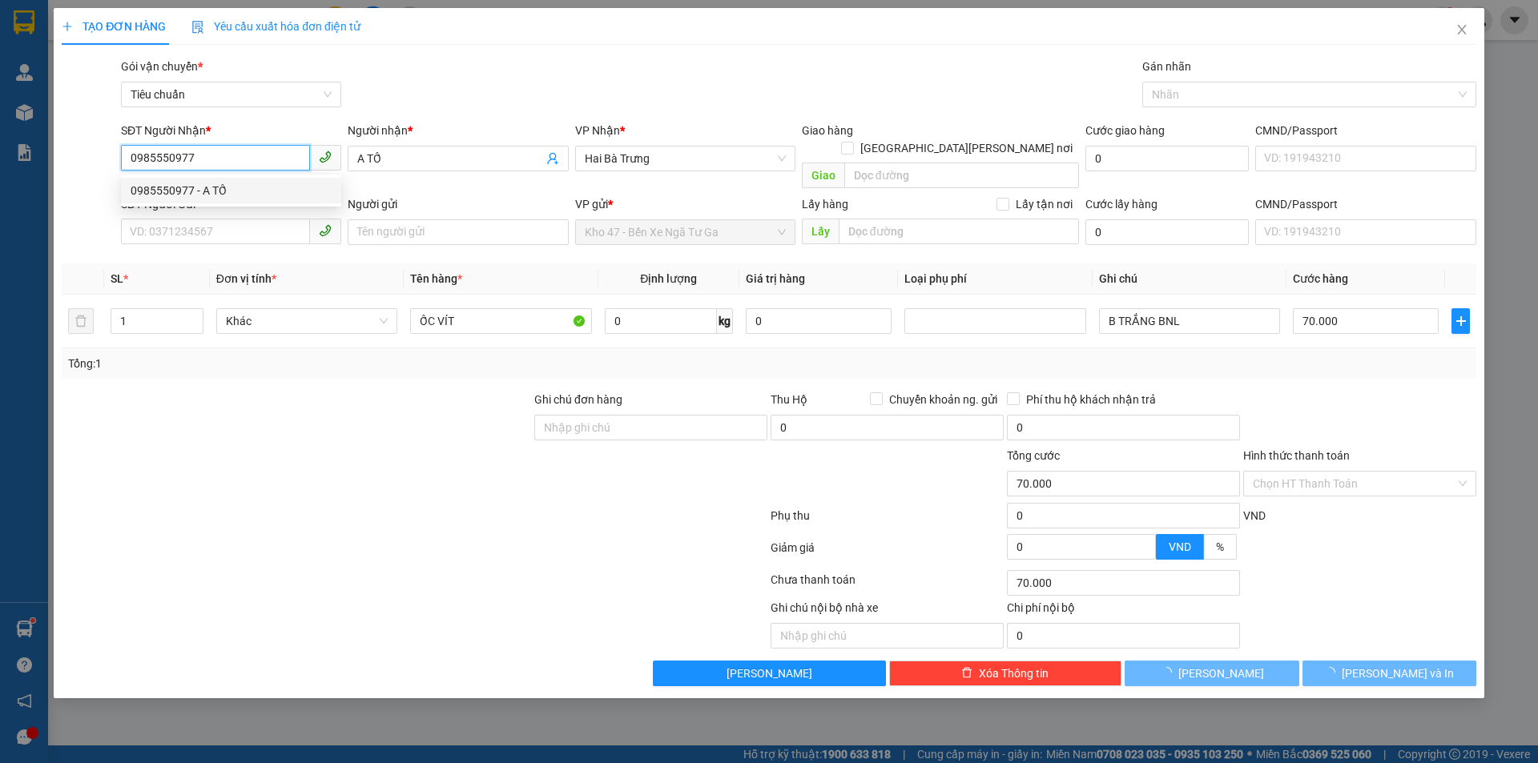
type input "0985550977"
click at [258, 232] on div "SĐT Người Gửi VD: 0371234567" at bounding box center [231, 223] width 220 height 56
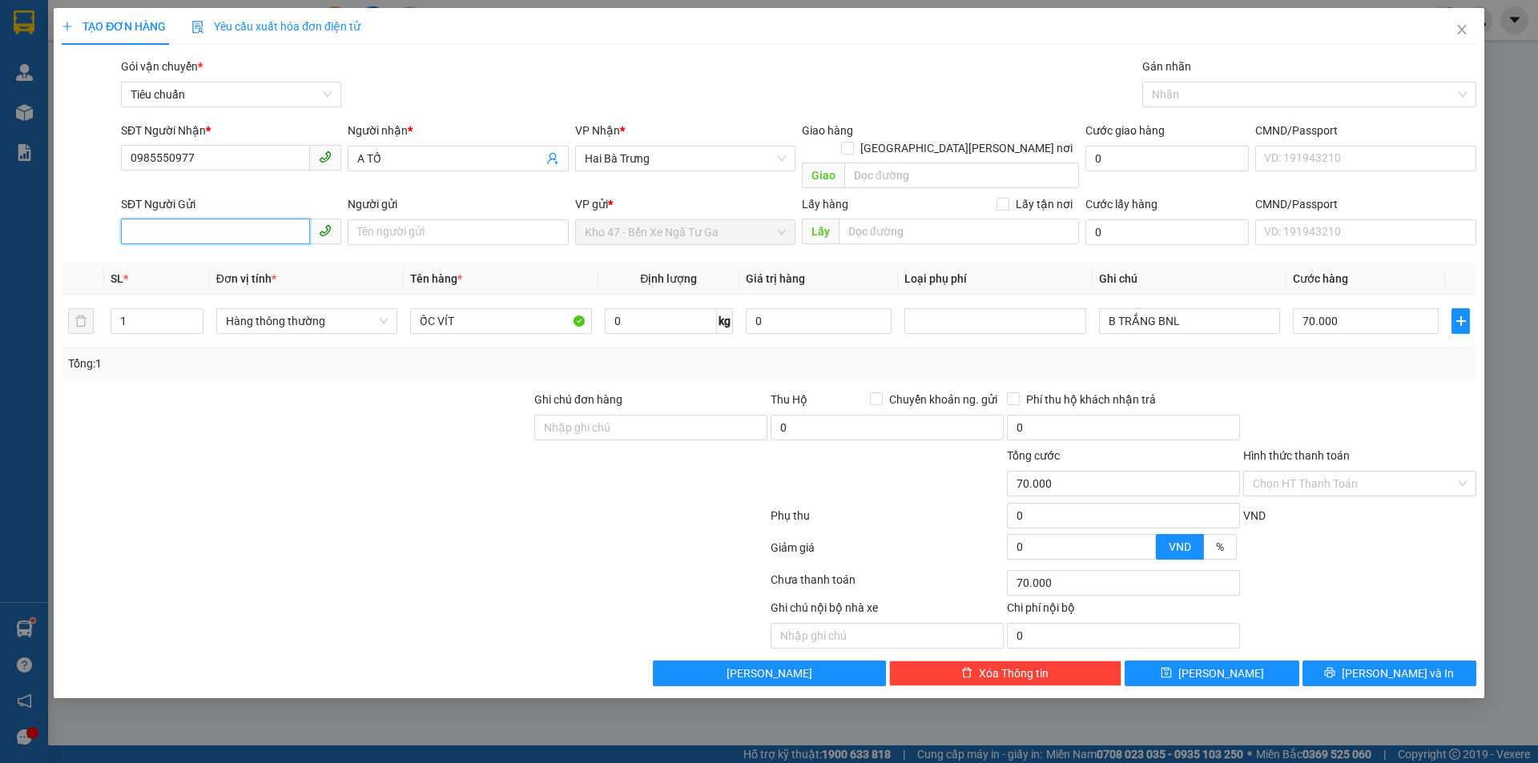
click at [266, 225] on input "SĐT Người Gửi" at bounding box center [215, 232] width 189 height 26
click at [264, 219] on input "SĐT Người Gửi" at bounding box center [215, 232] width 189 height 26
type input "7382"
click at [268, 219] on input "7382" at bounding box center [215, 232] width 189 height 26
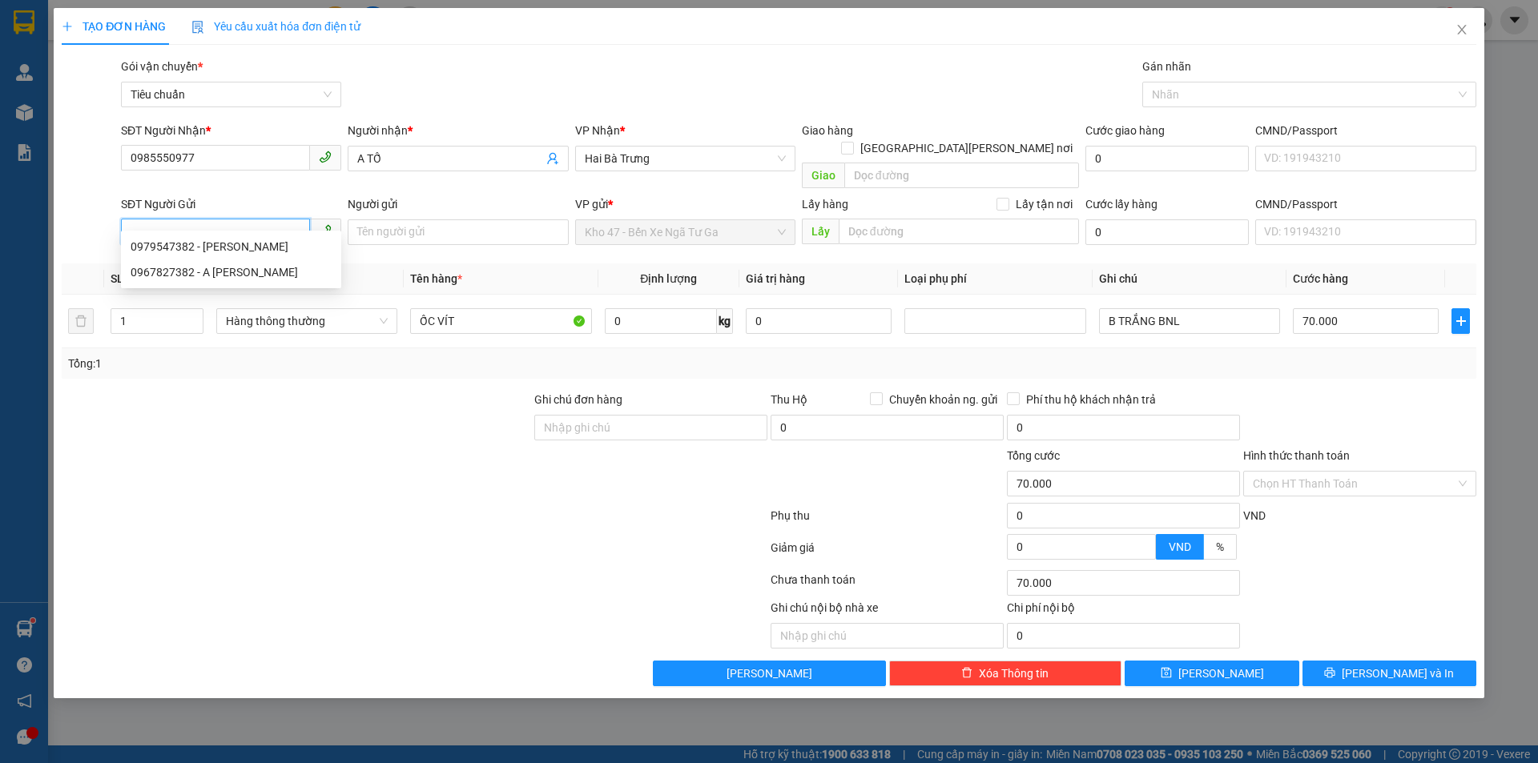
click at [268, 219] on input "SĐT Người Gửi" at bounding box center [215, 232] width 189 height 26
type input "0985314092"
click at [246, 240] on div "0985314092 - C VI" at bounding box center [231, 247] width 201 height 18
type input "C VI"
type input "0985314092"
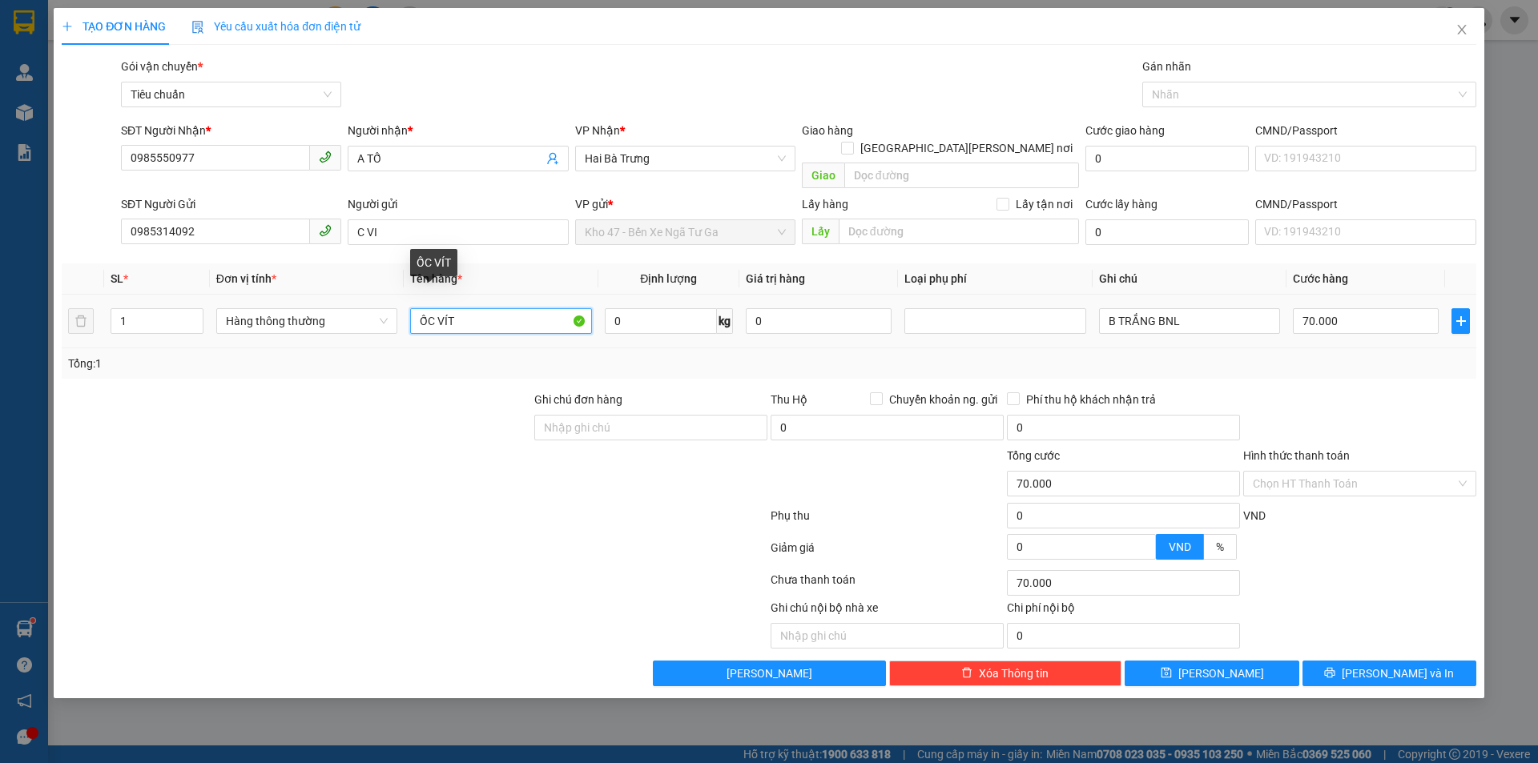
click at [502, 308] on input "ỐC VÍT" at bounding box center [500, 321] width 181 height 26
type input "KEO"
click at [1197, 310] on input "B TRẮNG BNL" at bounding box center [1189, 321] width 181 height 26
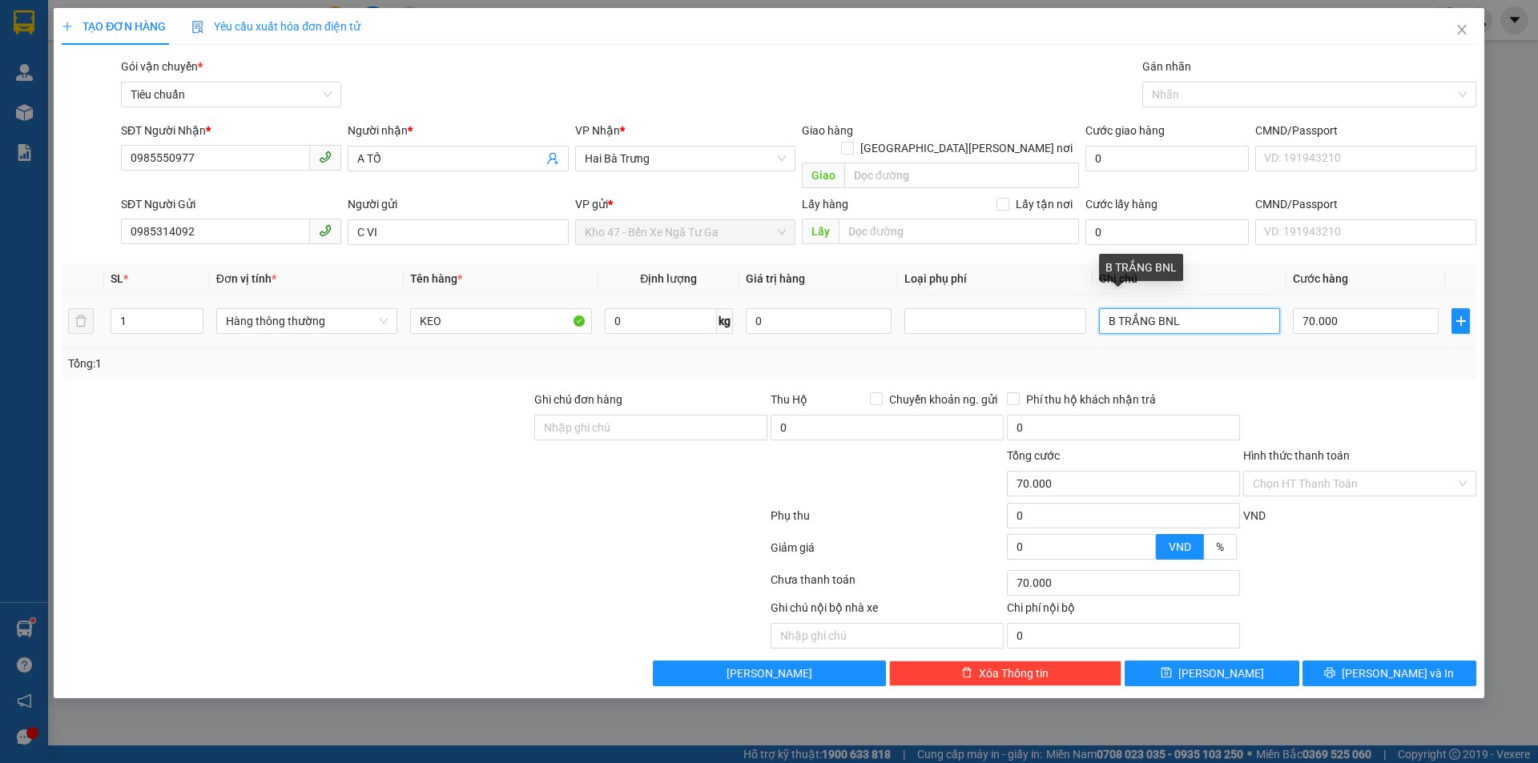
click at [1197, 310] on input "B TRẮNG BNL" at bounding box center [1189, 321] width 181 height 26
click at [1228, 308] on input "B TRẮNG BNL" at bounding box center [1189, 321] width 181 height 26
drag, startPoint x: 1160, startPoint y: 300, endPoint x: 1295, endPoint y: 300, distance: 134.6
click at [1295, 300] on tr "1 Hàng thông [PERSON_NAME] 0 kg 0 B TRẮNG BNL 70.000" at bounding box center [769, 322] width 1415 height 54
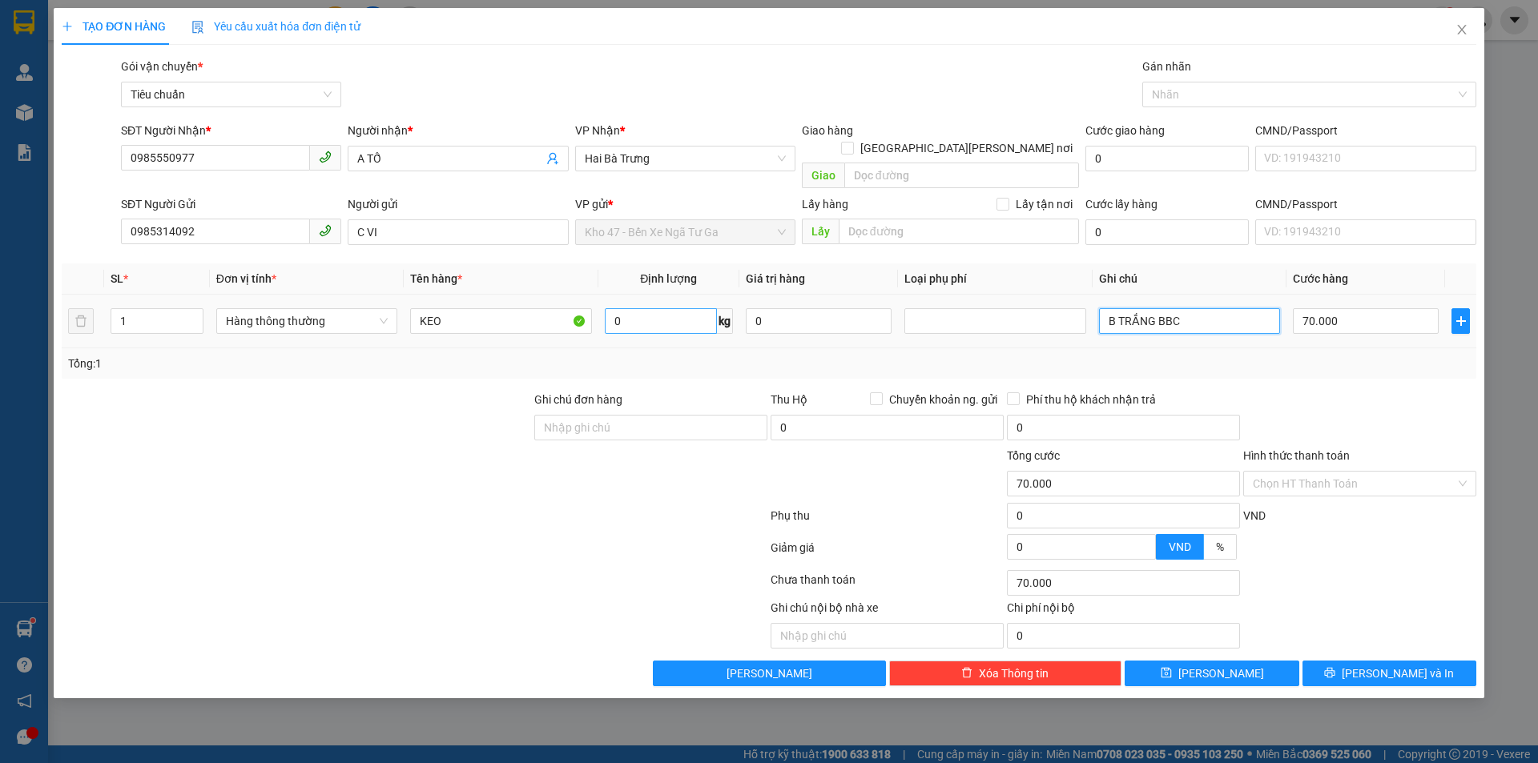
type input "B TRẮNG BBC"
click at [667, 308] on input "0" at bounding box center [661, 321] width 112 height 26
type input "25"
click at [673, 355] on div "Tổng: 1" at bounding box center [769, 364] width 1402 height 18
type input "60.000"
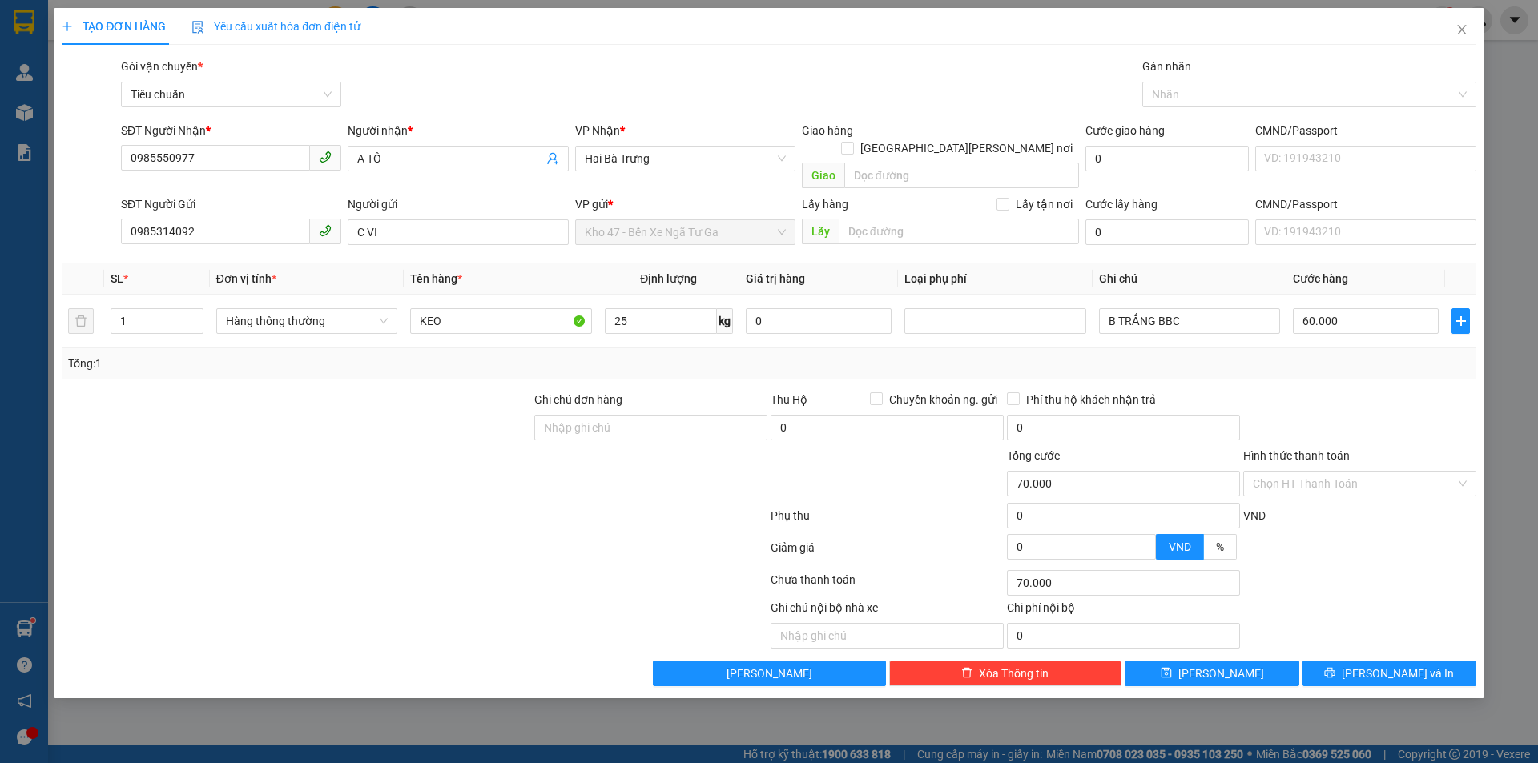
type input "60.000"
click at [1386, 667] on button "[PERSON_NAME] và In" at bounding box center [1390, 674] width 174 height 26
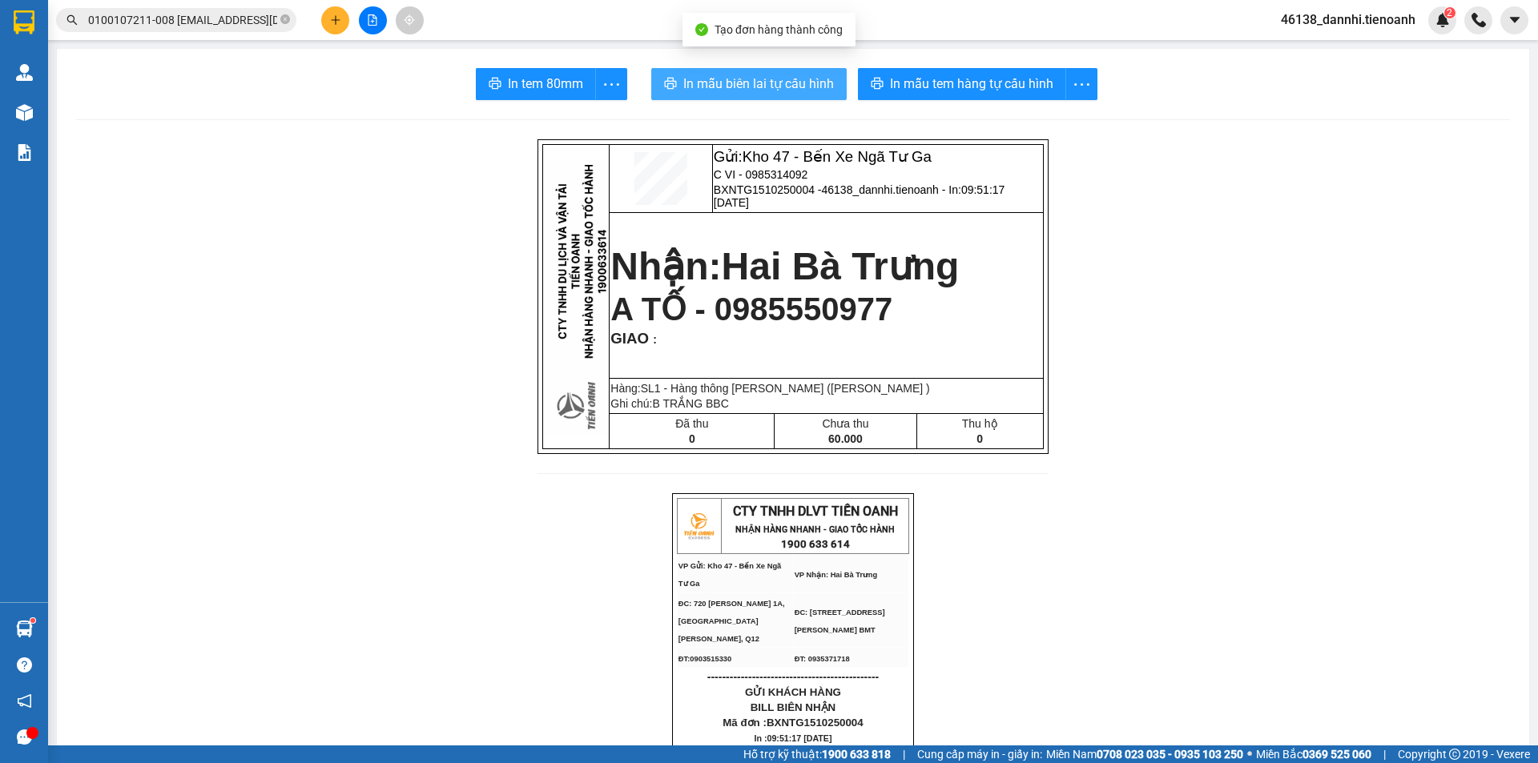
click at [723, 82] on span "In mẫu biên lai tự cấu hình" at bounding box center [758, 84] width 151 height 20
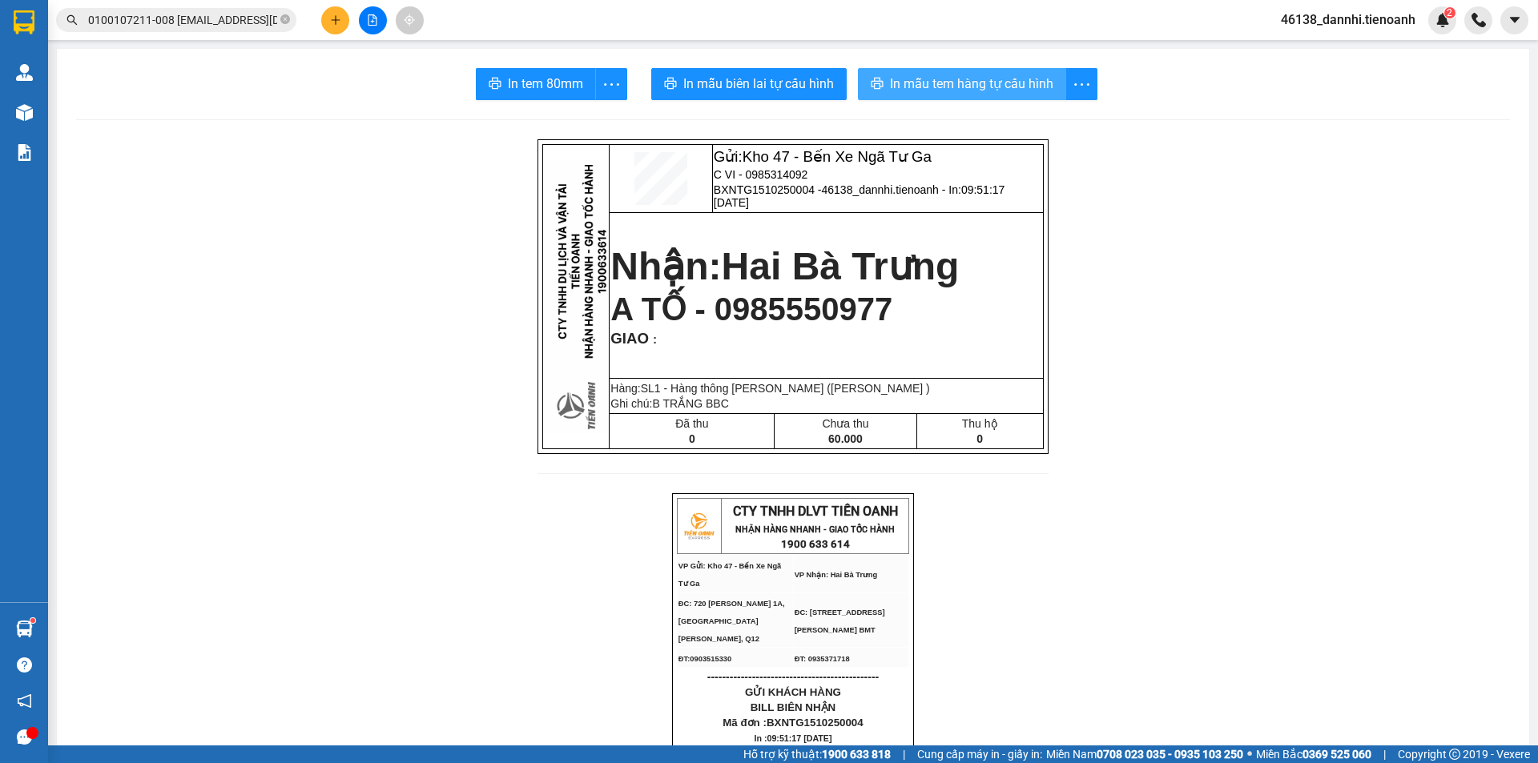
click at [961, 81] on span "In mẫu tem hàng tự cấu hình" at bounding box center [971, 84] width 163 height 20
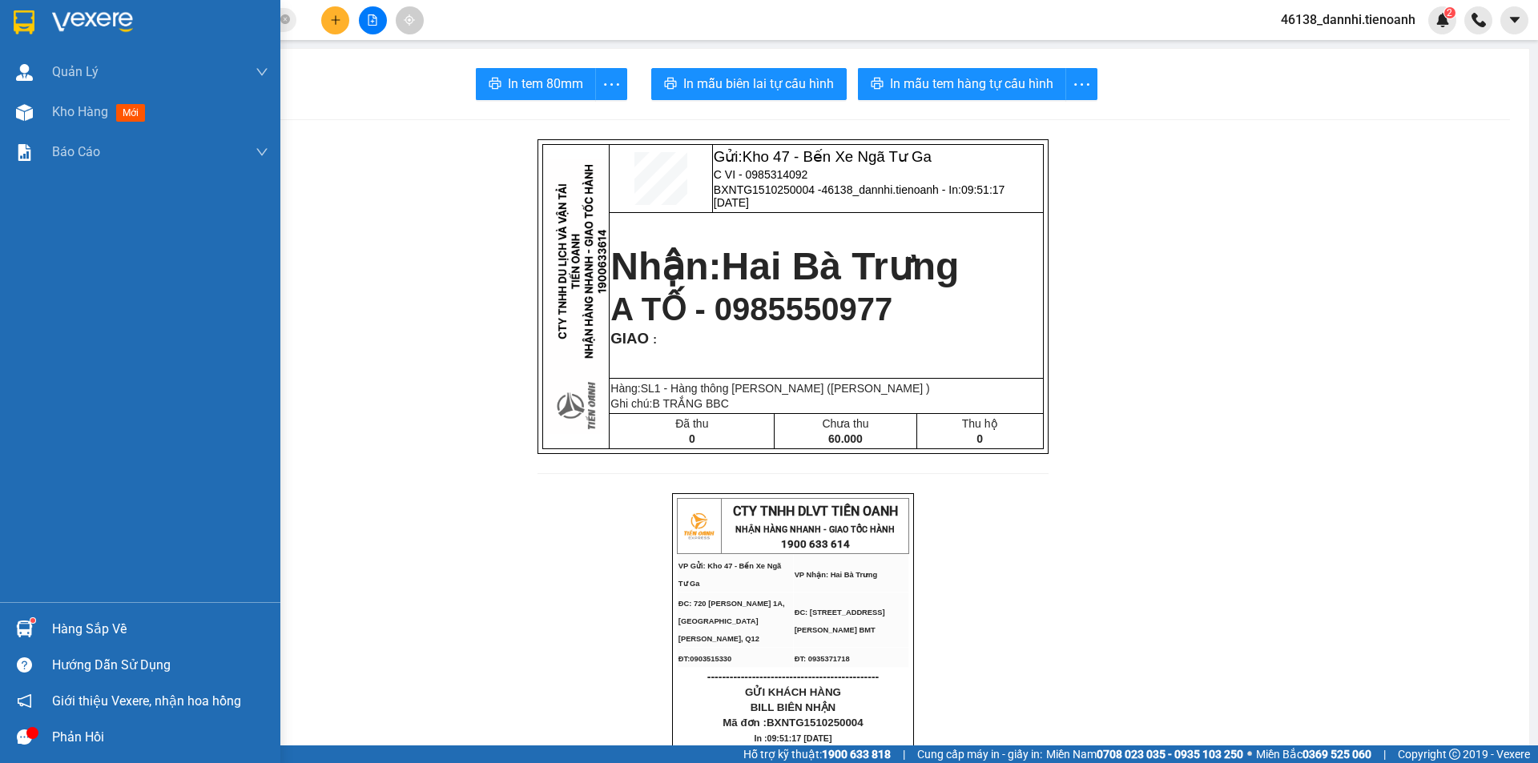
click at [12, 10] on div at bounding box center [24, 22] width 28 height 28
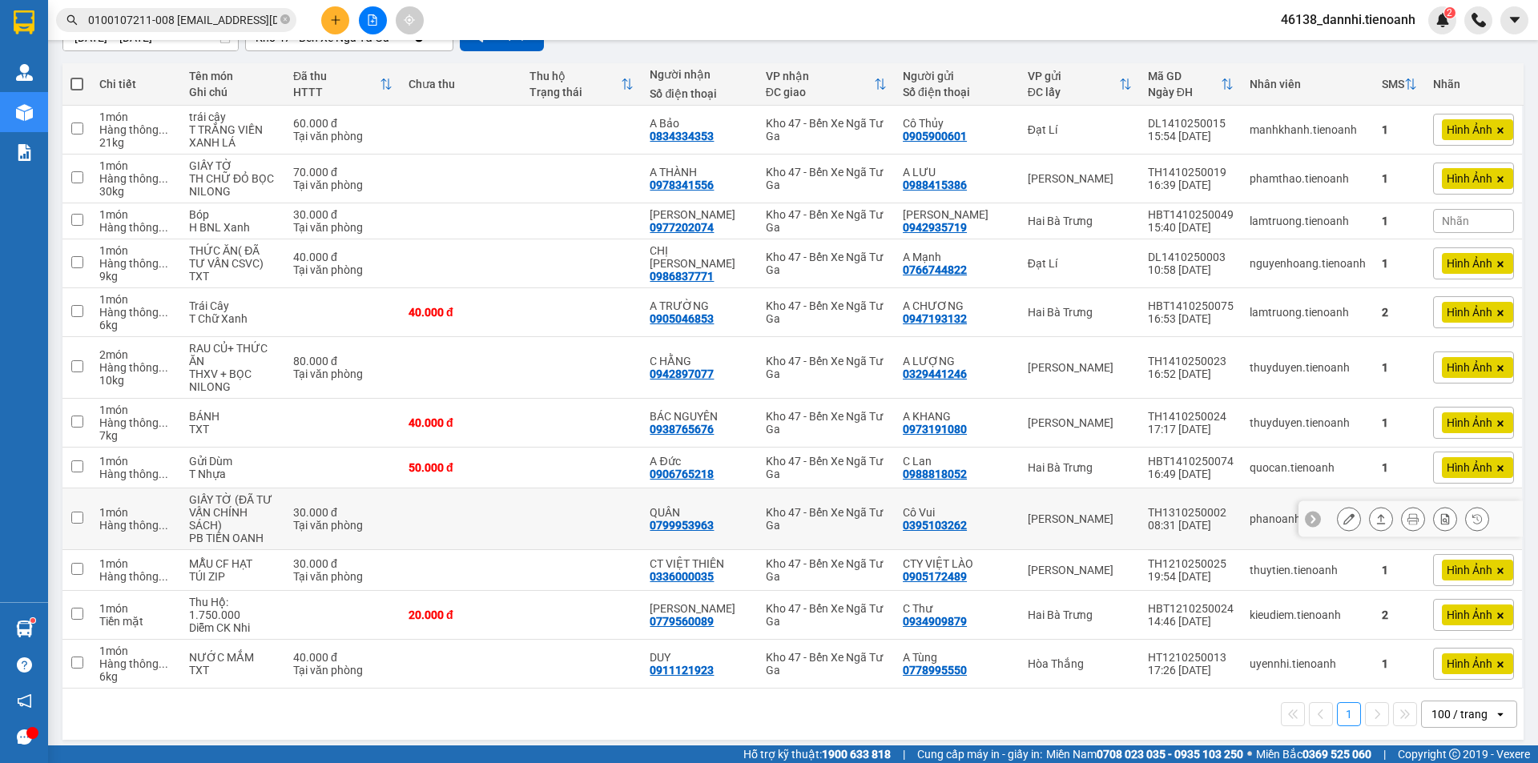
scroll to position [163, 0]
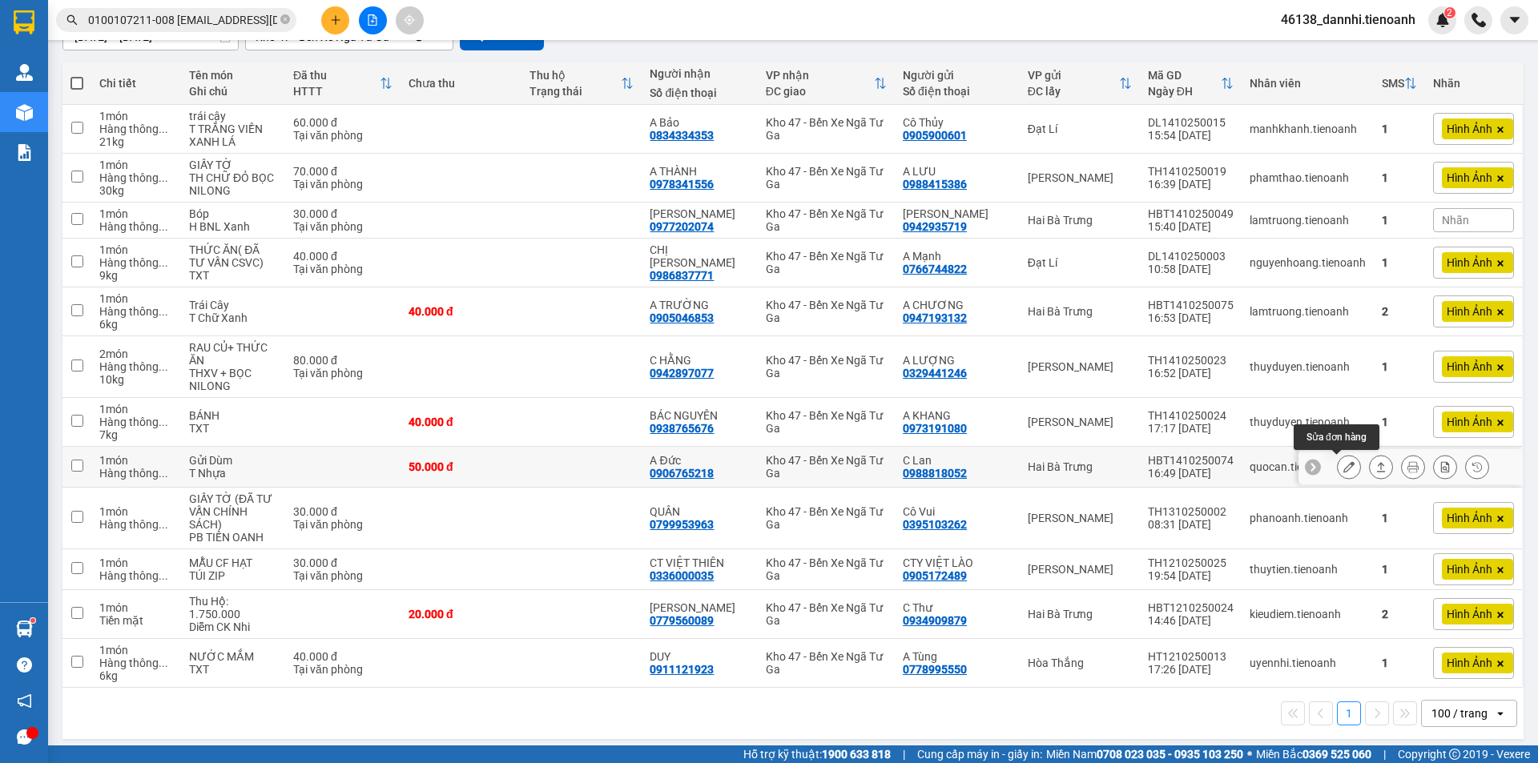
click at [1344, 469] on icon at bounding box center [1349, 466] width 11 height 11
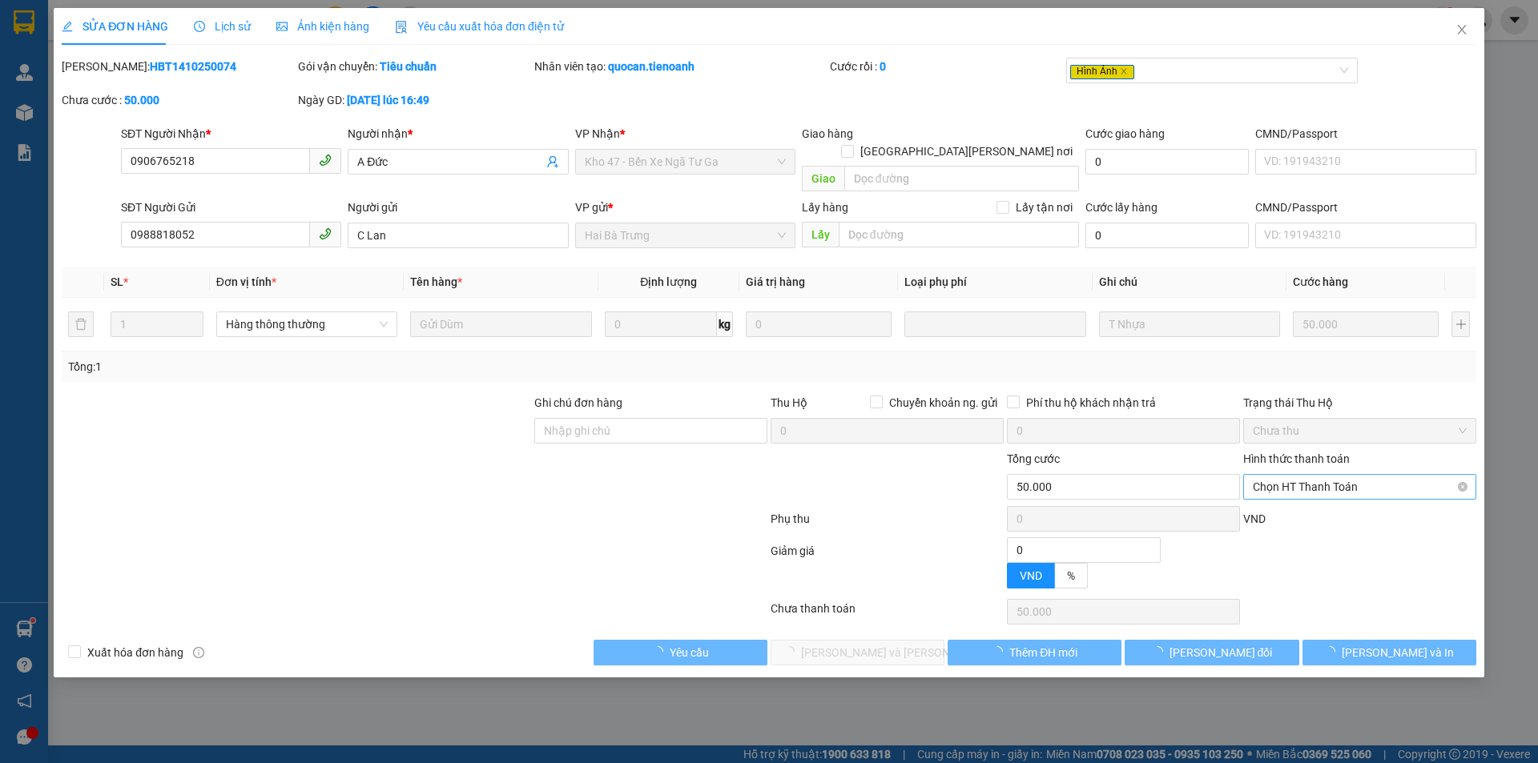
type input "0906765218"
type input "A Đức"
type input "0988818052"
type input "C Lan"
type input "0"
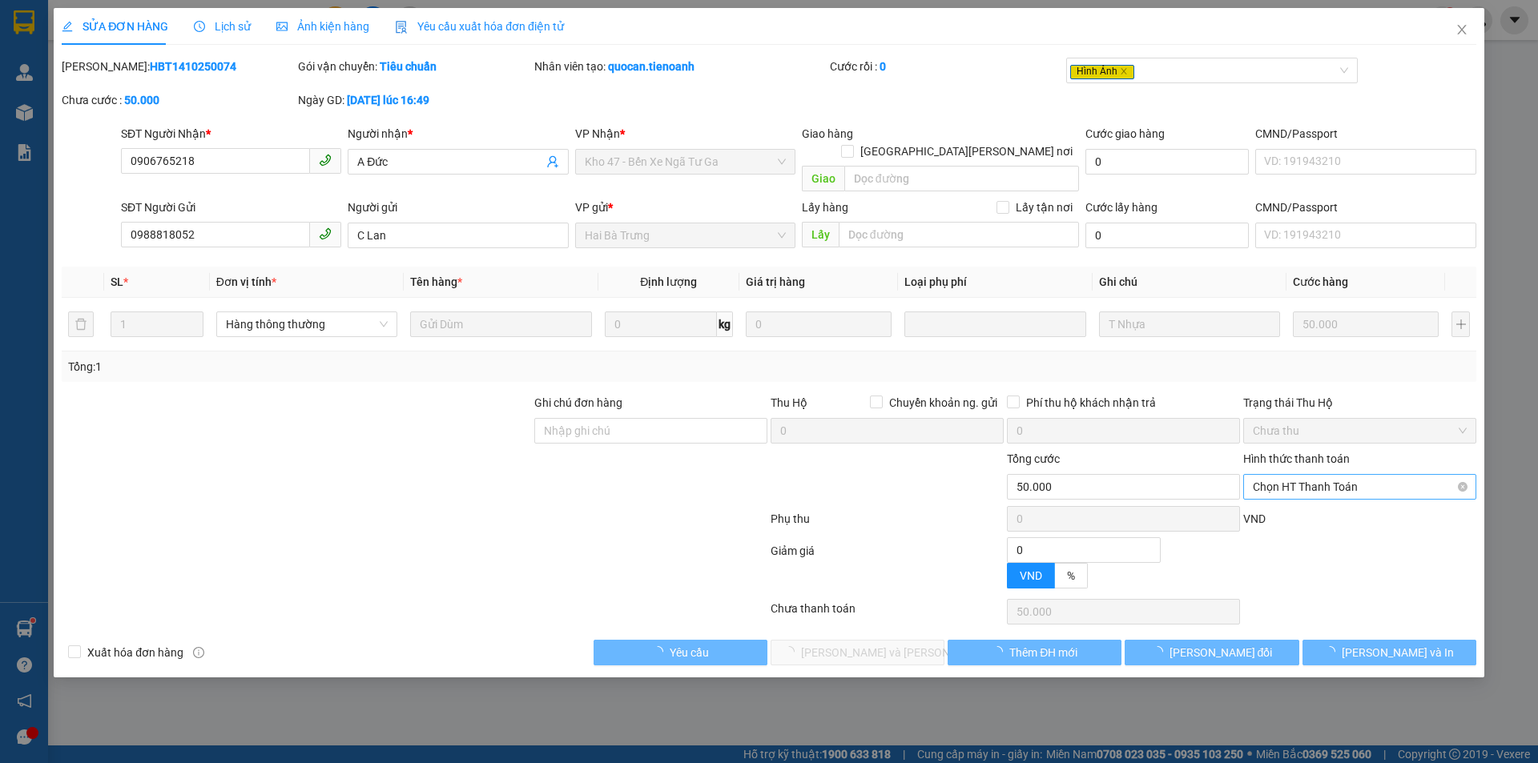
type input "50.000"
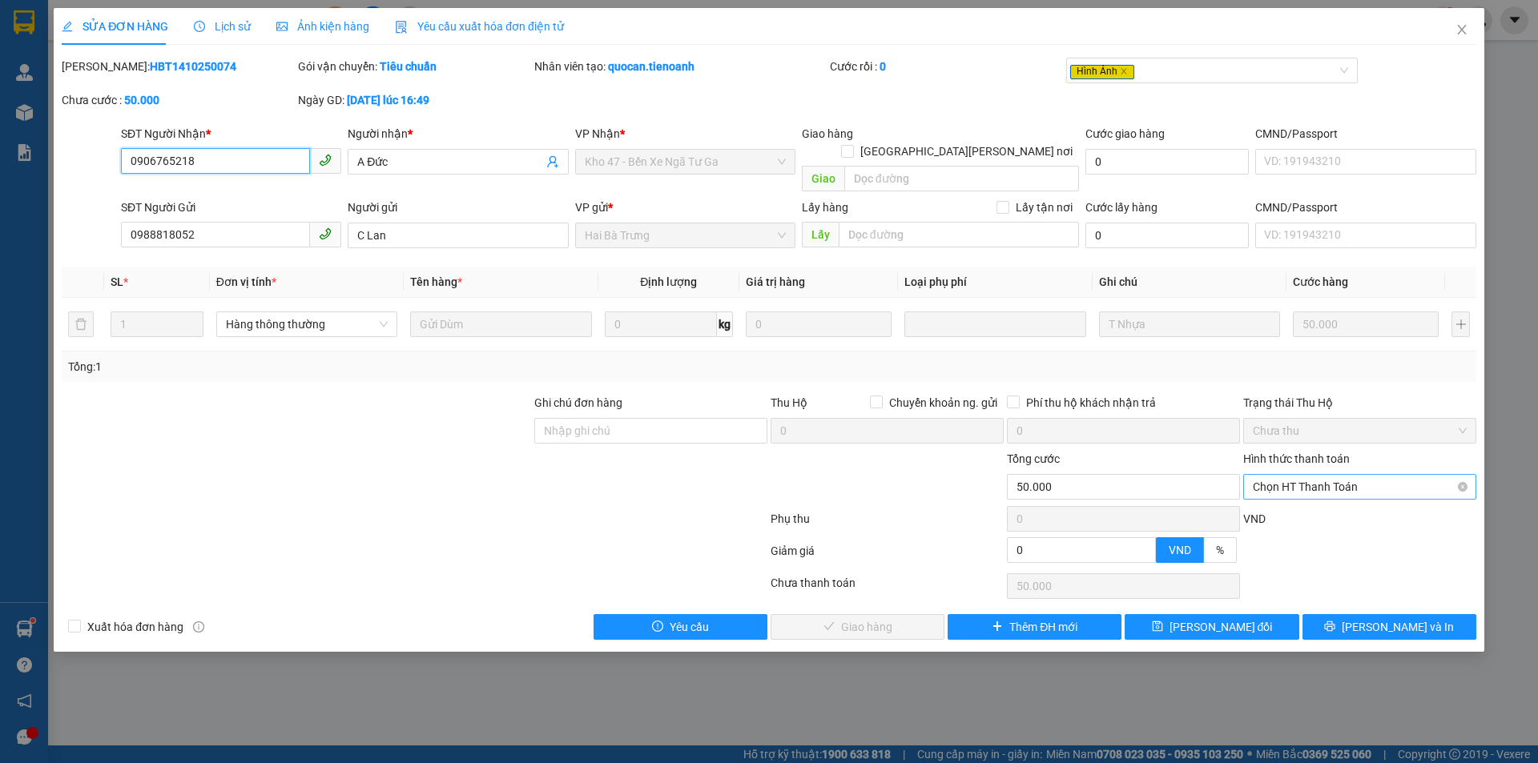
click at [1327, 475] on span "Chọn HT Thanh Toán" at bounding box center [1360, 487] width 214 height 24
click at [1296, 494] on div "Tại văn phòng" at bounding box center [1360, 502] width 214 height 18
type input "0"
click at [904, 614] on button "[PERSON_NAME] và [PERSON_NAME] hàng" at bounding box center [858, 627] width 174 height 26
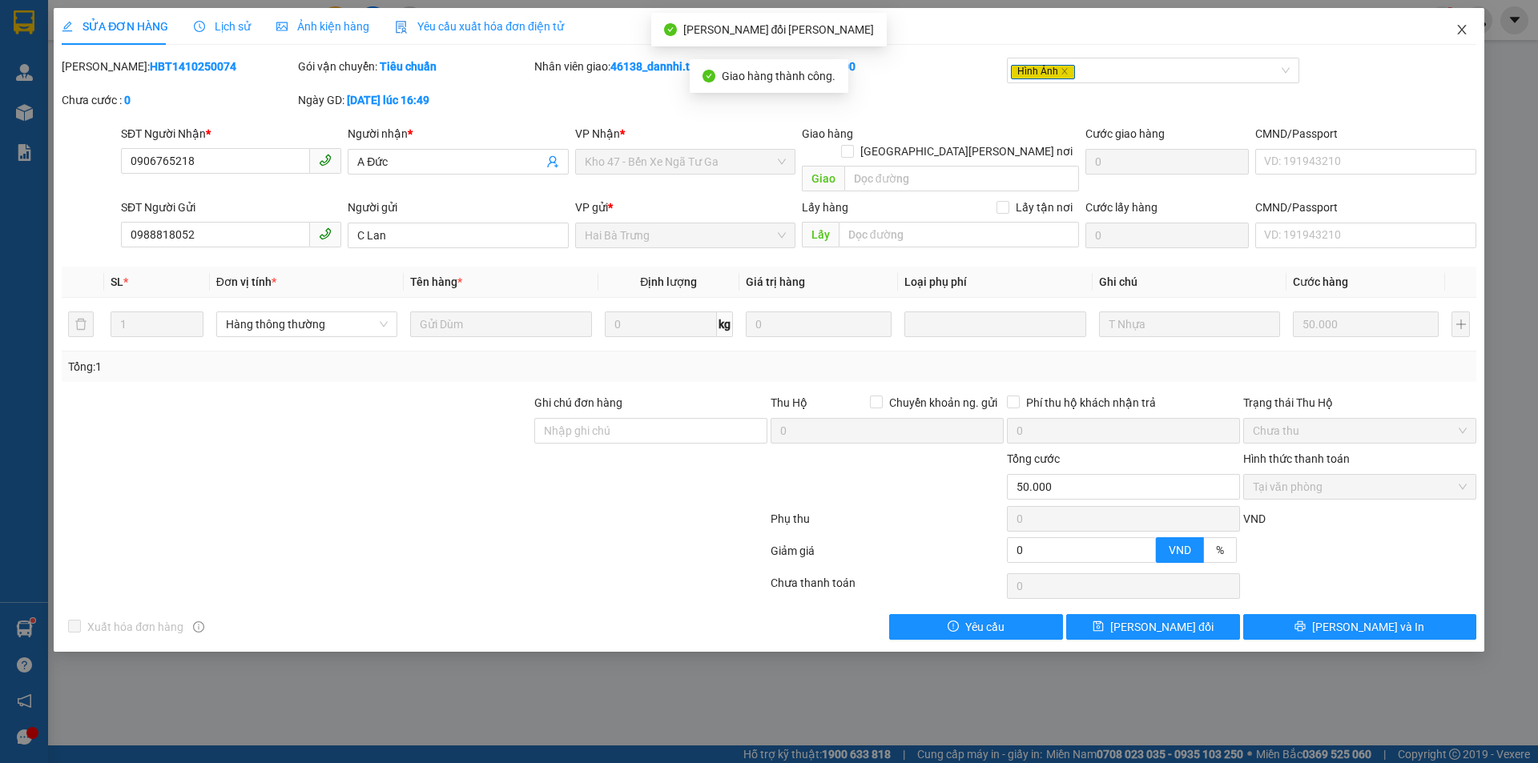
click at [1456, 37] on span "Close" at bounding box center [1462, 30] width 45 height 45
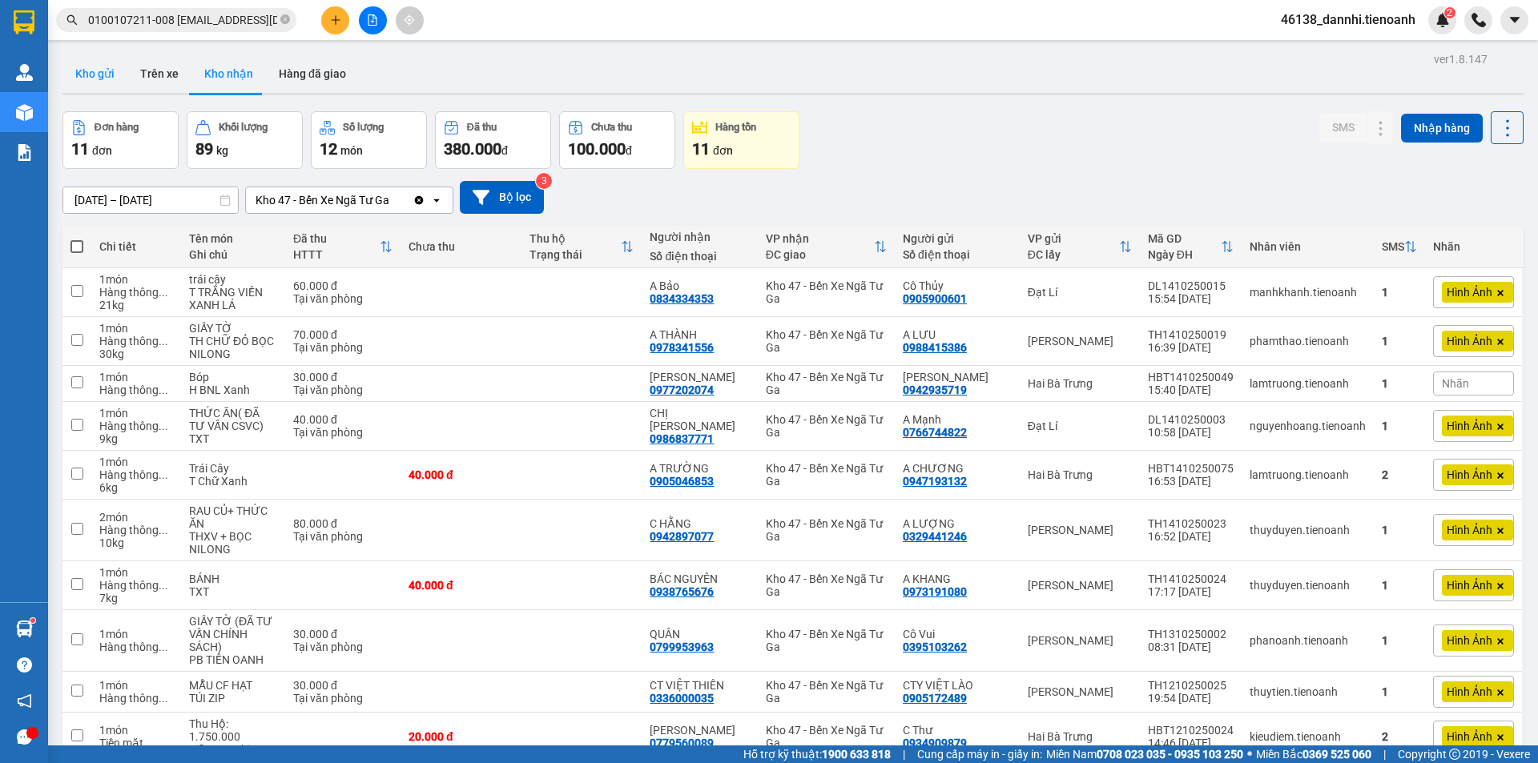
click at [101, 82] on button "Kho gửi" at bounding box center [94, 73] width 65 height 38
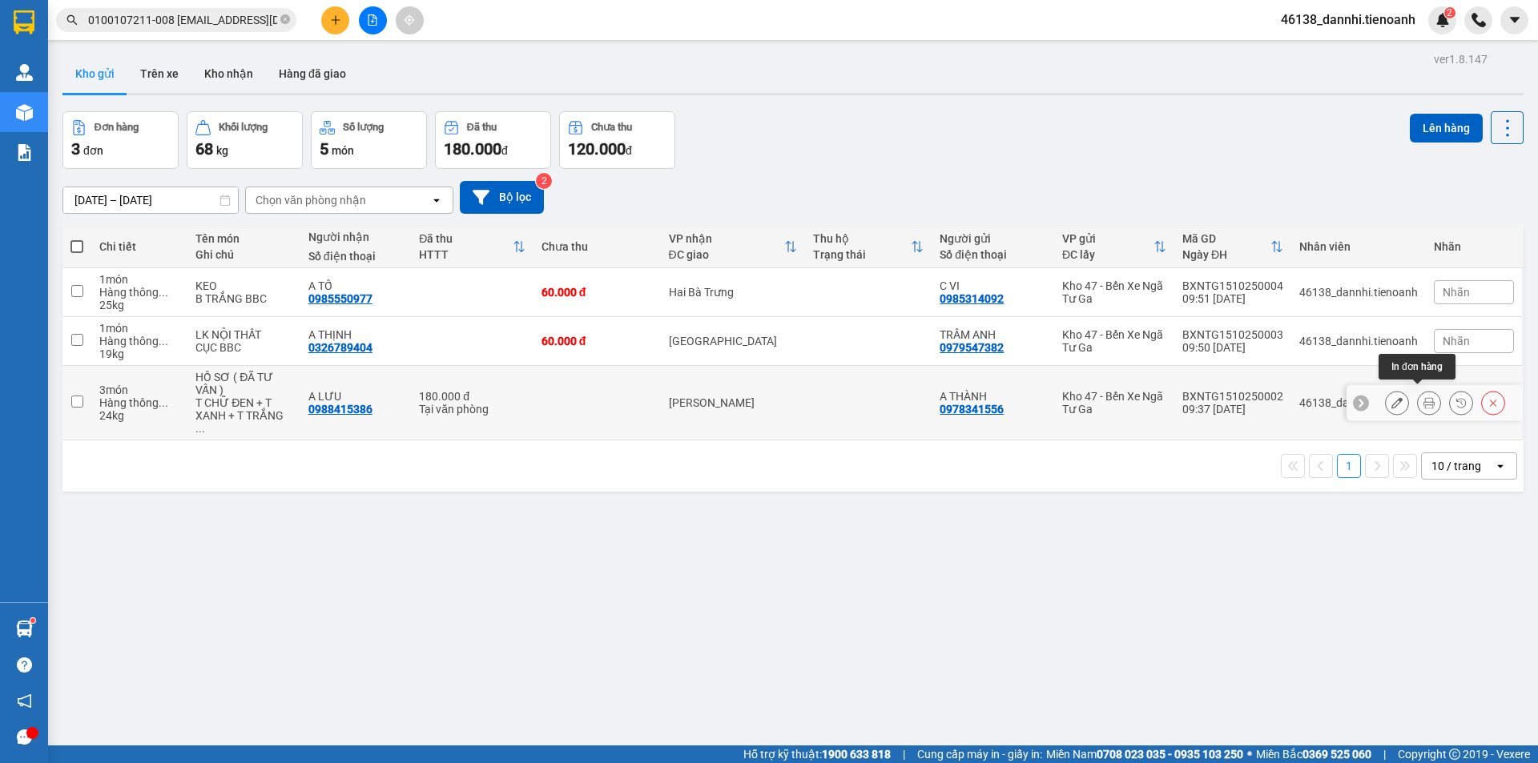
click at [1424, 398] on icon at bounding box center [1429, 402] width 11 height 11
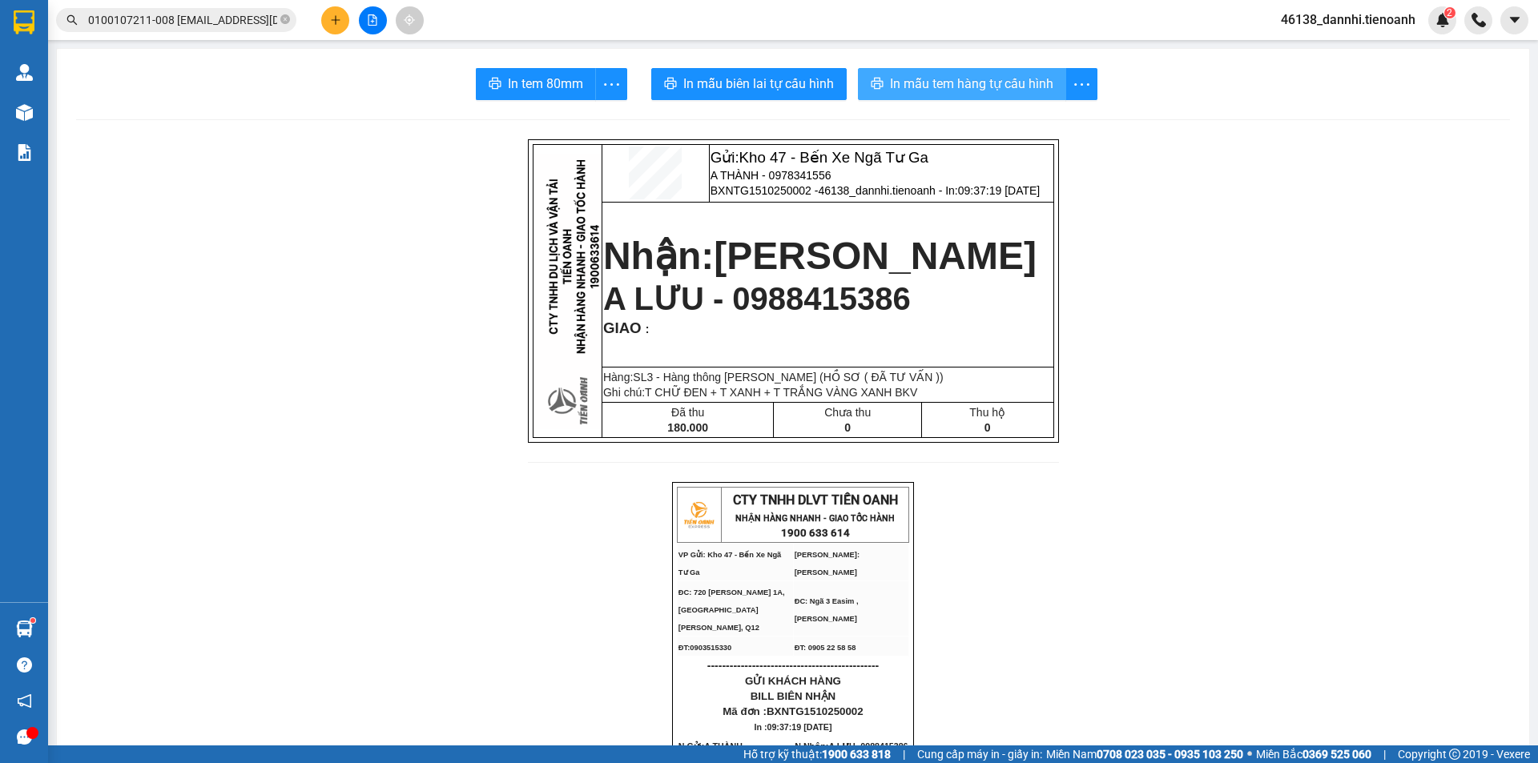
click at [900, 90] on span "In mẫu tem hàng tự cấu hình" at bounding box center [971, 84] width 163 height 20
click at [363, 19] on button at bounding box center [373, 20] width 28 height 28
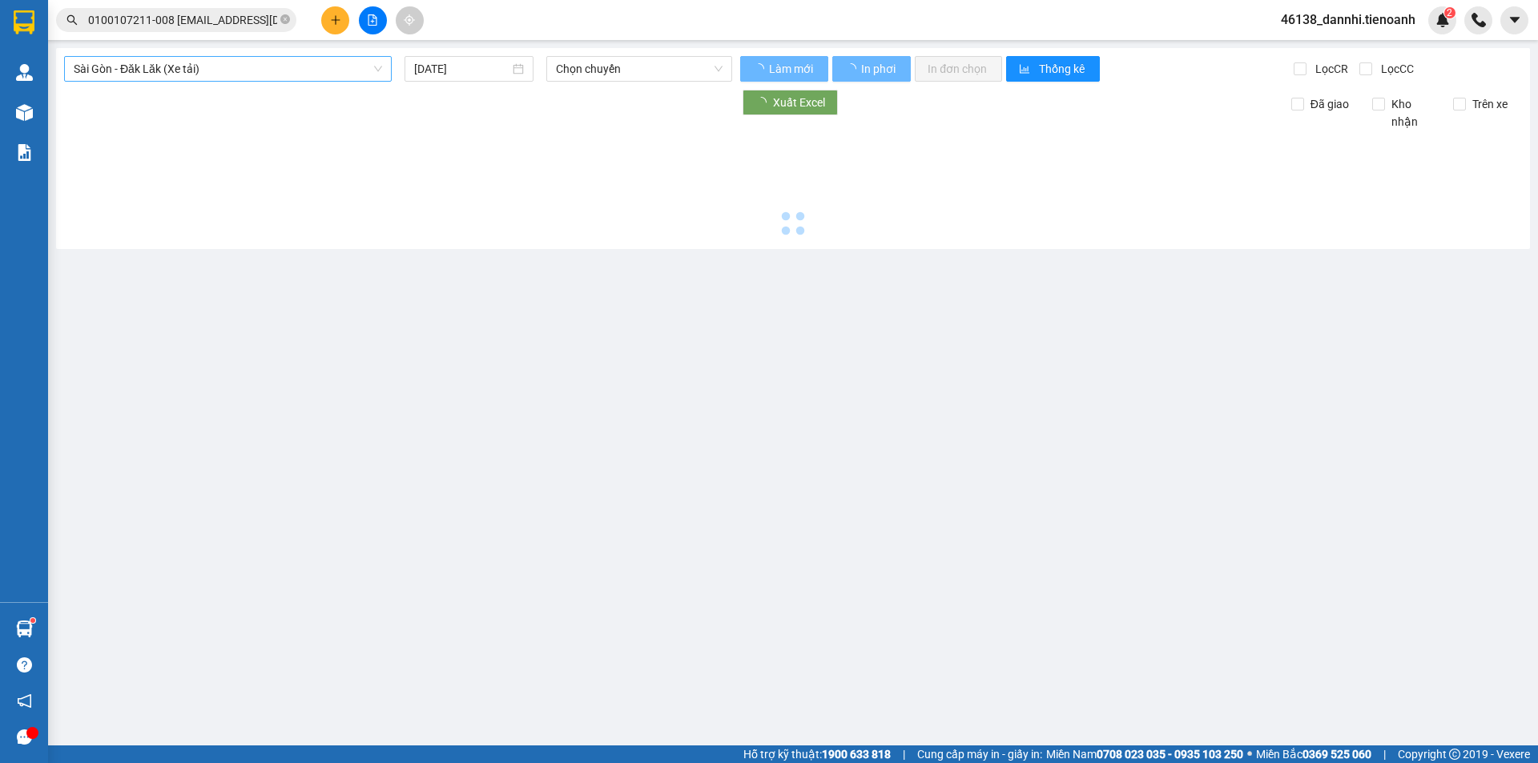
click at [264, 70] on span "Sài Gòn - Đăk Lăk (Xe tải)" at bounding box center [228, 69] width 308 height 24
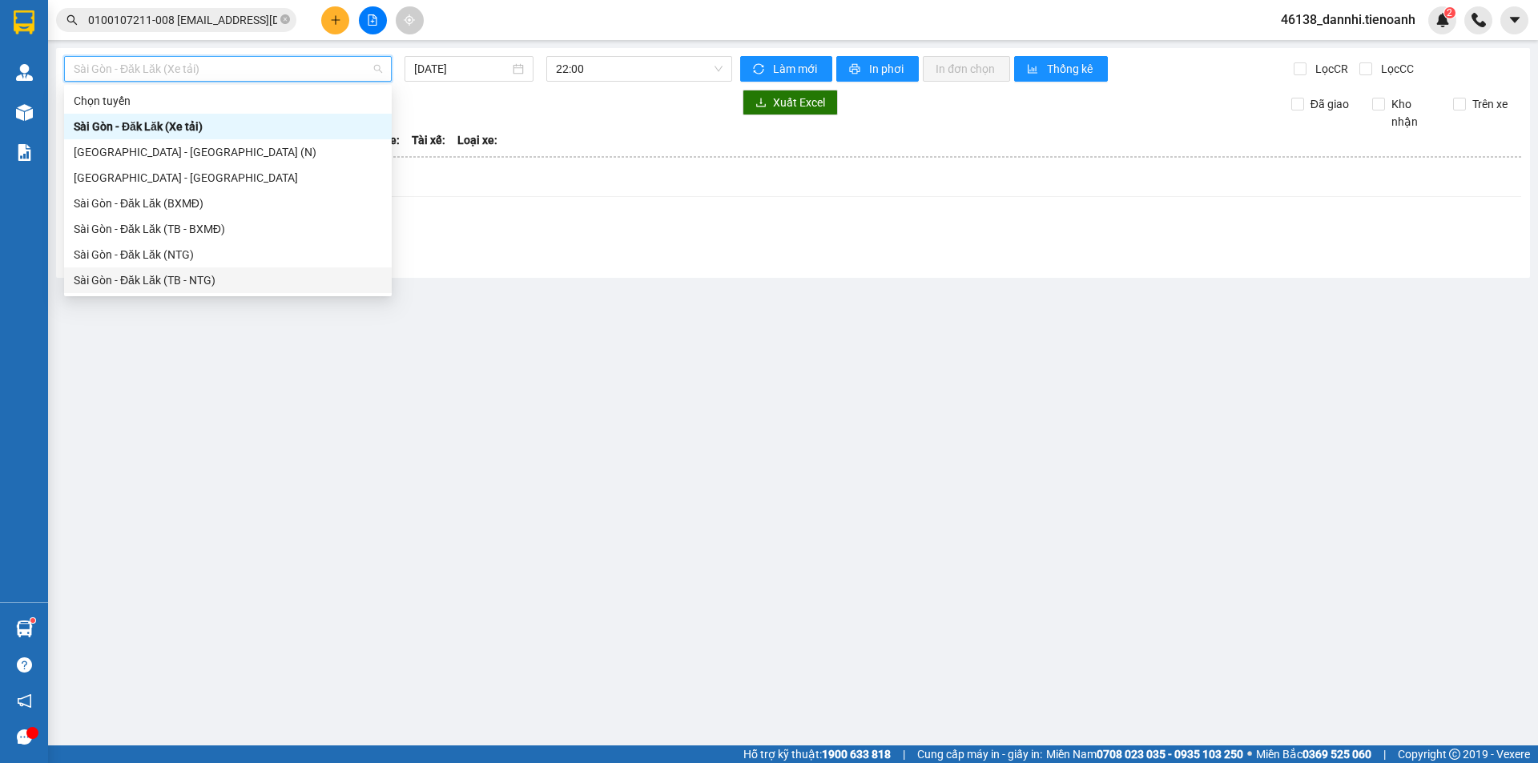
drag, startPoint x: 213, startPoint y: 274, endPoint x: 169, endPoint y: 276, distance: 44.1
click at [212, 275] on div "Sài Gòn - Đăk Lăk (TB - NTG)" at bounding box center [228, 281] width 308 height 18
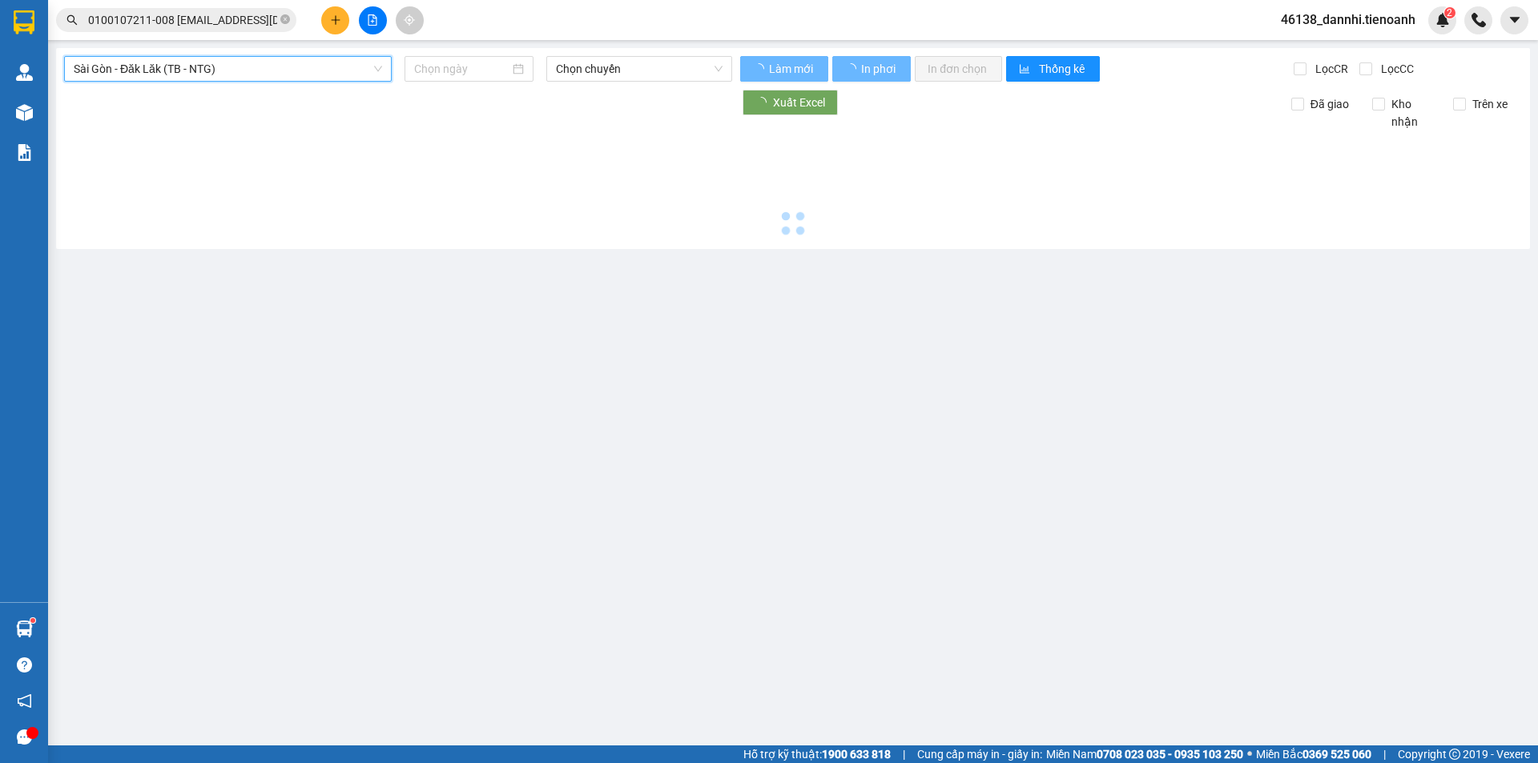
type input "[DATE]"
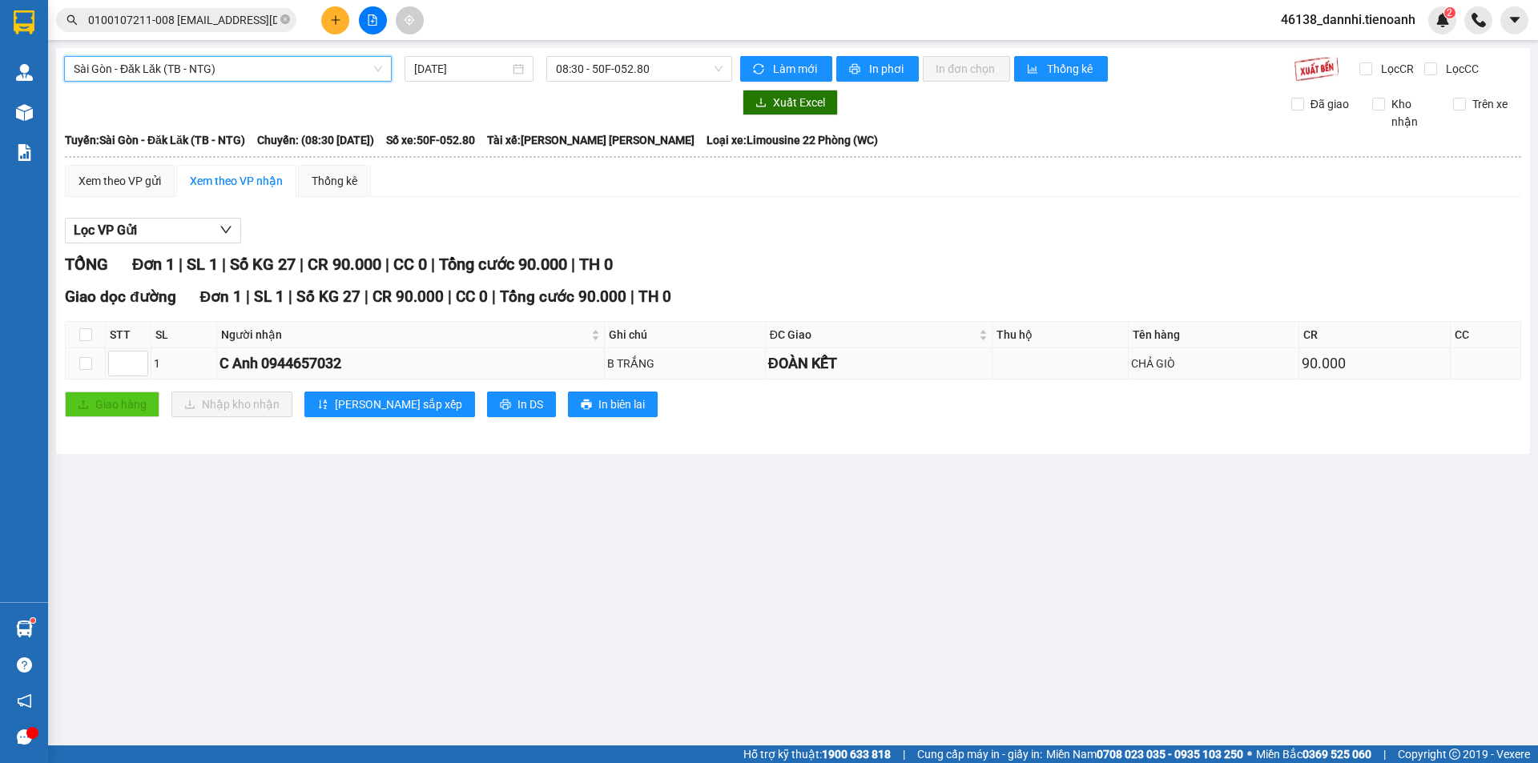
click at [294, 361] on div "C Anh 0944657032" at bounding box center [411, 364] width 382 height 22
copy div "0944657032"
click at [487, 401] on button "In DS" at bounding box center [521, 405] width 69 height 26
click at [681, 573] on main "[GEOGRAPHIC_DATA] - Đăk Lăk (TB - NTG) [DATE] 08:30 - 50F-052.80 [PERSON_NAME] …" at bounding box center [769, 373] width 1538 height 746
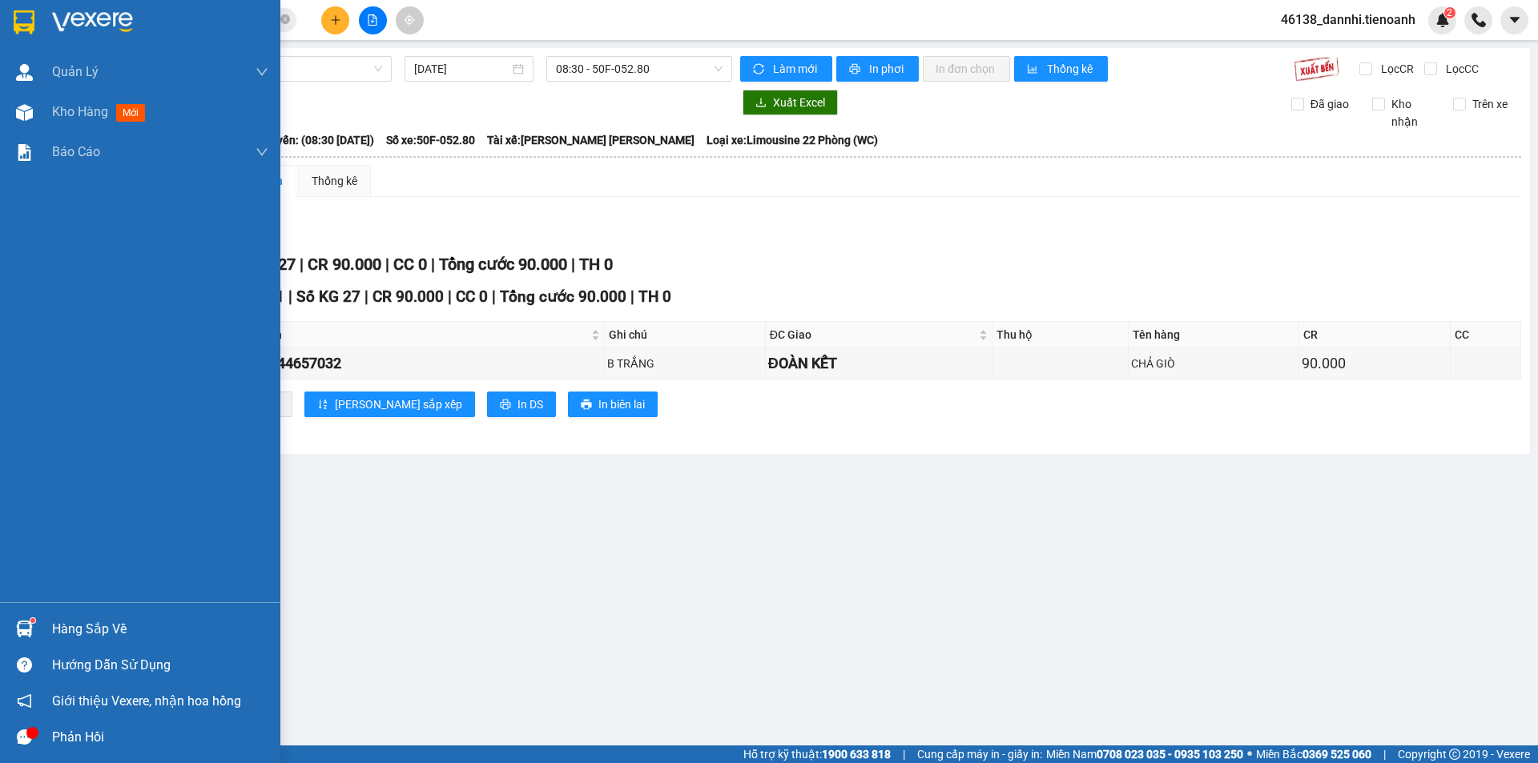
click at [11, 16] on div at bounding box center [24, 22] width 28 height 28
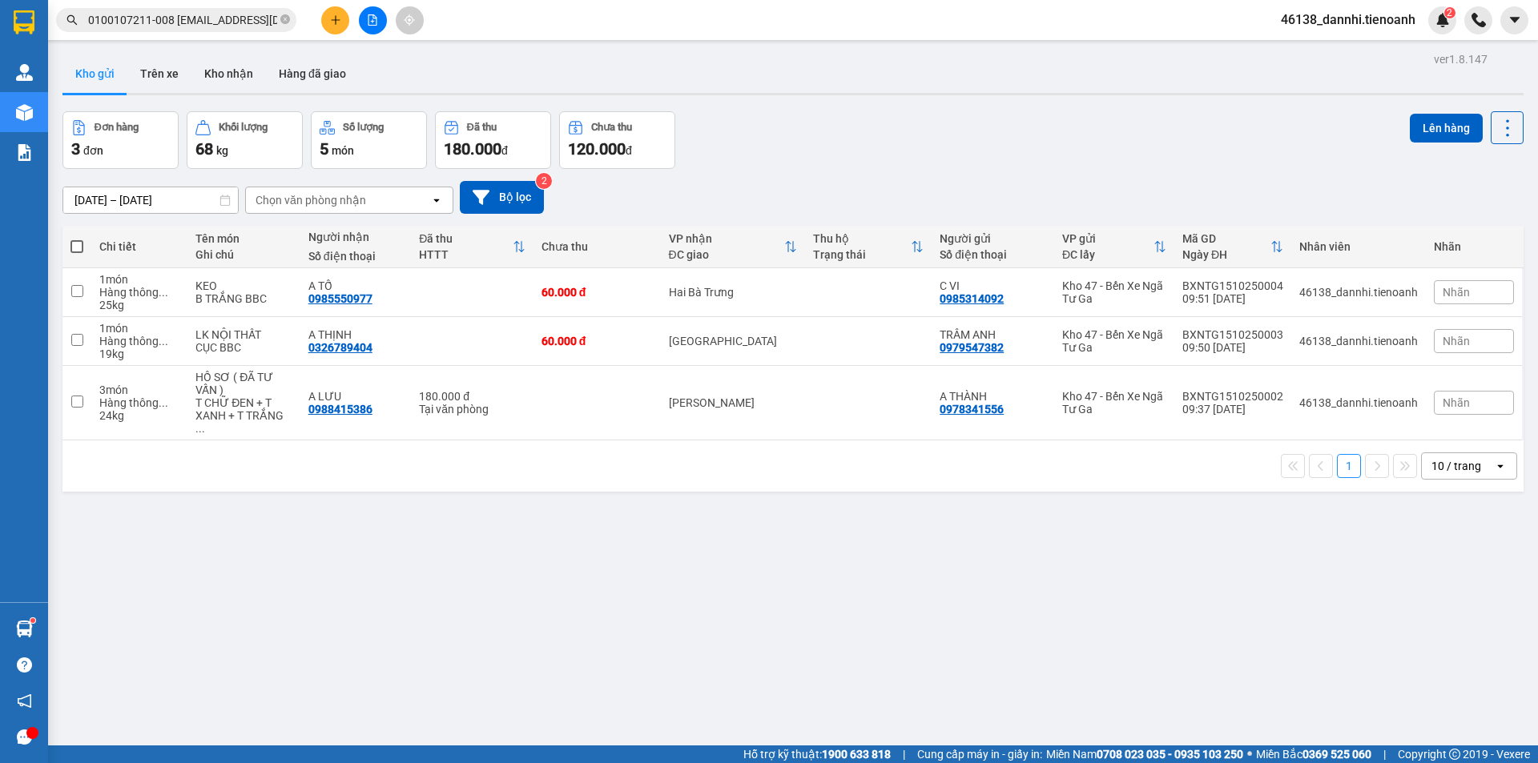
click at [342, 14] on button at bounding box center [335, 20] width 28 height 28
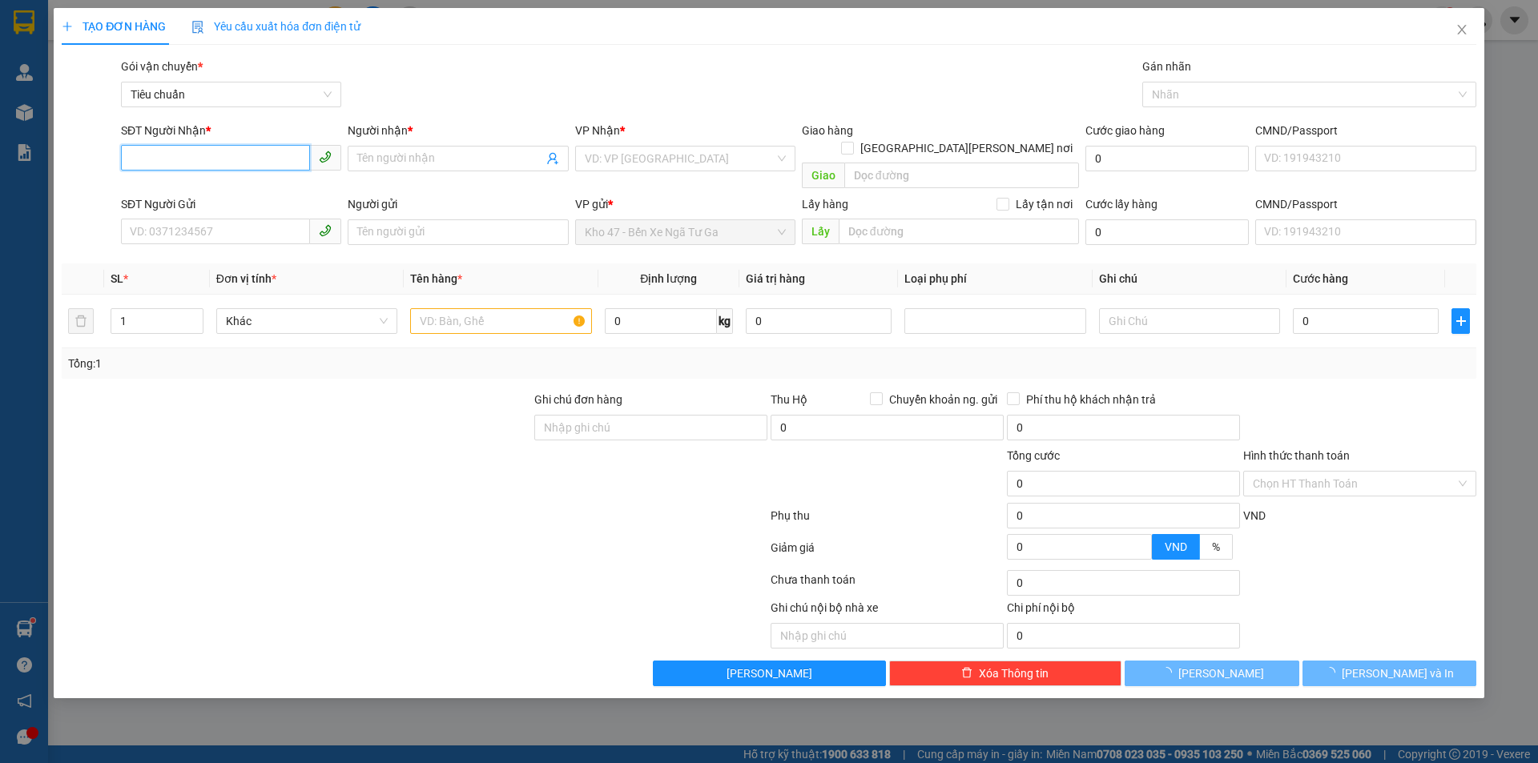
click at [237, 153] on input "SĐT Người Nhận *" at bounding box center [215, 158] width 189 height 26
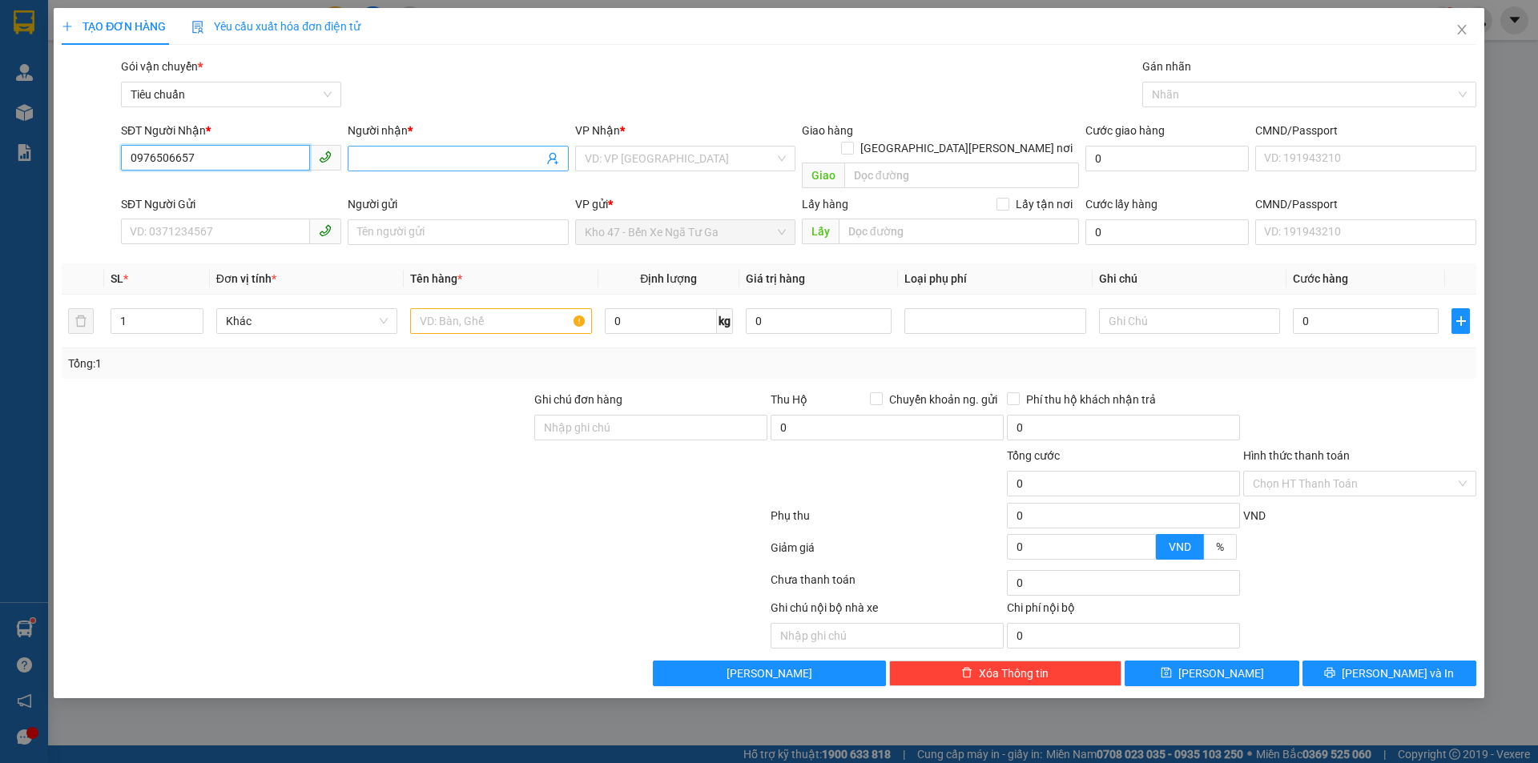
type input "0976506657"
click at [381, 159] on input "Người nhận *" at bounding box center [449, 159] width 185 height 18
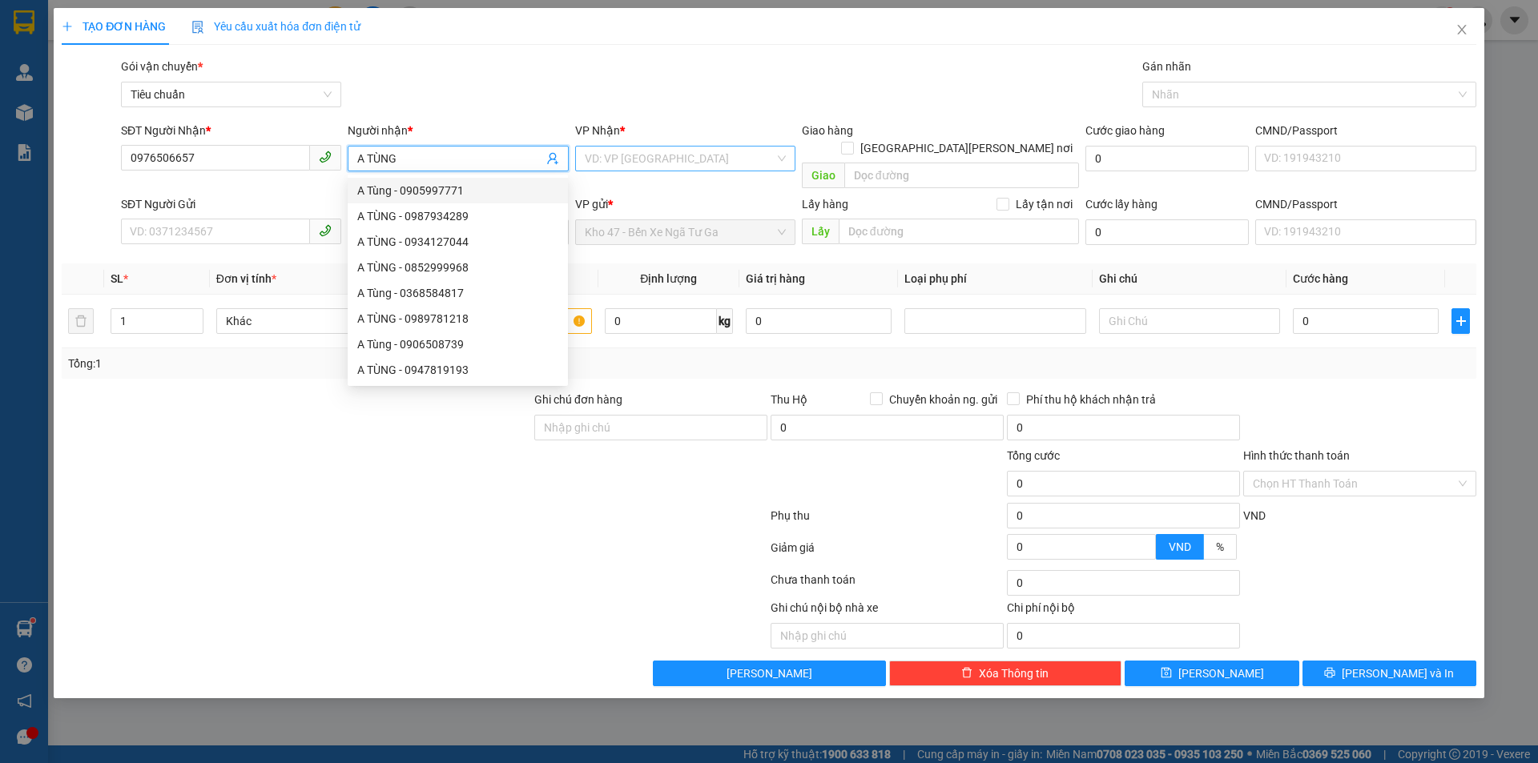
type input "A TÙNG"
click at [668, 151] on input "search" at bounding box center [680, 159] width 190 height 24
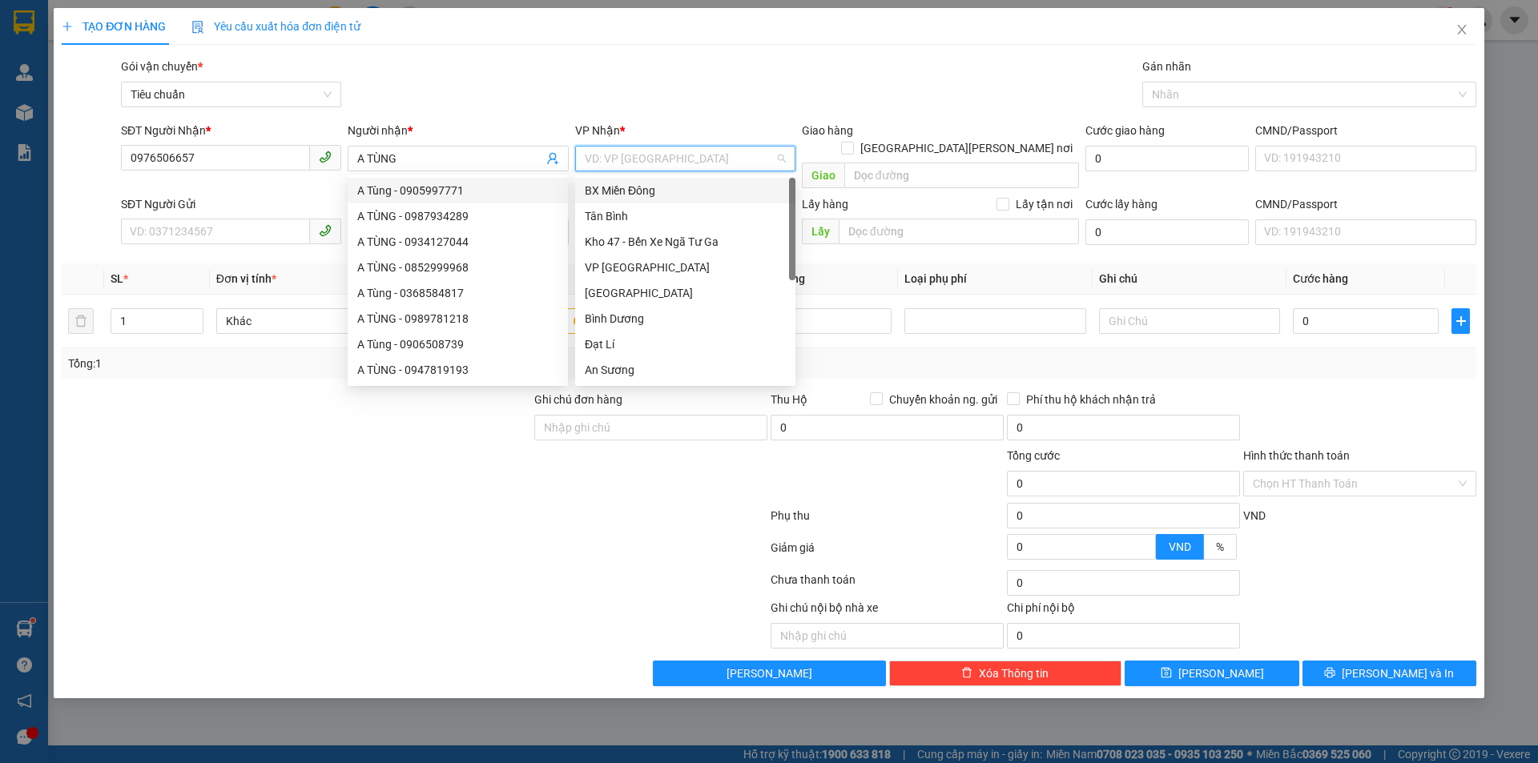
type input "C"
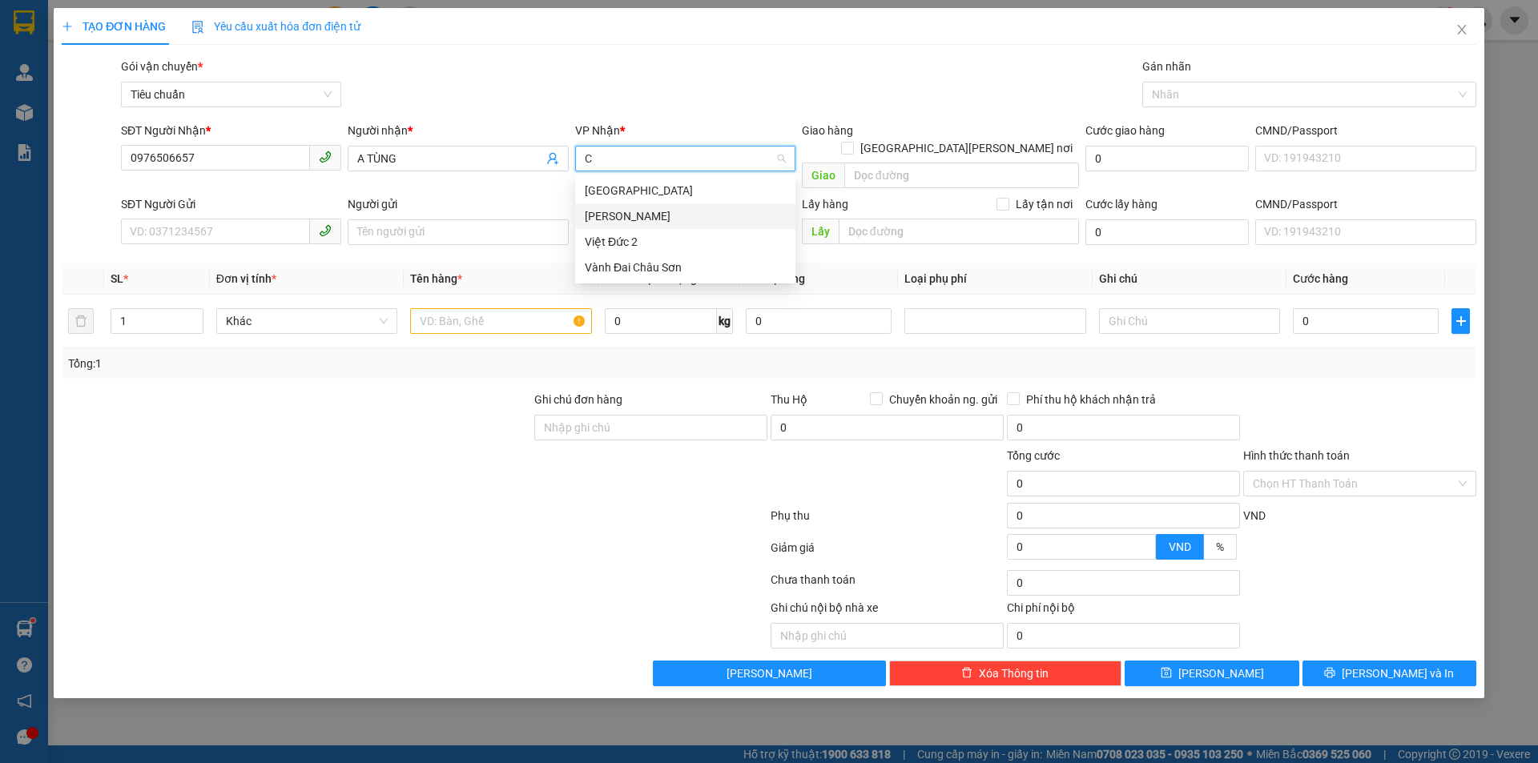
click at [640, 212] on div "[PERSON_NAME]" at bounding box center [685, 216] width 201 height 18
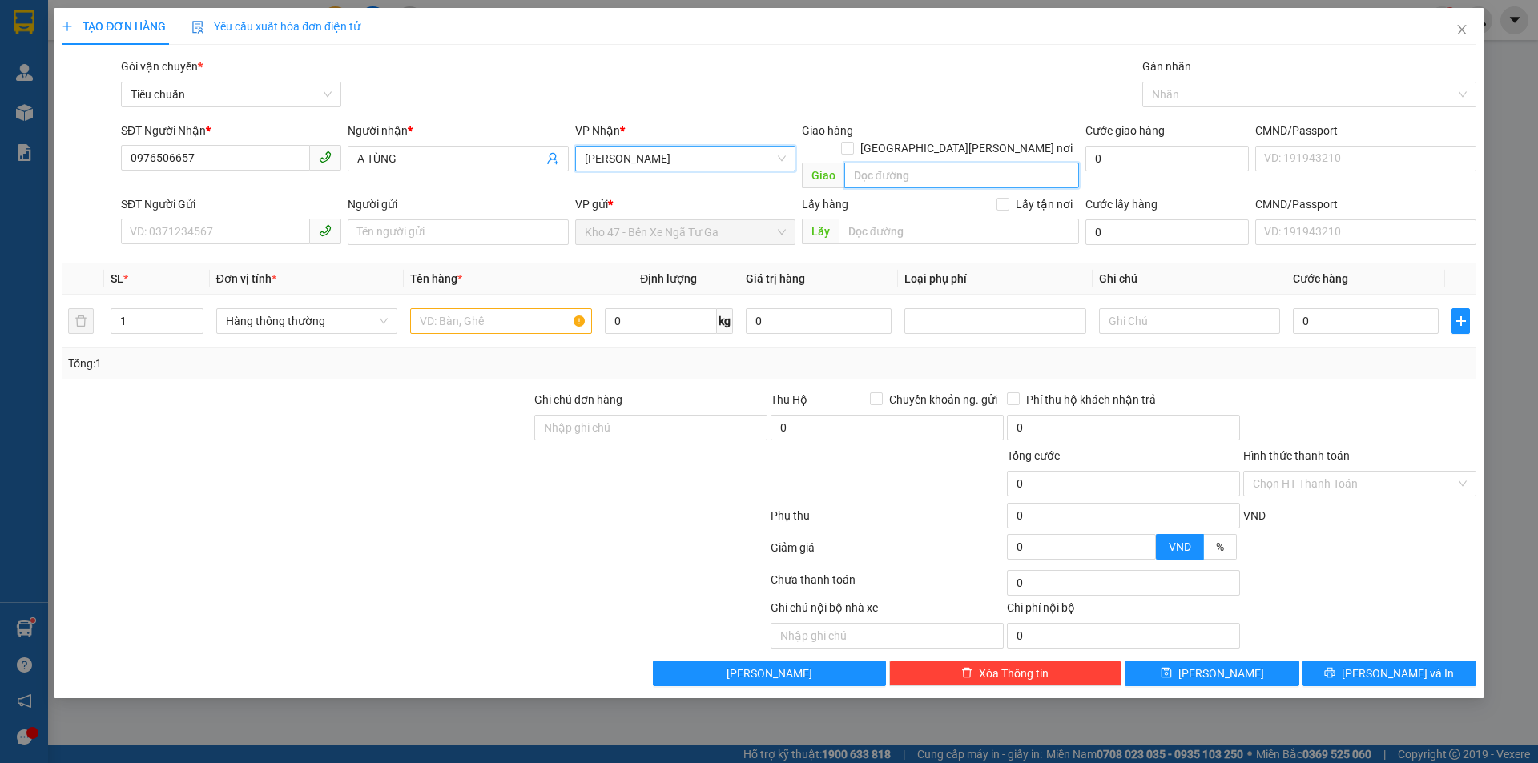
click at [868, 163] on input "search" at bounding box center [961, 176] width 235 height 26
click at [1456, 34] on icon "close" at bounding box center [1462, 29] width 13 height 13
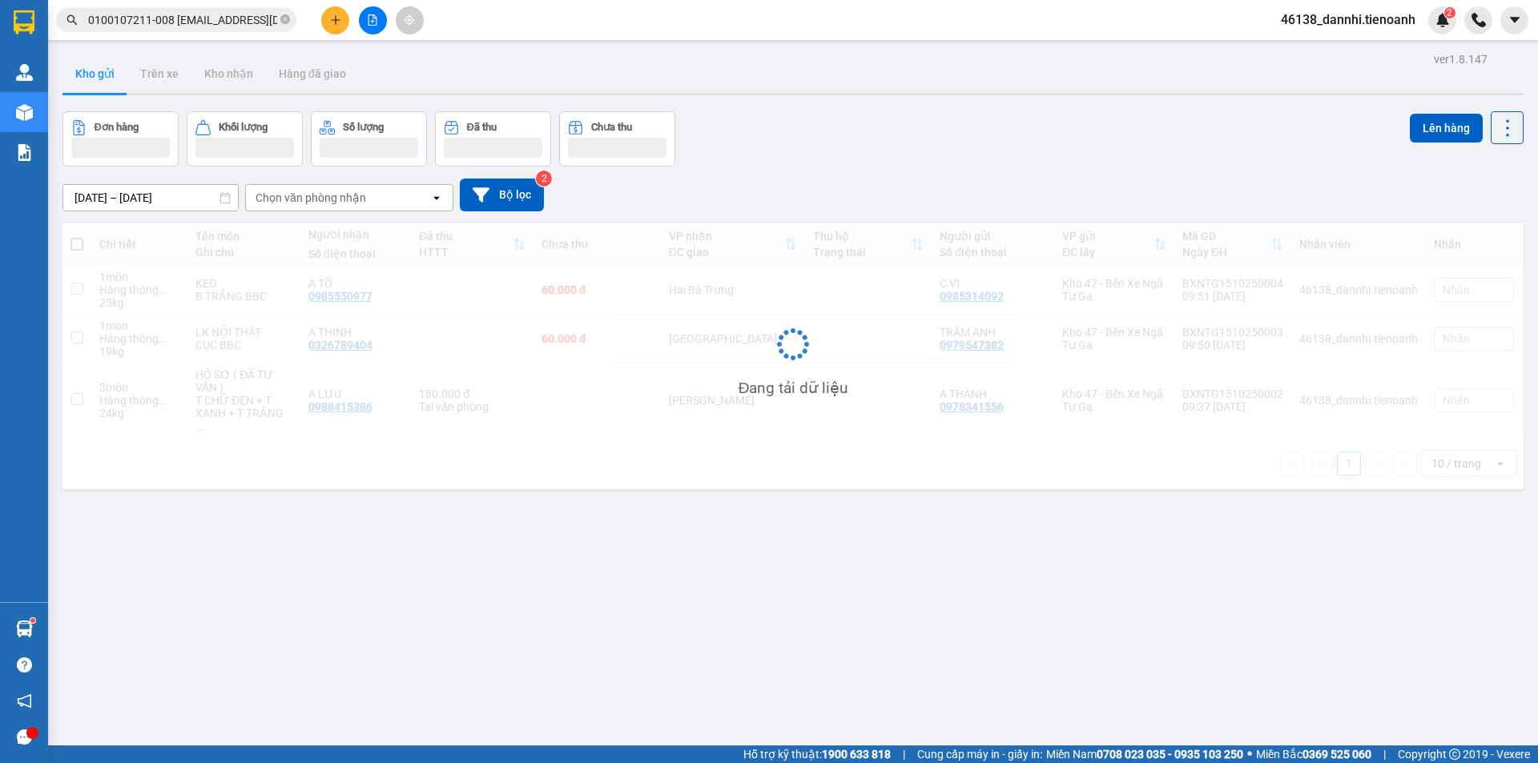
click at [342, 28] on button at bounding box center [335, 20] width 28 height 28
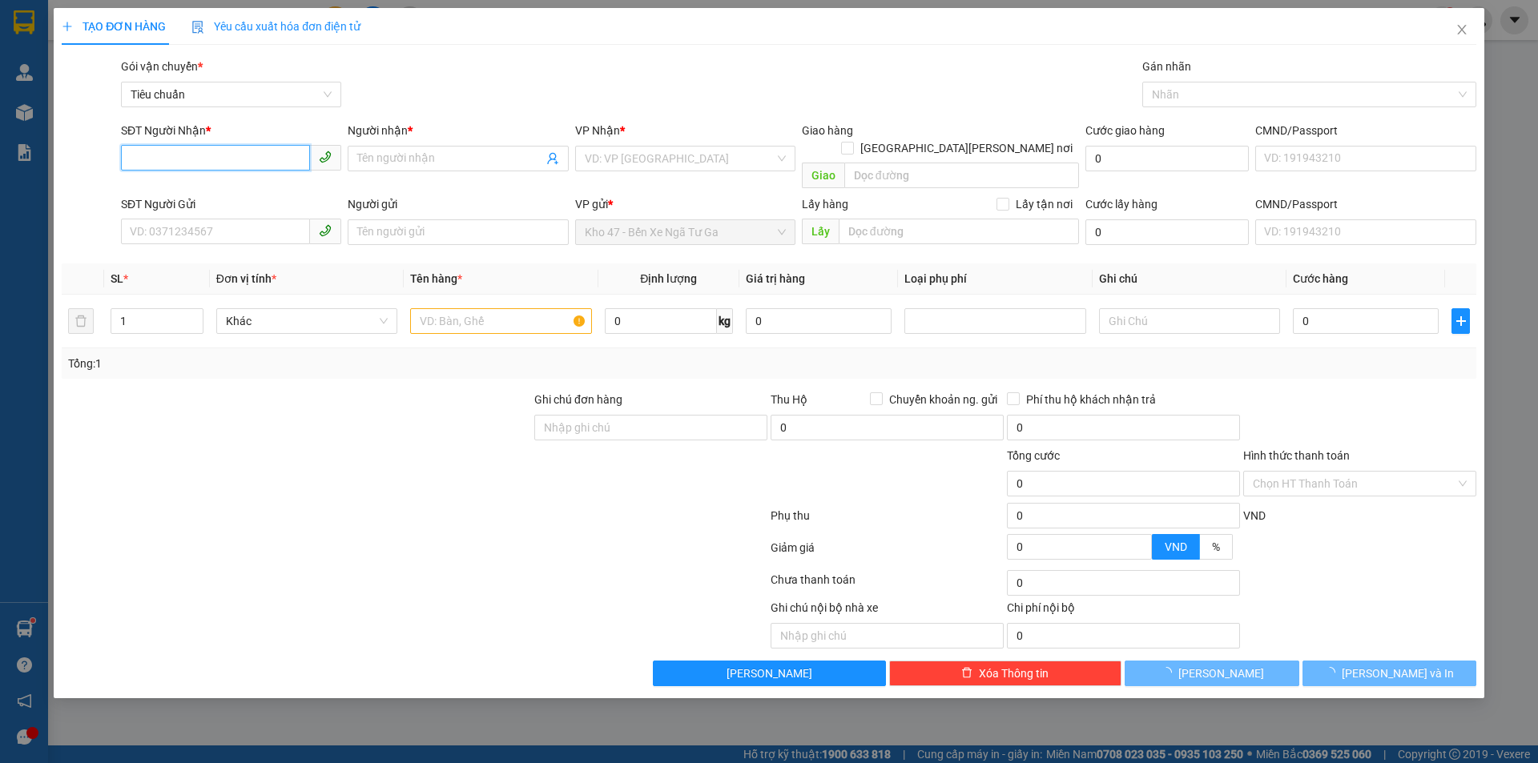
click at [207, 151] on input "SĐT Người Nhận *" at bounding box center [215, 158] width 189 height 26
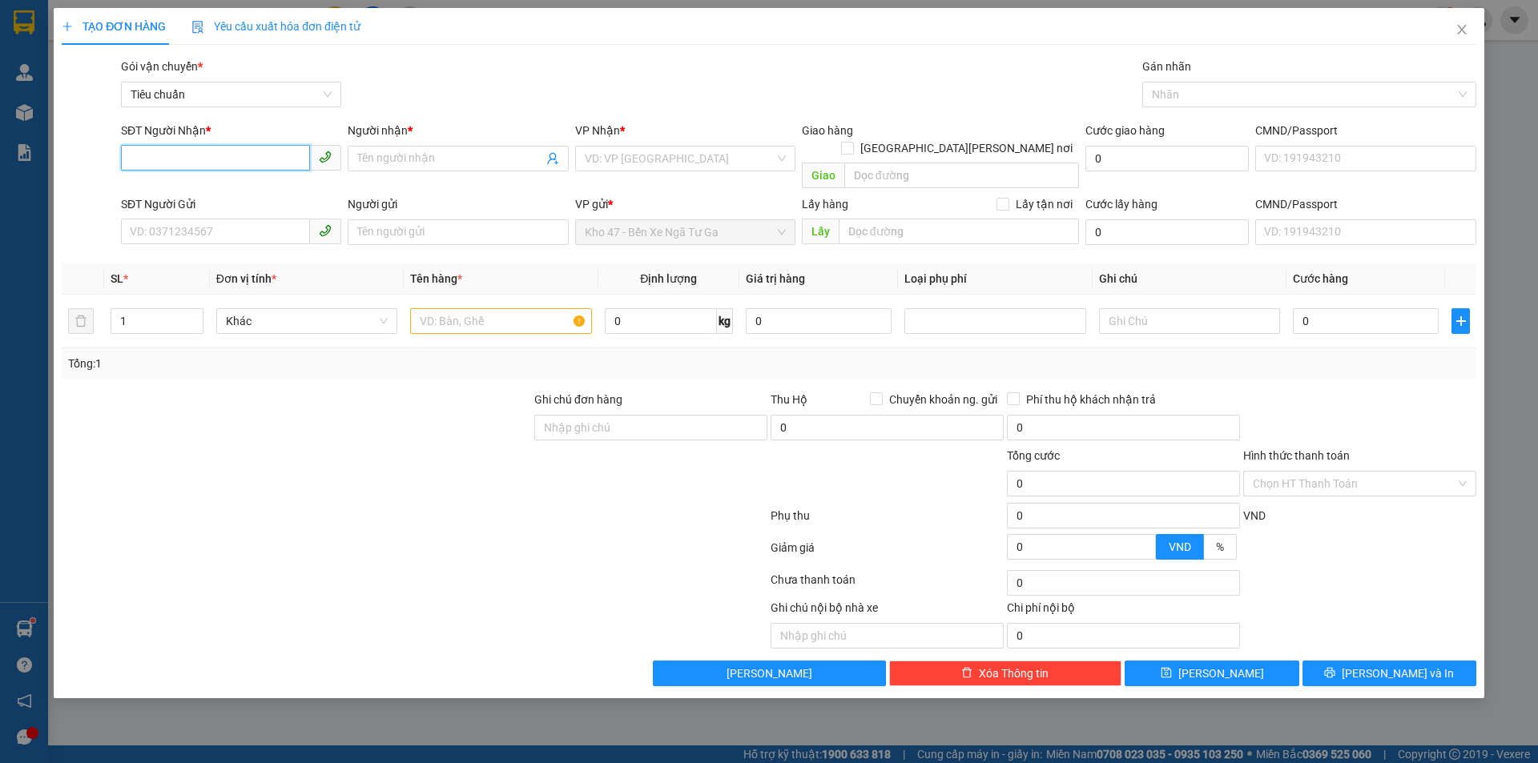
click at [251, 157] on input "SĐT Người Nhận *" at bounding box center [215, 158] width 189 height 26
type input "0947702702"
click at [266, 203] on div "0947702702 0947702702 - [PERSON_NAME]" at bounding box center [231, 191] width 220 height 32
drag, startPoint x: 240, startPoint y: 191, endPoint x: 237, endPoint y: 207, distance: 16.2
click at [239, 192] on div "0947702702 - [PERSON_NAME]" at bounding box center [231, 191] width 201 height 18
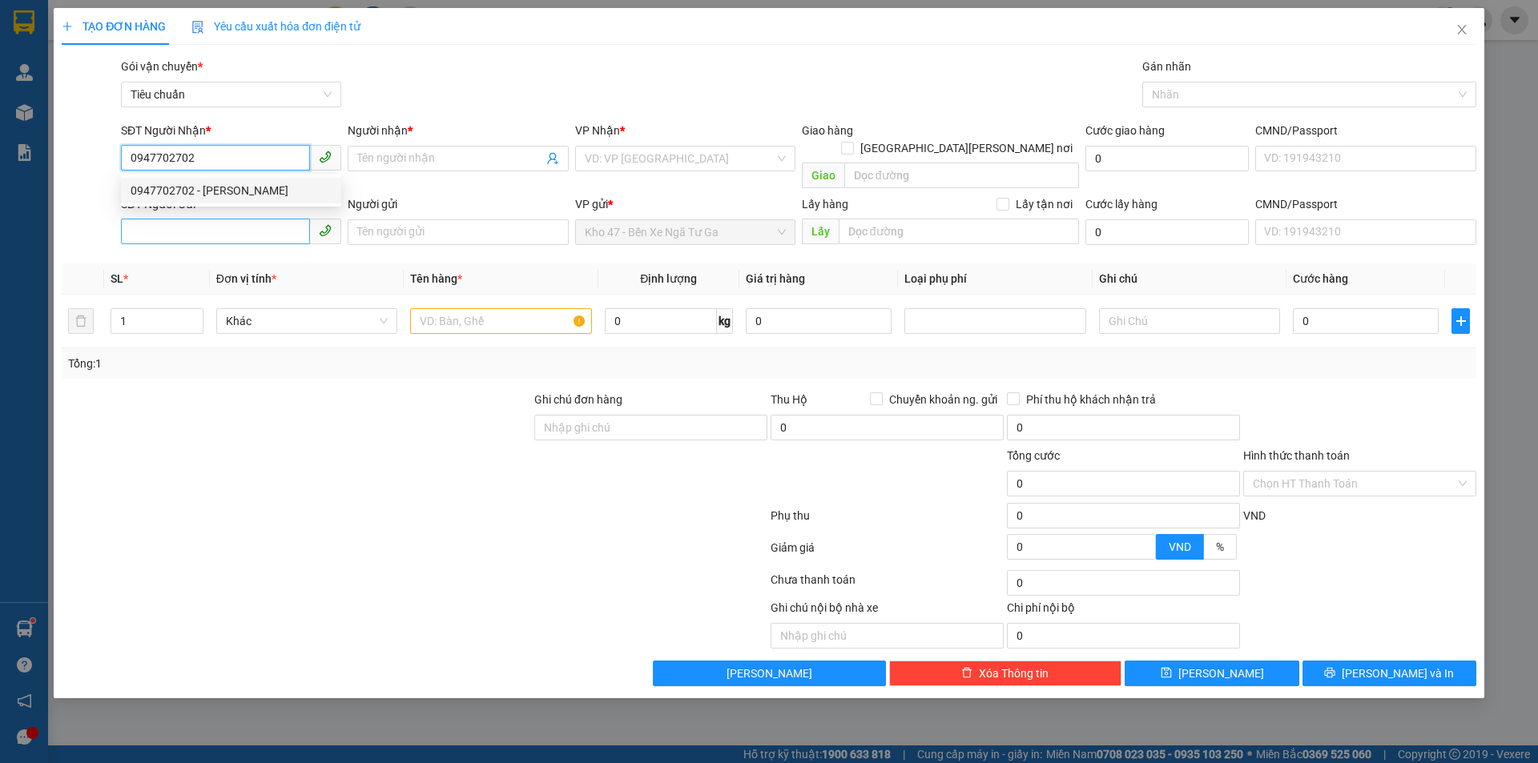
type input "C THẢO"
type input "40.000"
type input "0947702702"
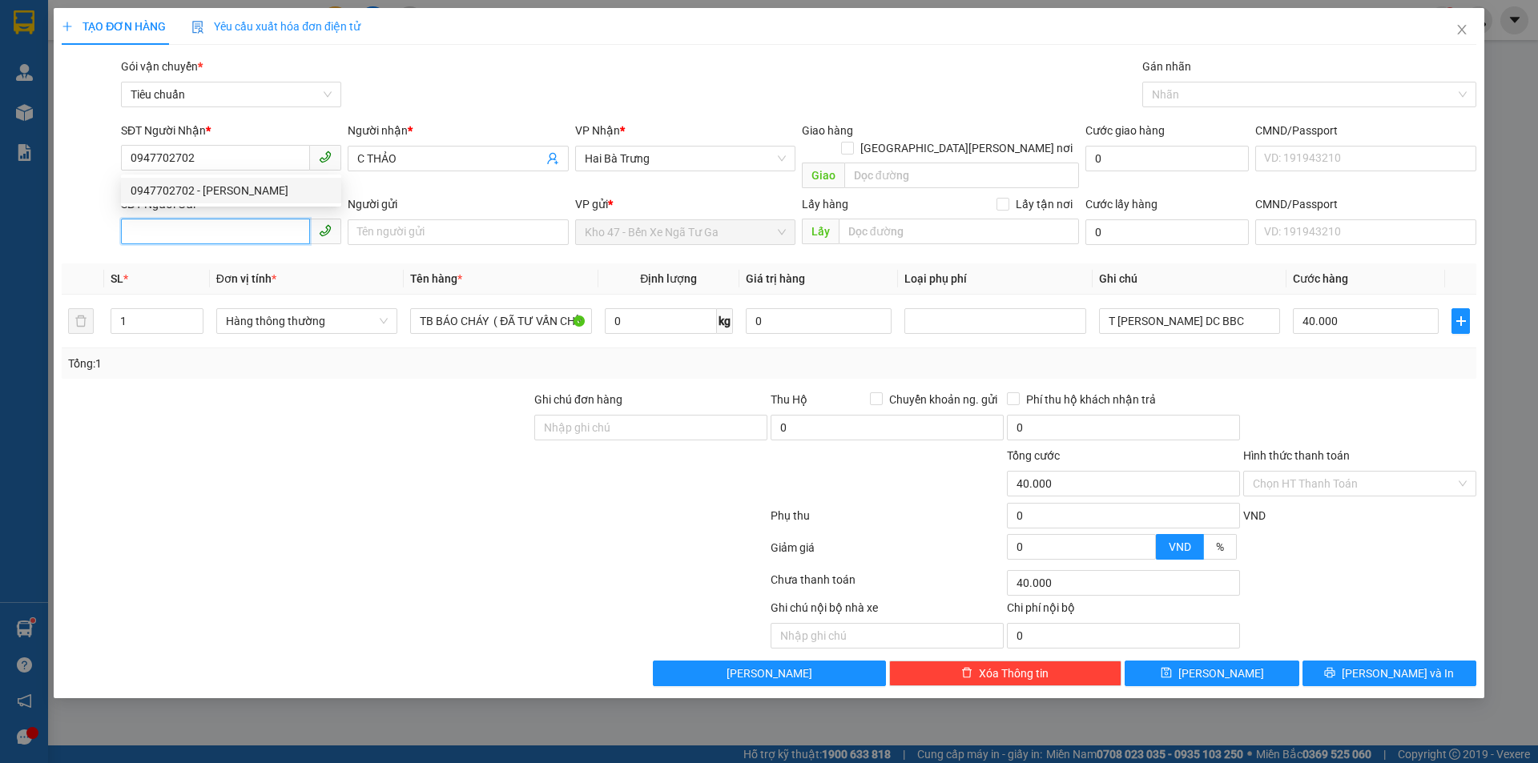
click at [237, 219] on input "SĐT Người Gửi" at bounding box center [215, 232] width 189 height 26
click at [244, 242] on div "0923541114 - A LÂM" at bounding box center [231, 247] width 201 height 18
type input "0923541114"
type input "A LÂM"
type input "2"
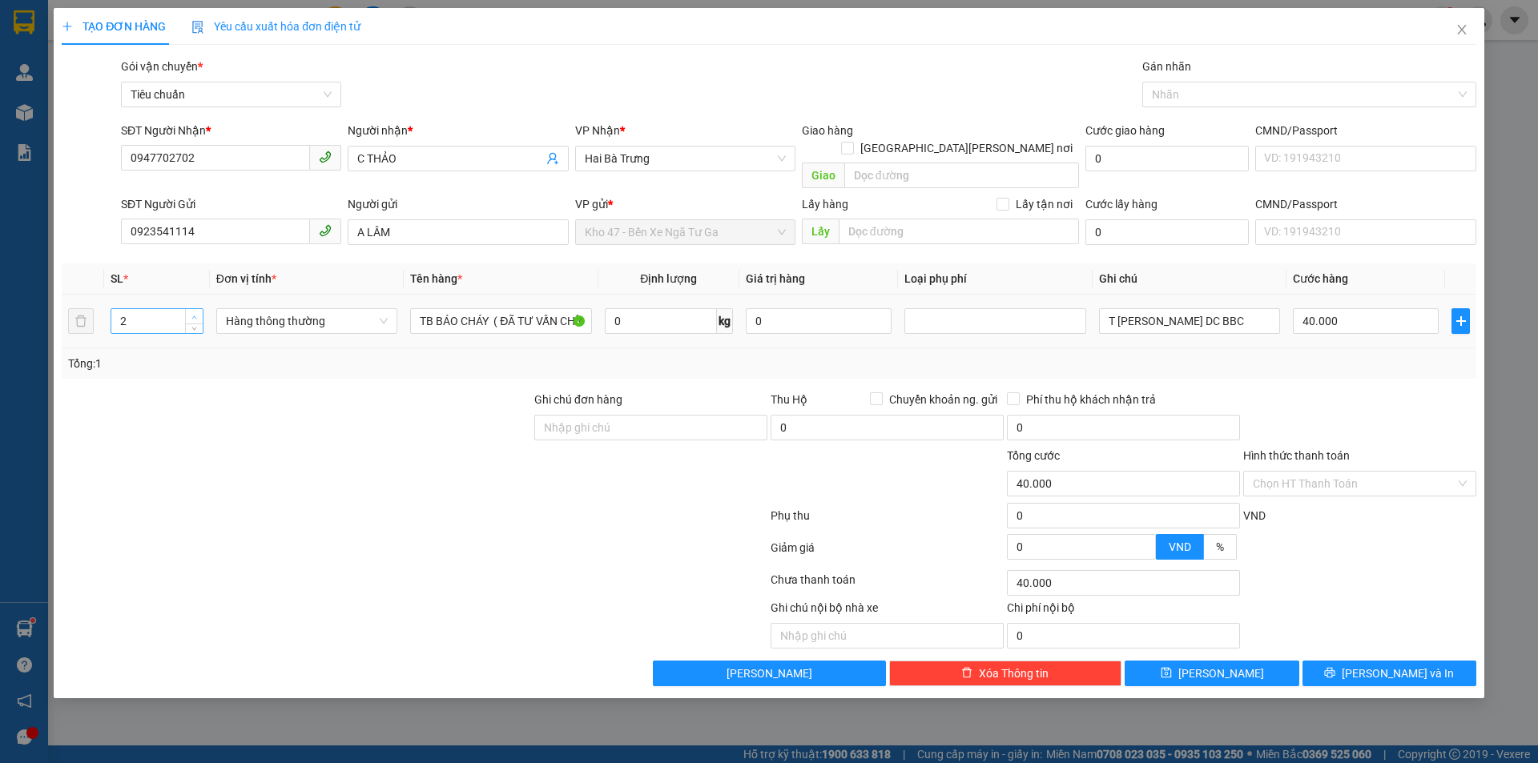
click at [195, 316] on icon "up" at bounding box center [194, 317] width 5 height 3
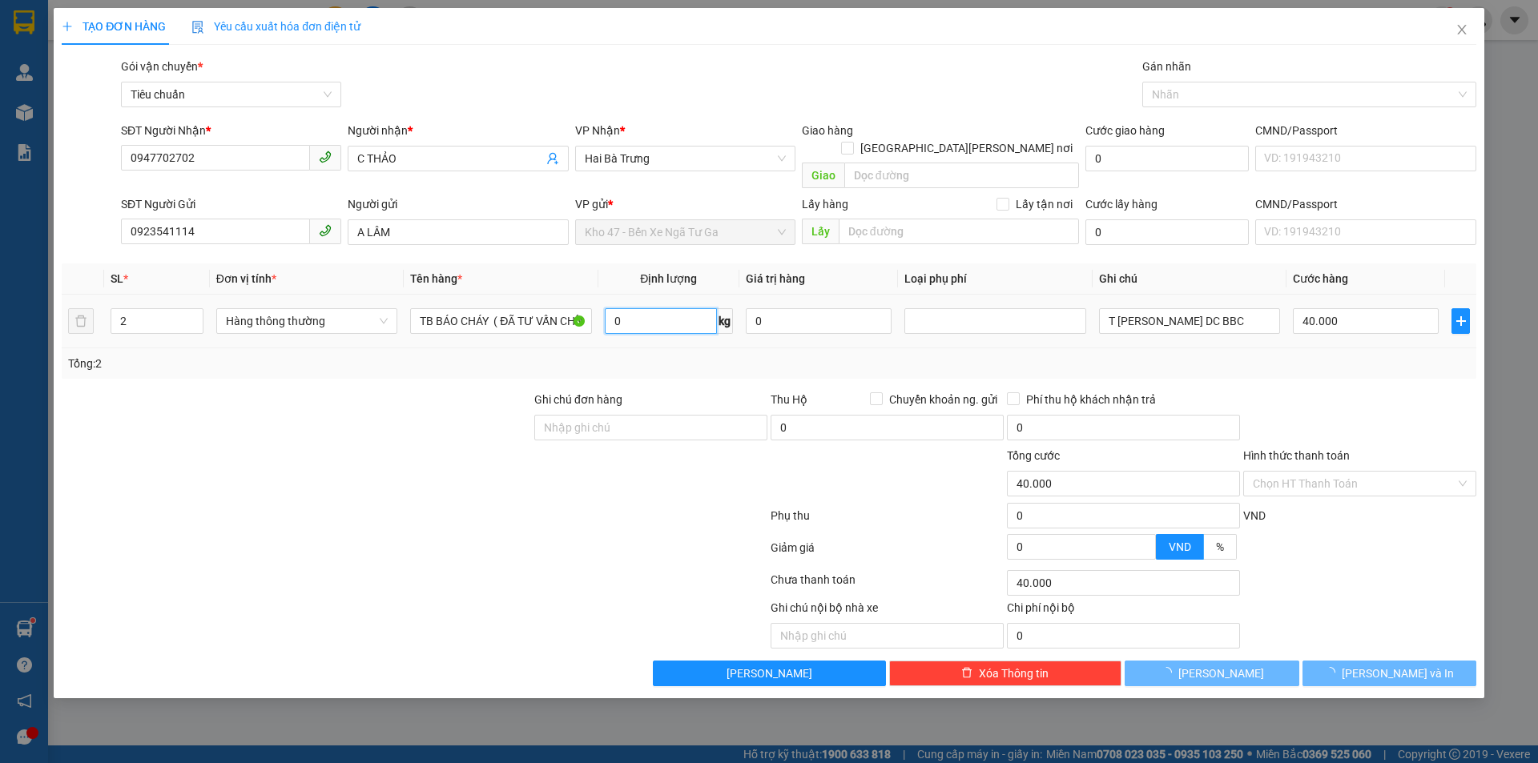
click at [673, 308] on input "0" at bounding box center [661, 321] width 112 height 26
type input "0"
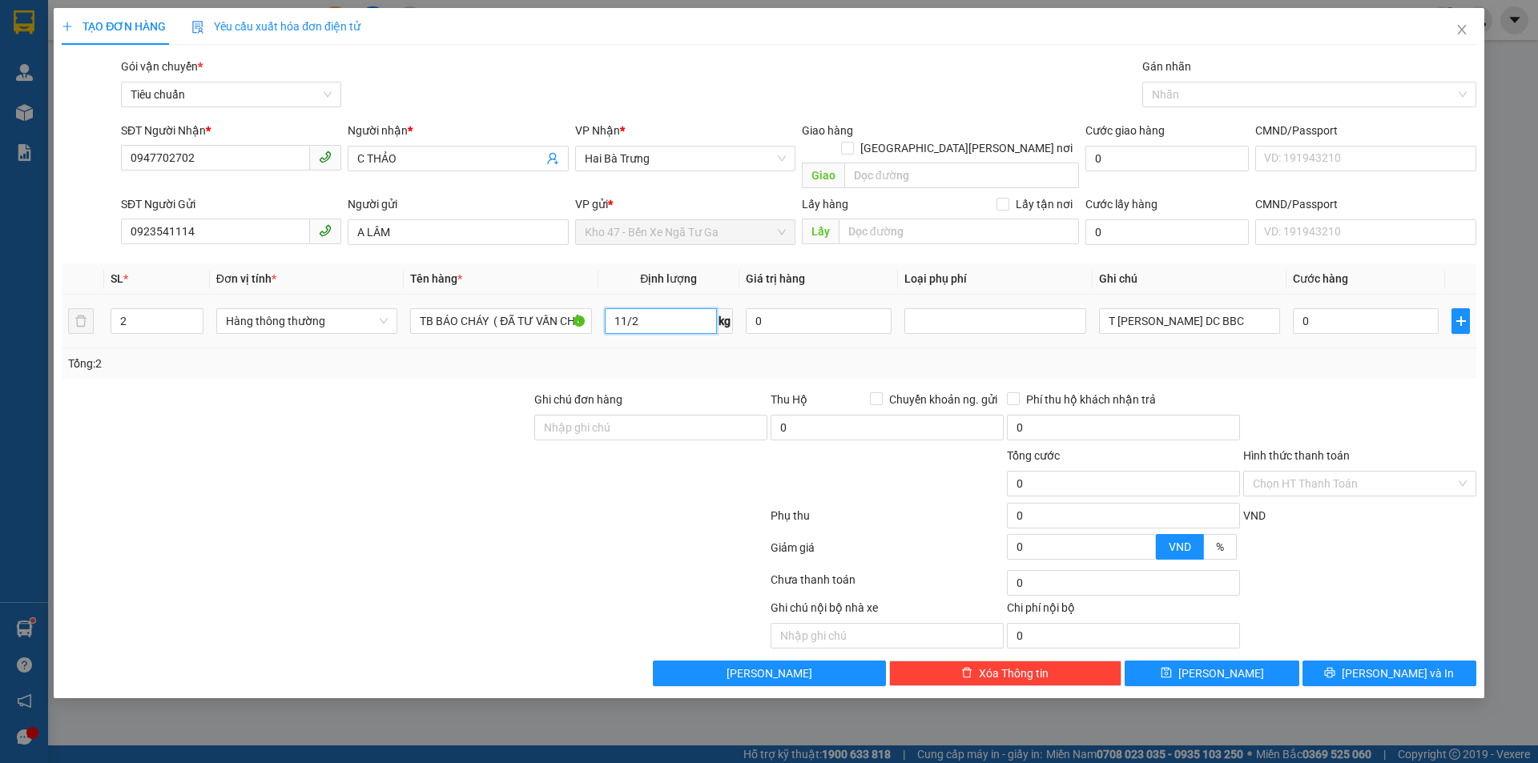
type input "6"
click at [686, 355] on div "Tổng: 2" at bounding box center [769, 364] width 1402 height 18
type input "40.000"
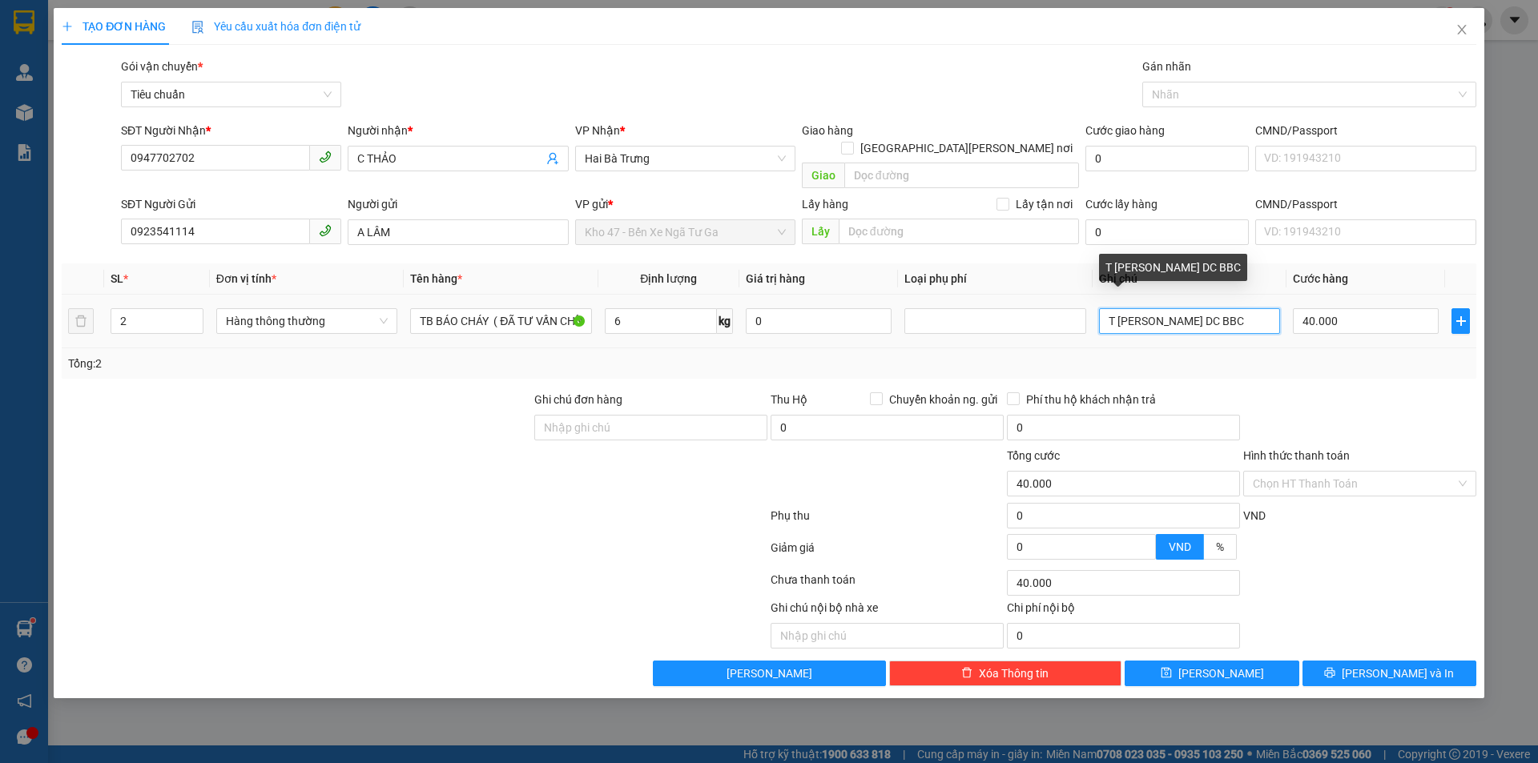
click at [1227, 308] on input "T [PERSON_NAME] DC BBC" at bounding box center [1189, 321] width 181 height 26
type input "T BBC + H BBC"
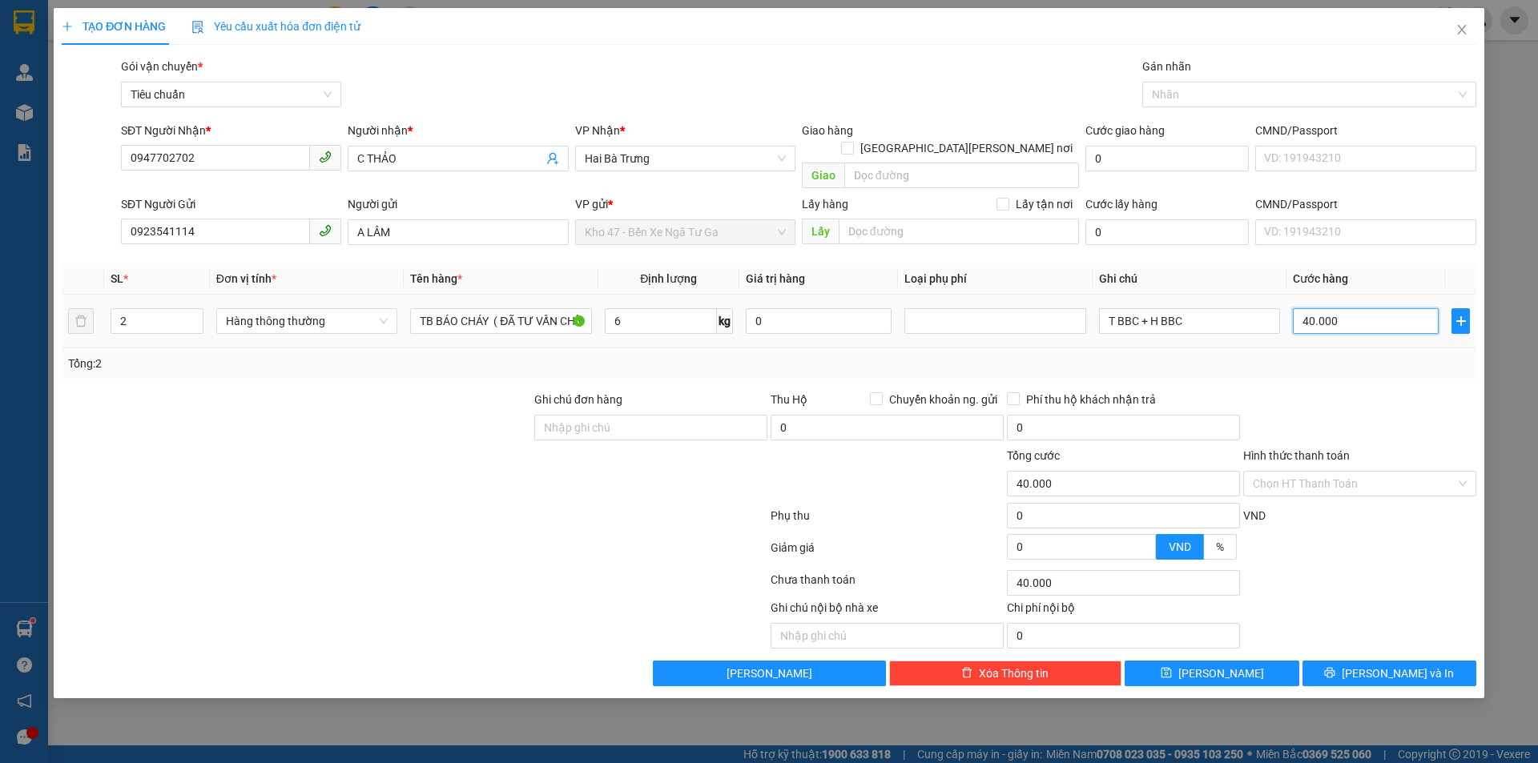
click at [1338, 308] on input "40.000" at bounding box center [1366, 321] width 146 height 26
type input "8"
type input "80"
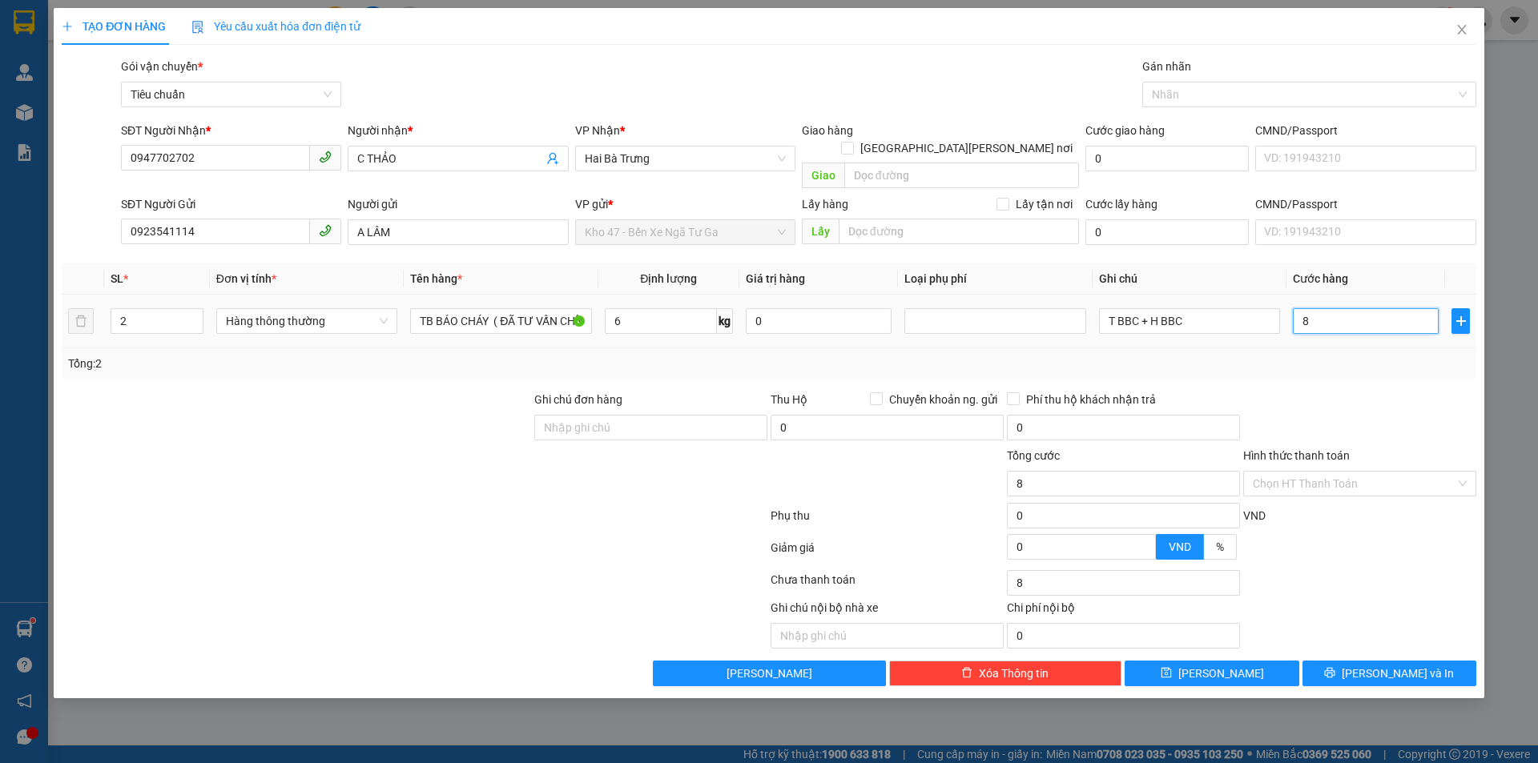
type input "80"
type input "80.000"
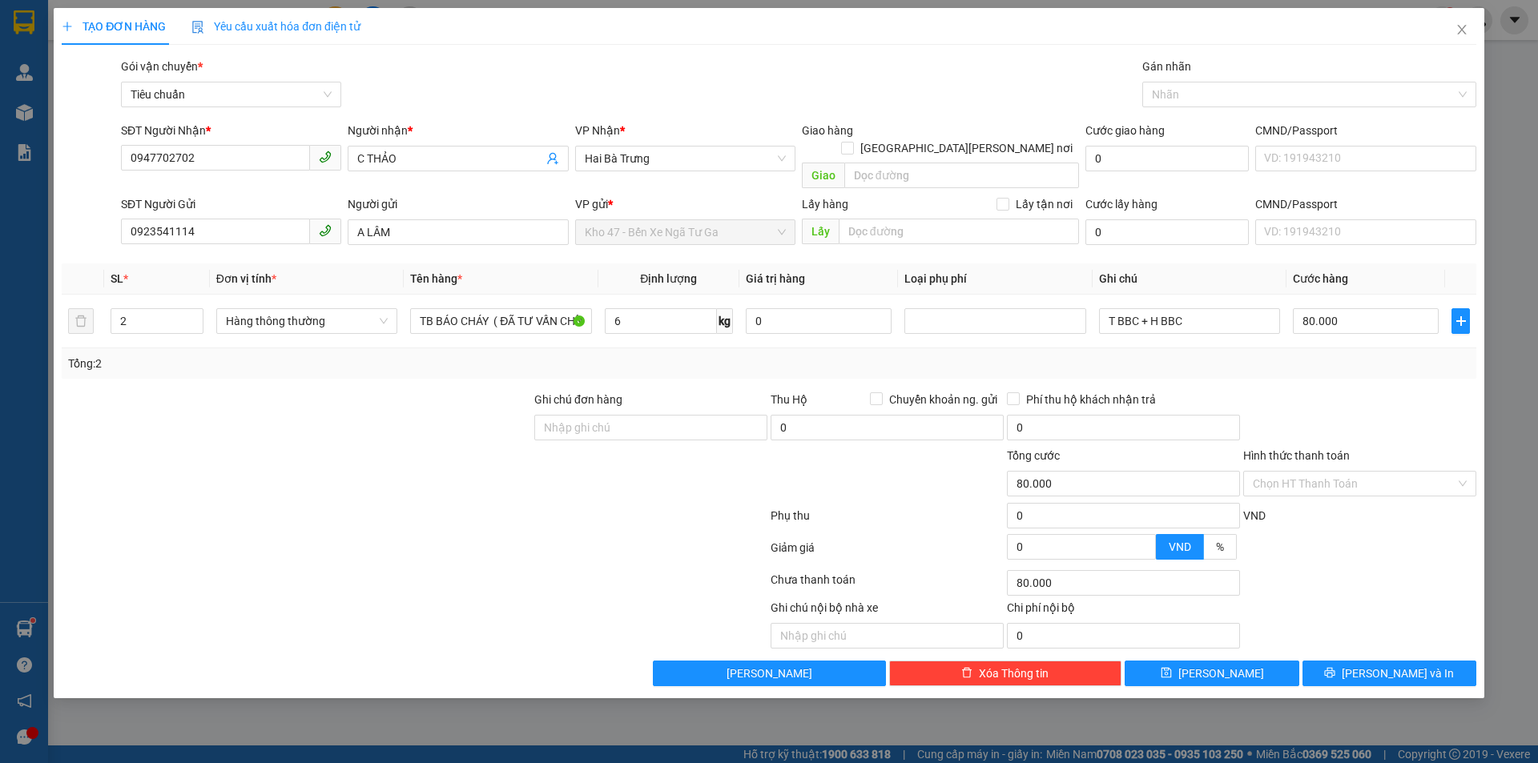
click at [1331, 391] on div at bounding box center [1360, 419] width 236 height 56
click at [1386, 665] on span "[PERSON_NAME] và In" at bounding box center [1398, 674] width 112 height 18
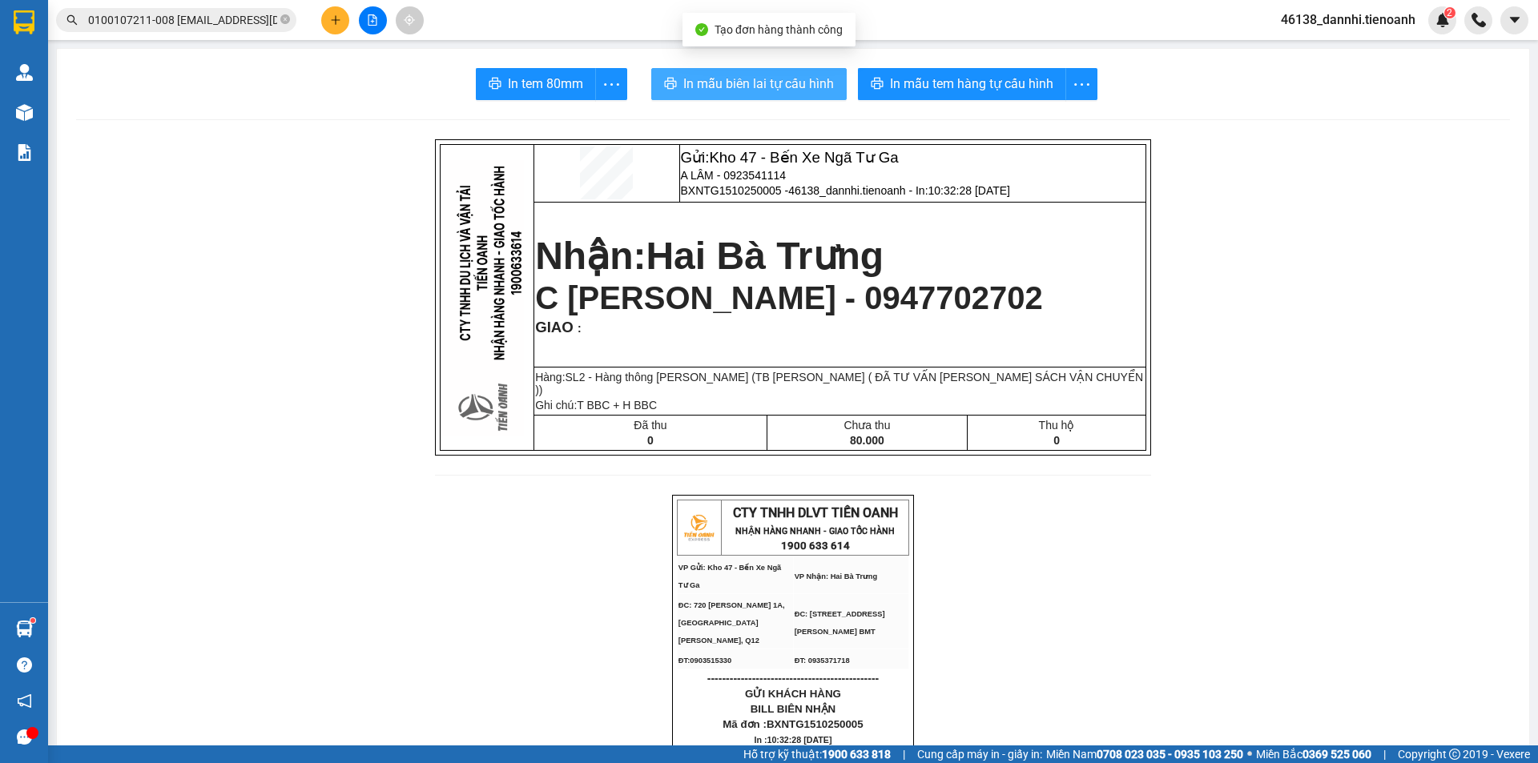
click at [774, 87] on span "In mẫu biên lai tự cấu hình" at bounding box center [758, 84] width 151 height 20
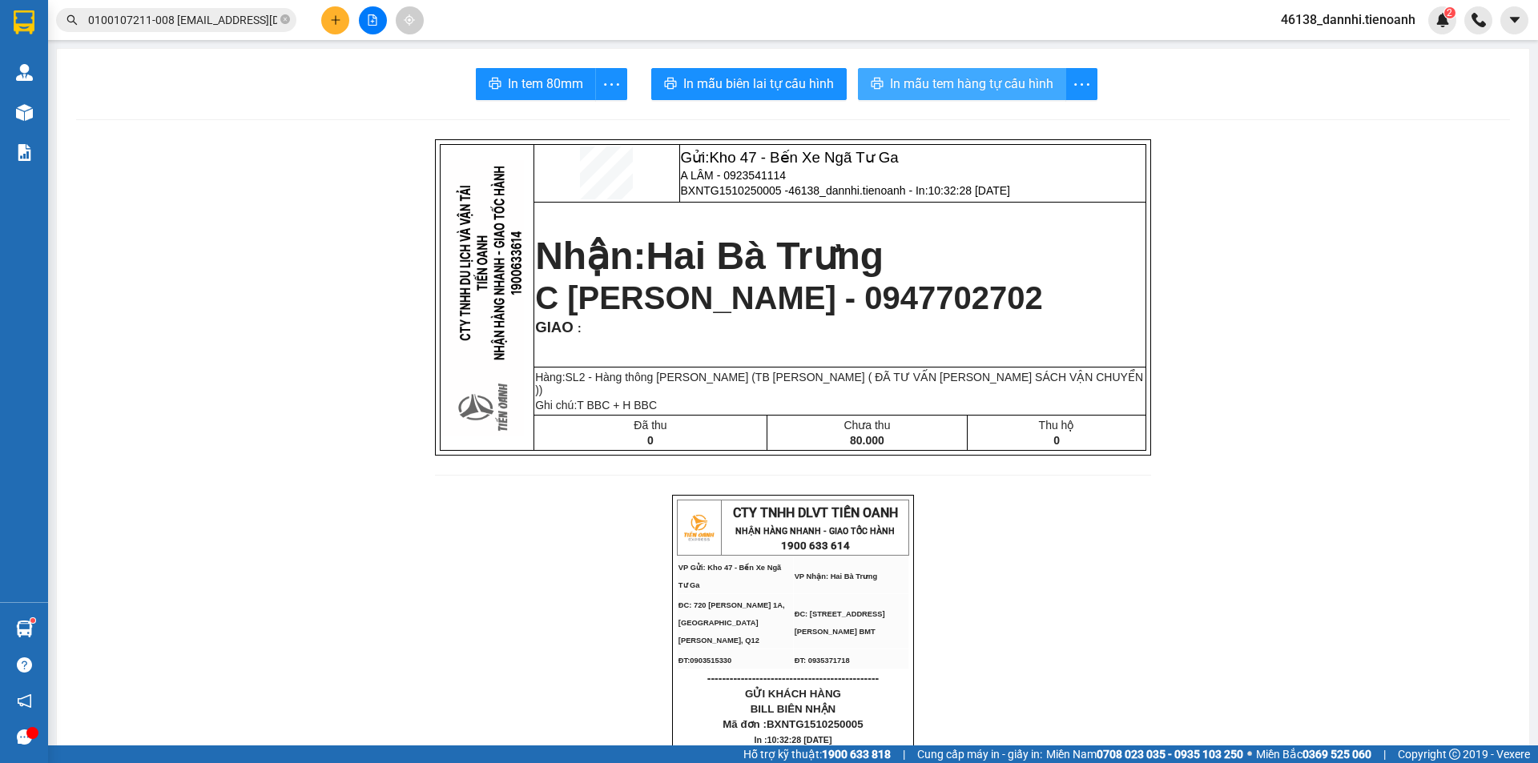
click at [979, 94] on span "In mẫu tem hàng tự cấu hình" at bounding box center [971, 84] width 163 height 20
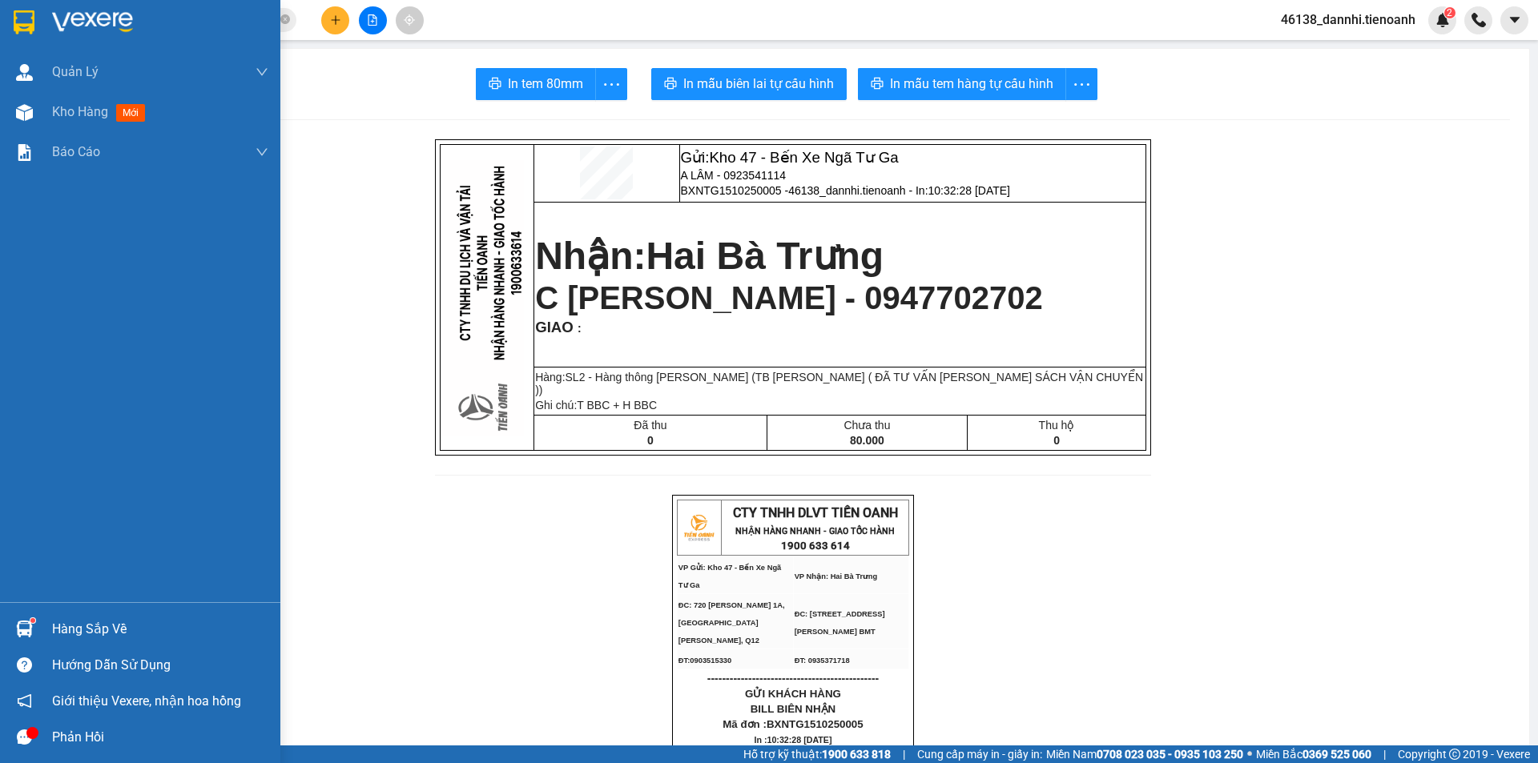
click at [0, 30] on div at bounding box center [140, 26] width 280 height 52
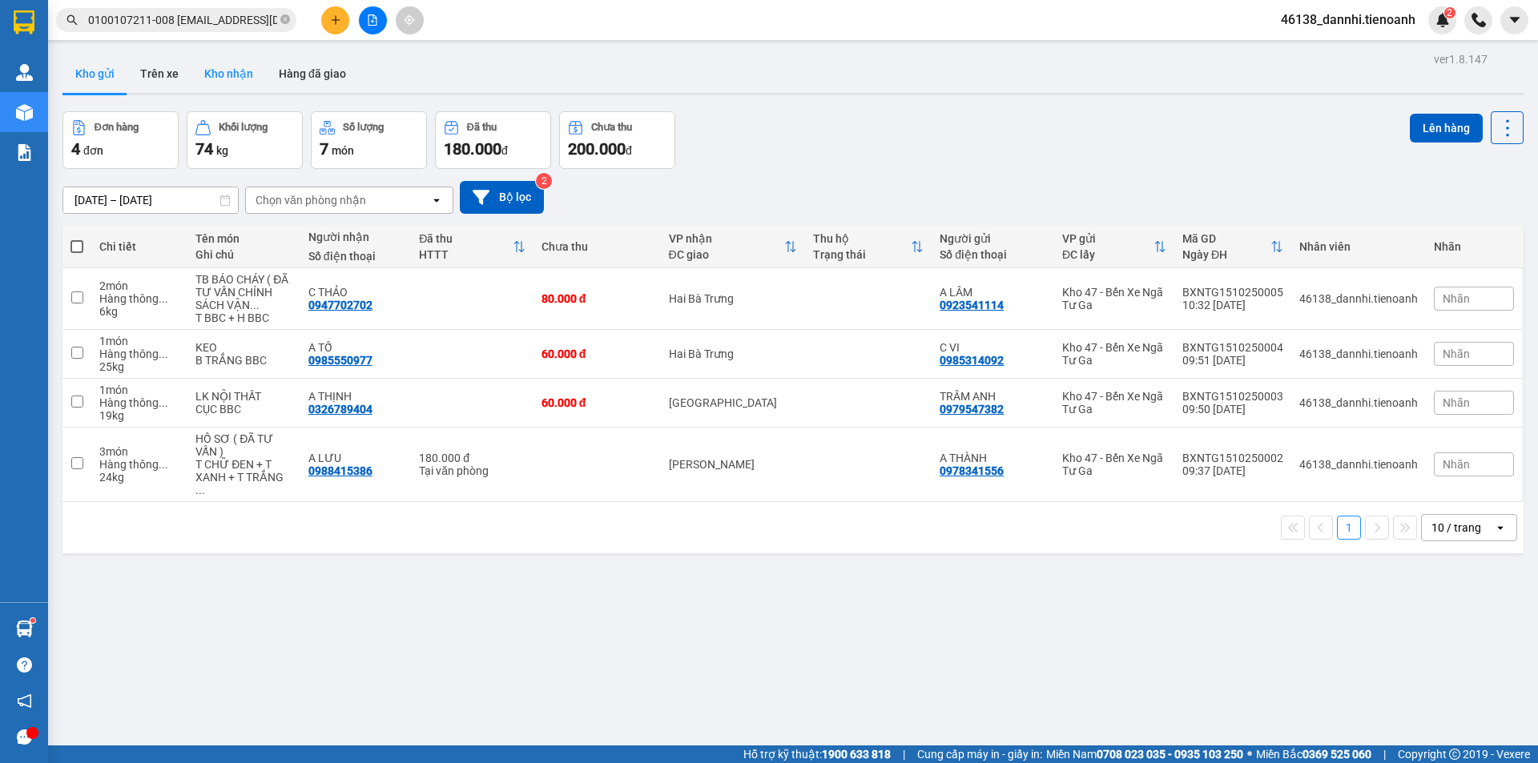
click at [212, 75] on button "Kho nhận" at bounding box center [228, 73] width 75 height 38
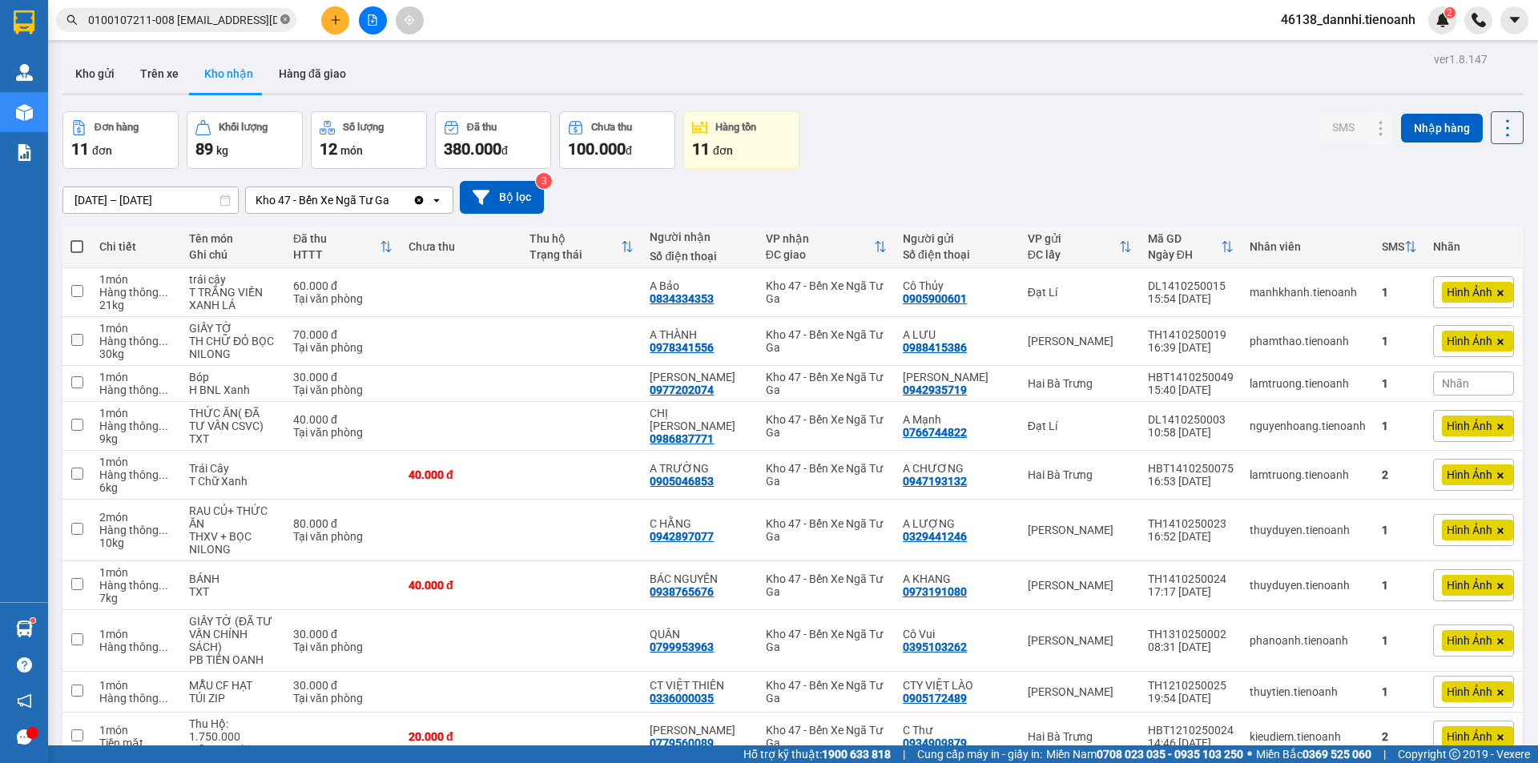
click at [284, 15] on icon "close-circle" at bounding box center [285, 19] width 10 height 10
click at [251, 18] on input "text" at bounding box center [182, 20] width 189 height 18
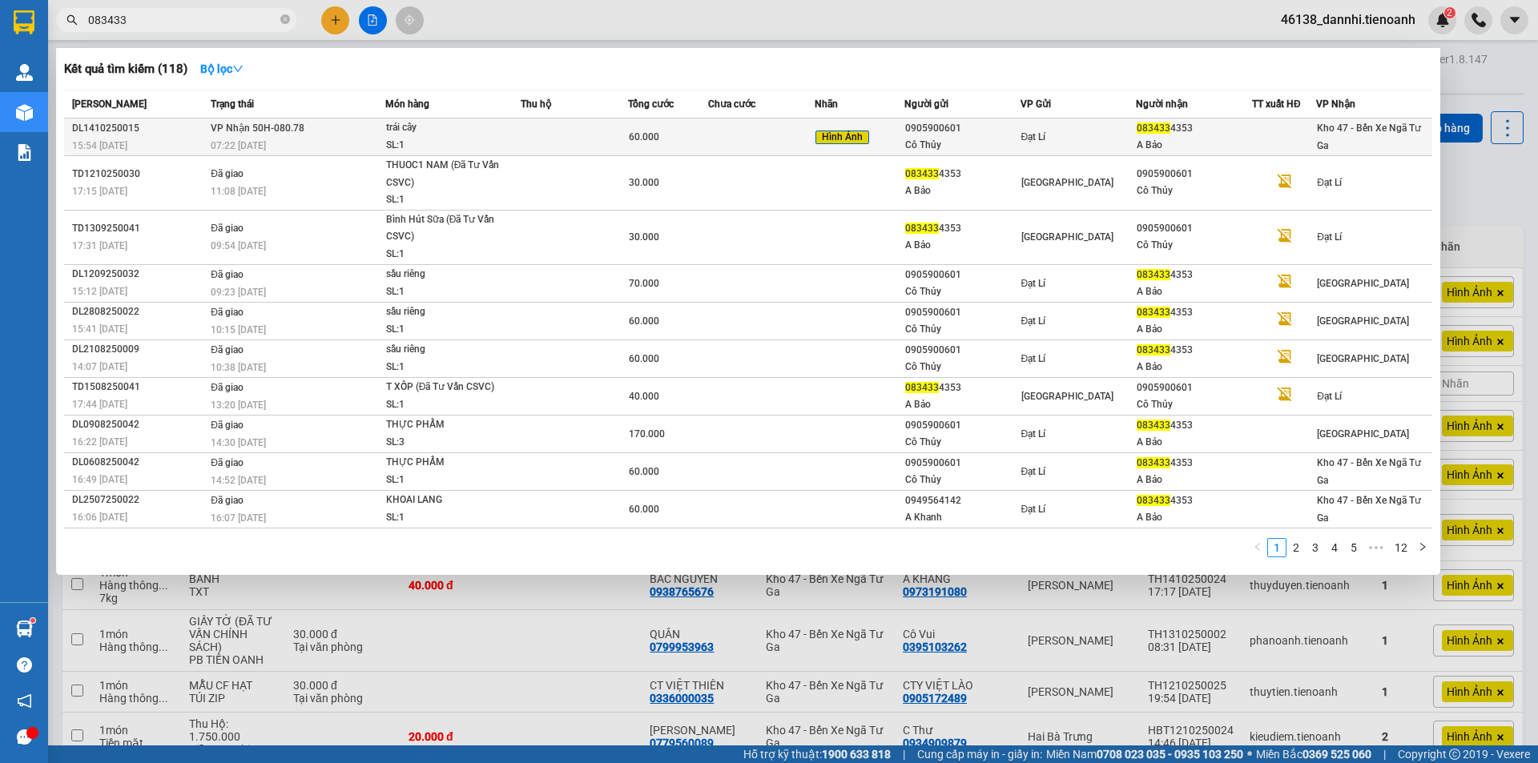
type input "083433"
click at [563, 135] on td at bounding box center [574, 138] width 107 height 38
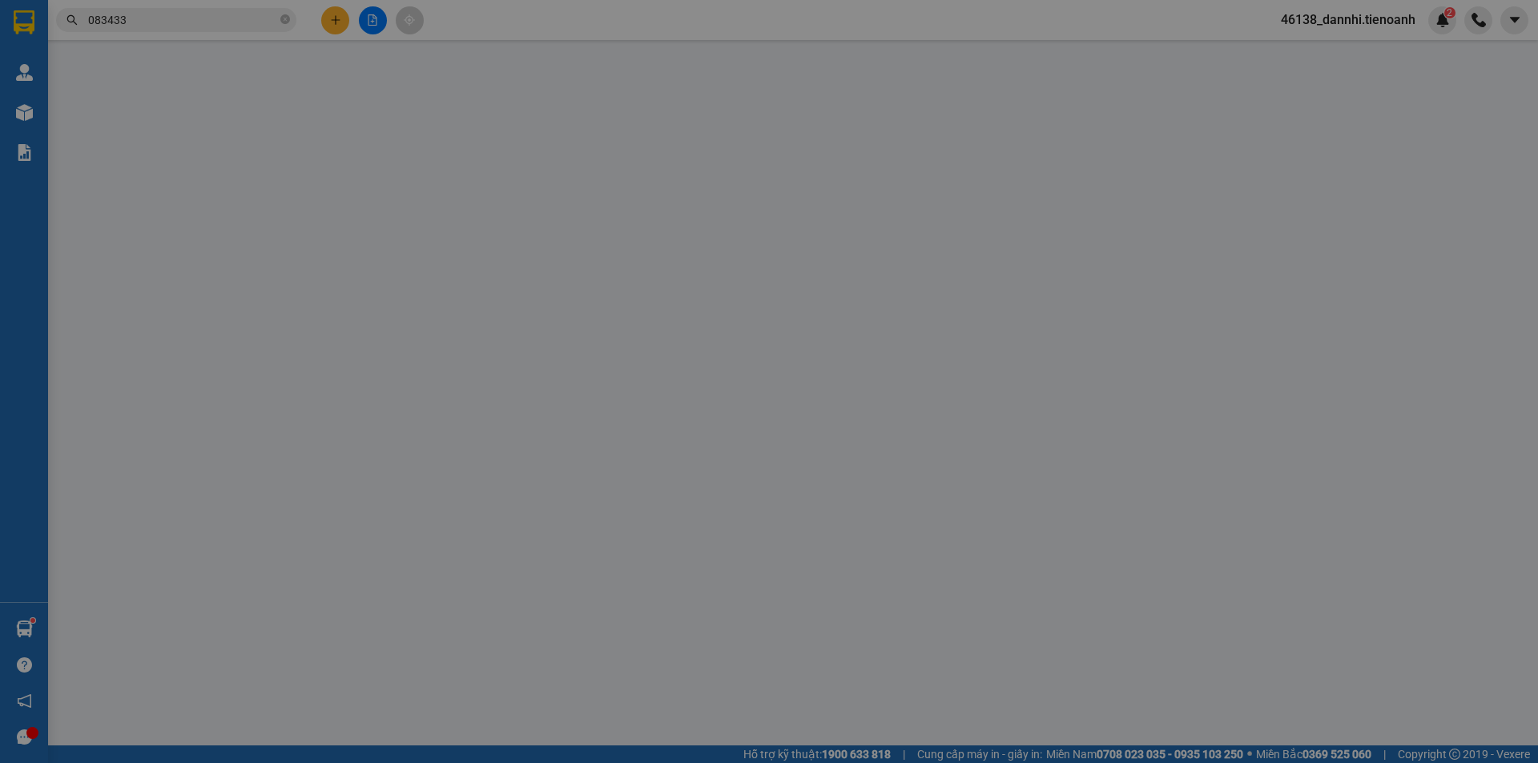
type input "0834334353"
type input "A Bảo"
type input "0905900601"
type input "Cô Thủy"
type input "066163003795"
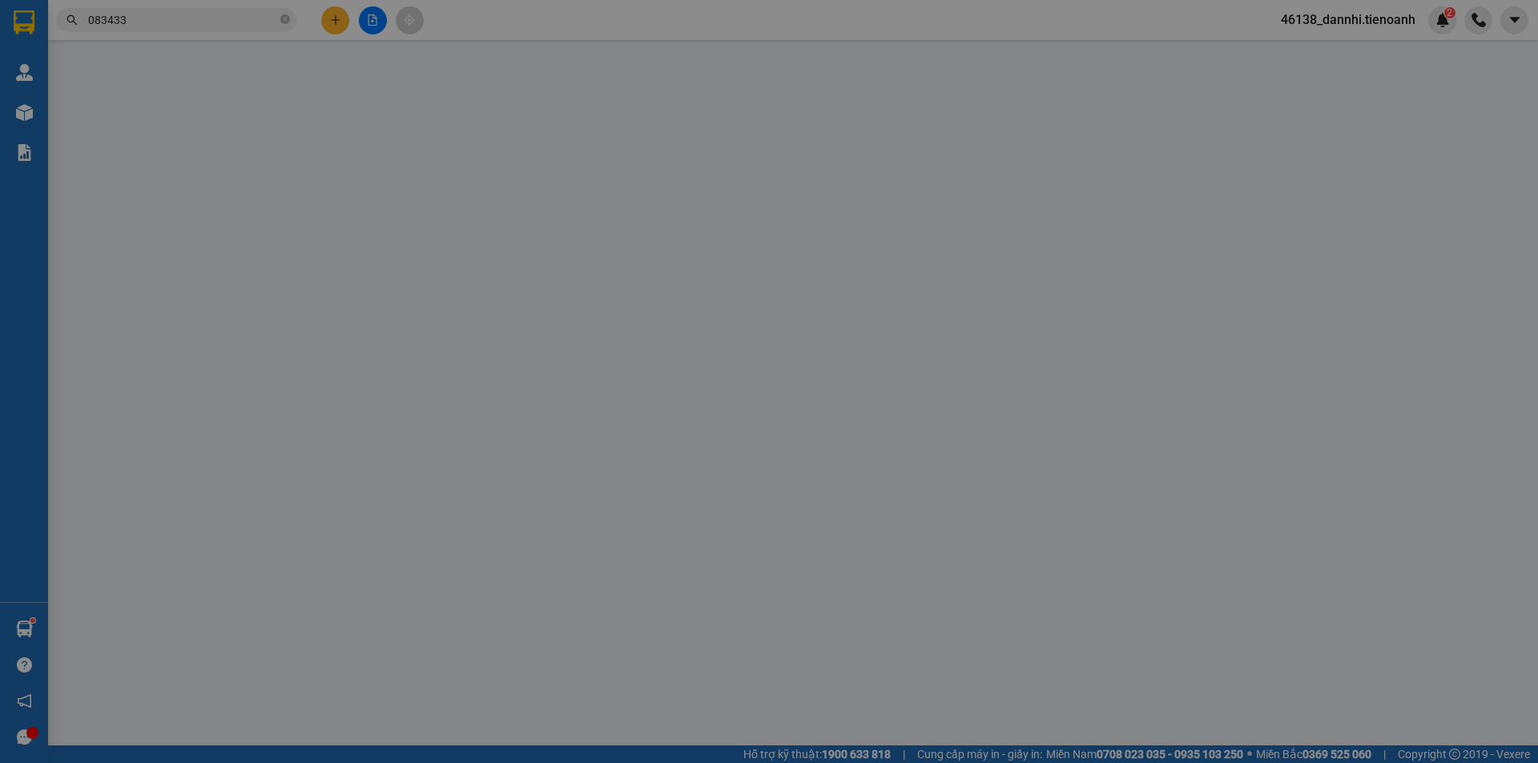
type input "0"
type input "60.000"
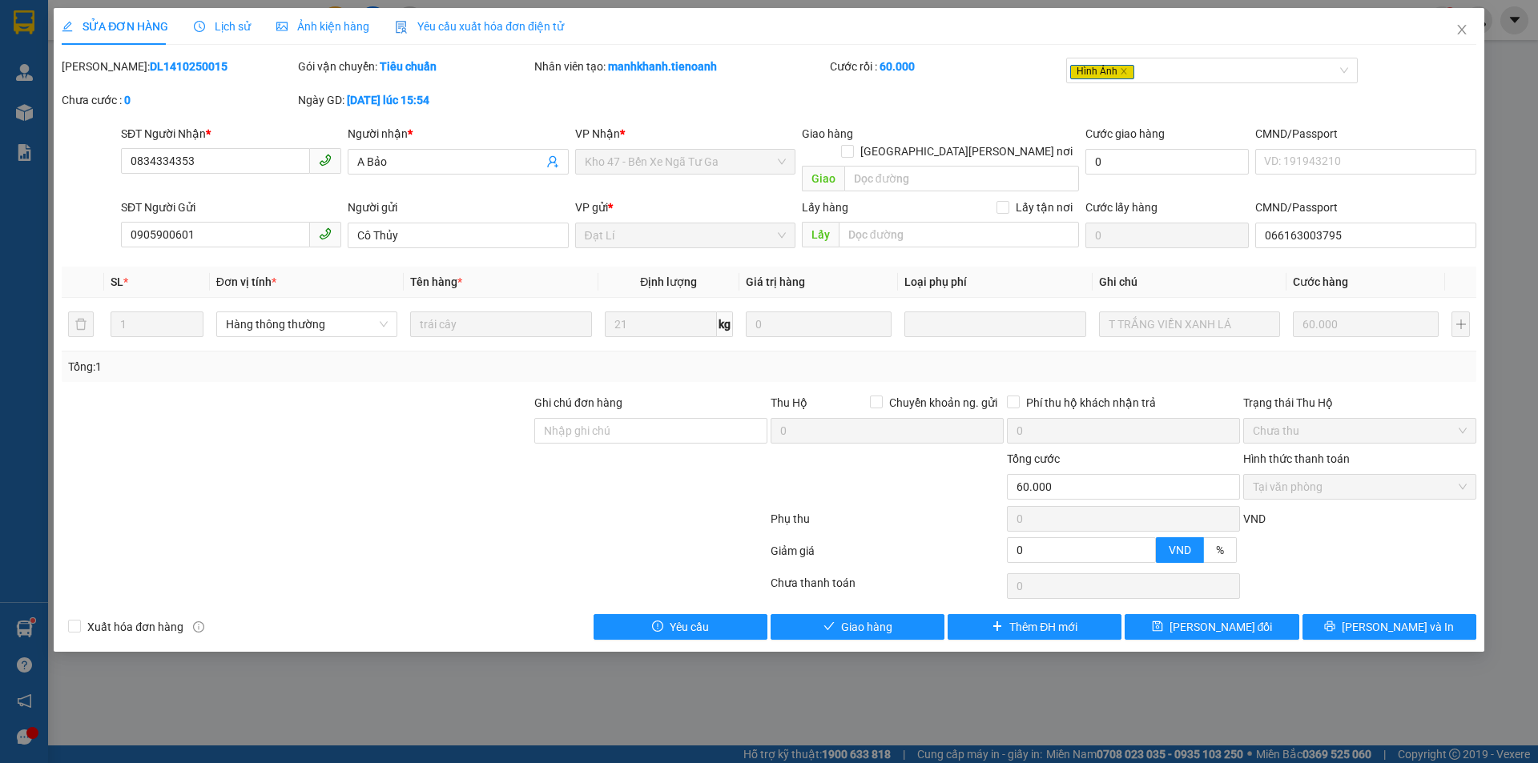
click at [305, 38] on div "Ảnh kiện hàng" at bounding box center [322, 26] width 93 height 37
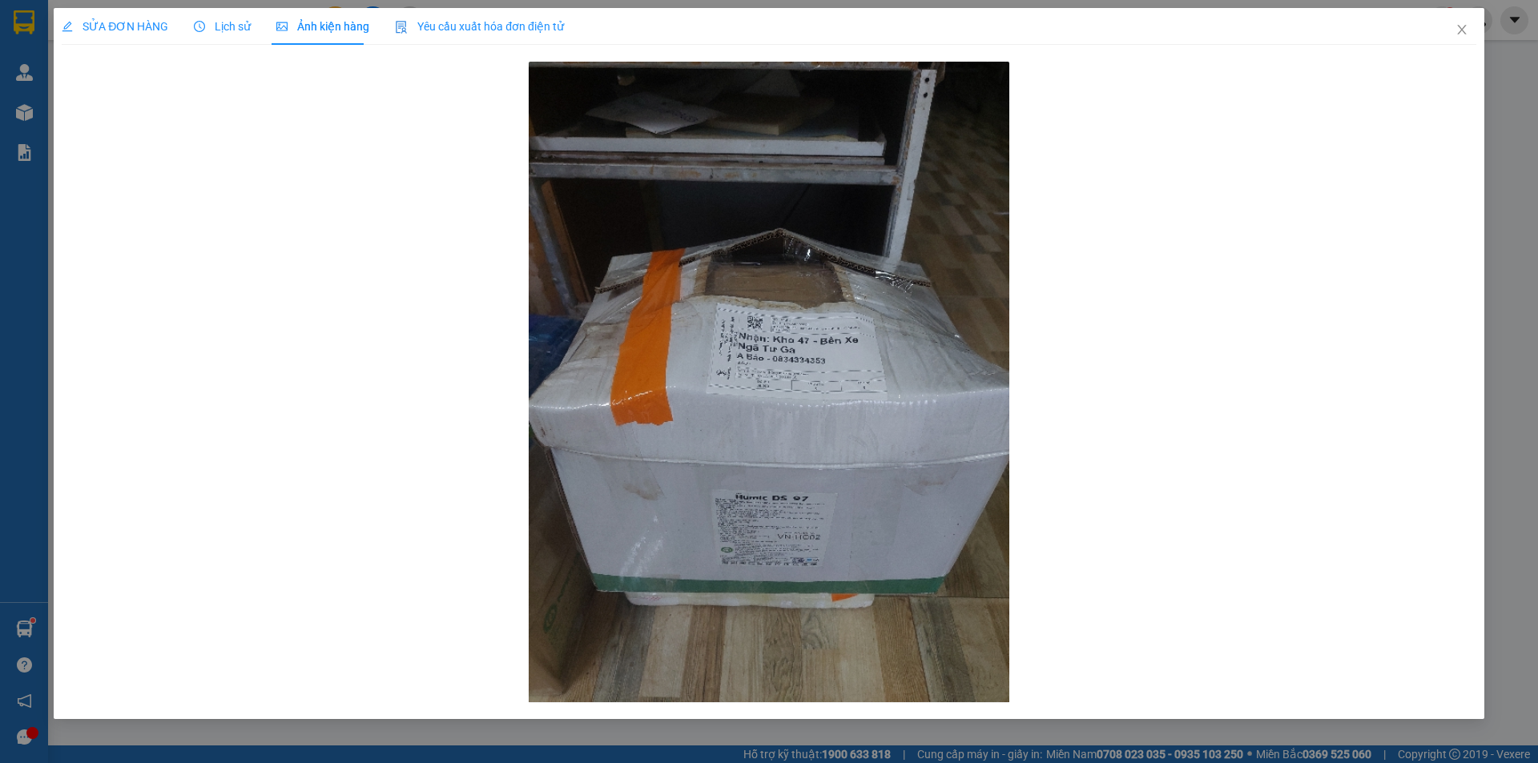
click at [106, 20] on span "SỬA ĐƠN HÀNG" at bounding box center [115, 26] width 107 height 13
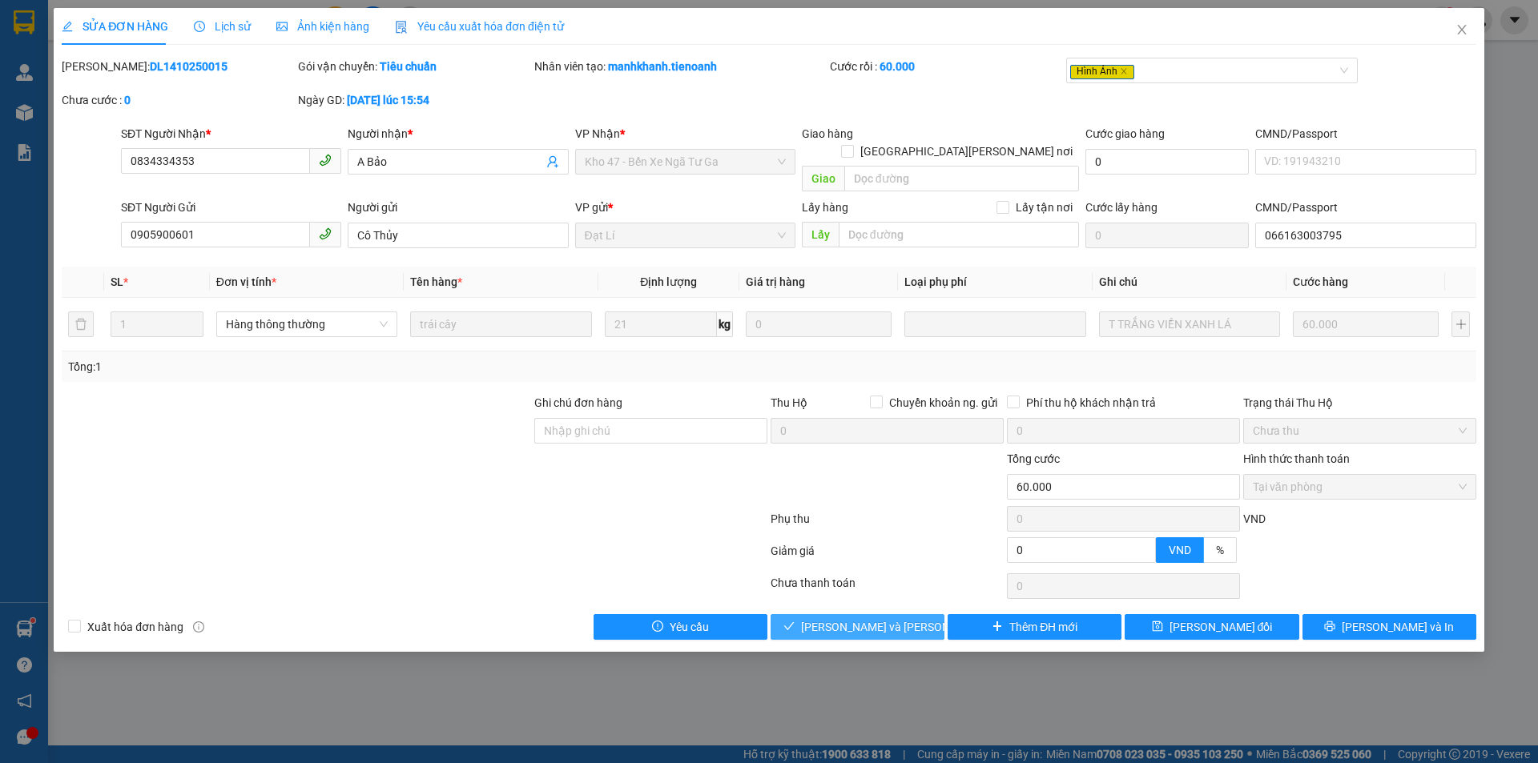
click at [834, 618] on span "[PERSON_NAME] và [PERSON_NAME] hàng" at bounding box center [909, 627] width 216 height 18
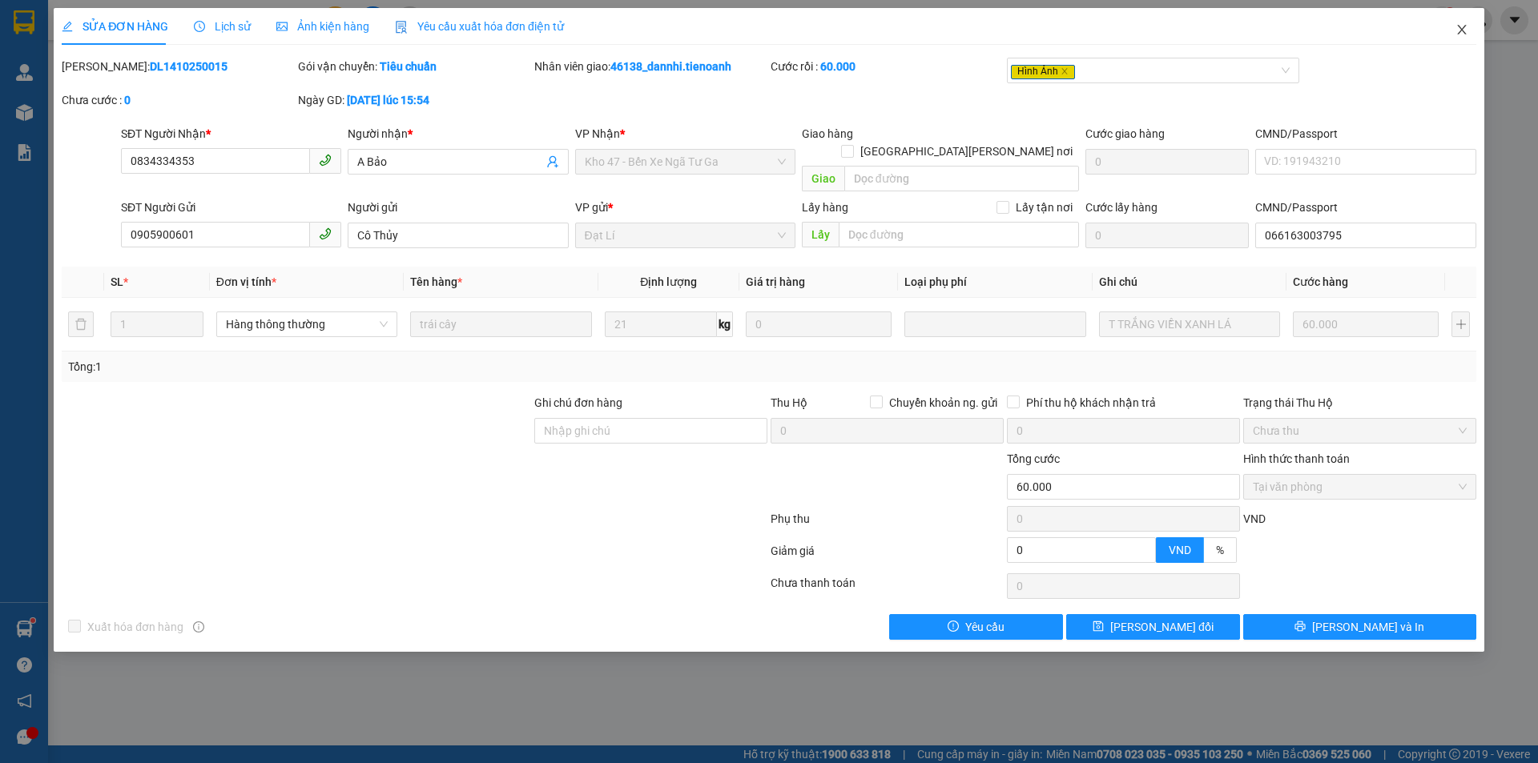
click at [1460, 34] on icon "close" at bounding box center [1461, 30] width 9 height 10
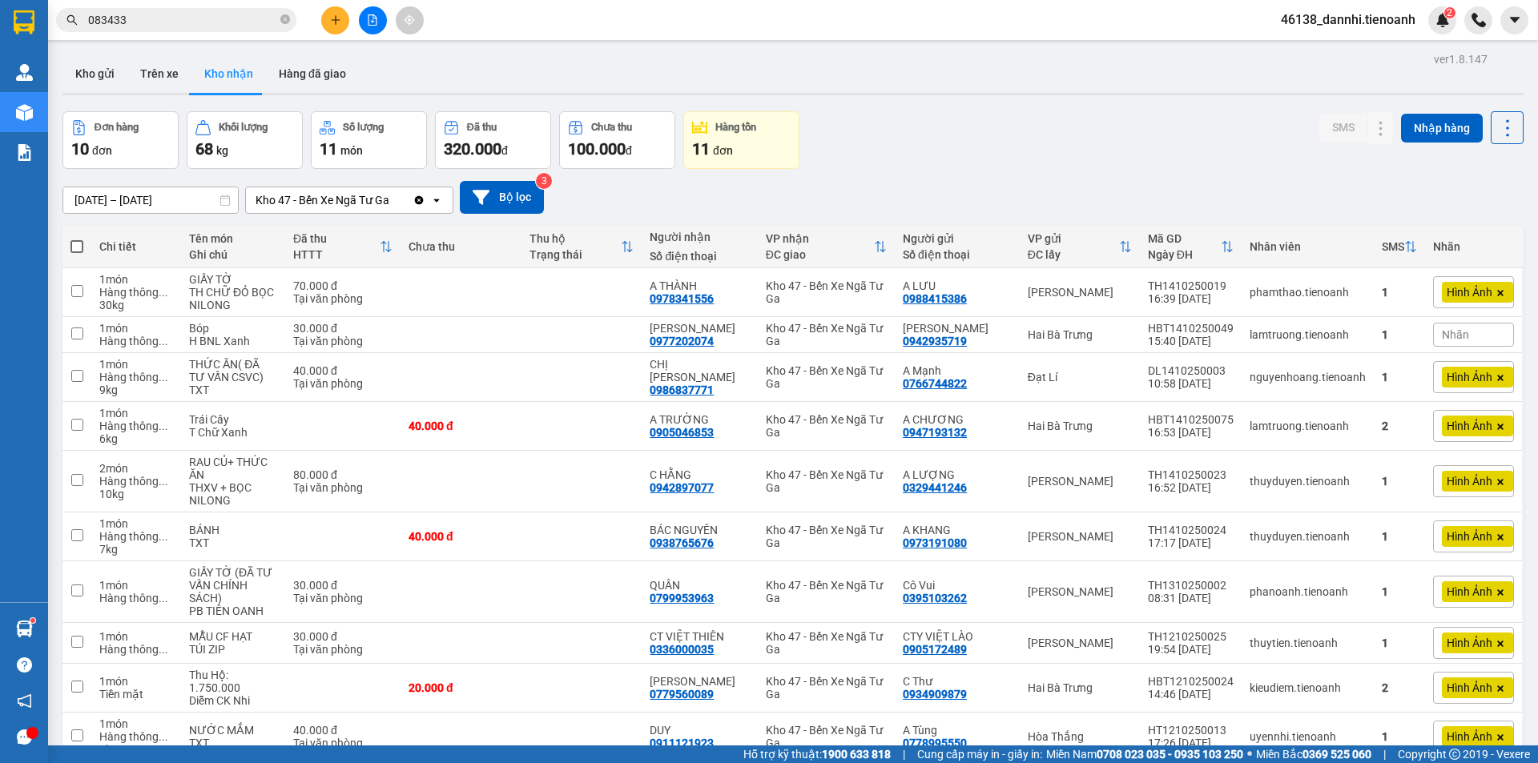
click at [332, 18] on icon "plus" at bounding box center [335, 19] width 11 height 11
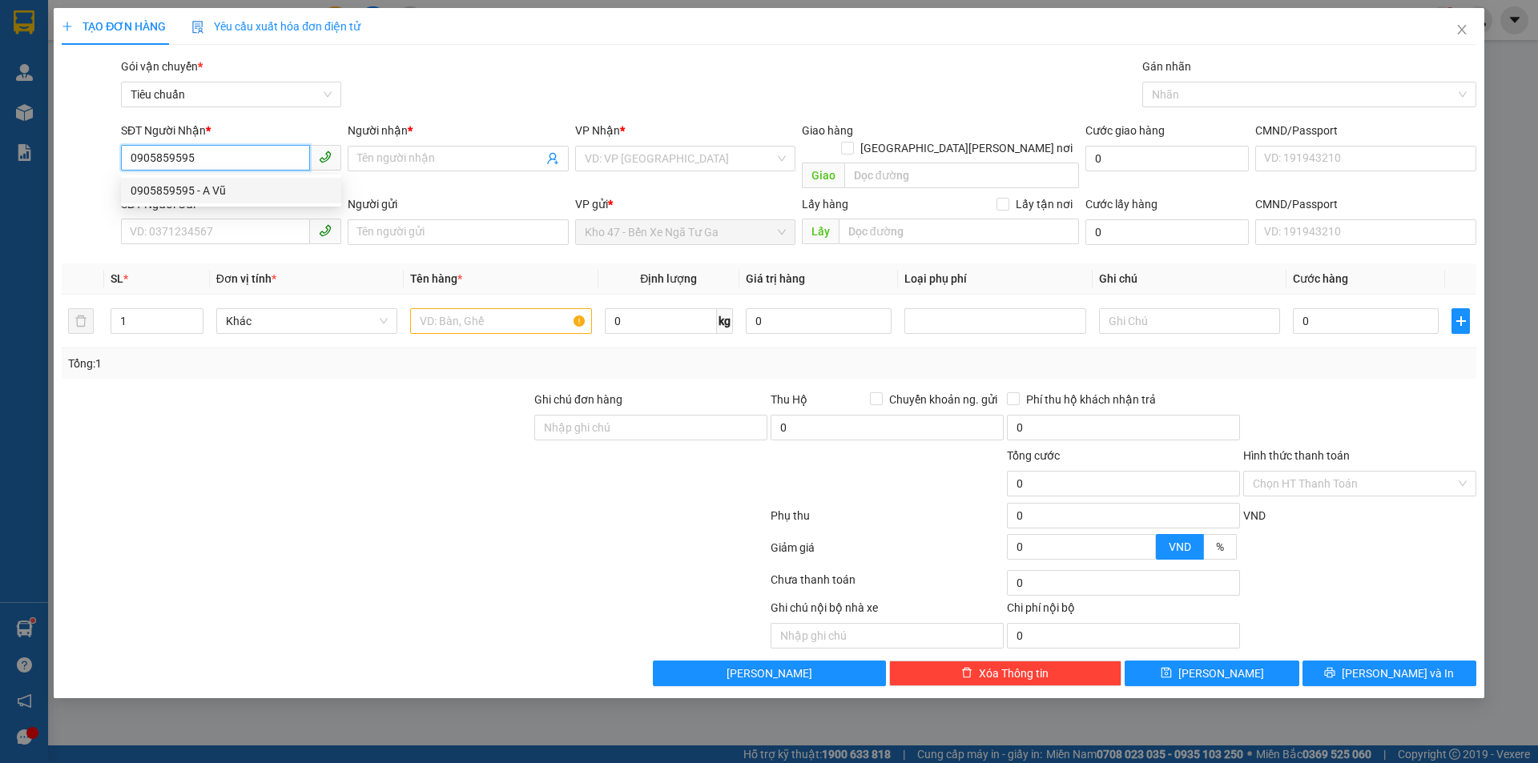
type input "0905859595"
click at [278, 203] on div "0905859595 0905859595 - A Vũ" at bounding box center [231, 191] width 220 height 32
click at [253, 163] on input "0905859595" at bounding box center [215, 158] width 189 height 26
click at [245, 191] on div "0905859595 - A Vũ" at bounding box center [231, 191] width 201 height 18
type input "A Vũ"
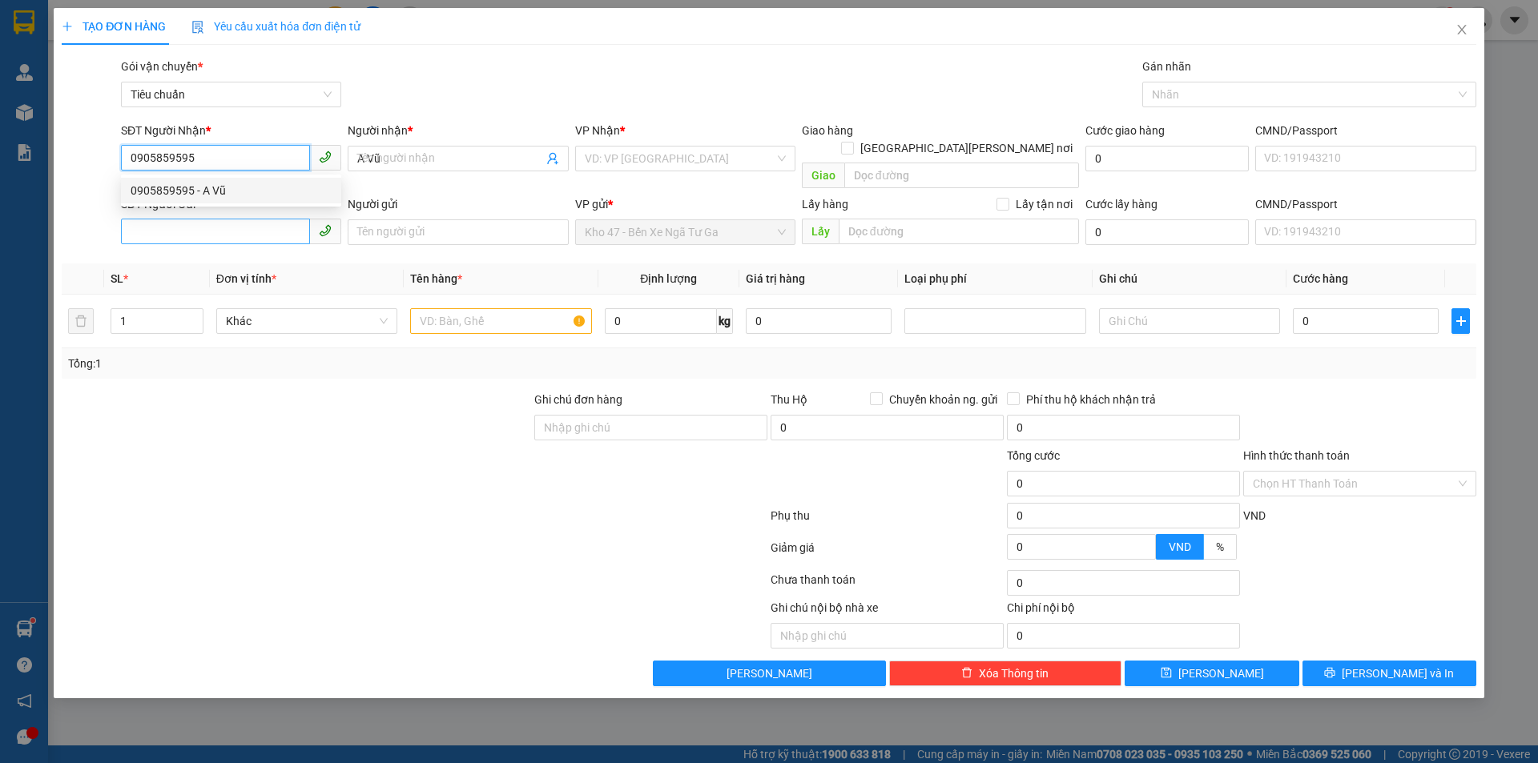
type input "30.000"
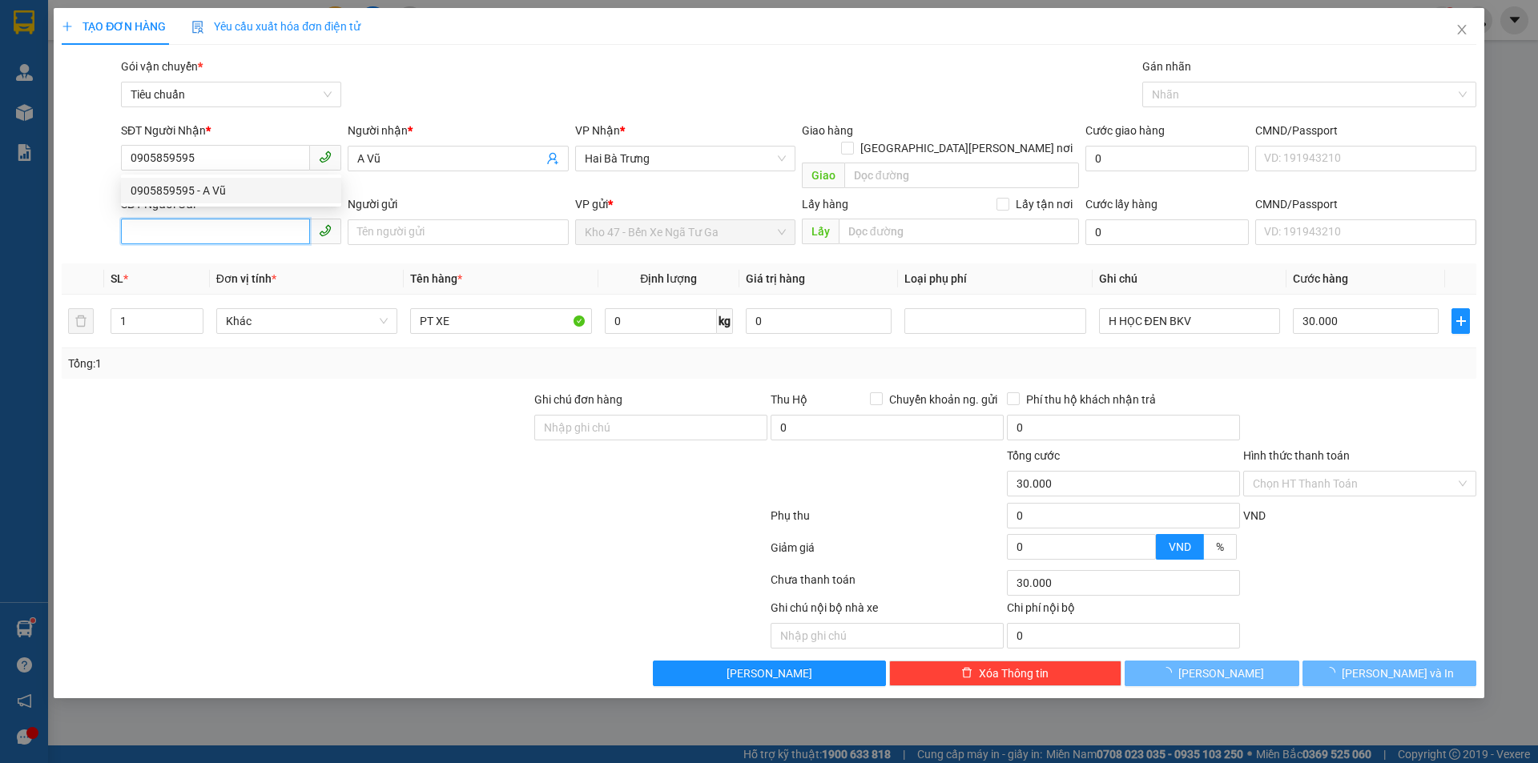
click at [248, 219] on input "SĐT Người Gửi" at bounding box center [215, 232] width 189 height 26
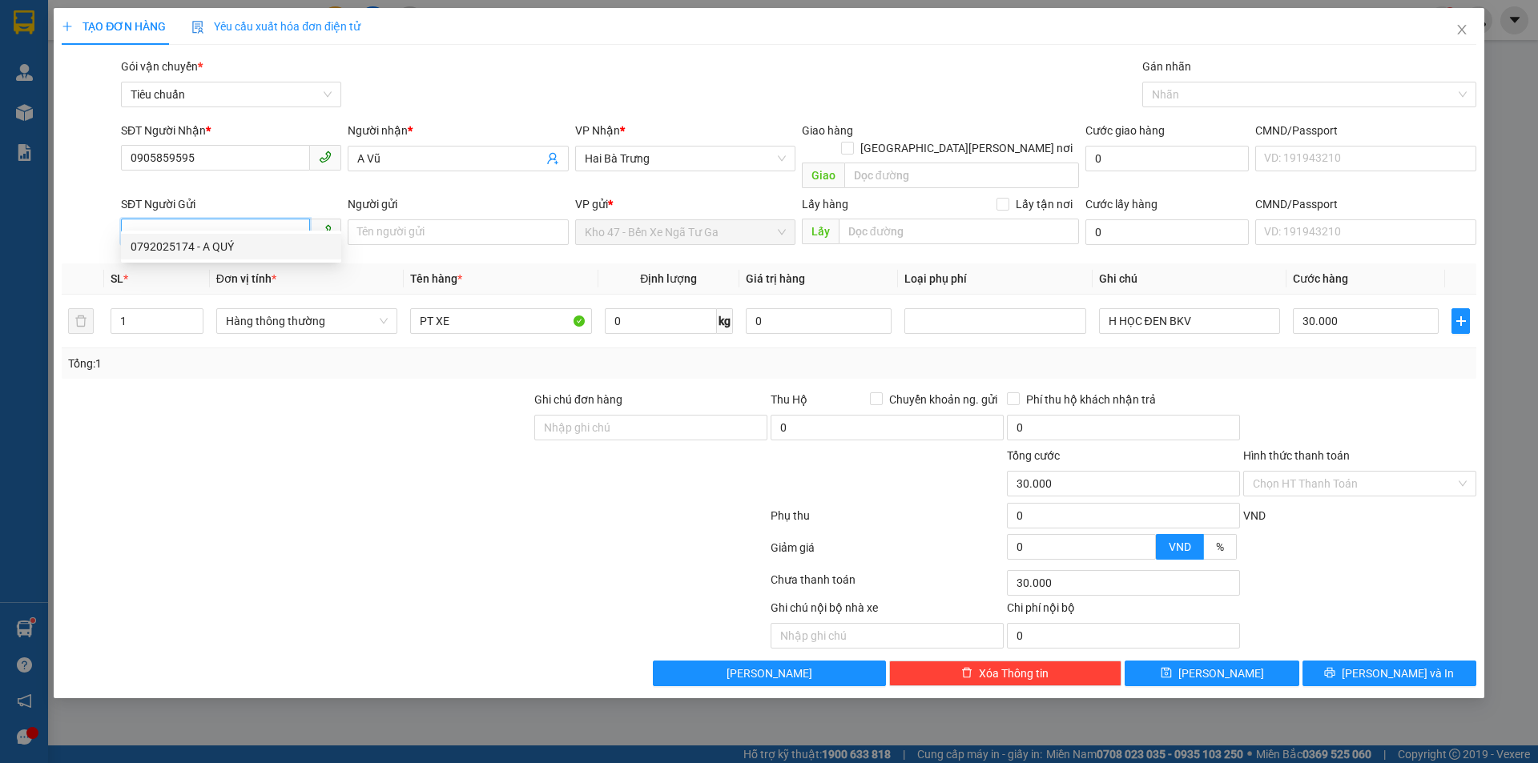
click at [254, 248] on div "0792025174 - A QUÝ" at bounding box center [231, 247] width 201 height 18
type input "0792025174"
type input "A QUÝ"
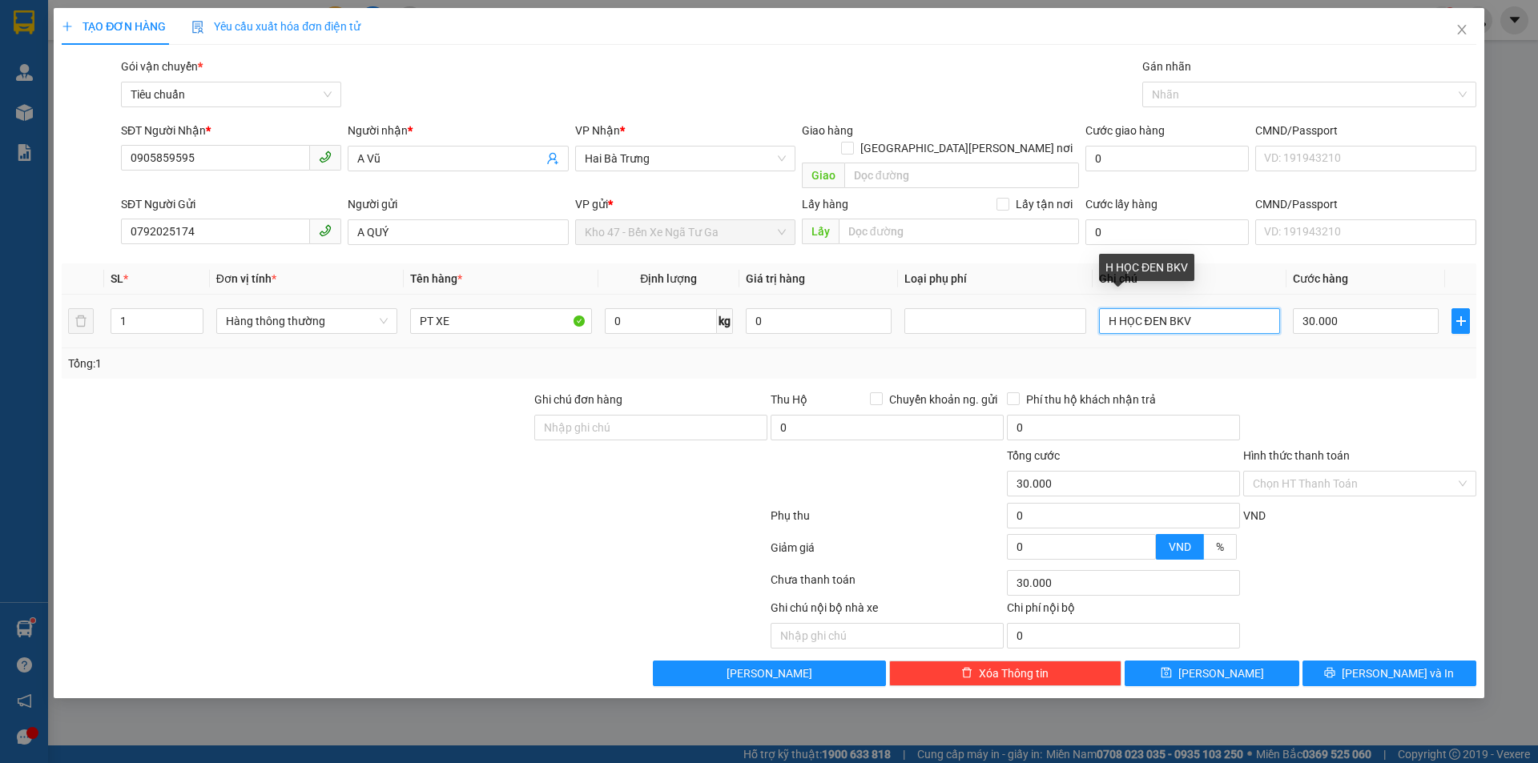
drag, startPoint x: 1141, startPoint y: 306, endPoint x: 1118, endPoint y: 306, distance: 22.4
click at [1118, 308] on input "H HỌC ĐEN BKV" at bounding box center [1189, 321] width 181 height 26
drag, startPoint x: 1166, startPoint y: 306, endPoint x: 1122, endPoint y: 304, distance: 44.9
click at [1122, 308] on input "H HỌC ĐEN BKV" at bounding box center [1189, 321] width 181 height 26
click at [1114, 308] on input "H DẸP BKV" at bounding box center [1189, 321] width 181 height 26
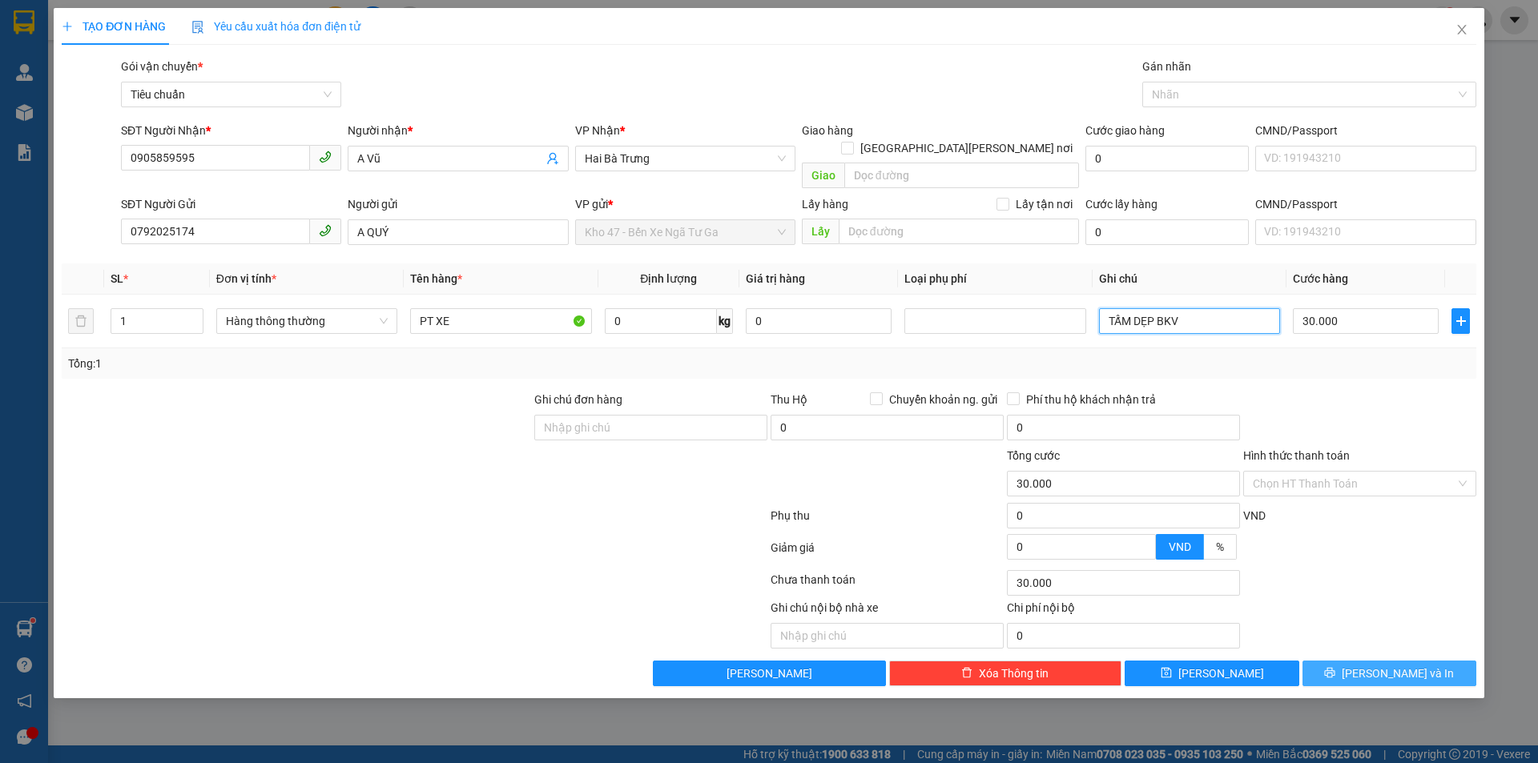
type input "TẤM DẸP BKV"
drag, startPoint x: 1376, startPoint y: 655, endPoint x: 1245, endPoint y: 545, distance: 170.6
click at [1375, 661] on button "[PERSON_NAME] và In" at bounding box center [1390, 674] width 174 height 26
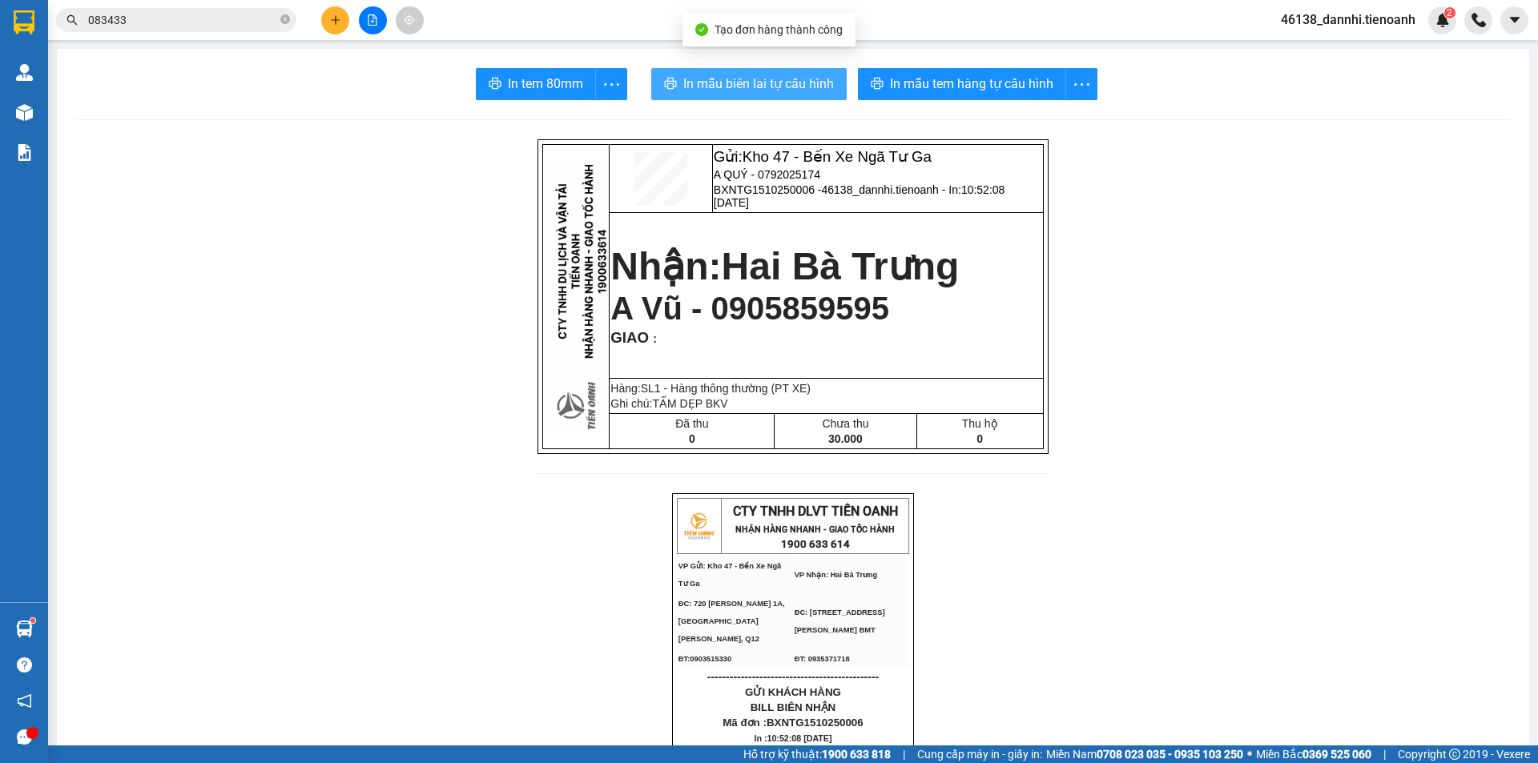
click at [763, 96] on button "In mẫu biên lai tự cấu hình" at bounding box center [748, 84] width 195 height 32
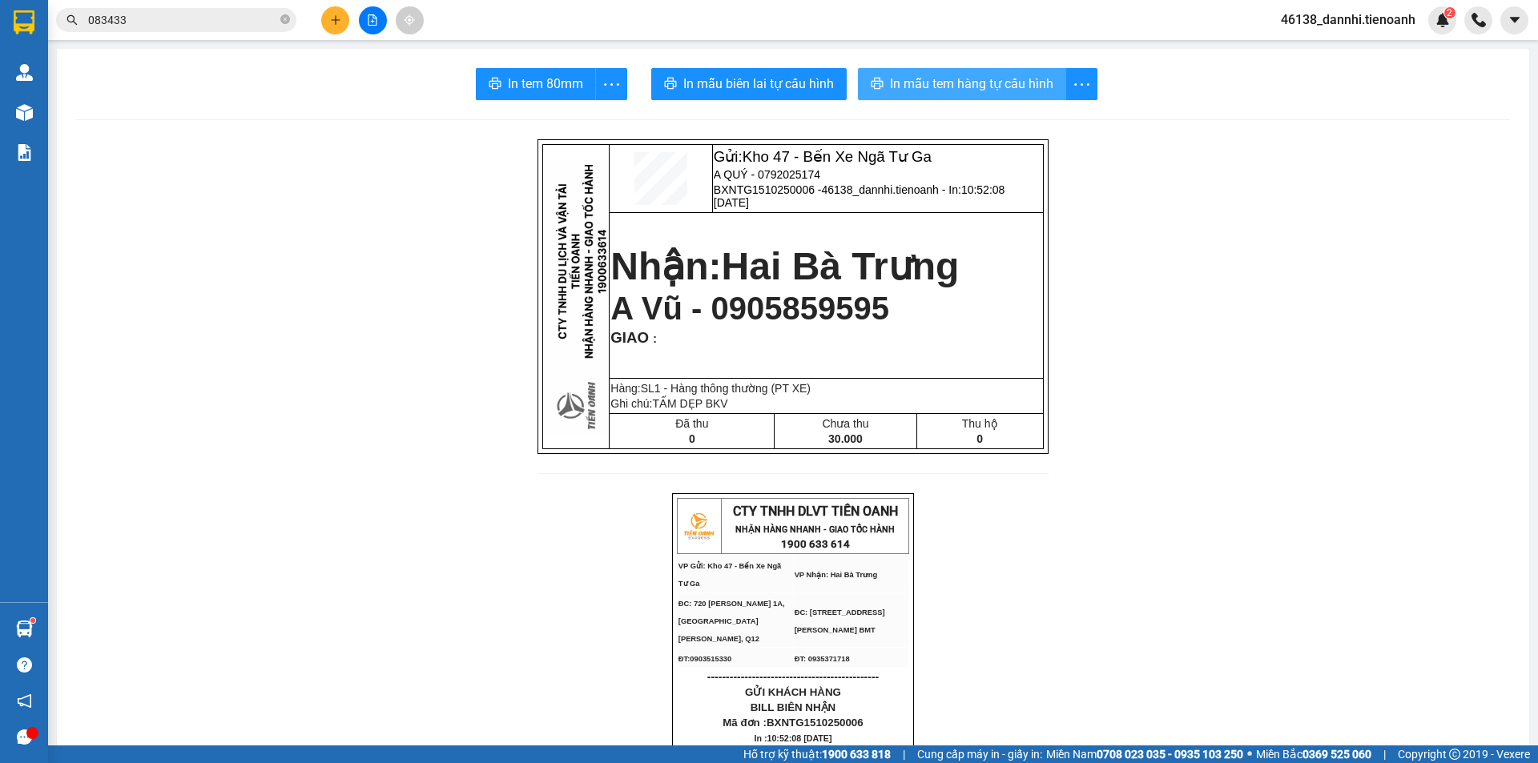
click at [962, 93] on span "In mẫu tem hàng tự cấu hình" at bounding box center [971, 84] width 163 height 20
